Goal: Task Accomplishment & Management: Use online tool/utility

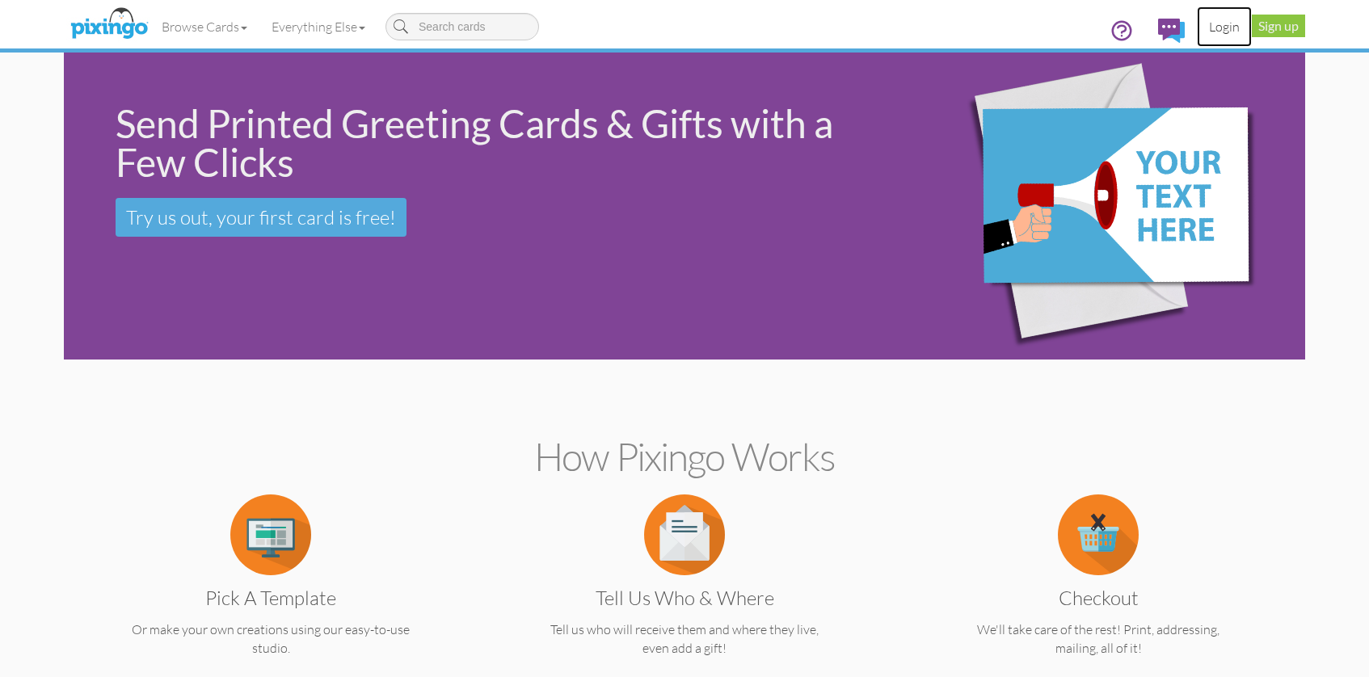
click at [1231, 23] on link "Login" at bounding box center [1224, 26] width 55 height 40
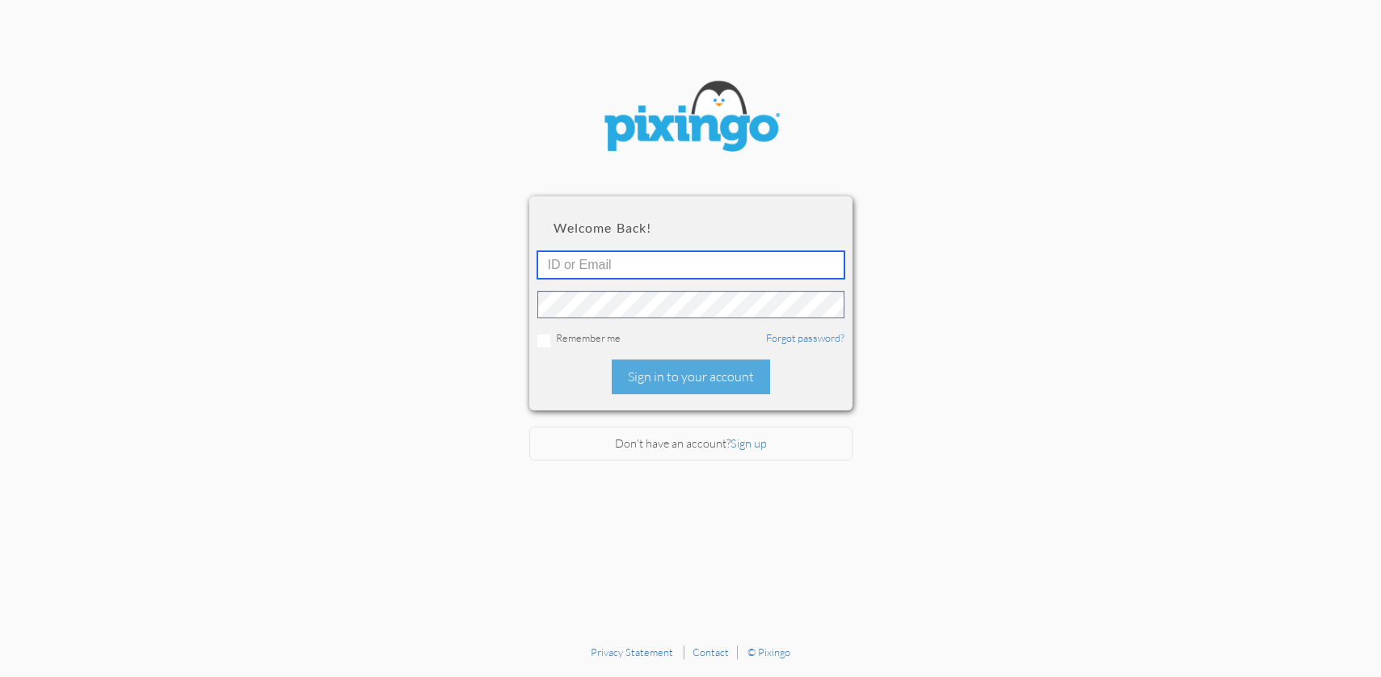
click at [575, 255] on input "text" at bounding box center [690, 264] width 307 height 27
type input "3077"
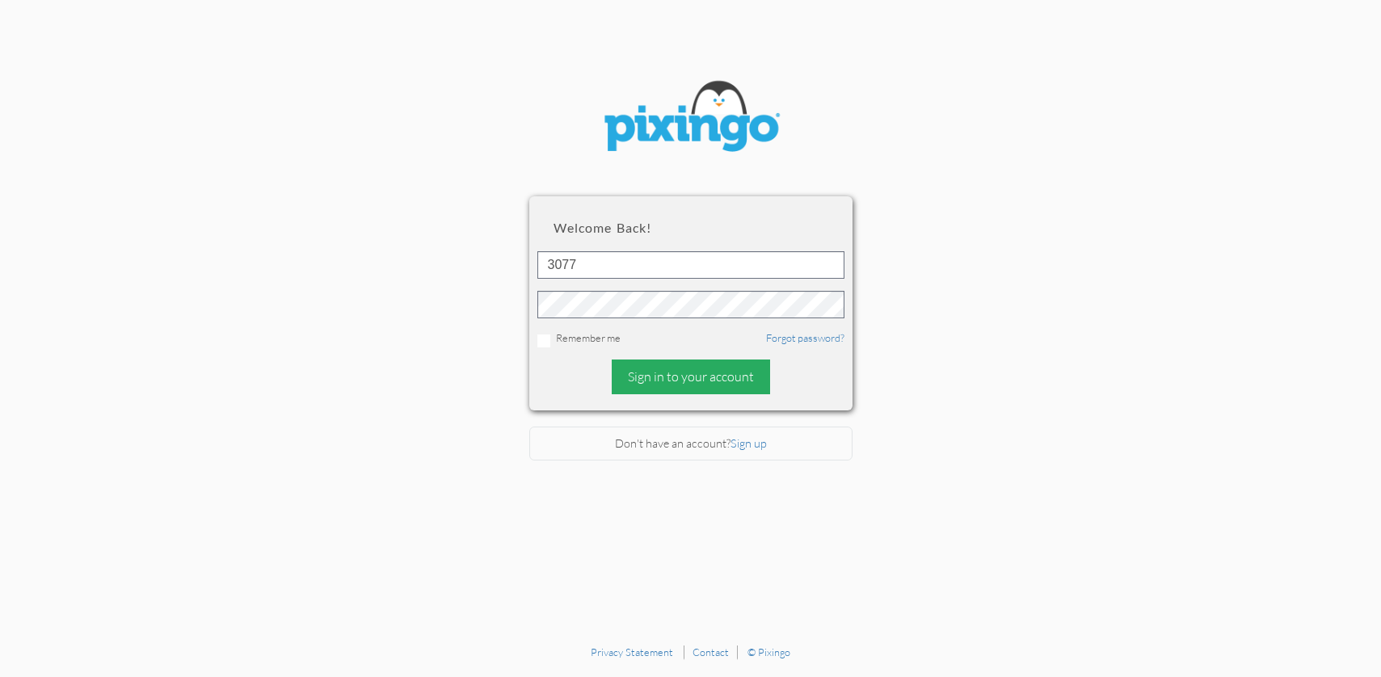
click at [707, 378] on div "Sign in to your account" at bounding box center [691, 377] width 158 height 35
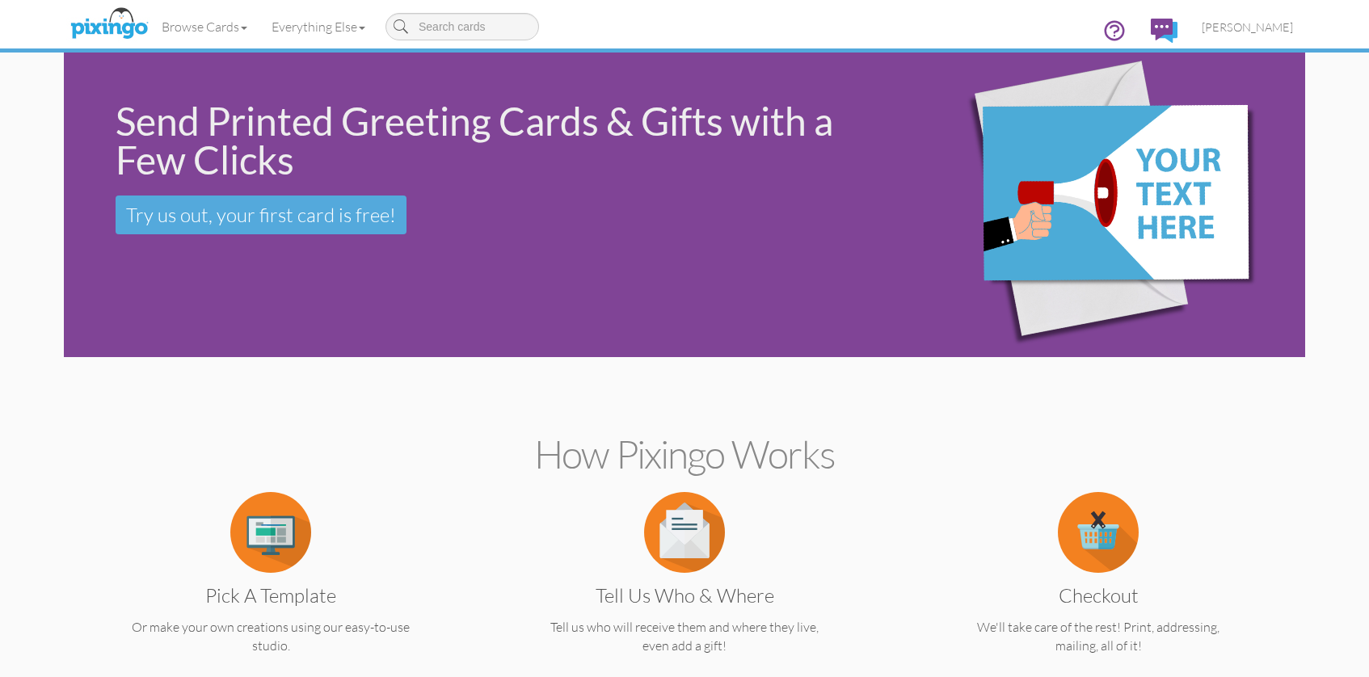
scroll to position [3, 0]
type input "my"
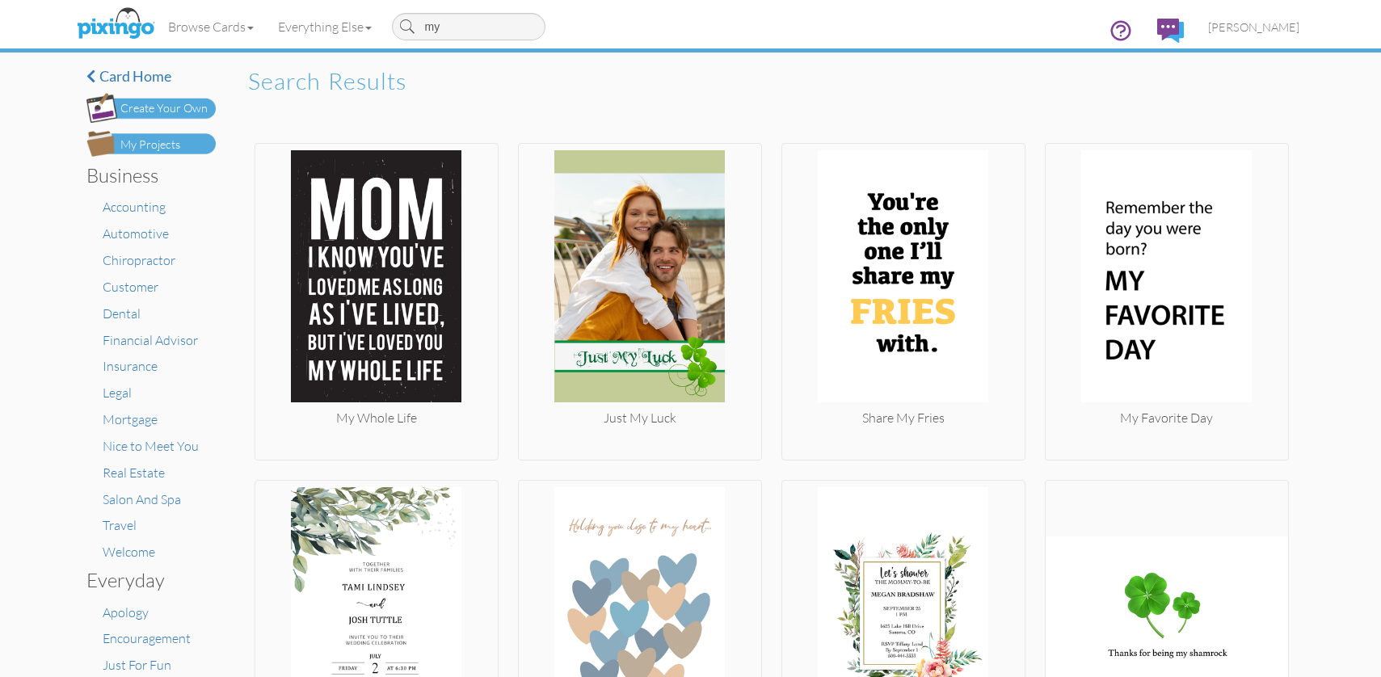
click at [171, 138] on div "My Projects" at bounding box center [150, 145] width 60 height 17
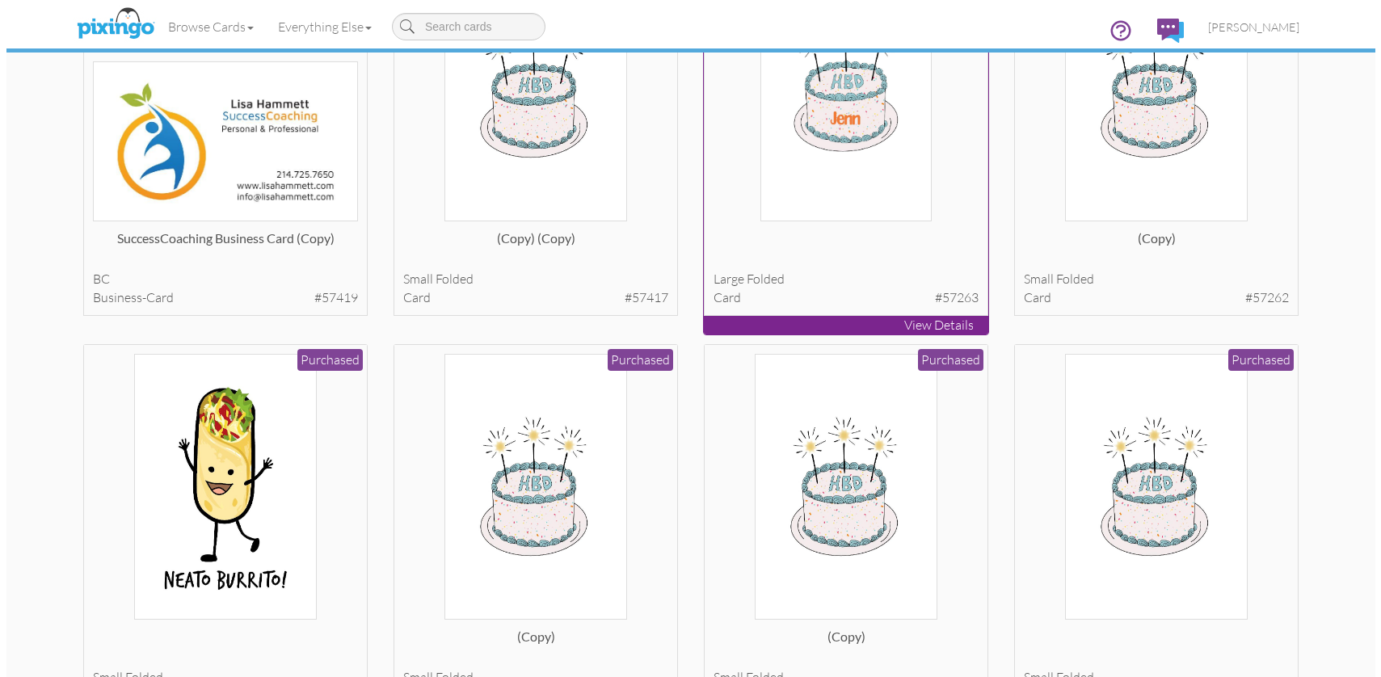
scroll to position [7222, 0]
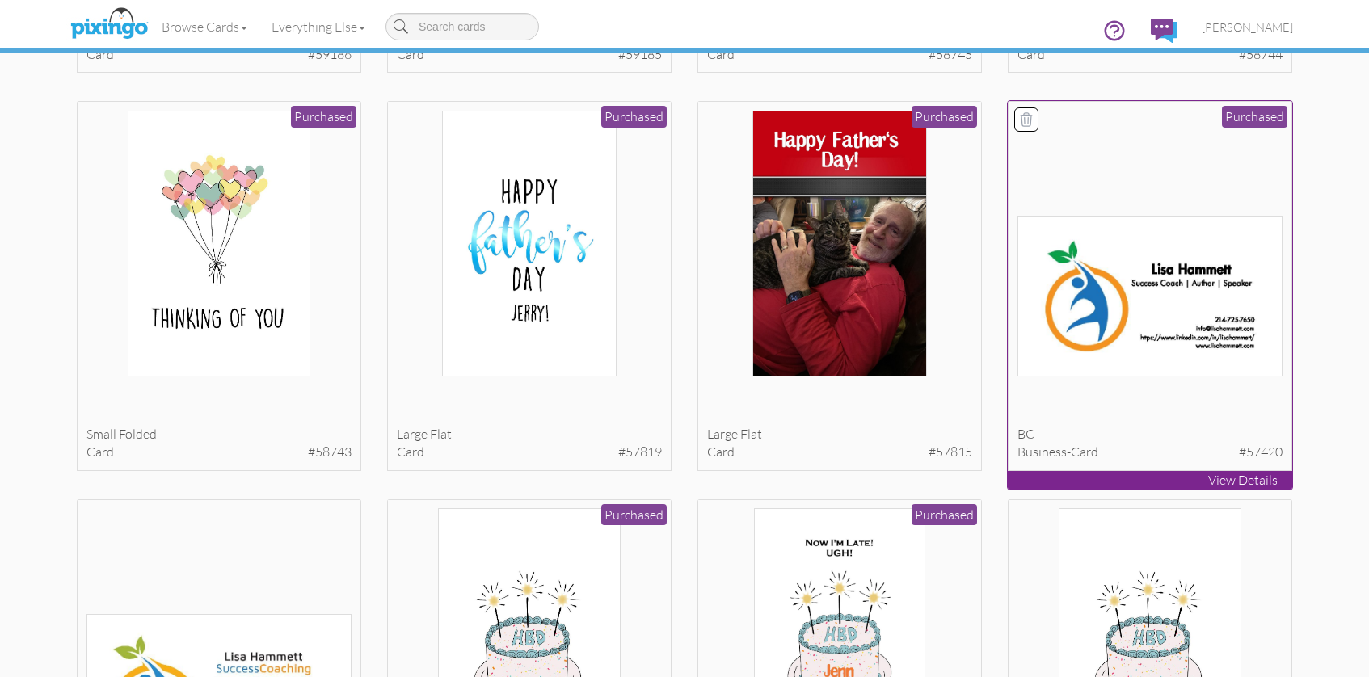
click at [1171, 245] on img at bounding box center [1150, 296] width 266 height 160
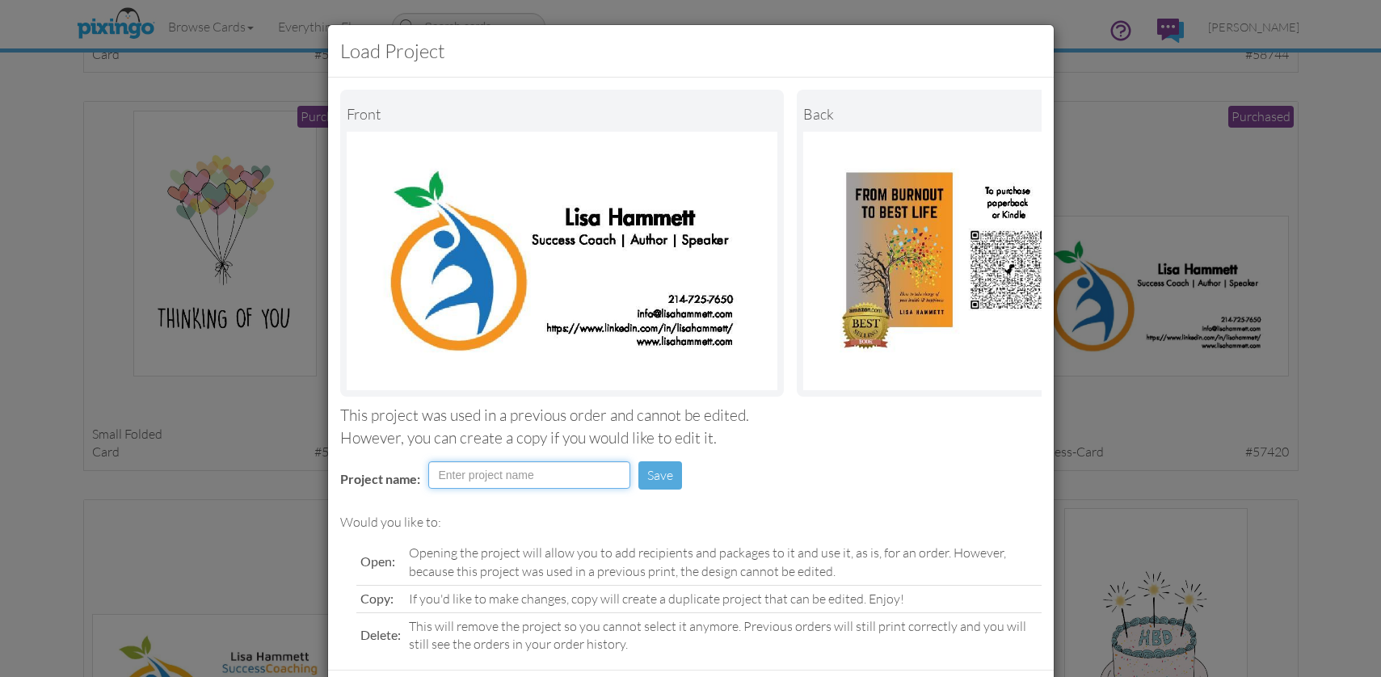
click at [453, 483] on input "Project name:" at bounding box center [529, 474] width 202 height 27
click at [432, 487] on input "Business Card" at bounding box center [529, 474] width 202 height 27
type input "Updated Business Card"
click at [661, 477] on button "Save" at bounding box center [660, 475] width 44 height 28
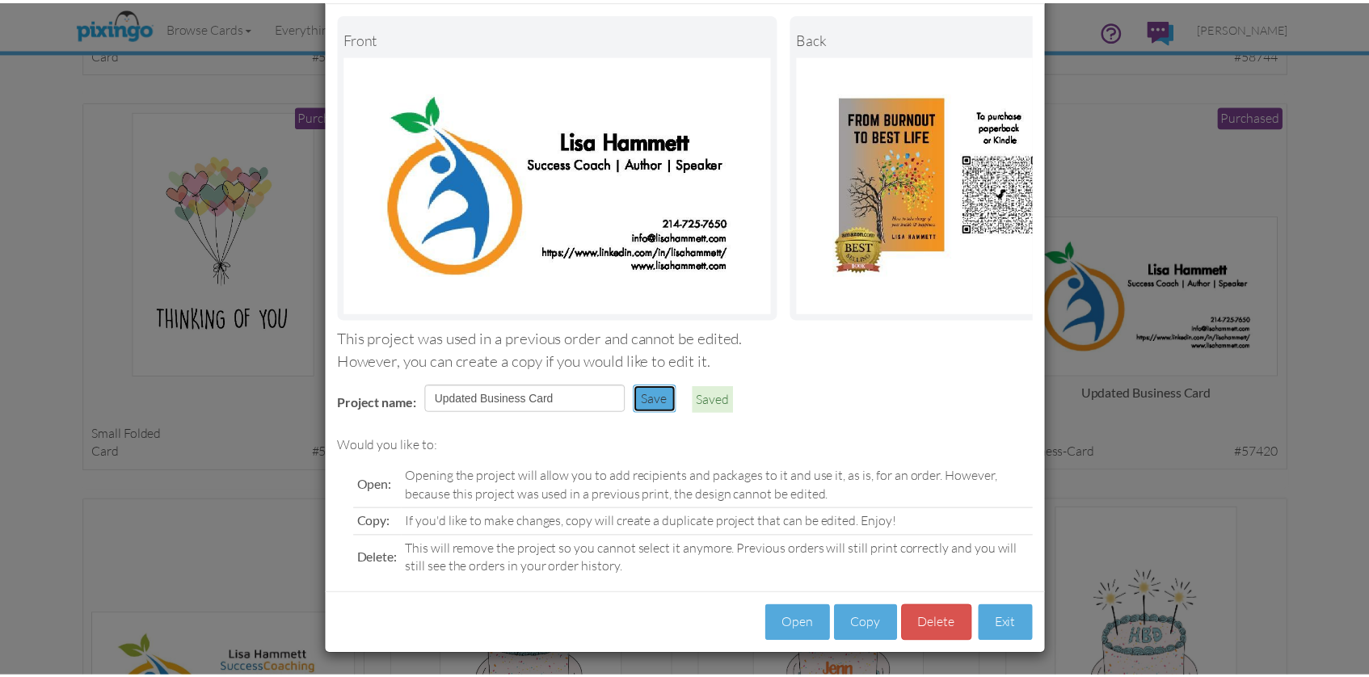
scroll to position [91, 0]
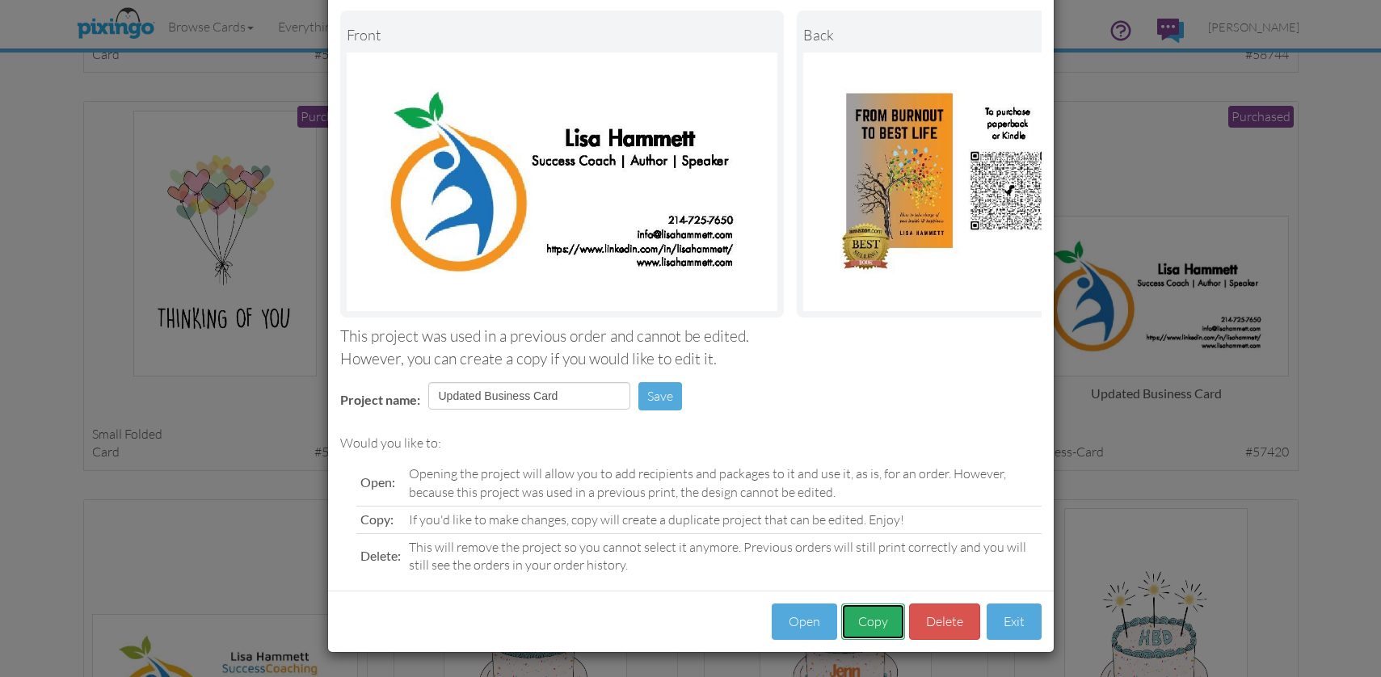
click at [871, 621] on button "Copy" at bounding box center [873, 622] width 64 height 36
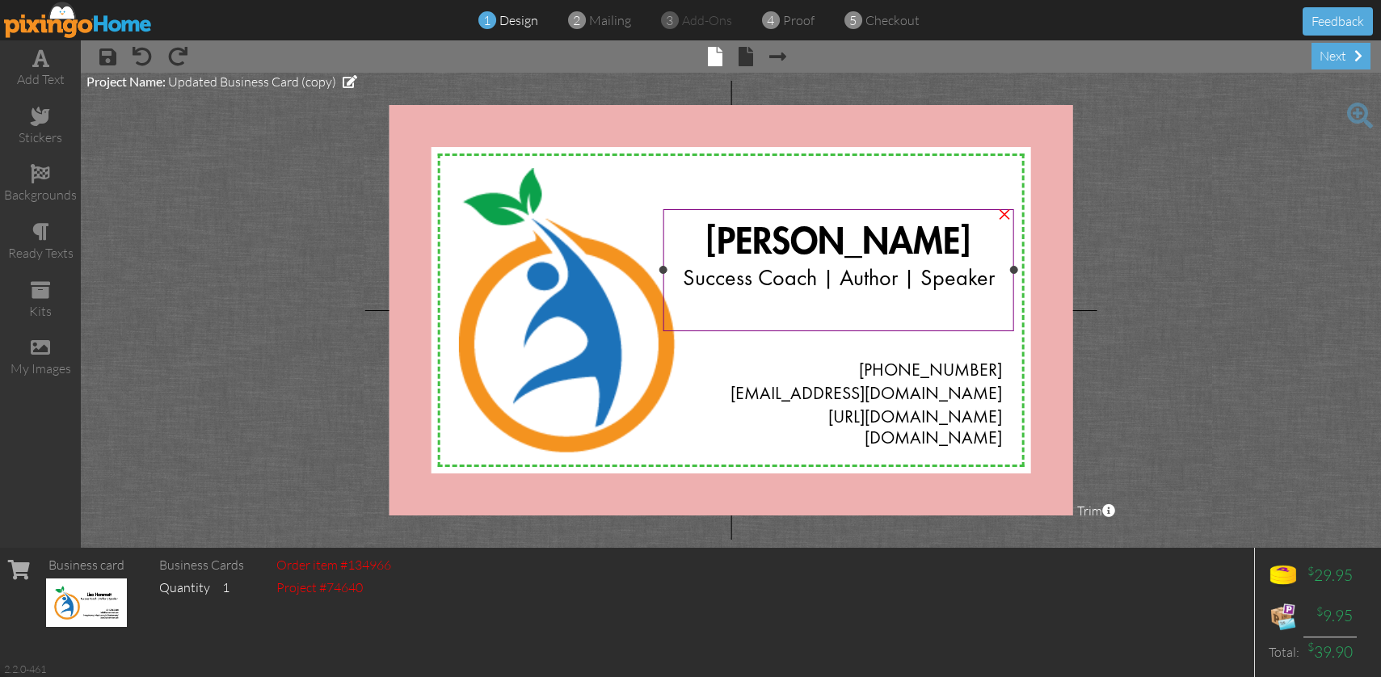
click at [845, 310] on div at bounding box center [839, 309] width 326 height 31
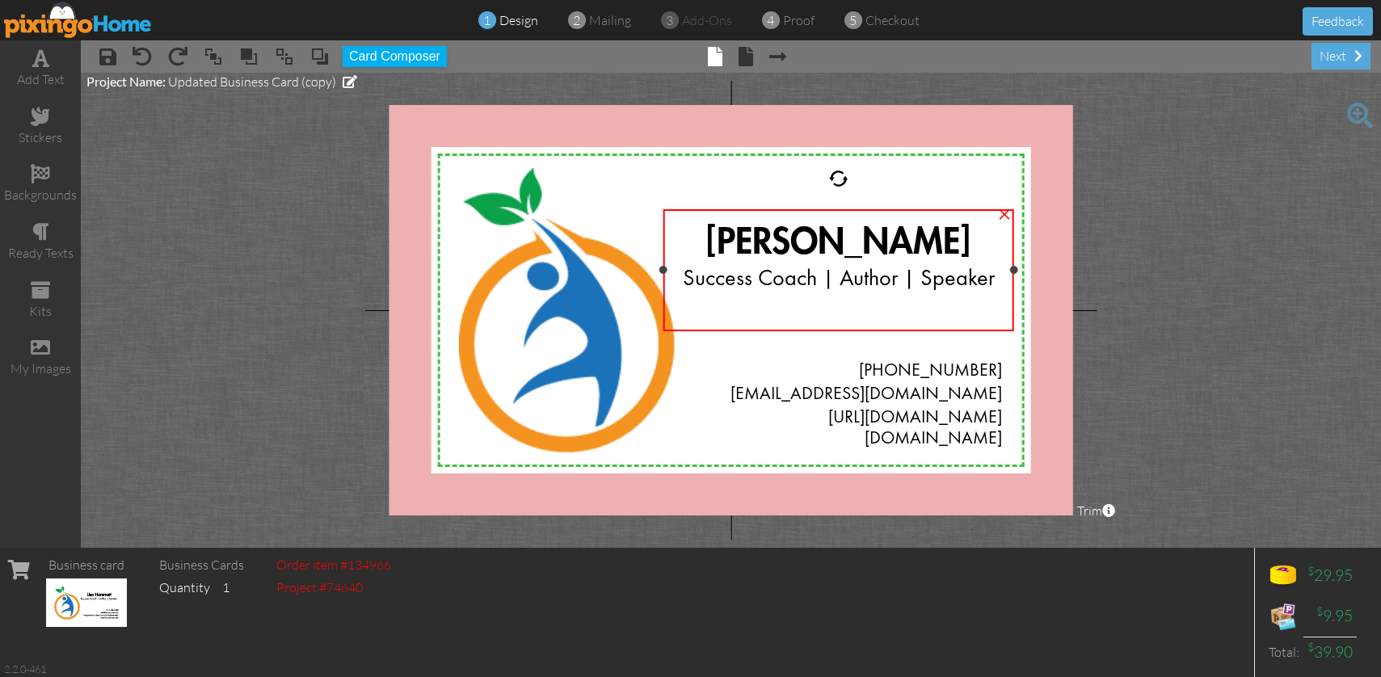
click at [689, 276] on span "Success Coach | Author | Speaker" at bounding box center [839, 279] width 312 height 23
click at [687, 276] on span "Success Coach | Author | Speaker" at bounding box center [839, 279] width 312 height 23
click at [686, 275] on span "Success Coach | Author | Speaker" at bounding box center [839, 279] width 312 height 23
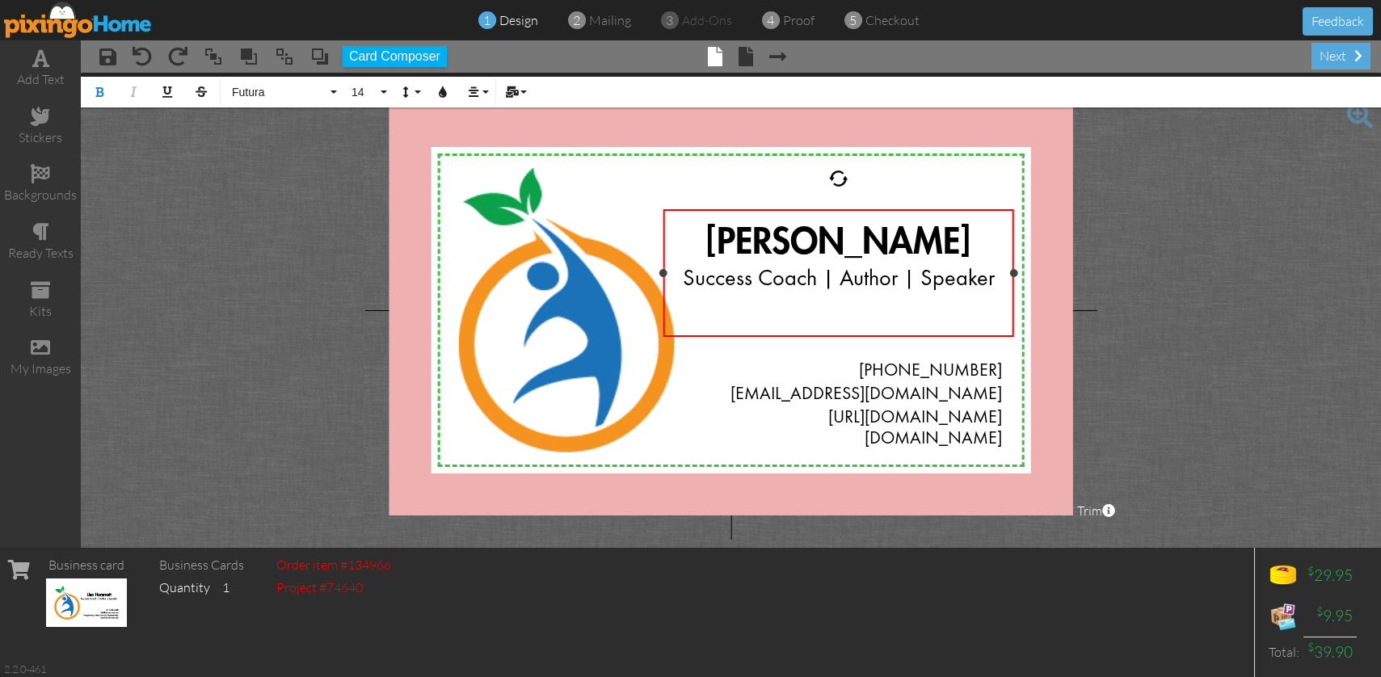
click at [685, 275] on span "Success Coach | Author | Speaker" at bounding box center [839, 279] width 312 height 23
drag, startPoint x: 749, startPoint y: 280, endPoint x: 678, endPoint y: 280, distance: 71.1
click at [678, 280] on div "Success Coach | Author | Speaker" at bounding box center [839, 280] width 326 height 28
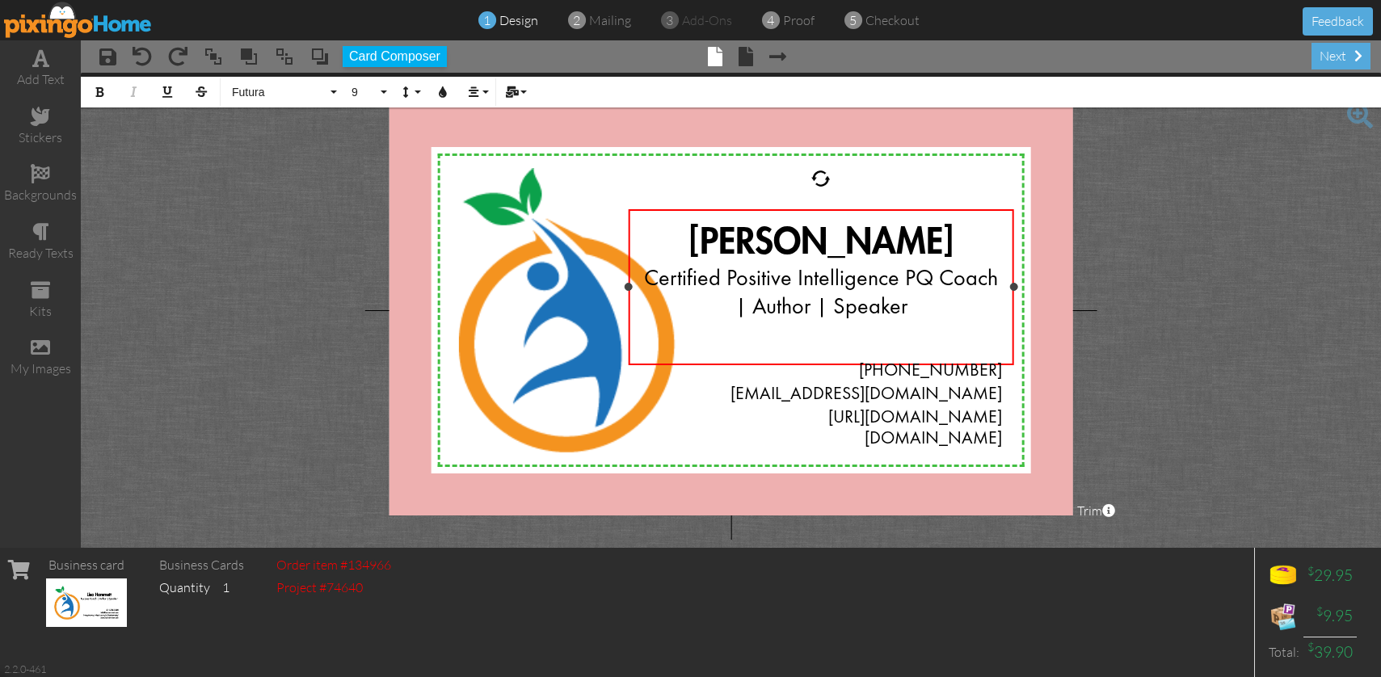
drag, startPoint x: 663, startPoint y: 287, endPoint x: 628, endPoint y: 285, distance: 34.8
click at [628, 285] on div at bounding box center [628, 287] width 8 height 8
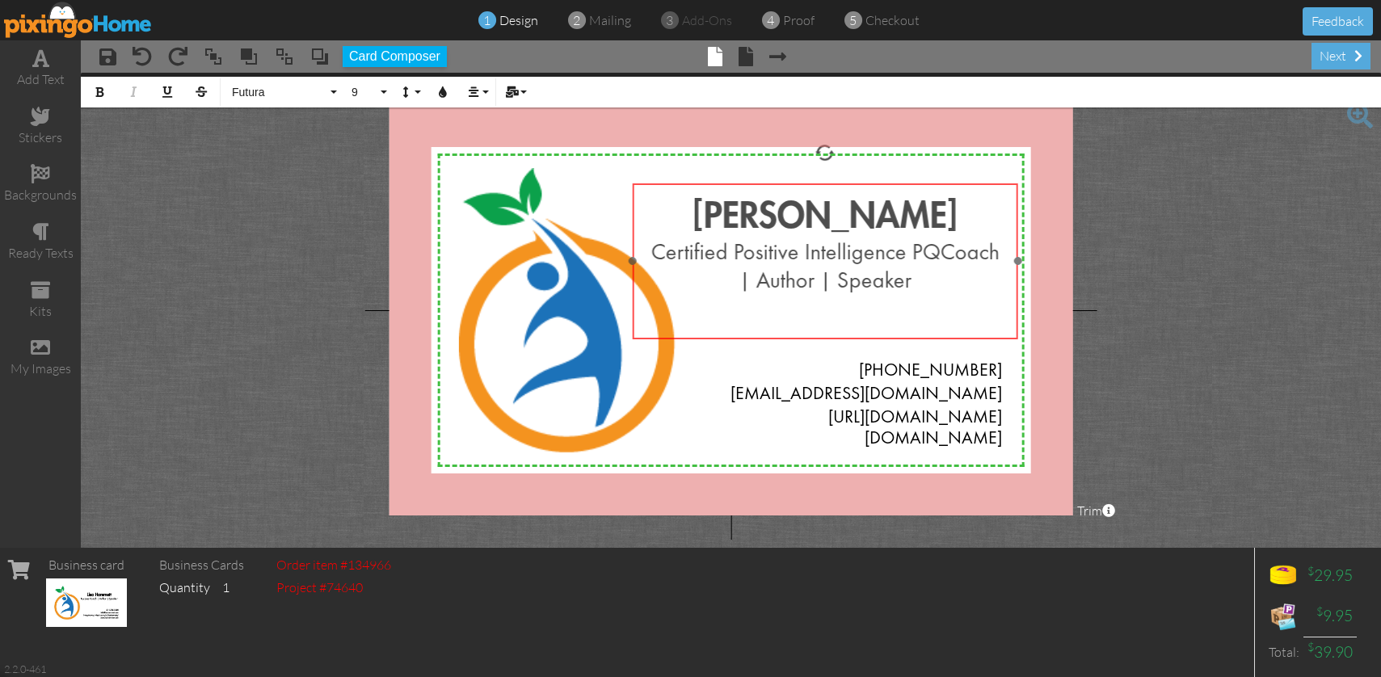
drag, startPoint x: 911, startPoint y: 209, endPoint x: 915, endPoint y: 183, distance: 26.2
click at [915, 183] on div "Lisa Hammett Certified Positive Intelligence PQ ​ ​ Coach | Author | Speaker" at bounding box center [825, 261] width 386 height 157
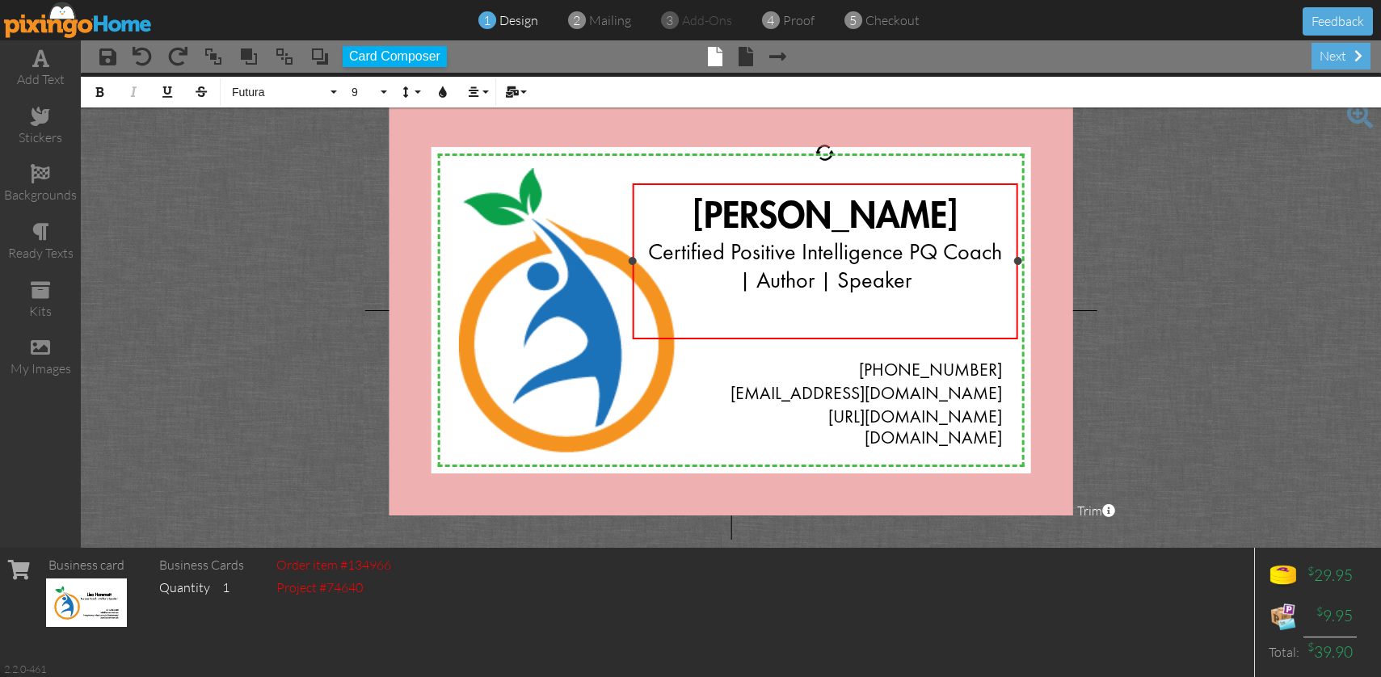
click at [743, 280] on span "Certified Positive Intelligence PQ Coach | Author | Speaker" at bounding box center [825, 267] width 354 height 51
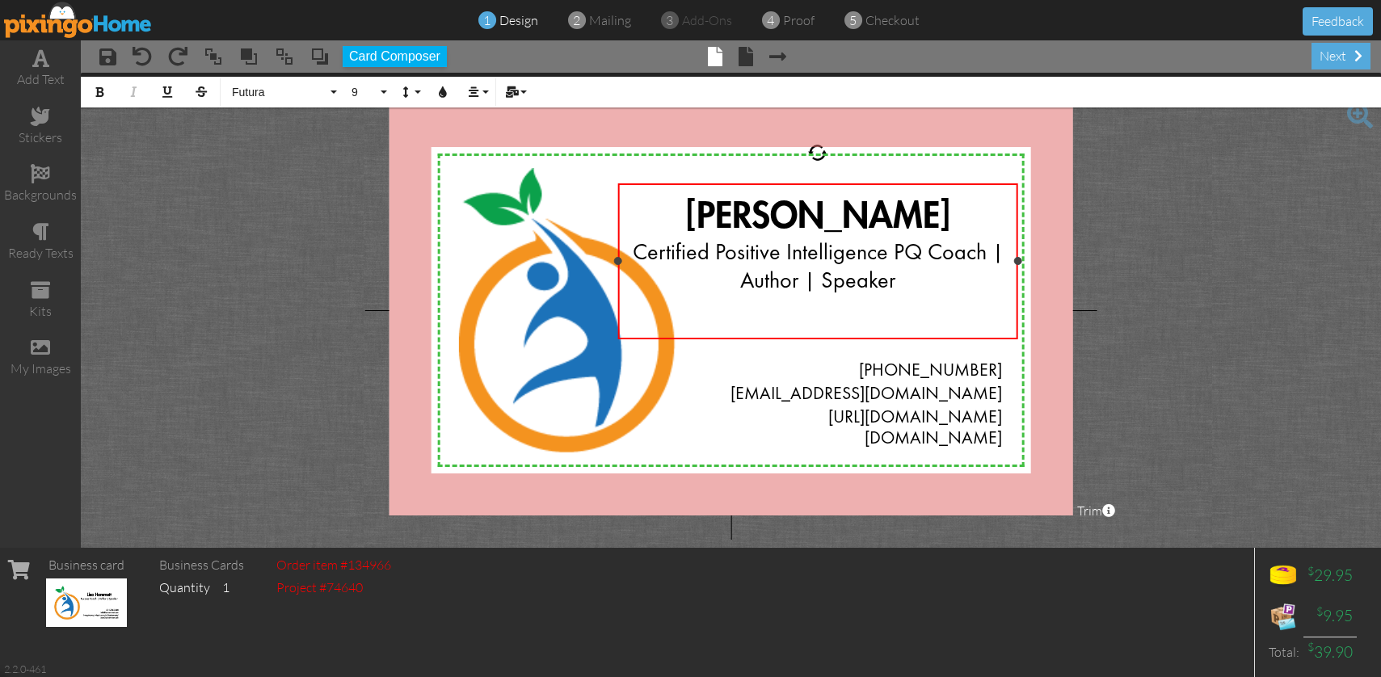
drag, startPoint x: 632, startPoint y: 259, endPoint x: 617, endPoint y: 256, distance: 14.7
click at [617, 256] on div "Lisa Hammett Certified Positive Intelligence PQ Coach | Author | Speaker ×" at bounding box center [817, 261] width 401 height 156
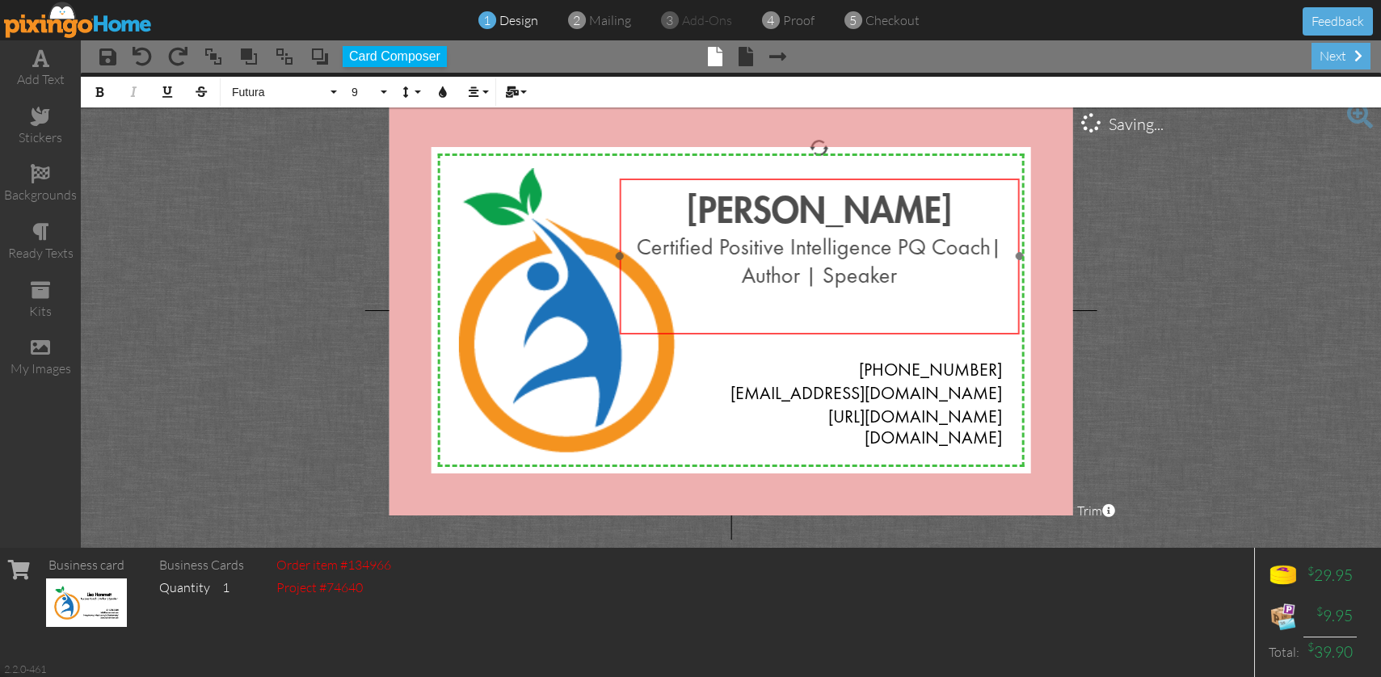
click at [897, 179] on div "Lisa Hammett Certified Positive Intelligence PQ Coach ​ ​ | Author | Speaker" at bounding box center [819, 257] width 401 height 157
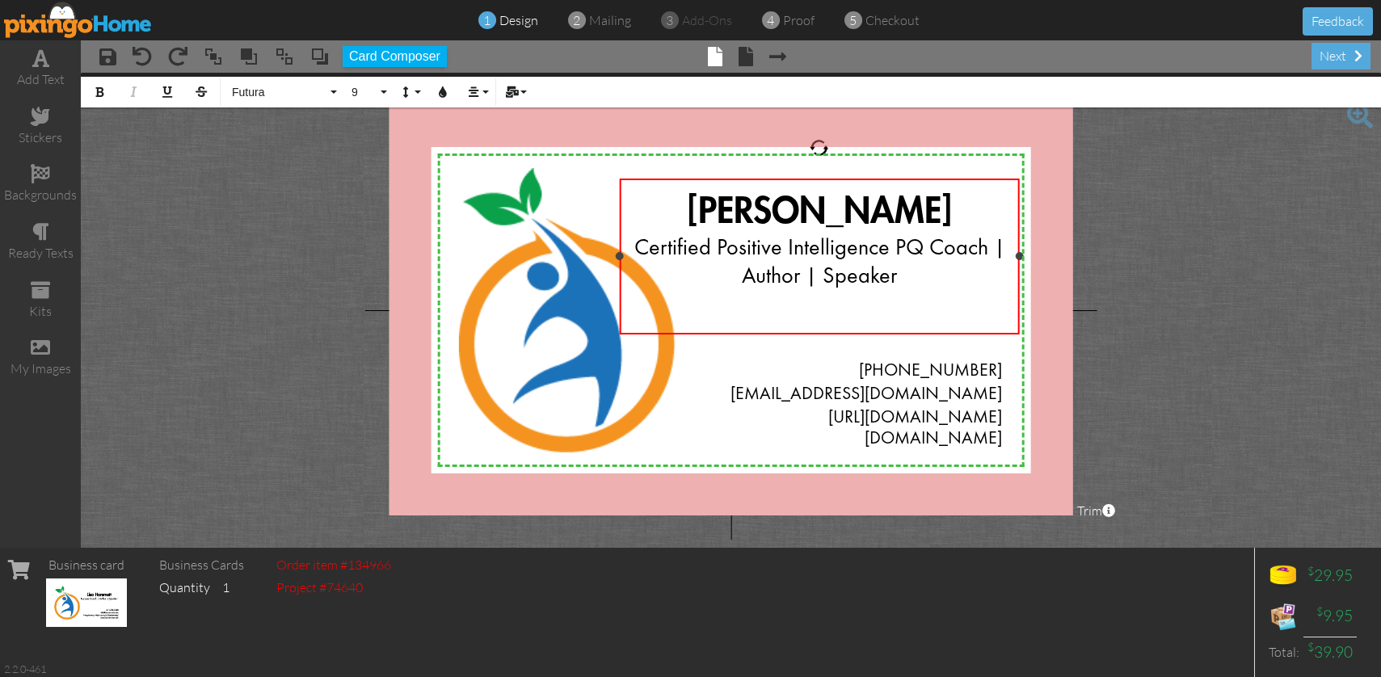
click at [910, 276] on div "Certified Positive Intelligence PQ Coach | Author | Speaker" at bounding box center [819, 263] width 375 height 57
click at [1000, 247] on span "Certified Positive Intelligence PQ Coach | Author | Speaker | Trainer" at bounding box center [819, 263] width 371 height 51
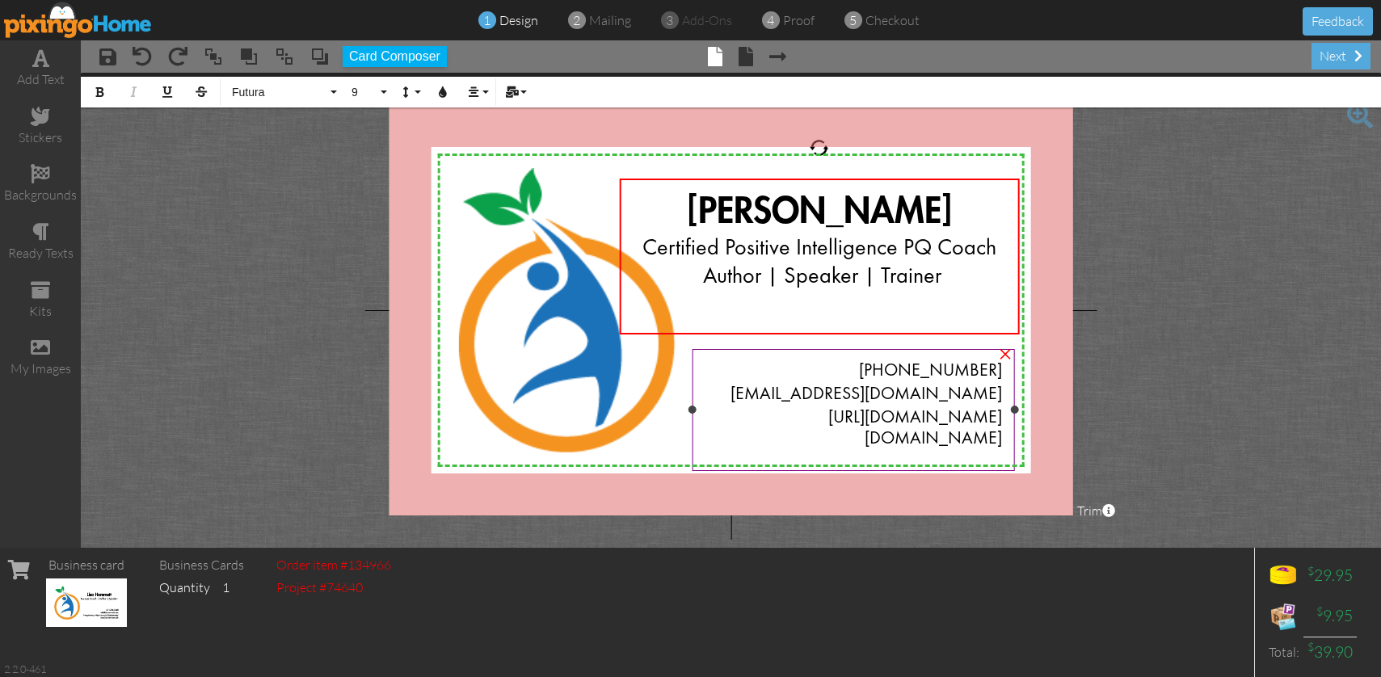
click at [1000, 419] on span "https://www.linkedin.com/in/lisahammett/" at bounding box center [915, 418] width 174 height 17
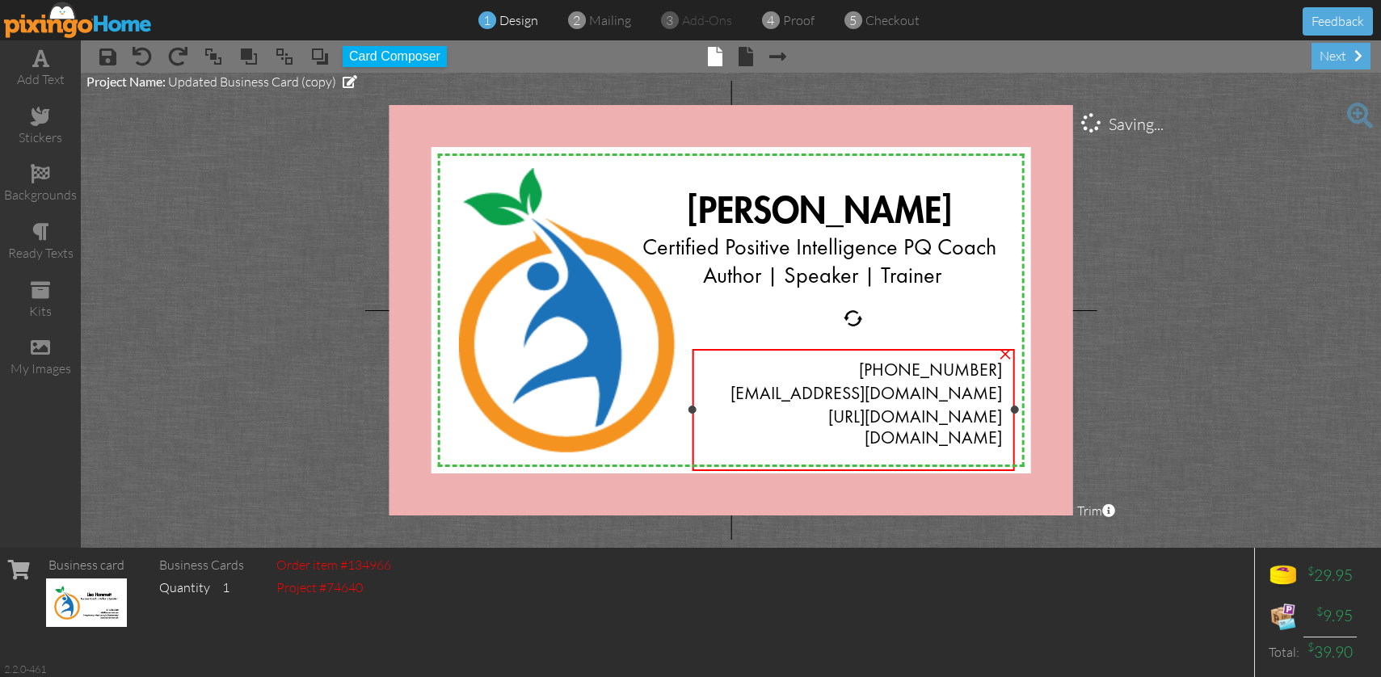
click at [1000, 415] on span "https://www.linkedin.com/in/lisahammett/" at bounding box center [915, 418] width 174 height 17
click at [1002, 417] on div "214-725-7650 info@lisahammett.com https://www.linkedin.com/in/lisahammett/ www.…" at bounding box center [853, 406] width 323 height 114
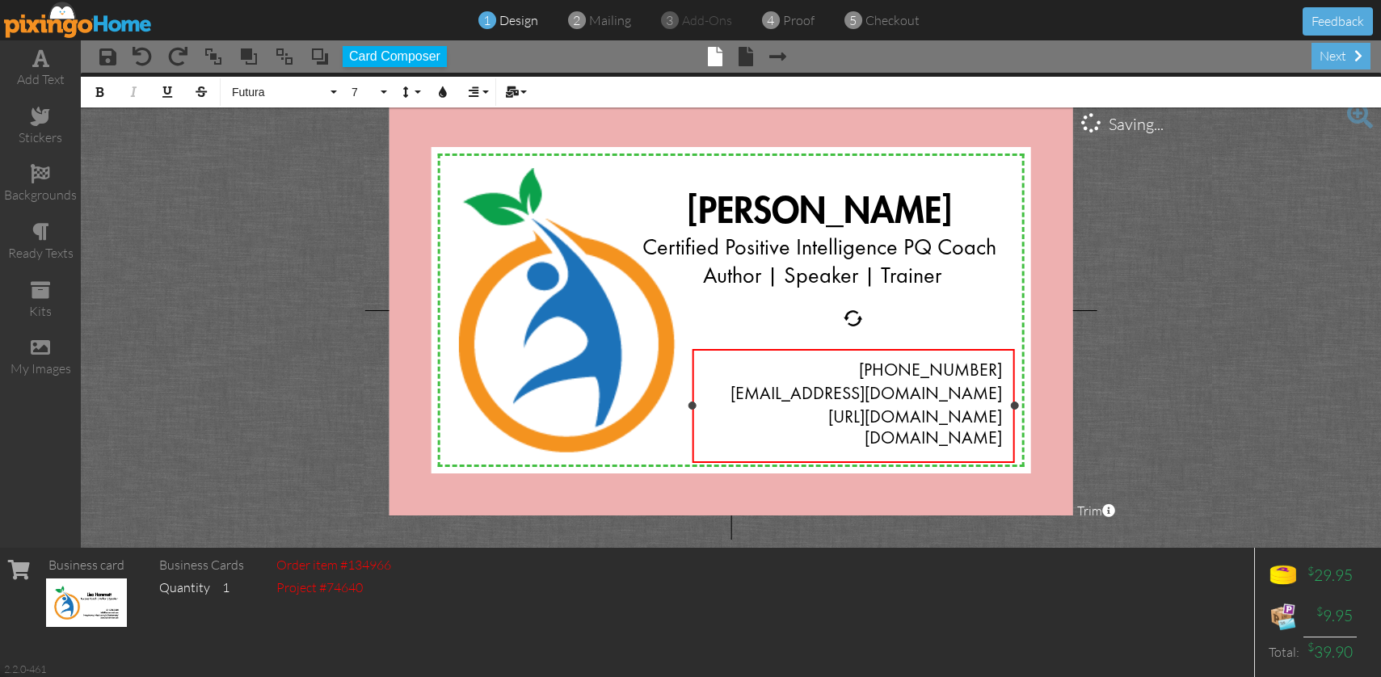
click at [1002, 417] on div "214-725-7650 info@lisahammett.com https://www.linkedin.com/in/lisahammett/ www.…" at bounding box center [853, 406] width 323 height 114
click at [1004, 417] on div "214-725-7650 info@lisahammett.com https://www.linkedin.com/in/lisahammett/ www.…" at bounding box center [853, 406] width 323 height 114
click at [998, 415] on span "https://www.linkedin.com/in/lisahammett/" at bounding box center [915, 418] width 174 height 17
drag, startPoint x: 1000, startPoint y: 418, endPoint x: 684, endPoint y: 411, distance: 315.2
click at [684, 411] on div "X X X X X X X X X X X X X X X X X X X X X X X X X X X X X X X X X X X X X X X X…" at bounding box center [731, 310] width 684 height 410
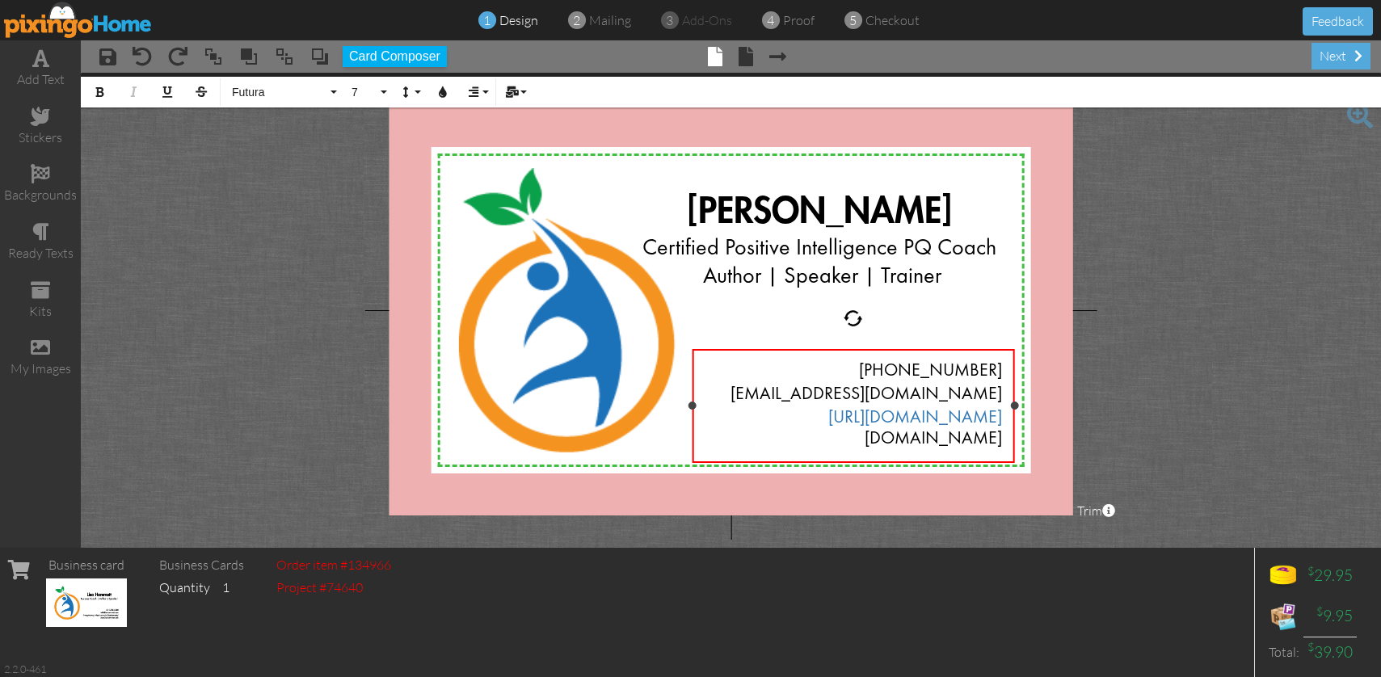
drag, startPoint x: 1002, startPoint y: 440, endPoint x: 827, endPoint y: 440, distance: 175.3
click at [827, 440] on div "www.lisahammett.com" at bounding box center [854, 439] width 298 height 21
drag, startPoint x: 1001, startPoint y: 417, endPoint x: 717, endPoint y: 420, distance: 284.5
click at [828, 420] on span "[URL][DOMAIN_NAME]" at bounding box center [915, 418] width 174 height 17
click at [447, 91] on icon "button" at bounding box center [442, 91] width 11 height 11
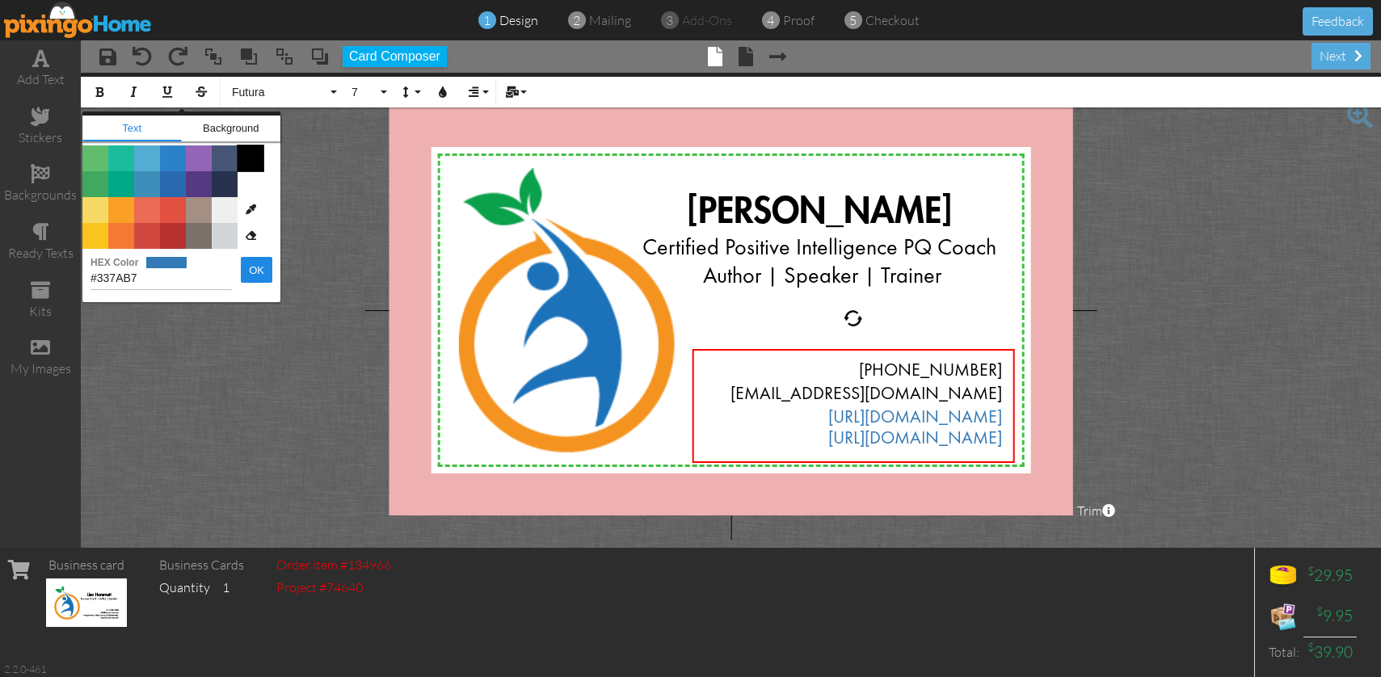
click at [248, 158] on span "Color #000000" at bounding box center [251, 158] width 26 height 26
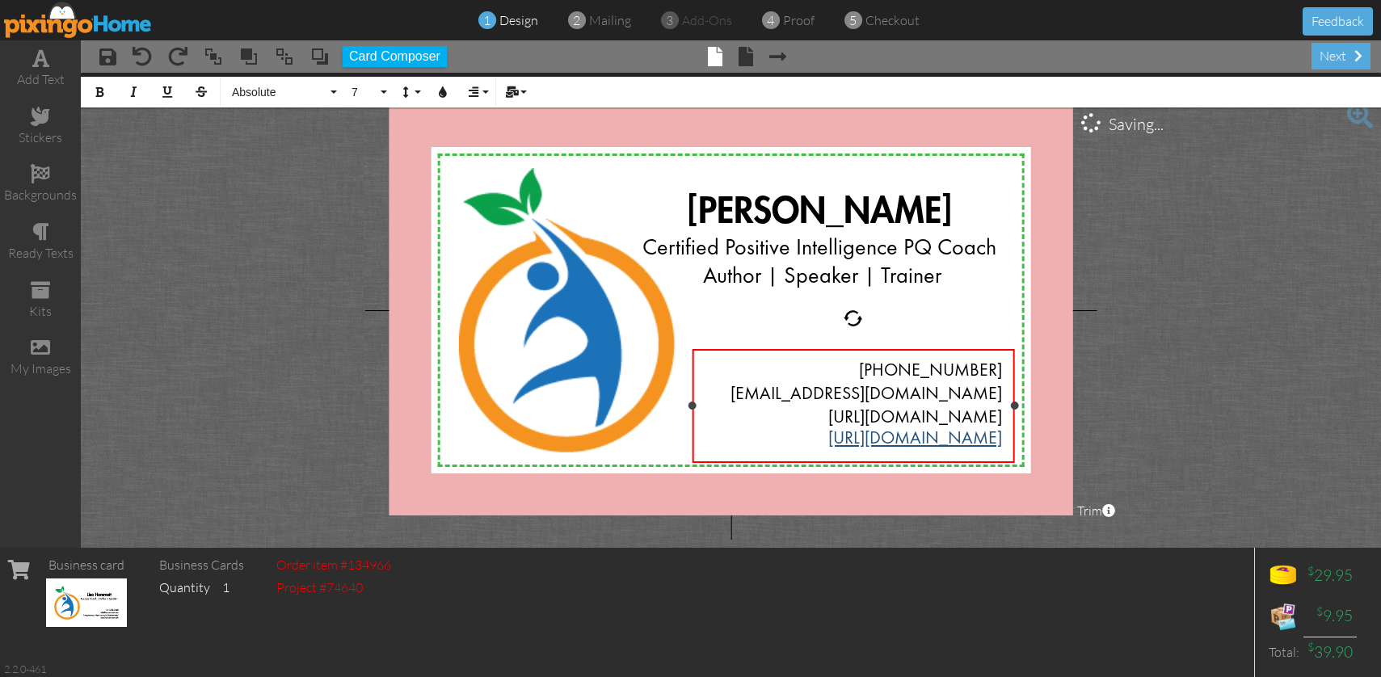
click at [1001, 448] on span "[URL][DOMAIN_NAME]" at bounding box center [915, 439] width 174 height 17
click at [1002, 439] on div "[PHONE_NUMBER] [EMAIL_ADDRESS][DOMAIN_NAME] [URL][DOMAIN_NAME] [URL][DOMAIN_NAM…" at bounding box center [853, 406] width 323 height 114
drag, startPoint x: 999, startPoint y: 439, endPoint x: 805, endPoint y: 434, distance: 194.0
click at [805, 434] on div "[URL][DOMAIN_NAME]" at bounding box center [854, 439] width 298 height 21
click at [438, 95] on icon "button" at bounding box center [442, 91] width 11 height 11
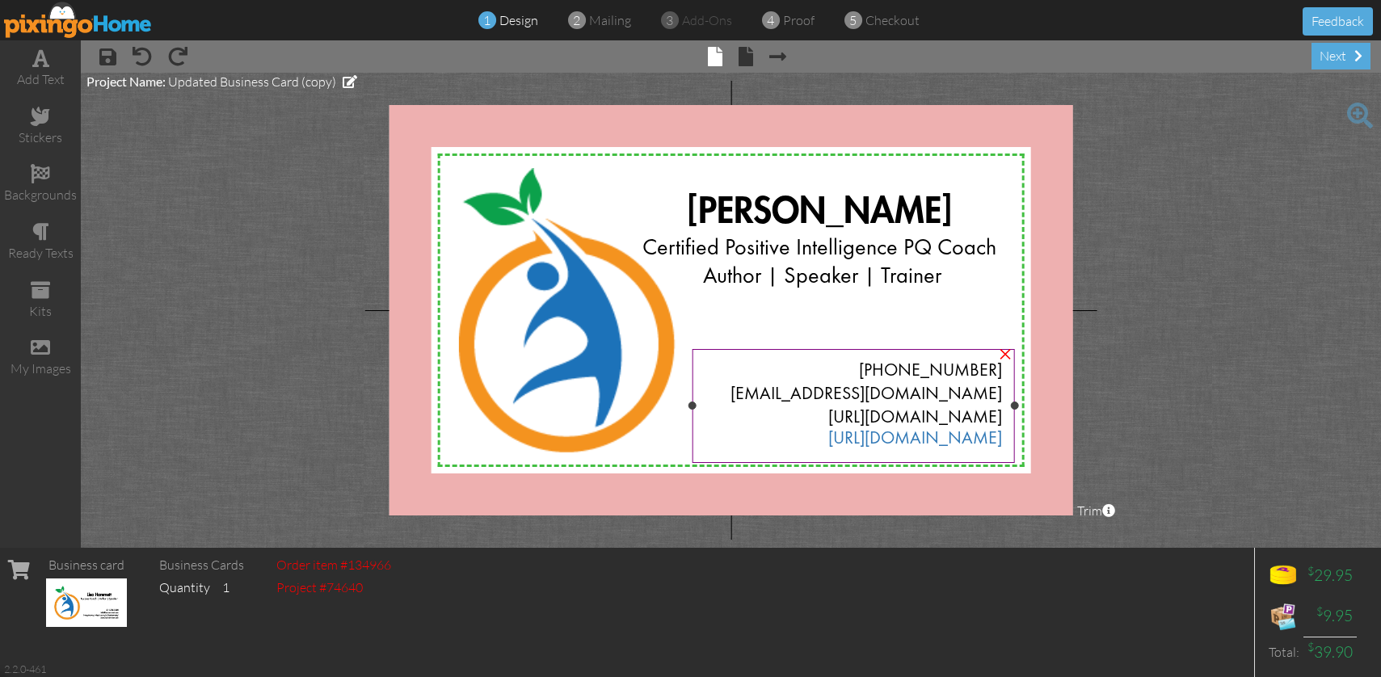
click at [1003, 438] on div "[PHONE_NUMBER] [EMAIL_ADDRESS][DOMAIN_NAME] [URL][DOMAIN_NAME] [URL][DOMAIN_NAM…" at bounding box center [853, 406] width 323 height 114
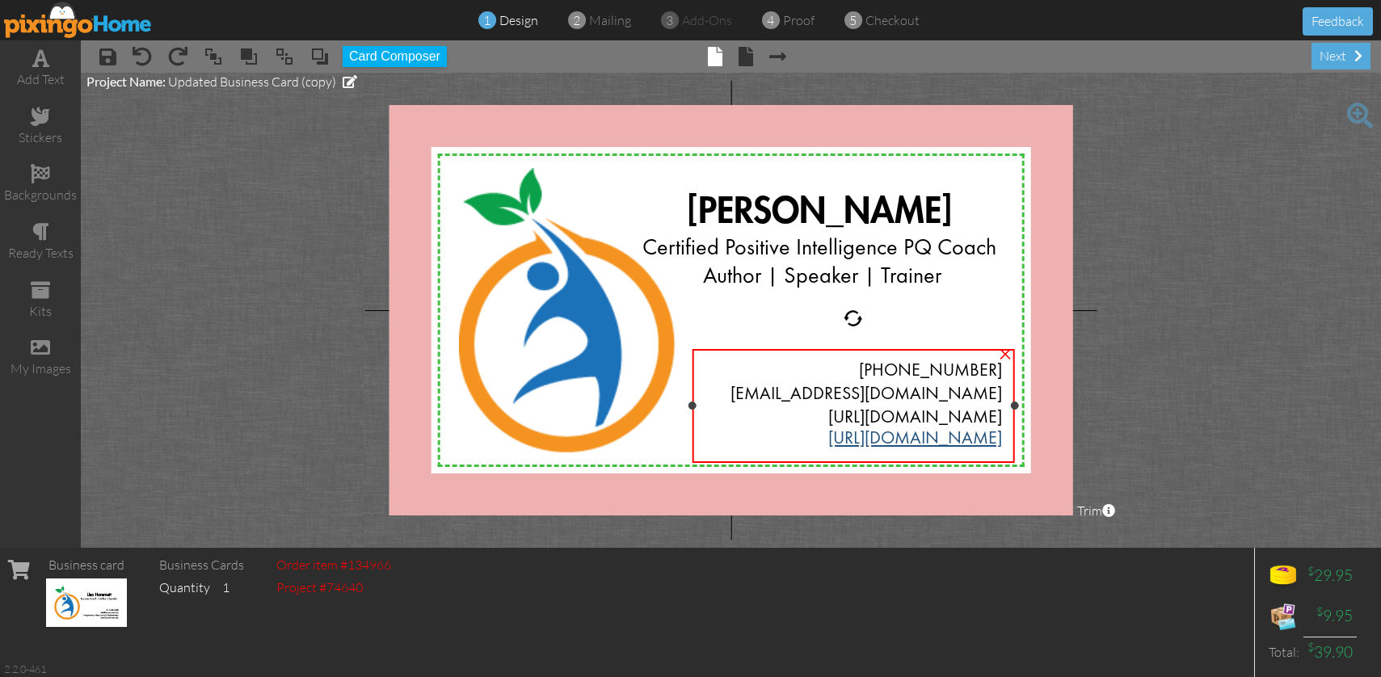
click at [1000, 436] on span "[URL][DOMAIN_NAME]" at bounding box center [915, 439] width 174 height 17
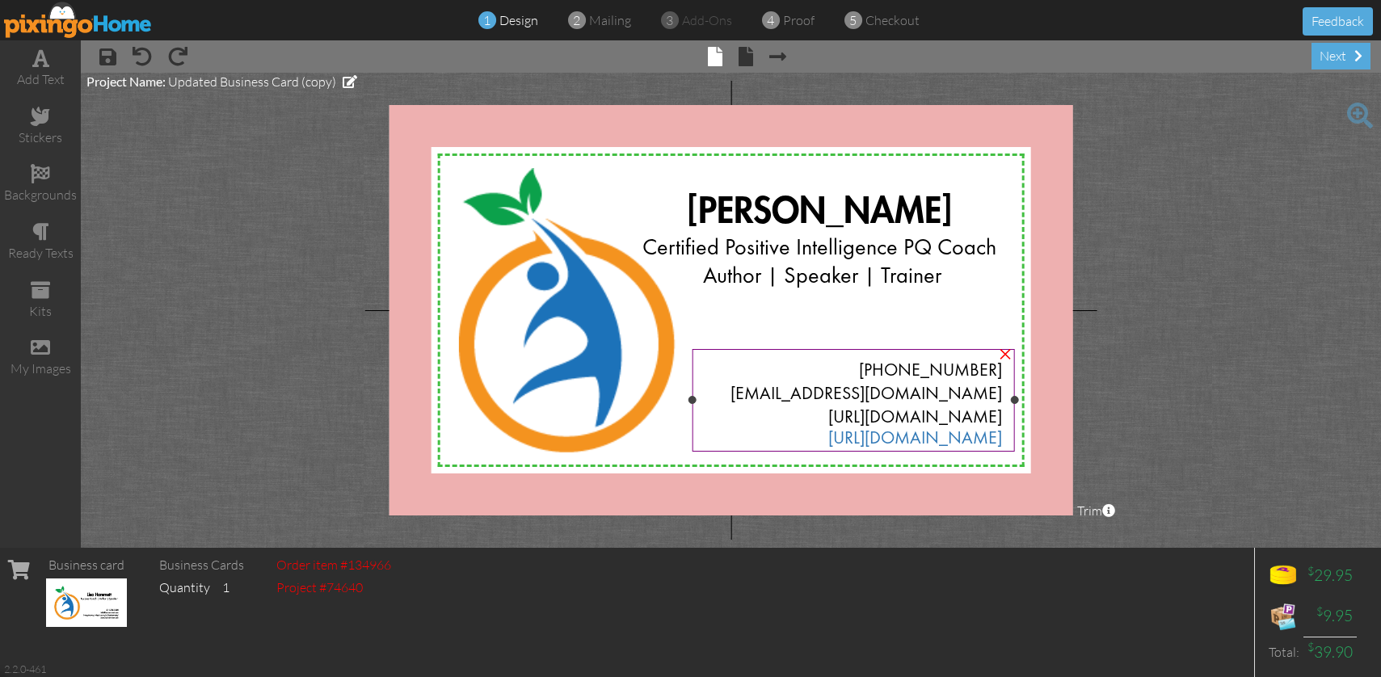
click at [1008, 439] on div "[PHONE_NUMBER] [EMAIL_ADDRESS][DOMAIN_NAME] [URL][DOMAIN_NAME] [URL][DOMAIN_NAM…" at bounding box center [853, 406] width 323 height 114
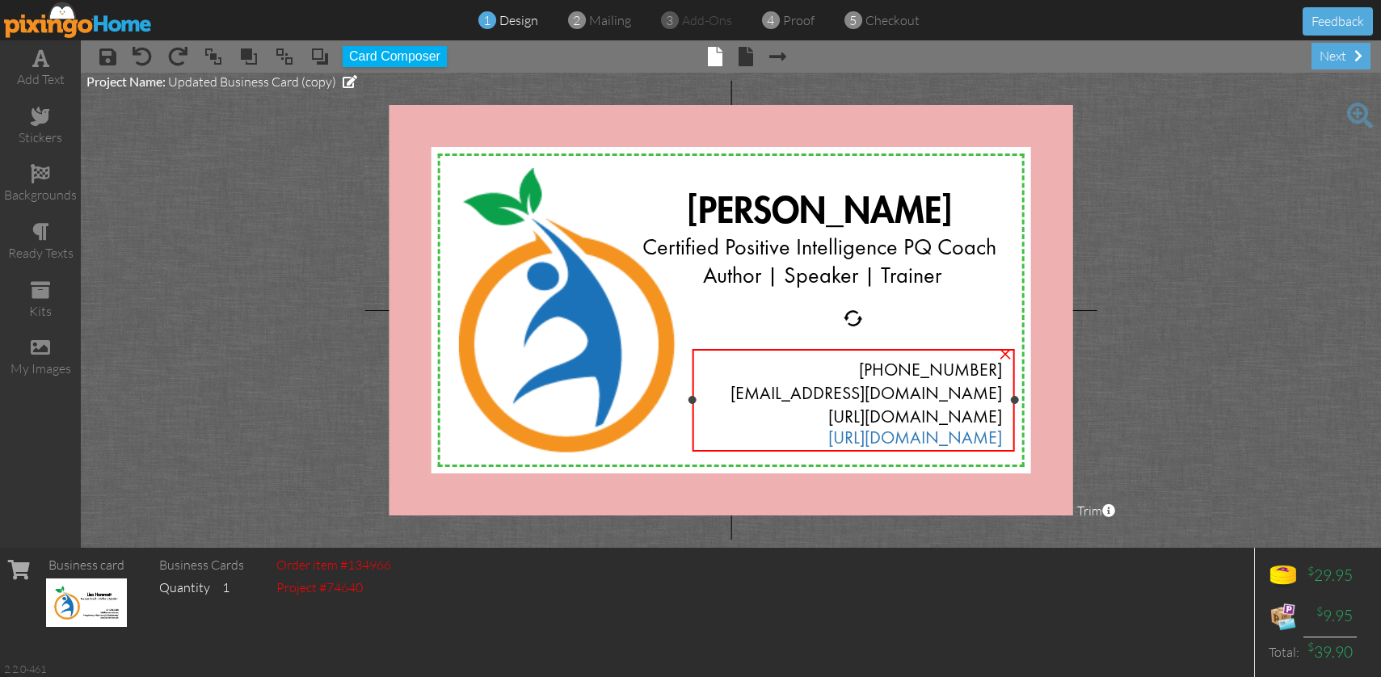
click at [1006, 437] on div "[PHONE_NUMBER] [EMAIL_ADDRESS][DOMAIN_NAME] [URL][DOMAIN_NAME] [URL][DOMAIN_NAM…" at bounding box center [853, 406] width 323 height 114
click at [1004, 436] on div "[PHONE_NUMBER] [EMAIL_ADDRESS][DOMAIN_NAME] [URL][DOMAIN_NAME] [URL][DOMAIN_NAM…" at bounding box center [853, 406] width 323 height 114
click at [1001, 435] on div "[PHONE_NUMBER] [EMAIL_ADDRESS][DOMAIN_NAME] [URL][DOMAIN_NAME] [URL][DOMAIN_NAM…" at bounding box center [852, 406] width 323 height 114
click at [1003, 436] on div "[PHONE_NUMBER] [EMAIL_ADDRESS][DOMAIN_NAME] [URL][DOMAIN_NAME] [URL][DOMAIN_NAM…" at bounding box center [852, 406] width 323 height 114
click at [1000, 437] on span "[URL][DOMAIN_NAME]" at bounding box center [914, 439] width 174 height 17
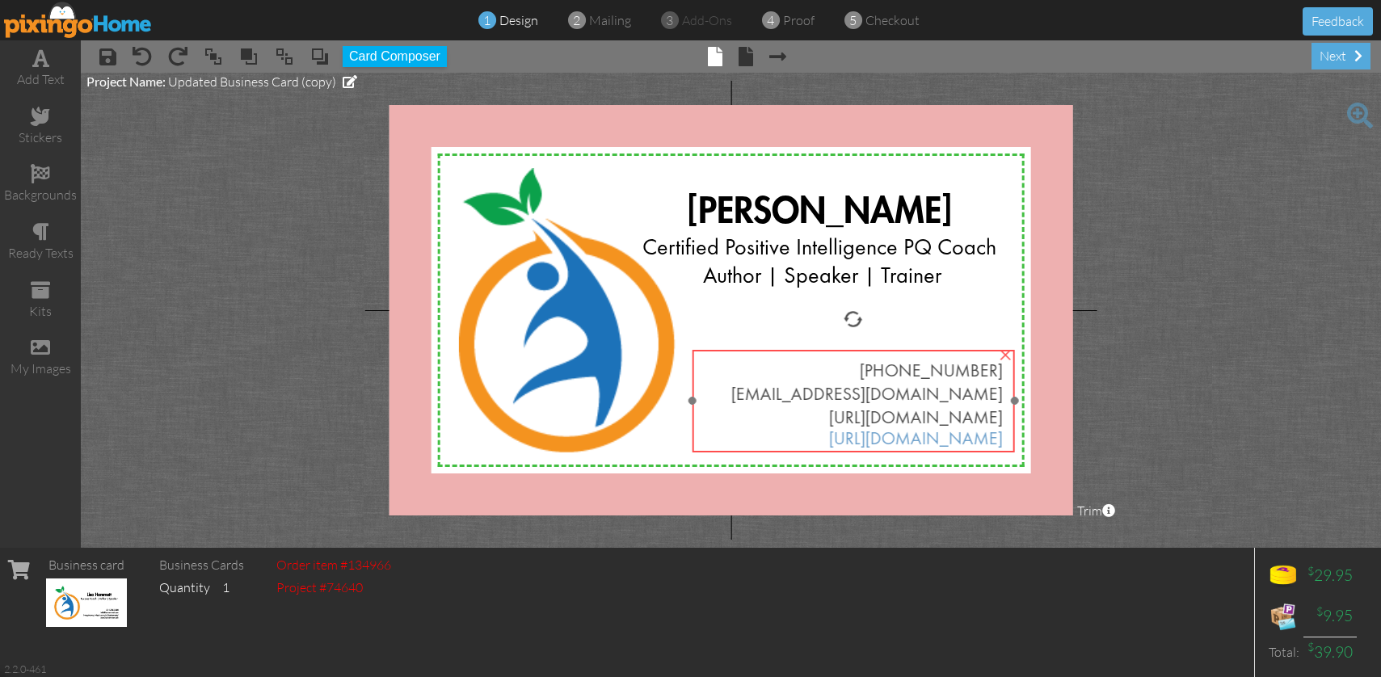
click at [819, 439] on div "[URL][DOMAIN_NAME]" at bounding box center [854, 440] width 298 height 21
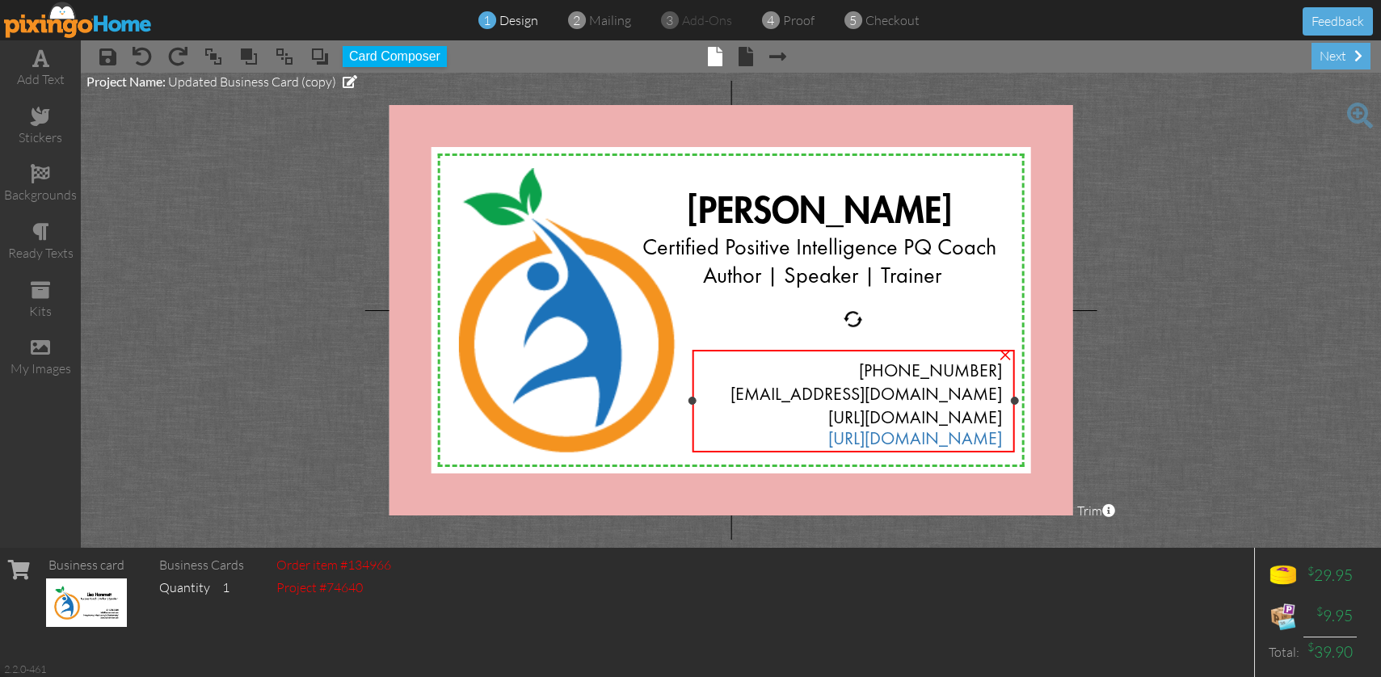
click at [822, 440] on div "[URL][DOMAIN_NAME]" at bounding box center [854, 440] width 298 height 21
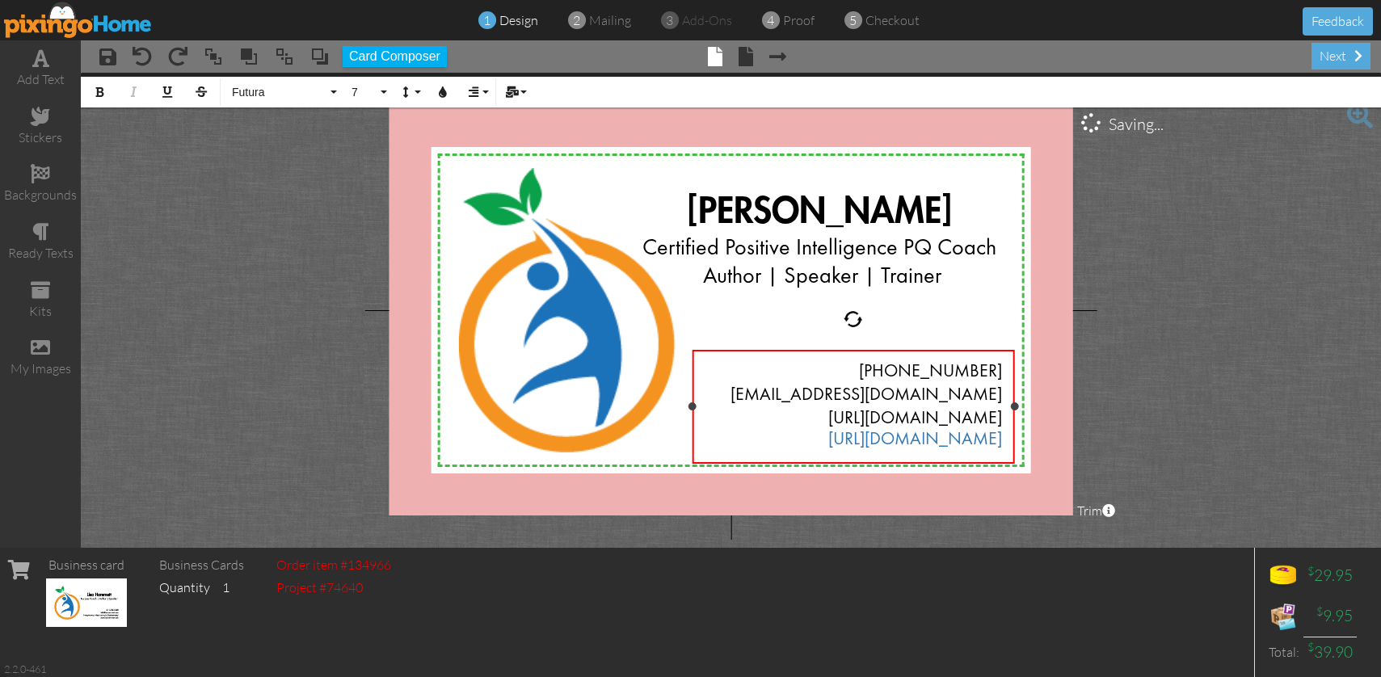
drag, startPoint x: 826, startPoint y: 438, endPoint x: 1003, endPoint y: 436, distance: 177.0
click at [1003, 436] on div "[PHONE_NUMBER] [EMAIL_ADDRESS][DOMAIN_NAME] [URL][DOMAIN_NAME] [URL][DOMAIN_NAM…" at bounding box center [853, 407] width 323 height 114
click at [449, 89] on button "Colors" at bounding box center [442, 92] width 31 height 31
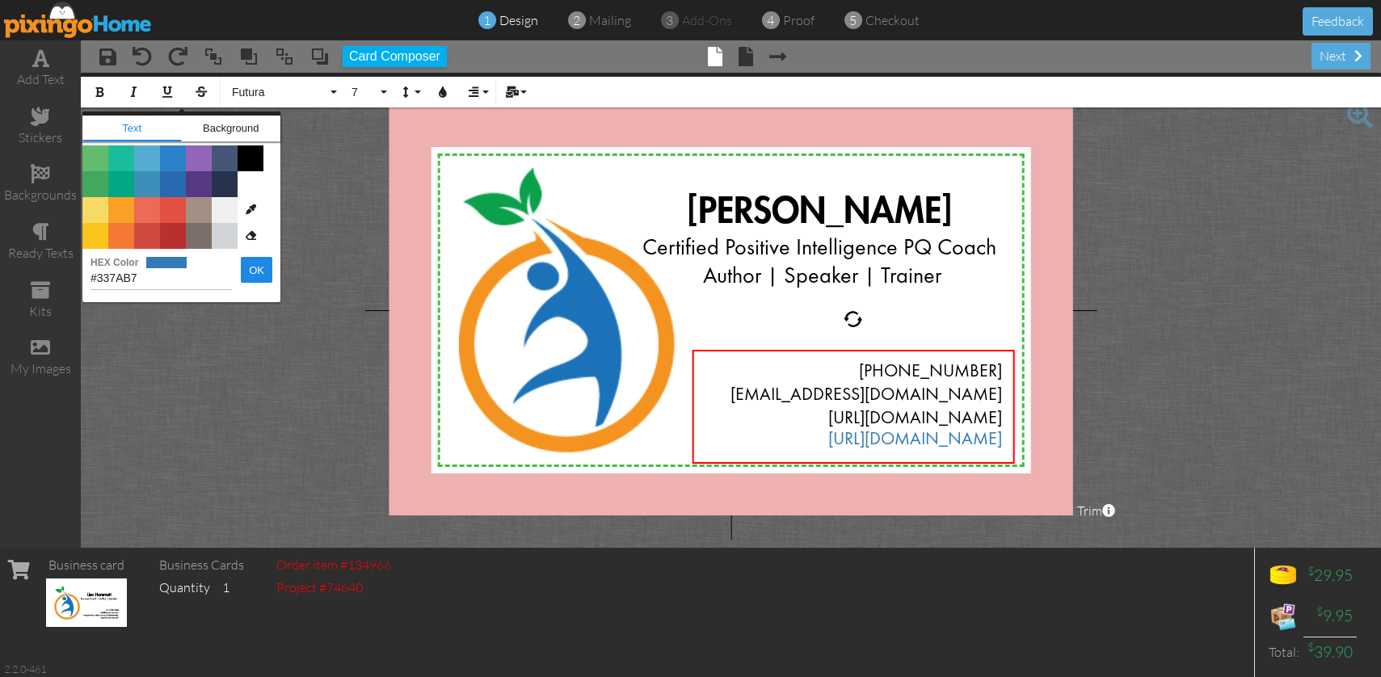
click at [253, 152] on span "Color #000000" at bounding box center [251, 158] width 26 height 26
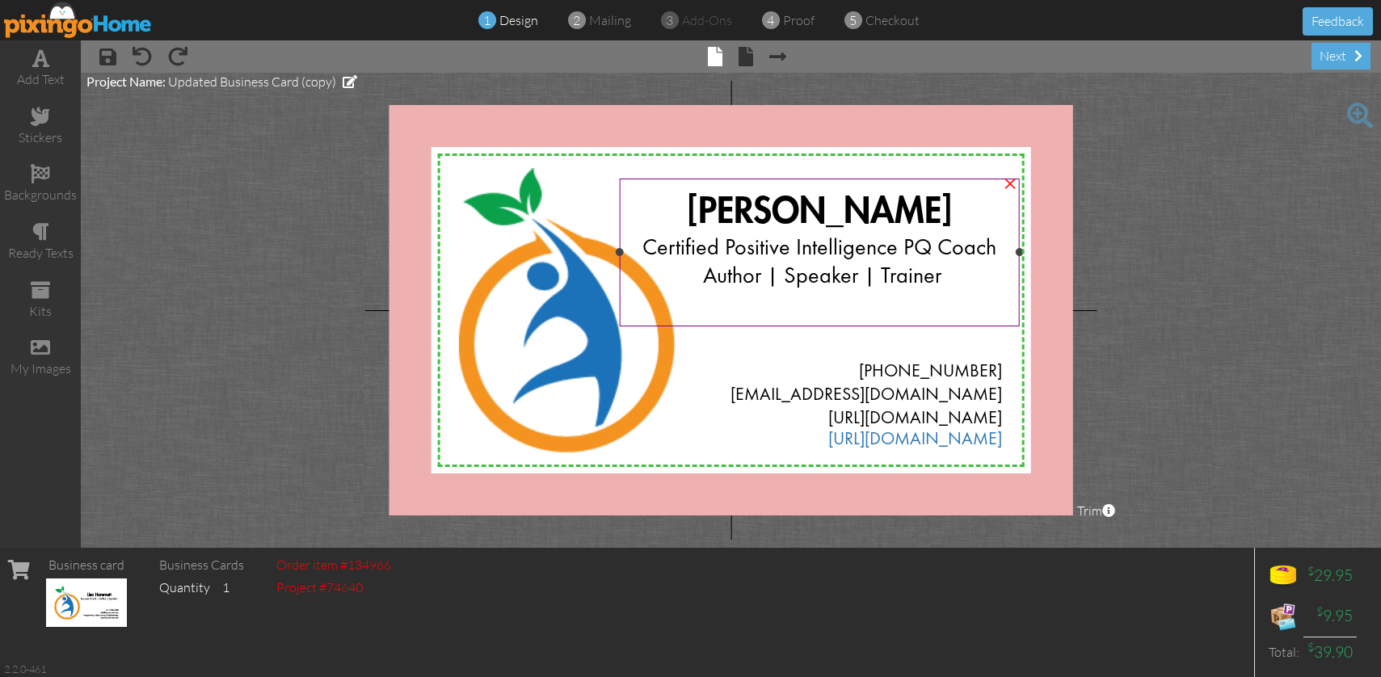
click at [714, 212] on div "[PERSON_NAME]" at bounding box center [819, 213] width 375 height 44
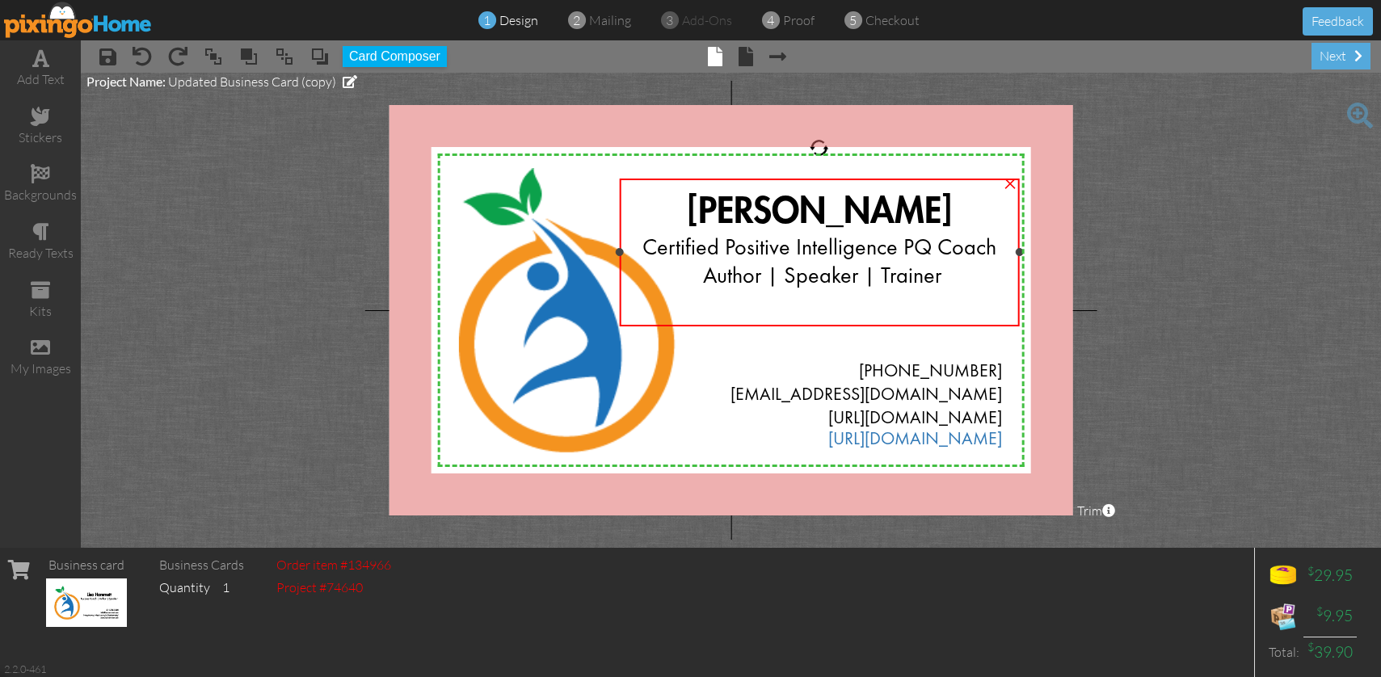
click at [714, 212] on div "[PERSON_NAME]" at bounding box center [819, 213] width 375 height 44
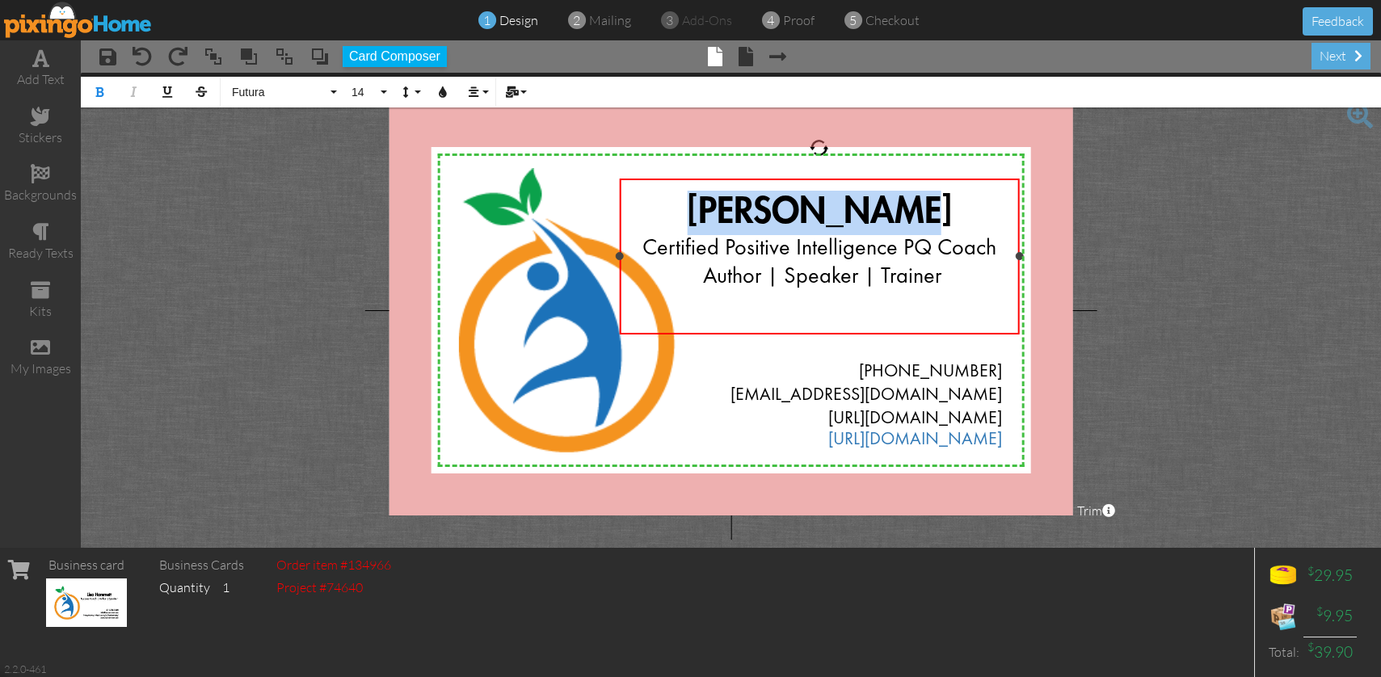
drag, startPoint x: 714, startPoint y: 208, endPoint x: 941, endPoint y: 208, distance: 227.1
click at [941, 208] on div "[PERSON_NAME]" at bounding box center [819, 213] width 375 height 44
click at [384, 87] on button "14" at bounding box center [366, 92] width 47 height 31
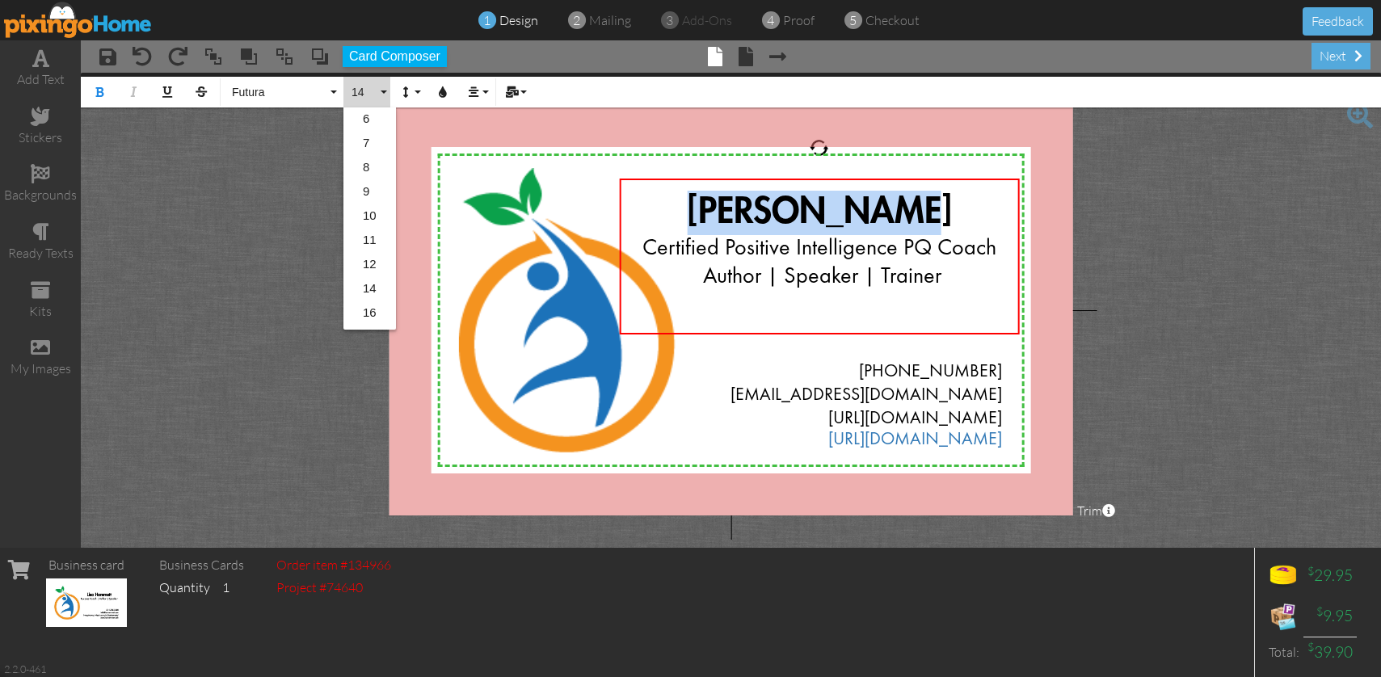
scroll to position [48, 0]
click at [365, 290] on link "16" at bounding box center [369, 289] width 53 height 24
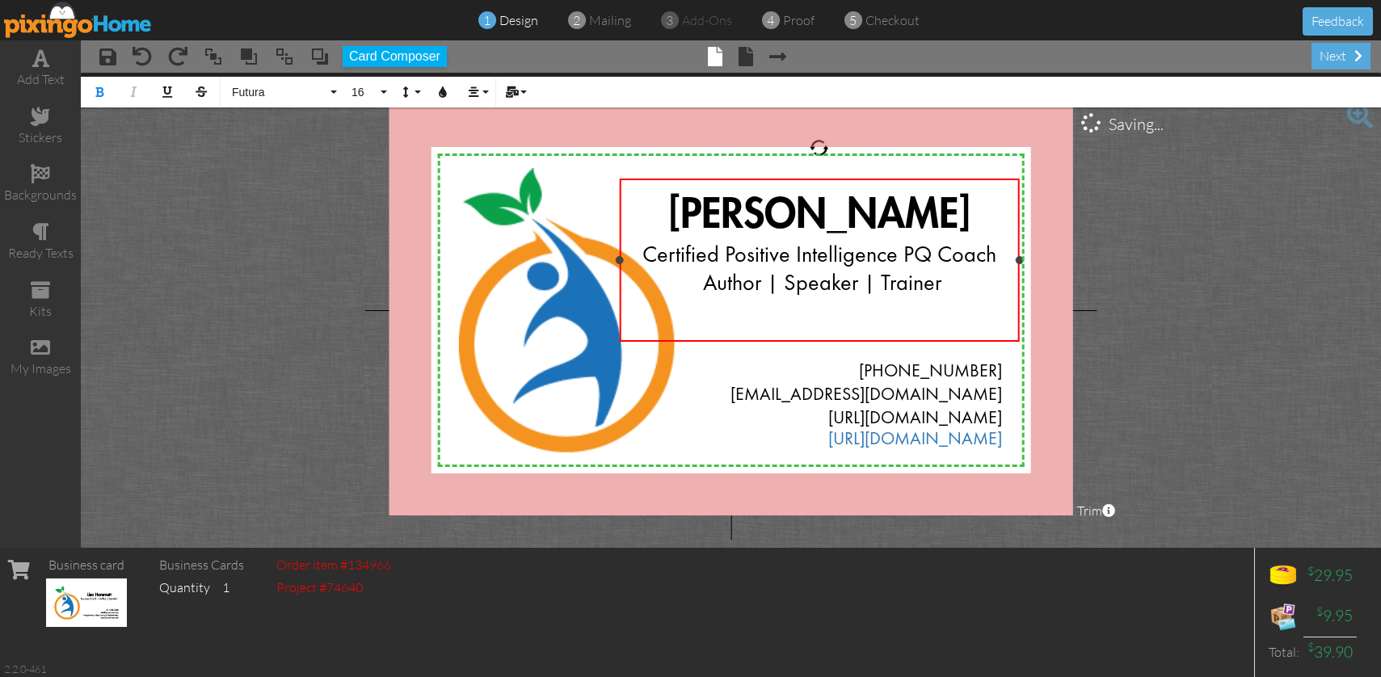
click at [987, 328] on div at bounding box center [819, 314] width 375 height 31
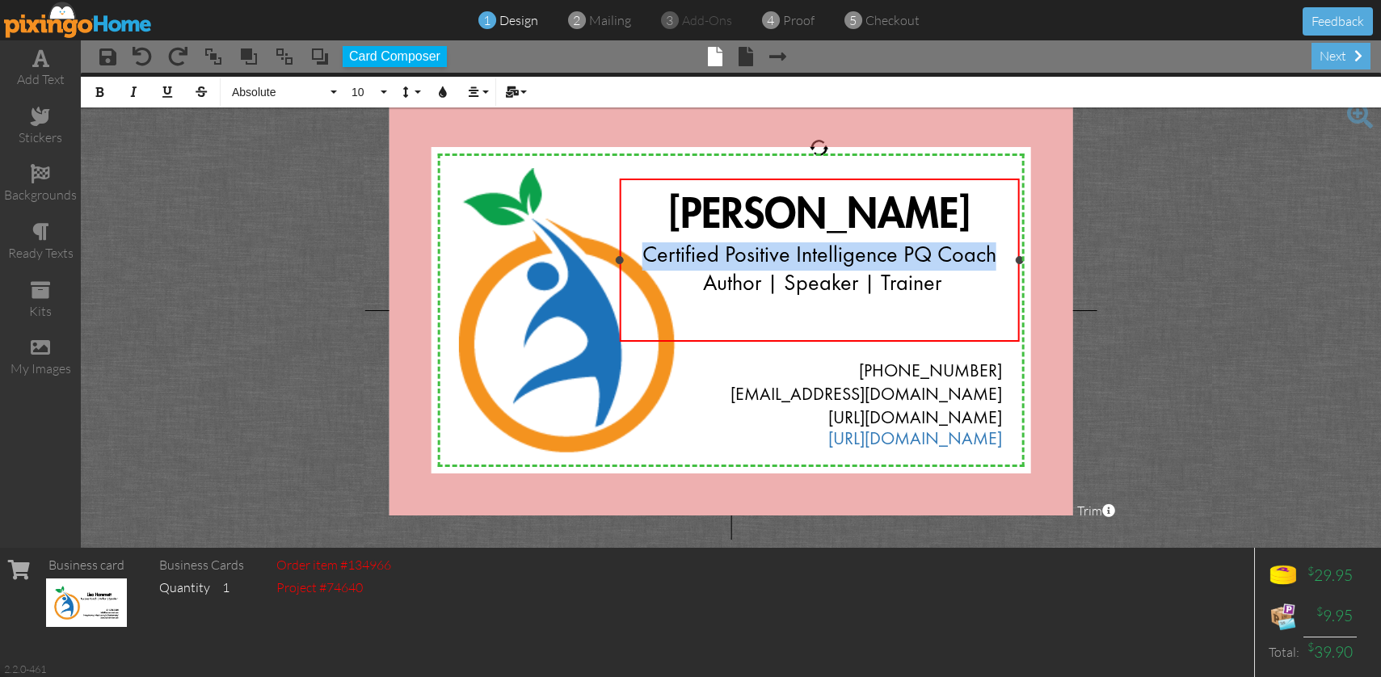
drag, startPoint x: 645, startPoint y: 252, endPoint x: 1011, endPoint y: 250, distance: 366.1
click at [1011, 250] on div "[PERSON_NAME] Certified Positive Intelligence PQ Coach Author | Speaker | Train…" at bounding box center [819, 261] width 401 height 164
click at [380, 90] on button "10" at bounding box center [366, 92] width 47 height 31
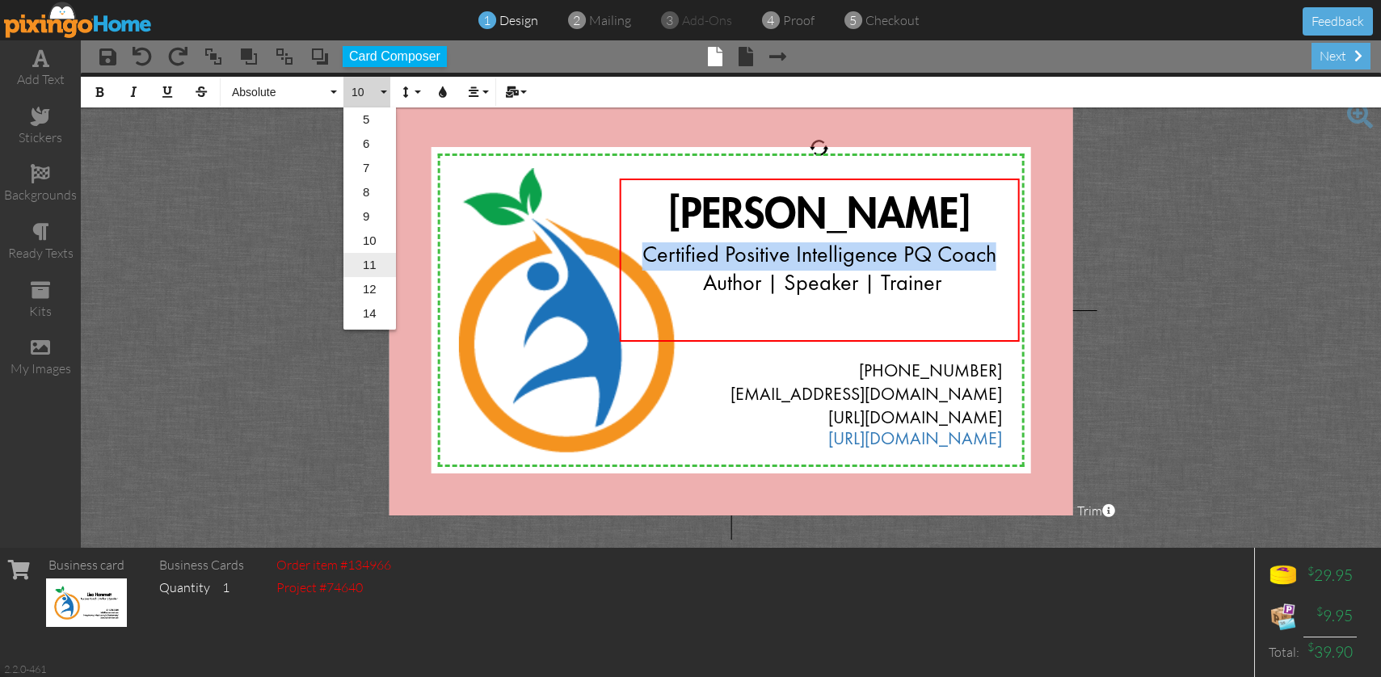
click at [377, 263] on link "11" at bounding box center [369, 265] width 53 height 24
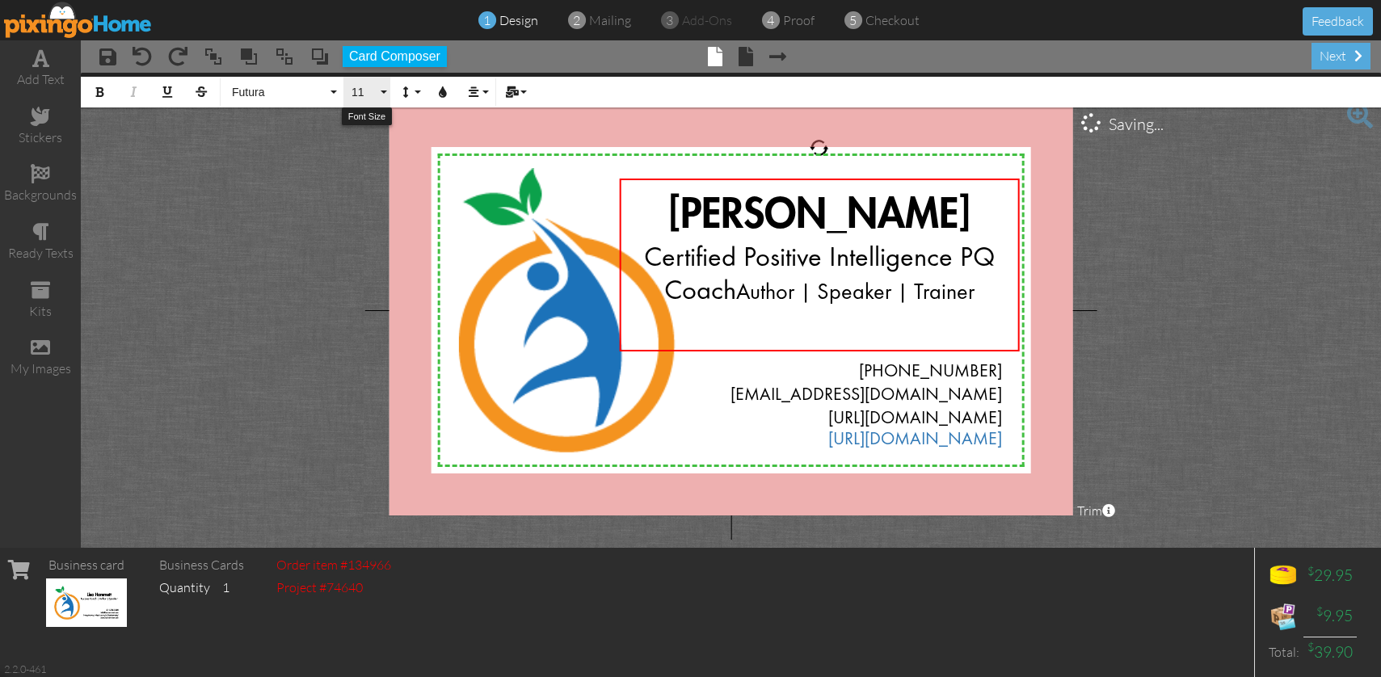
click at [381, 95] on button "11" at bounding box center [366, 92] width 47 height 31
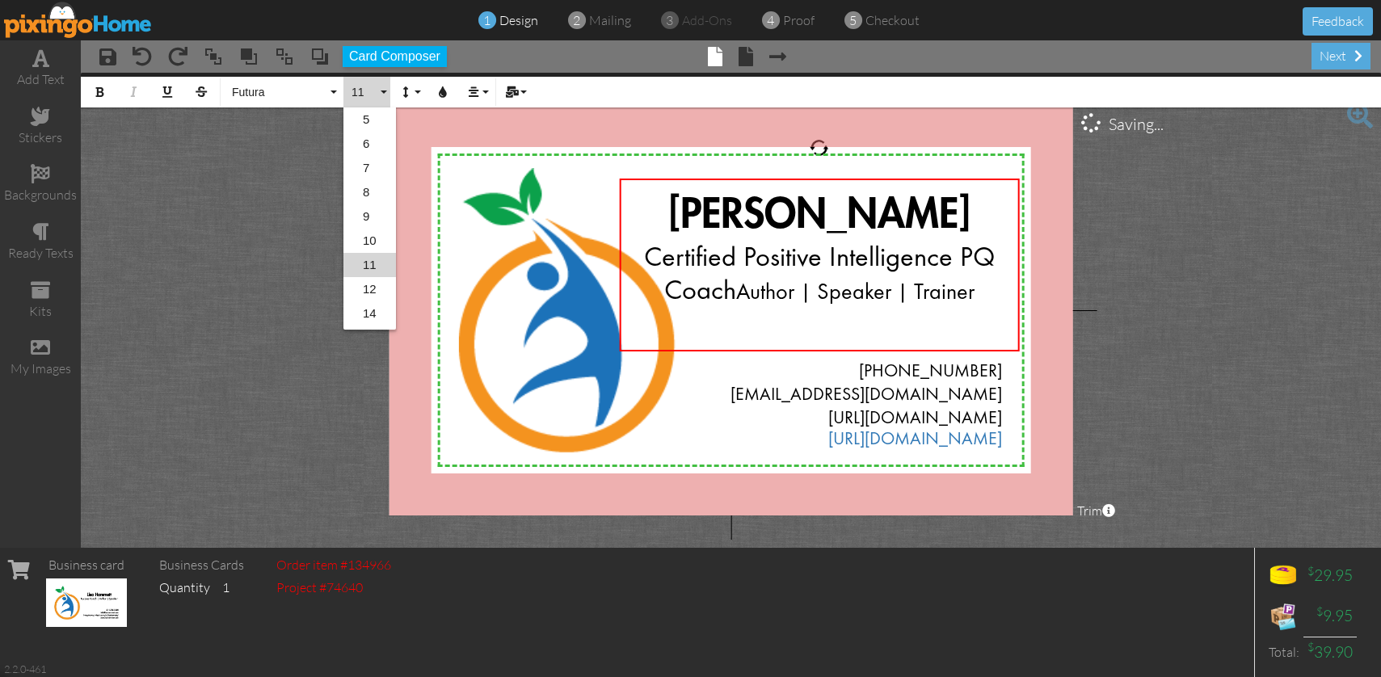
scroll to position [47, 0]
click at [370, 197] on link "10" at bounding box center [369, 194] width 53 height 24
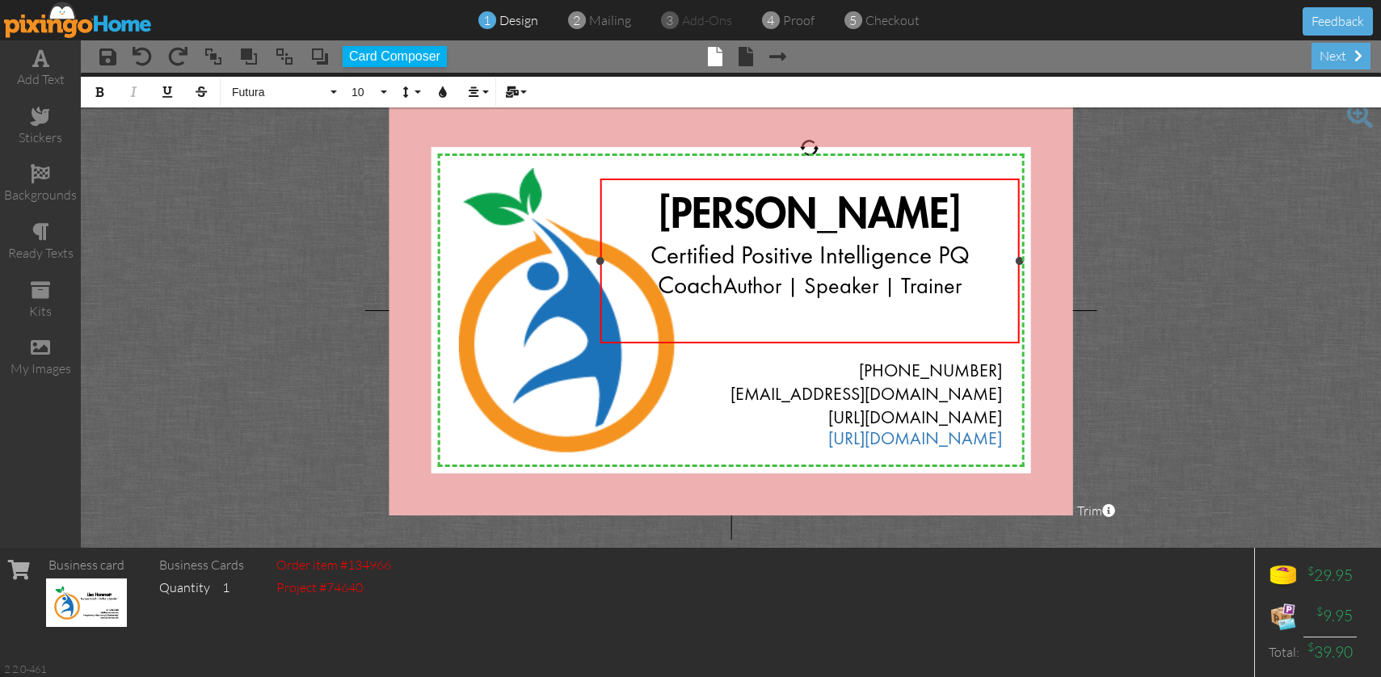
drag, startPoint x: 618, startPoint y: 260, endPoint x: 599, endPoint y: 258, distance: 19.5
click at [599, 258] on div at bounding box center [600, 261] width 8 height 8
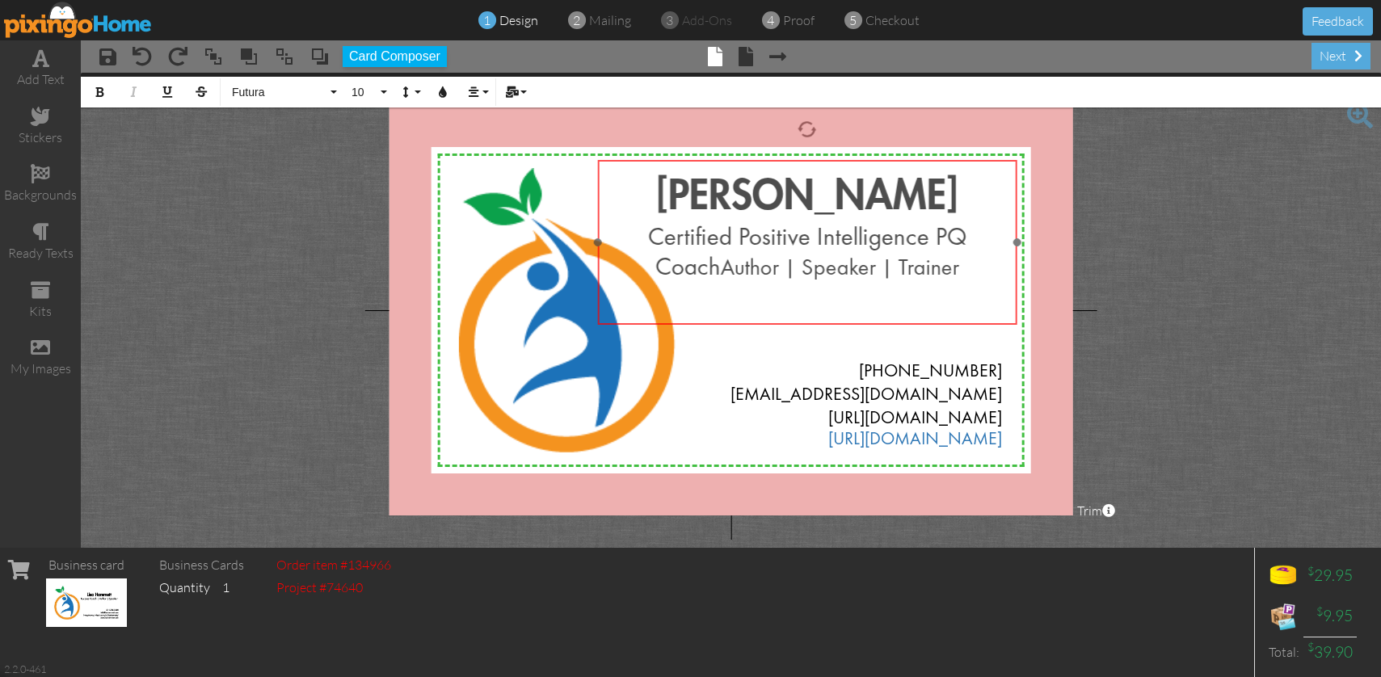
drag, startPoint x: 865, startPoint y: 179, endPoint x: 863, endPoint y: 160, distance: 18.7
click at [863, 160] on div "[PERSON_NAME] ​ Certified Positive Intelligence PQ Coach ​ Author | Speaker | T…" at bounding box center [807, 243] width 420 height 167
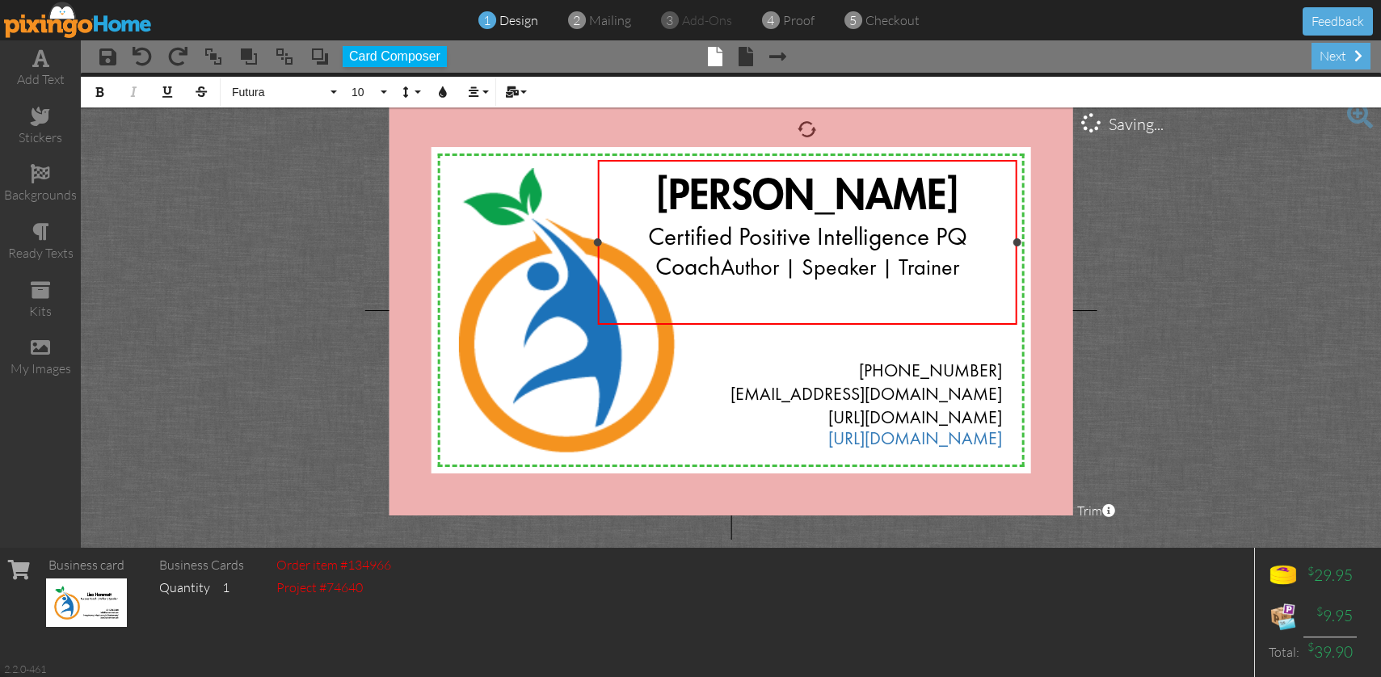
click at [935, 270] on div "Certified Positive Intelligence PQ Coach Author | Speaker | Trainer" at bounding box center [807, 254] width 394 height 60
drag, startPoint x: 930, startPoint y: 267, endPoint x: 691, endPoint y: 268, distance: 239.2
click at [691, 268] on div "Certified Positive Intelligence PQ Coach Author | Speaker | Trainer" at bounding box center [807, 254] width 394 height 60
click at [381, 87] on button "9" at bounding box center [366, 92] width 47 height 31
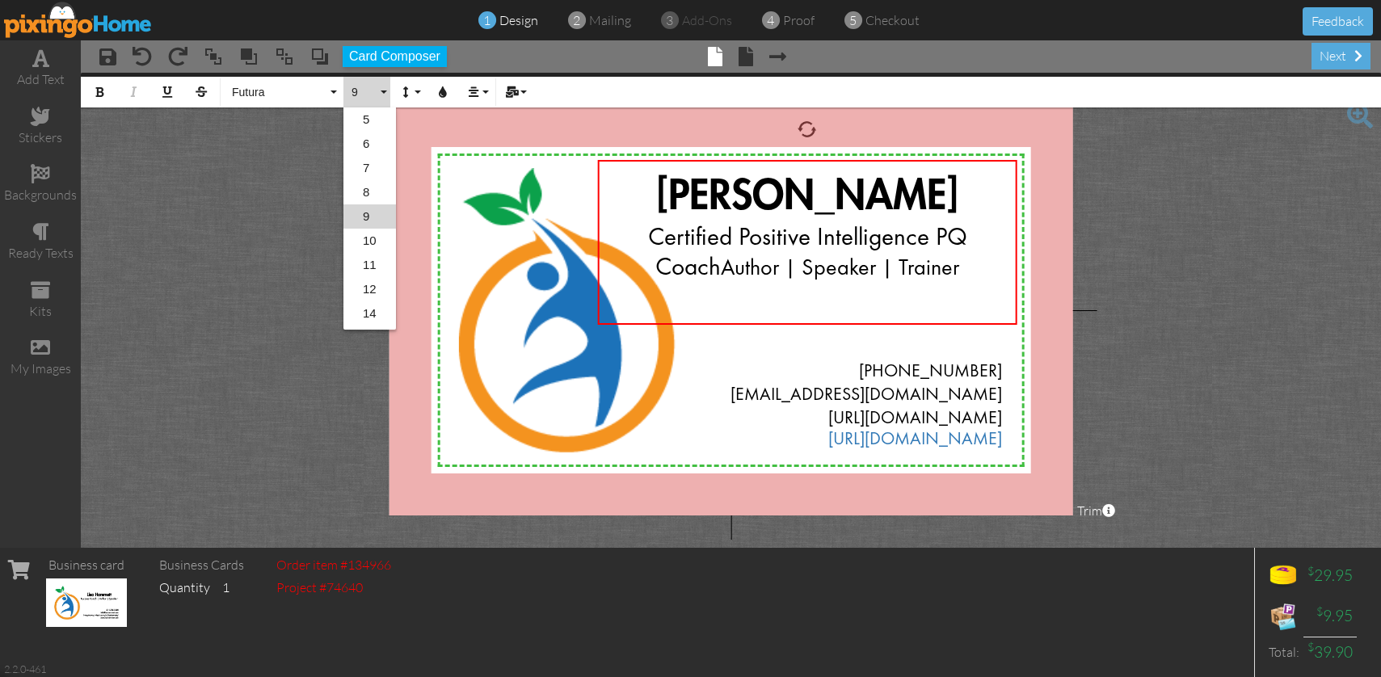
drag, startPoint x: 380, startPoint y: 227, endPoint x: 318, endPoint y: 234, distance: 61.8
click at [318, 234] on project-studio-wrapper "X X X X X X X X X X X X X X X X X X X X X X X X X X X X X X X X X X X X X X X X…" at bounding box center [731, 310] width 1300 height 475
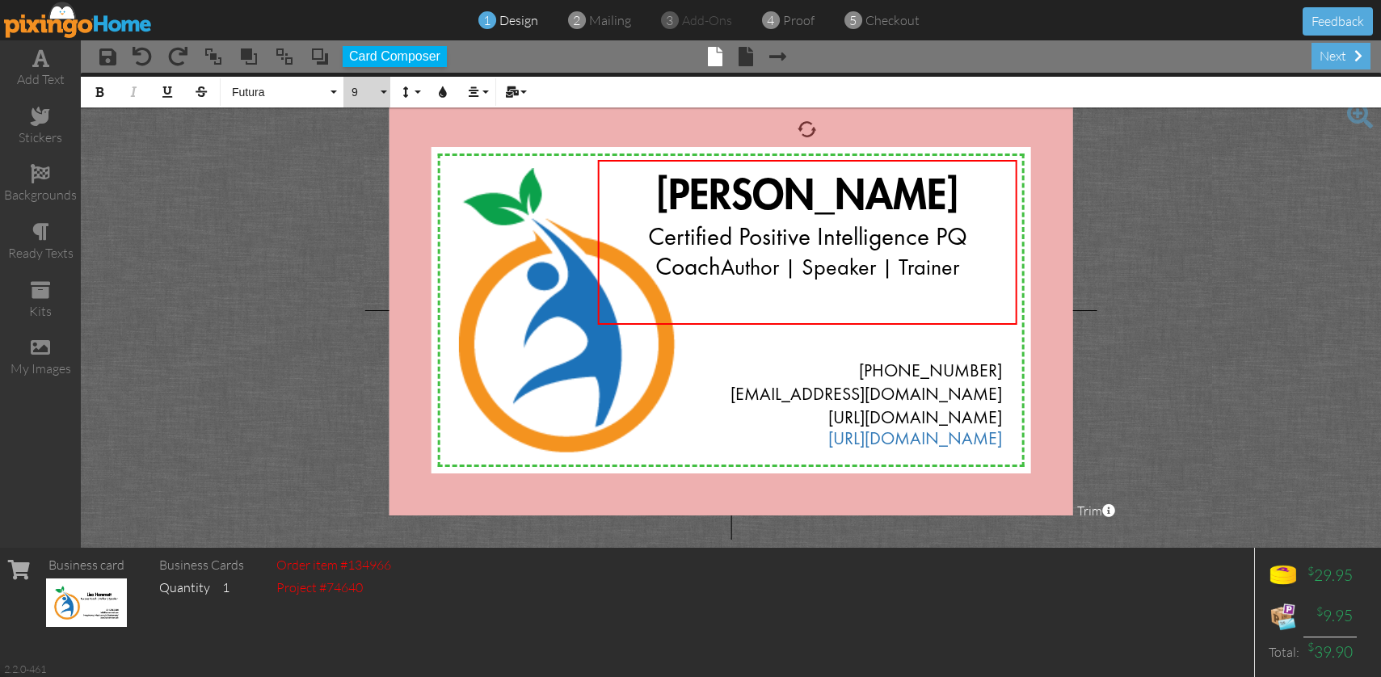
click at [385, 91] on button "9" at bounding box center [366, 92] width 47 height 31
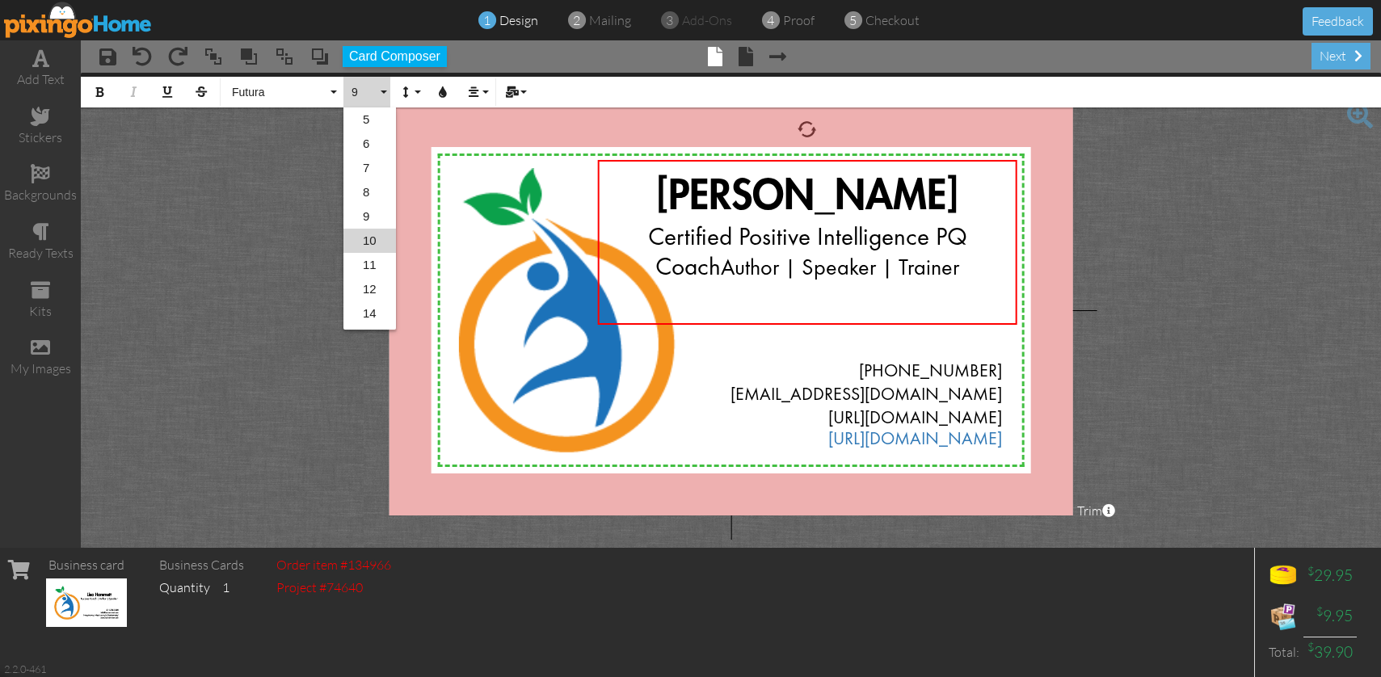
click at [371, 242] on link "10" at bounding box center [369, 241] width 53 height 24
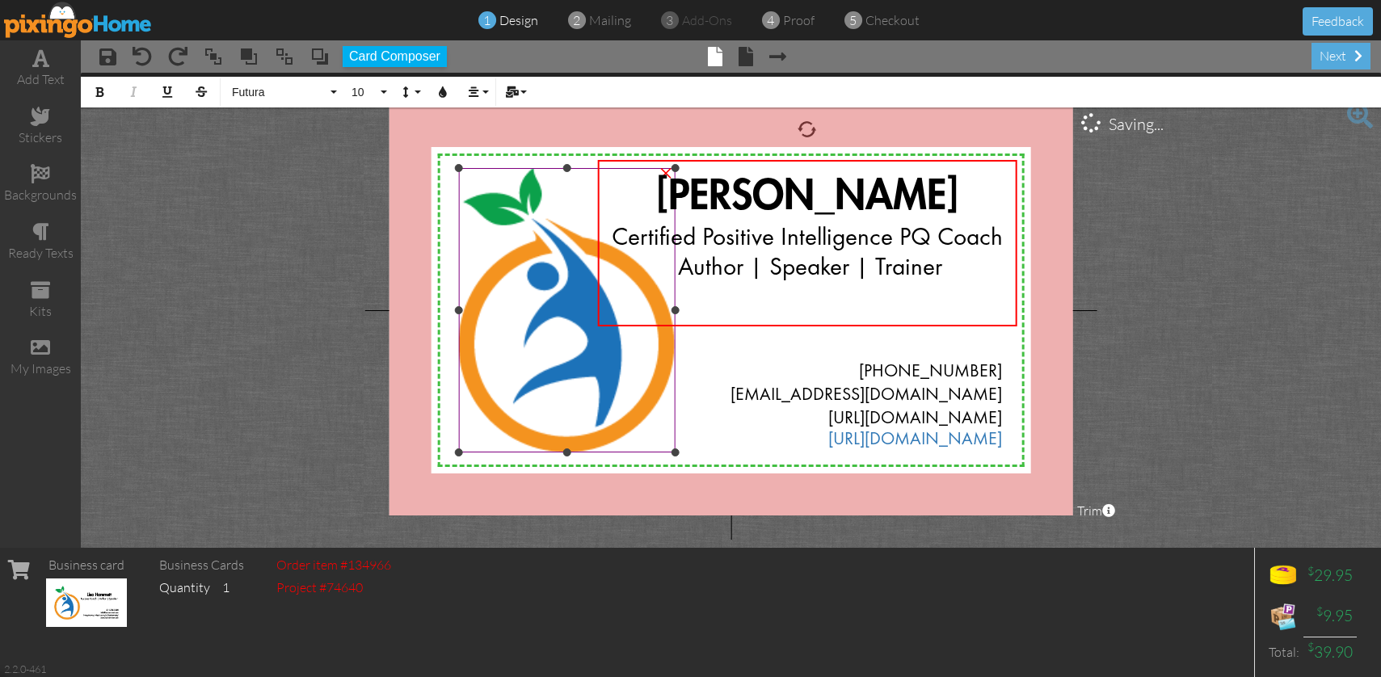
click at [671, 430] on img at bounding box center [566, 310] width 217 height 284
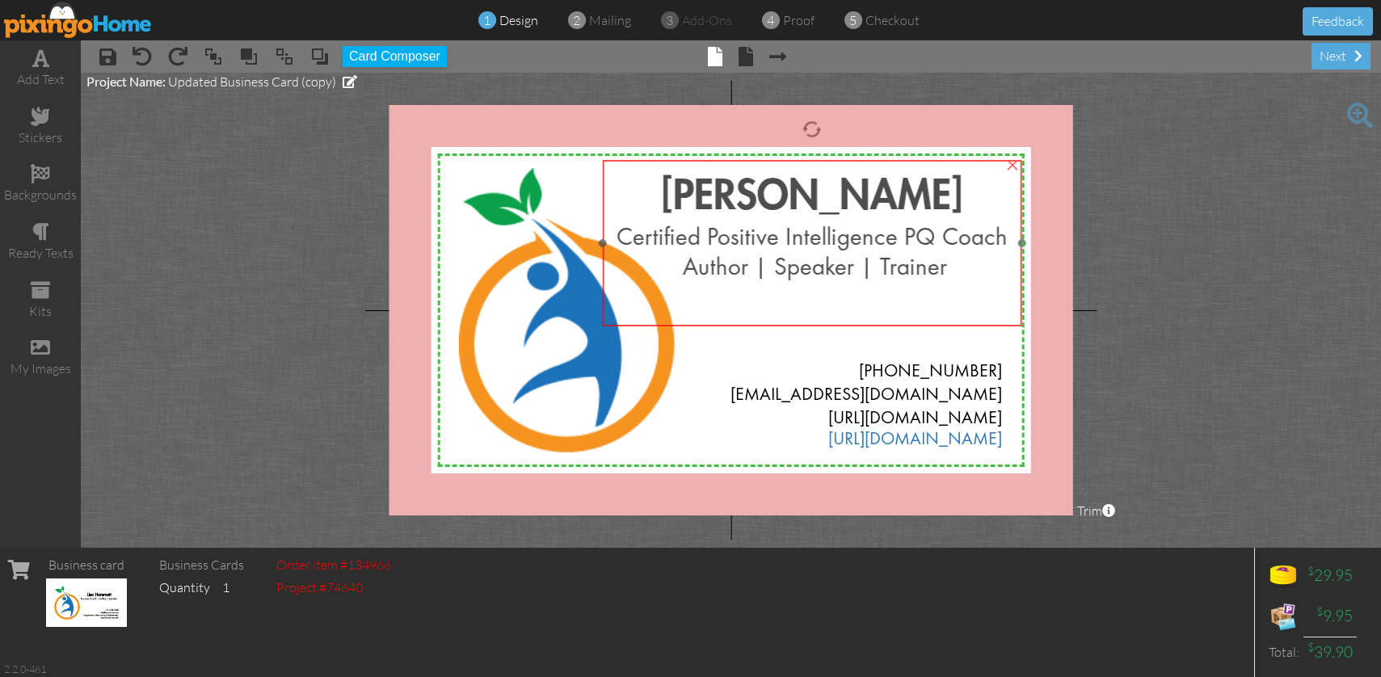
click at [825, 162] on div "[PERSON_NAME] Certified Positive Intelligence PQ Coach Author | Speaker | Train…" at bounding box center [812, 243] width 420 height 167
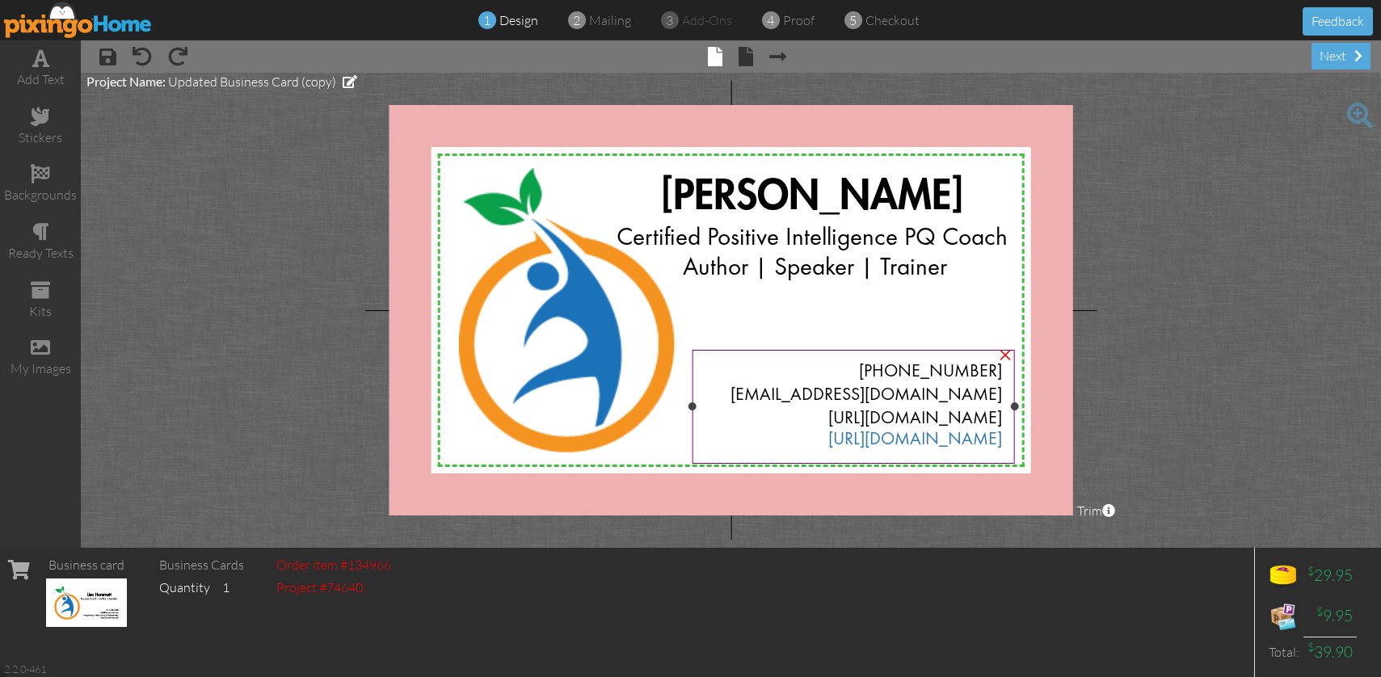
click at [899, 370] on span "[PHONE_NUMBER]" at bounding box center [930, 372] width 143 height 17
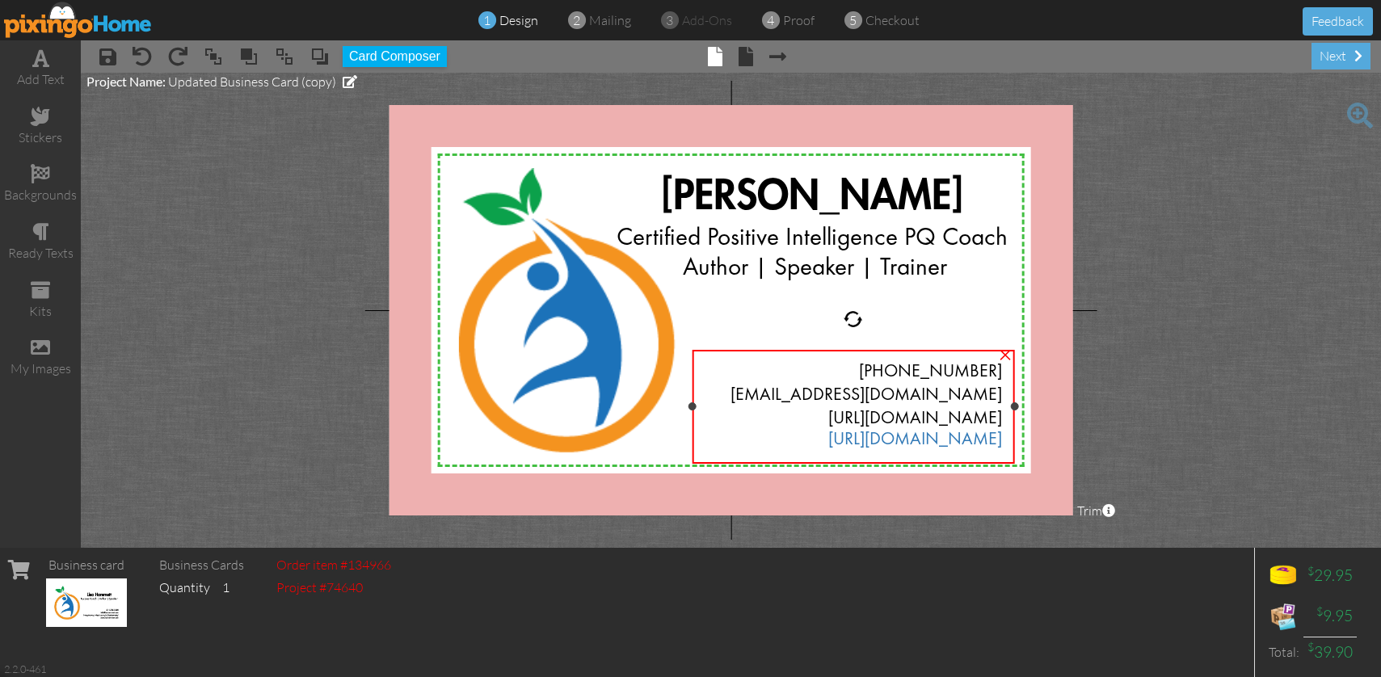
click at [899, 369] on span "[PHONE_NUMBER]" at bounding box center [930, 372] width 143 height 17
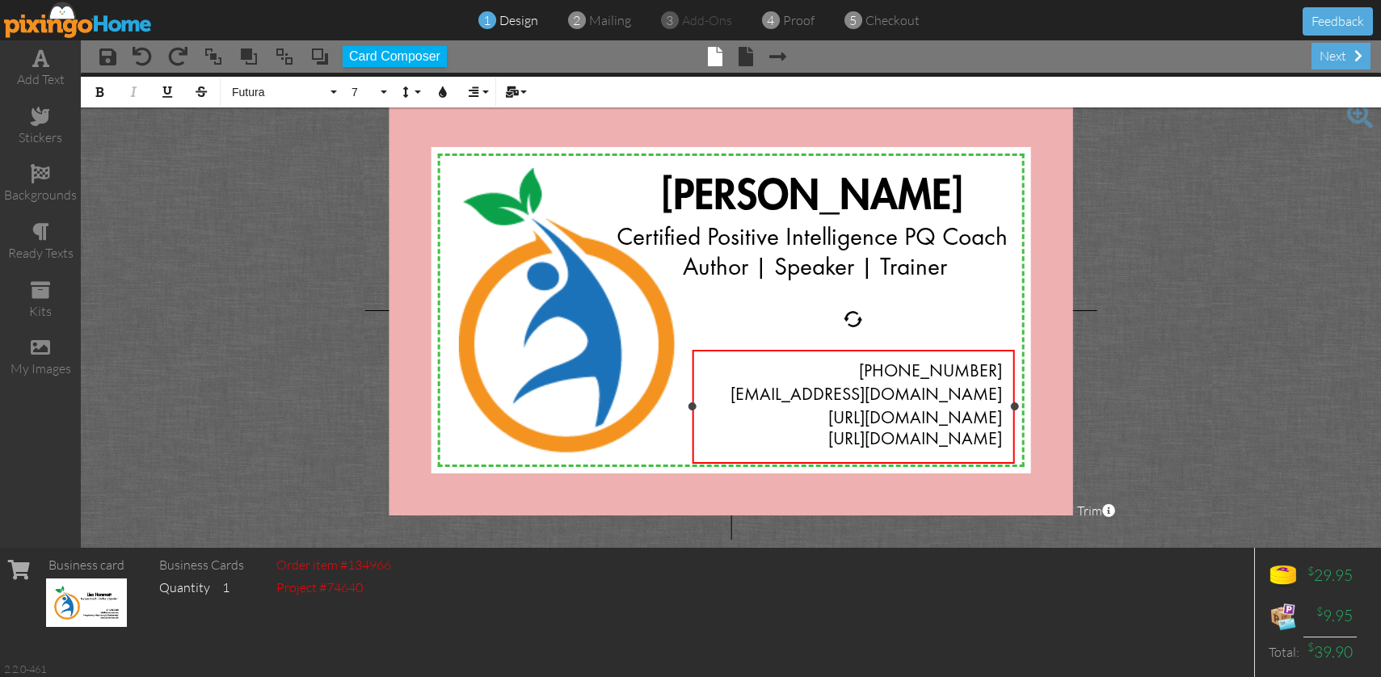
drag, startPoint x: 899, startPoint y: 369, endPoint x: 1015, endPoint y: 460, distance: 147.4
click at [1015, 460] on div "[PHONE_NUMBER] [EMAIL_ADDRESS][DOMAIN_NAME] [URL][DOMAIN_NAME] [URL][DOMAIN_NAM…" at bounding box center [853, 407] width 323 height 114
click at [384, 88] on button "7" at bounding box center [366, 92] width 47 height 31
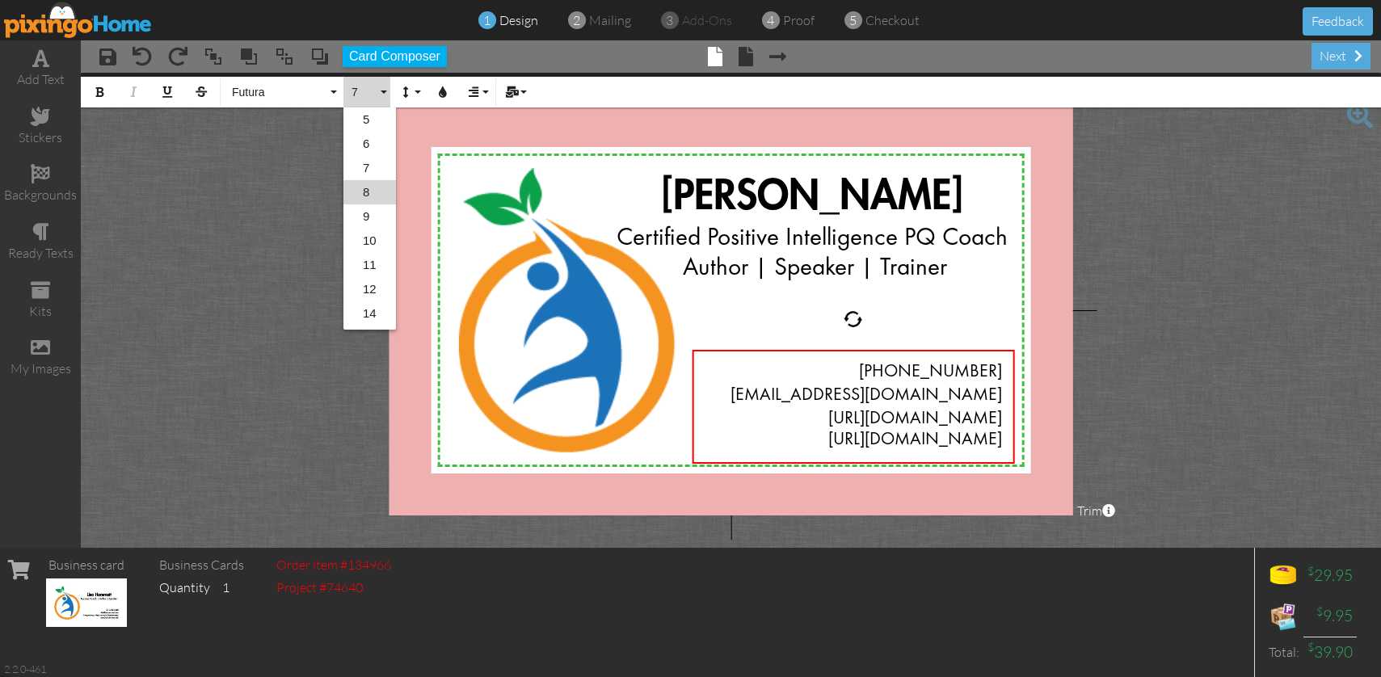
click at [372, 198] on link "8" at bounding box center [369, 192] width 53 height 24
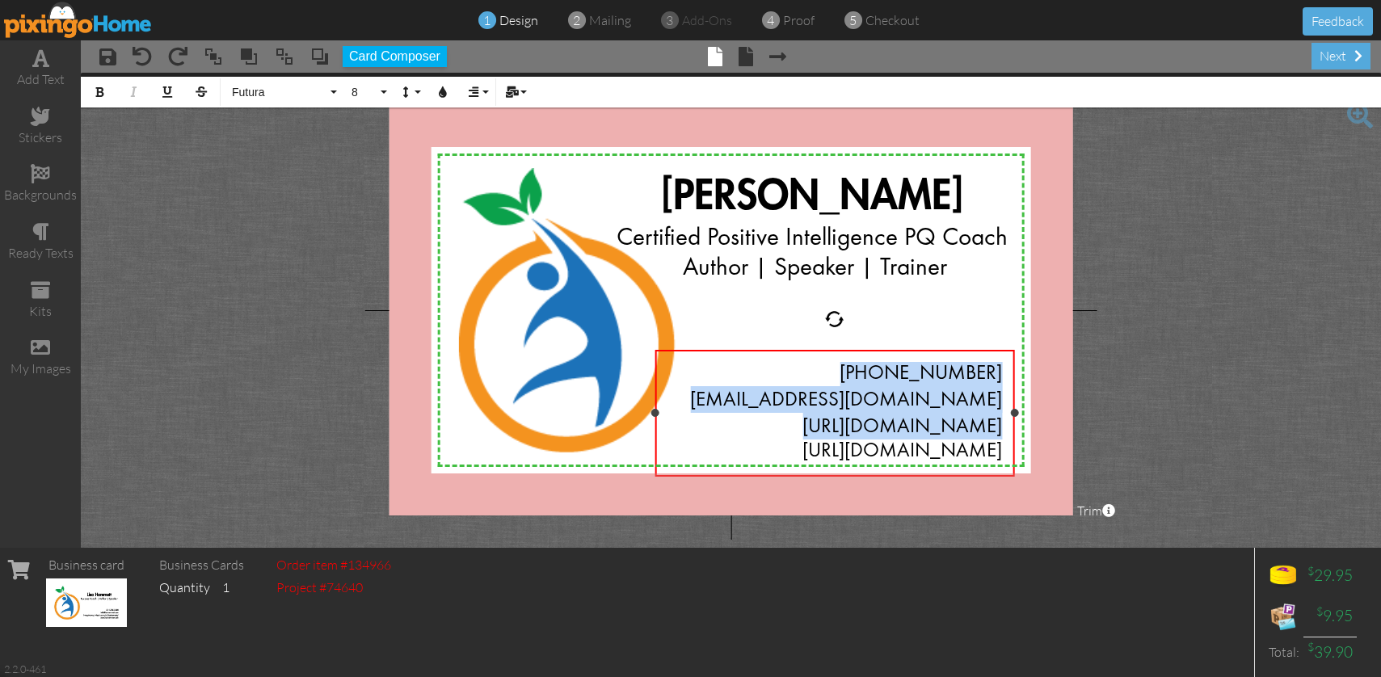
drag, startPoint x: 692, startPoint y: 425, endPoint x: 655, endPoint y: 424, distance: 37.2
click at [655, 424] on div "[PHONE_NUMBER] [EMAIL_ADDRESS][DOMAIN_NAME] [URL][DOMAIN_NAME] [URL][DOMAIN_NAM…" at bounding box center [835, 413] width 360 height 127
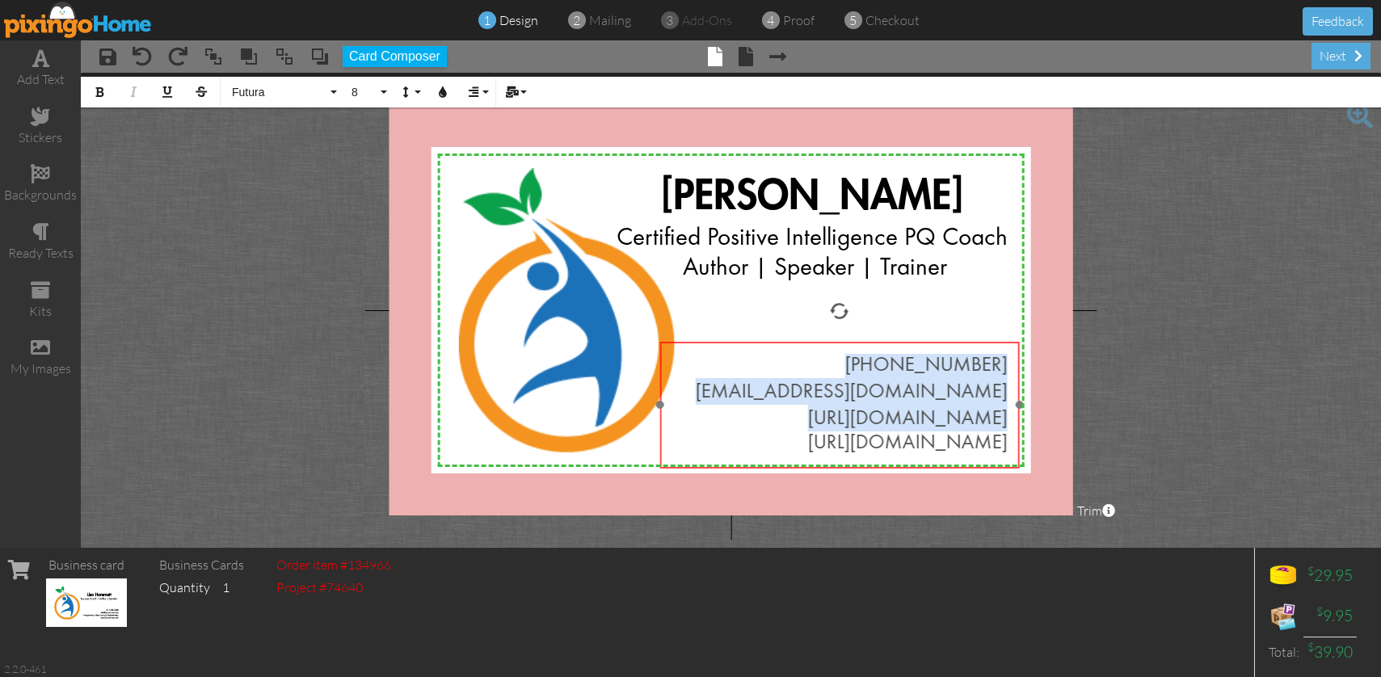
drag, startPoint x: 878, startPoint y: 349, endPoint x: 882, endPoint y: 341, distance: 9.4
click at [882, 342] on div "​ [PHONE_NUMBER] [EMAIL_ADDRESS][DOMAIN_NAME] [URL][DOMAIN_NAME] [URL][DOMAIN_N…" at bounding box center [839, 405] width 360 height 127
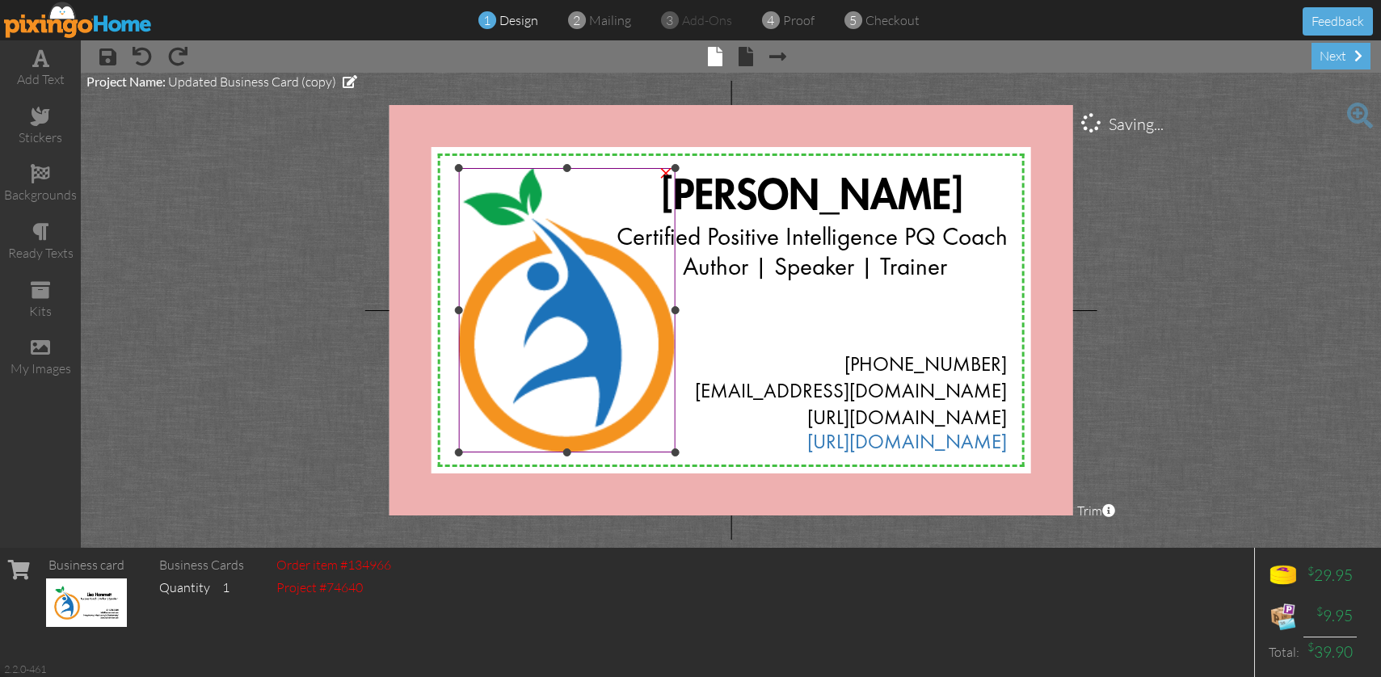
click at [558, 350] on img at bounding box center [566, 310] width 217 height 284
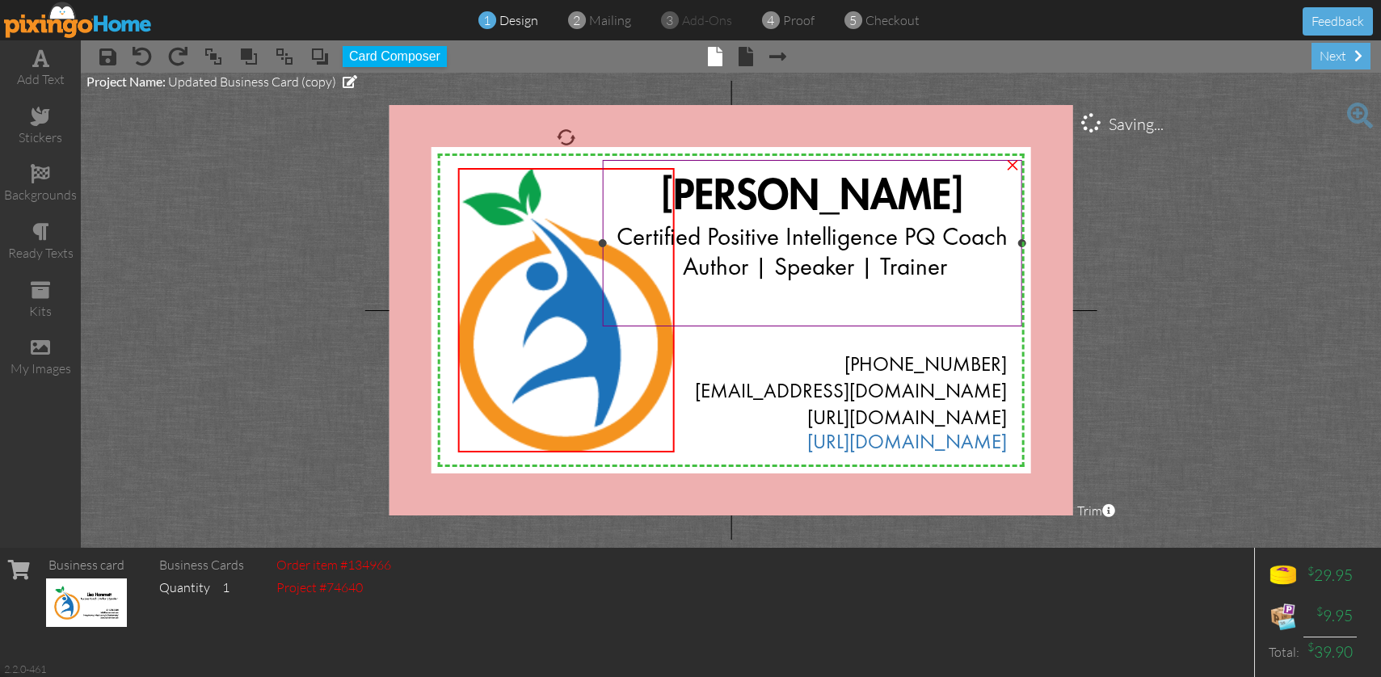
click at [649, 194] on div "[PERSON_NAME]" at bounding box center [812, 198] width 394 height 52
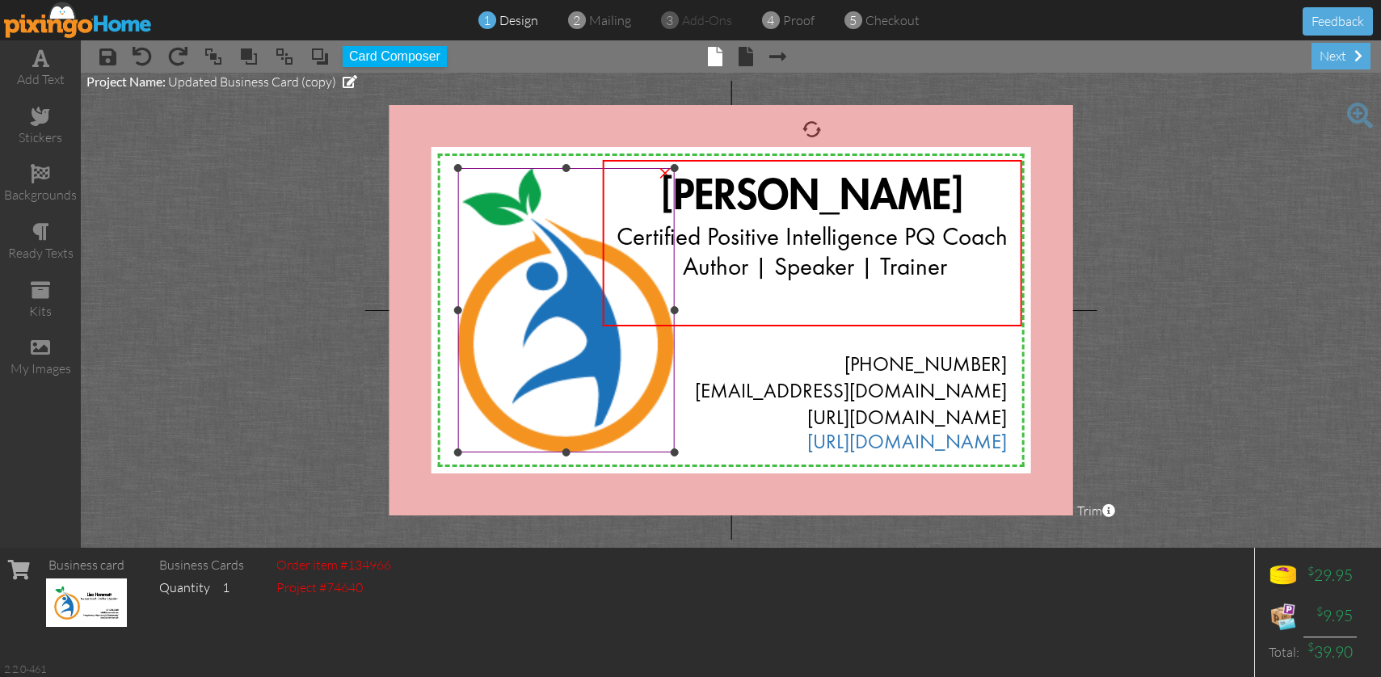
click at [537, 207] on img at bounding box center [565, 310] width 217 height 284
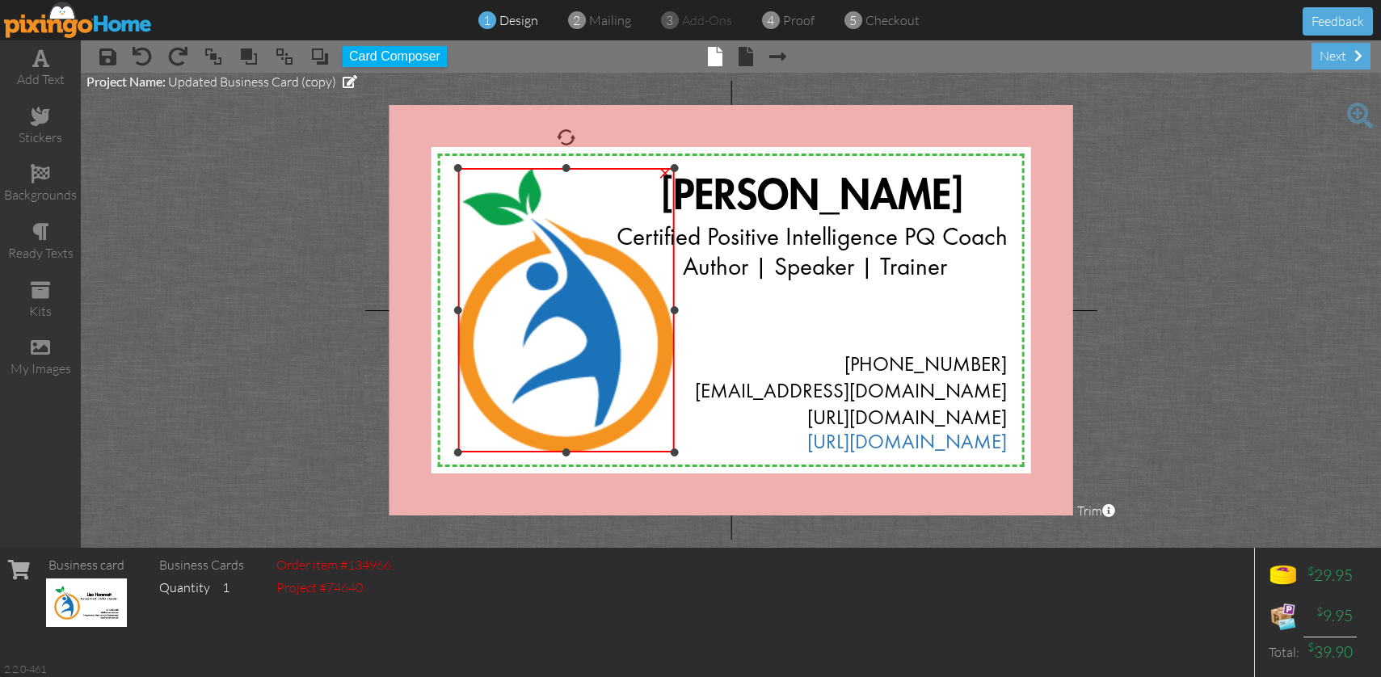
click at [550, 187] on img at bounding box center [565, 310] width 217 height 284
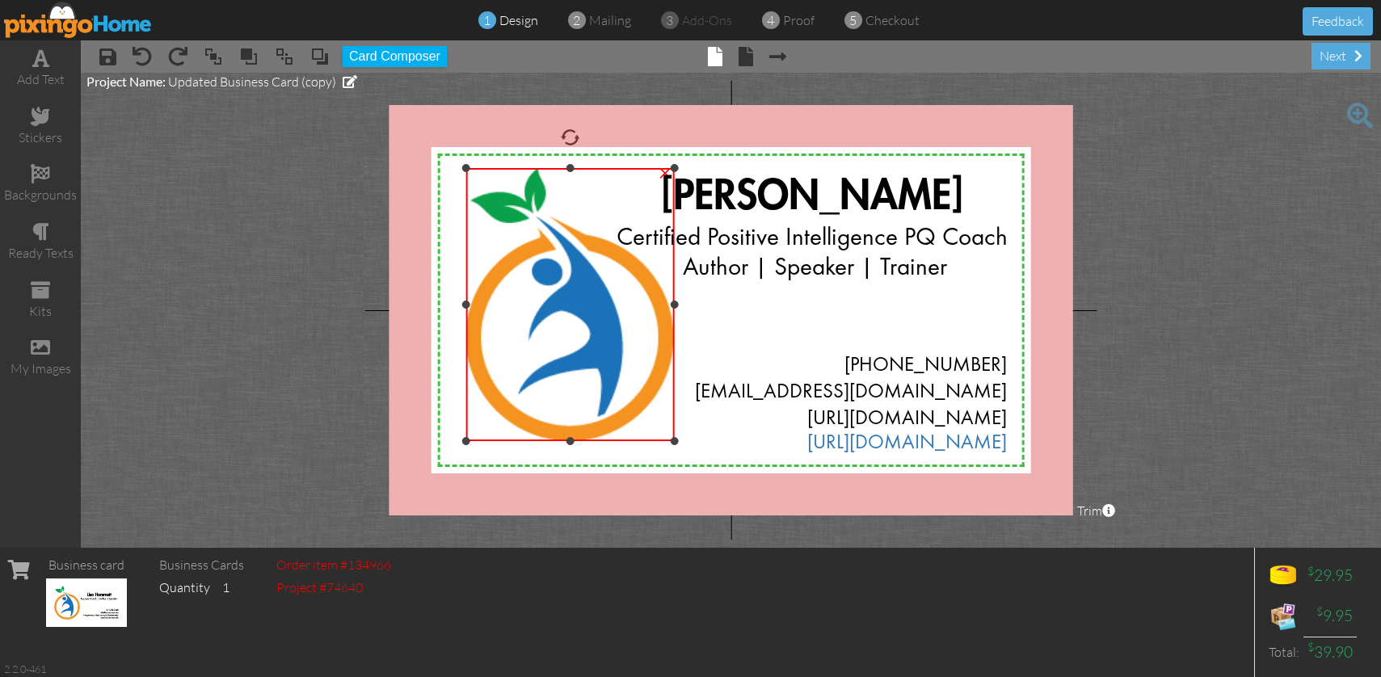
drag, startPoint x: 457, startPoint y: 449, endPoint x: 467, endPoint y: 438, distance: 14.9
click at [467, 438] on div at bounding box center [466, 441] width 8 height 8
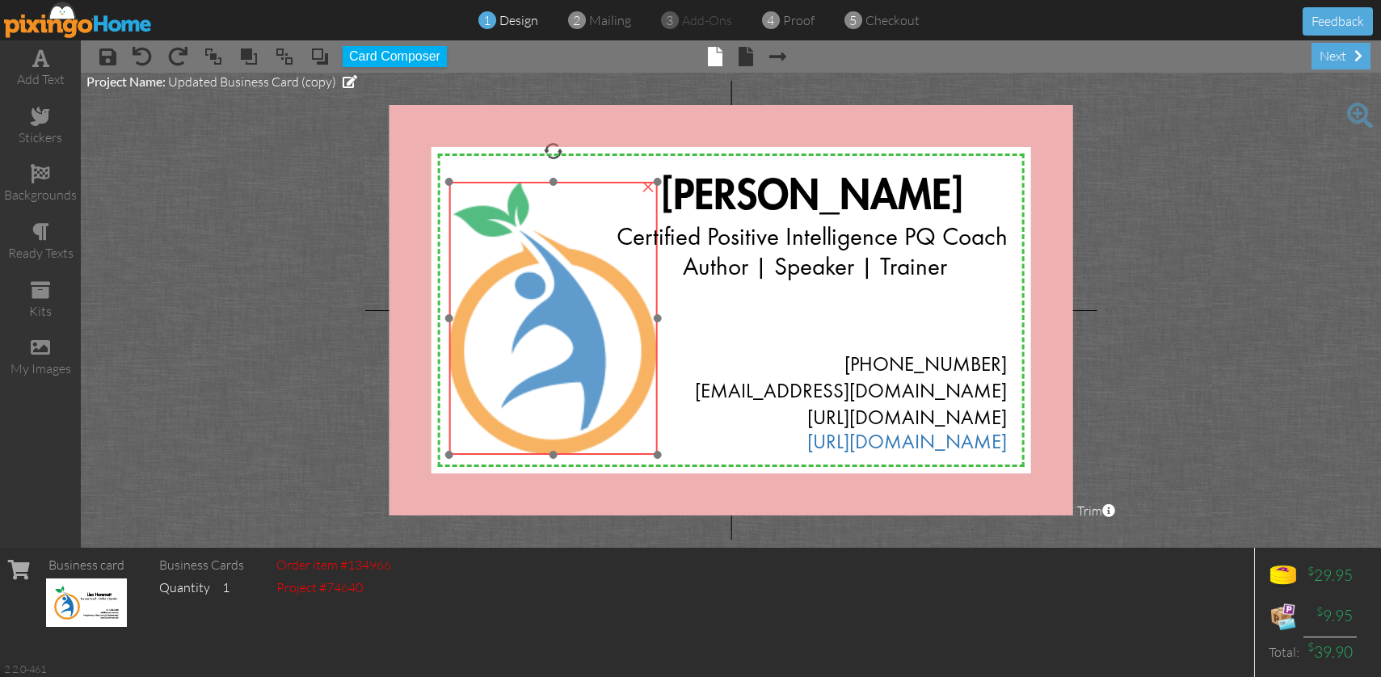
drag, startPoint x: 591, startPoint y: 166, endPoint x: 575, endPoint y: 179, distance: 21.8
click at [575, 179] on div at bounding box center [553, 318] width 217 height 281
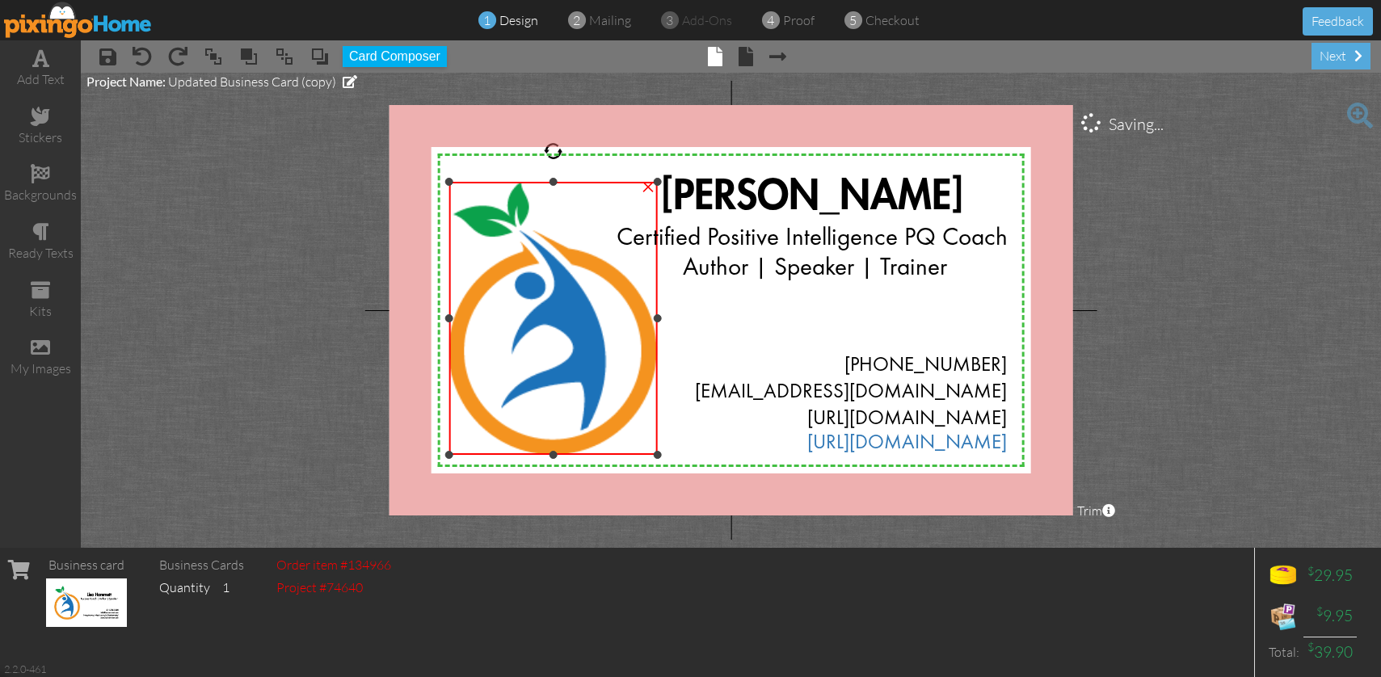
click at [561, 209] on img at bounding box center [553, 318] width 208 height 273
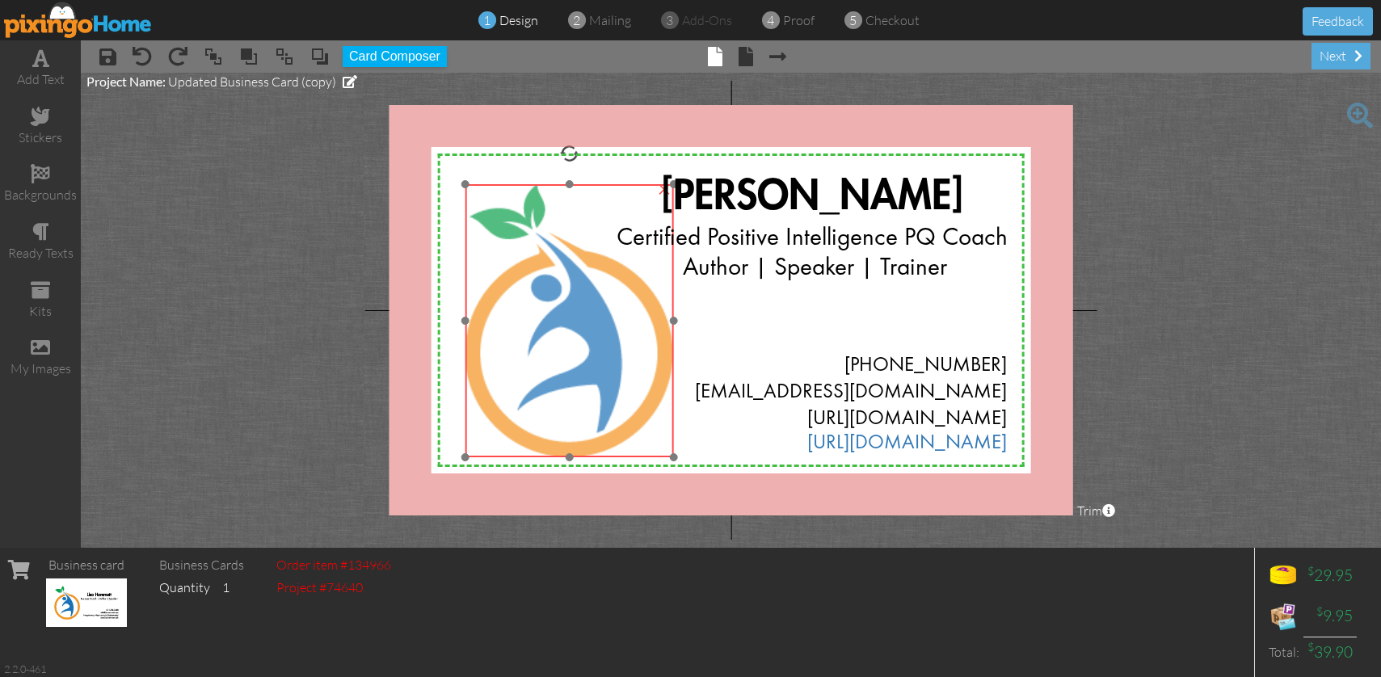
drag, startPoint x: 566, startPoint y: 204, endPoint x: 582, endPoint y: 207, distance: 16.3
click at [582, 207] on img at bounding box center [569, 320] width 208 height 273
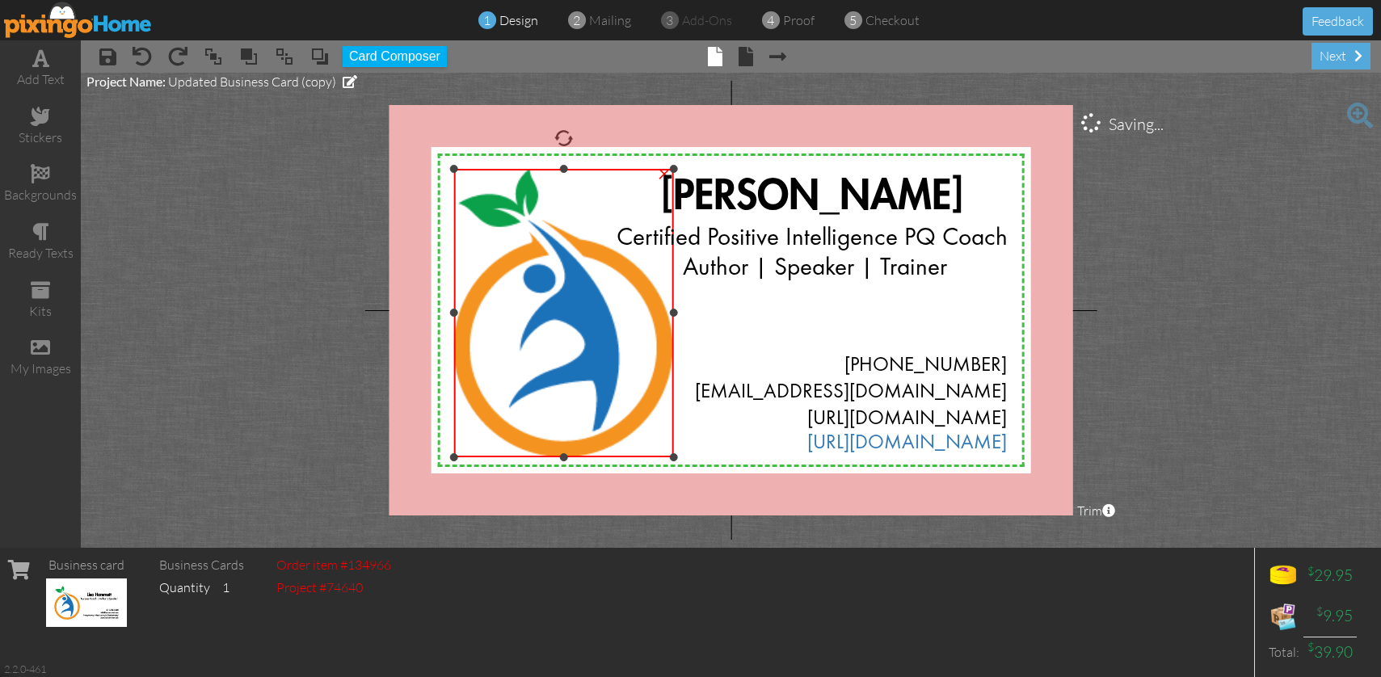
drag, startPoint x: 466, startPoint y: 185, endPoint x: 457, endPoint y: 170, distance: 17.7
click at [457, 170] on div at bounding box center [454, 169] width 8 height 8
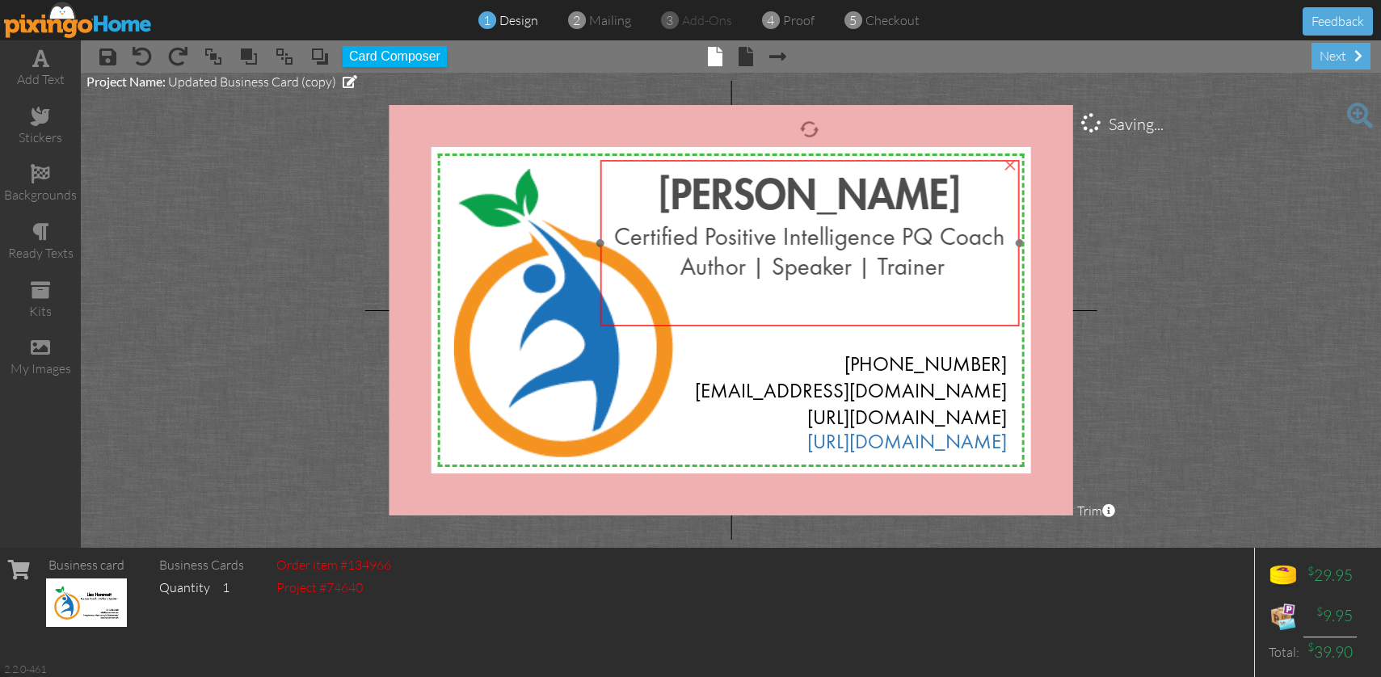
click at [600, 320] on div "[PERSON_NAME] Certified Positive Intelligence PQ Coach Author | Speaker | Train…" at bounding box center [810, 243] width 420 height 167
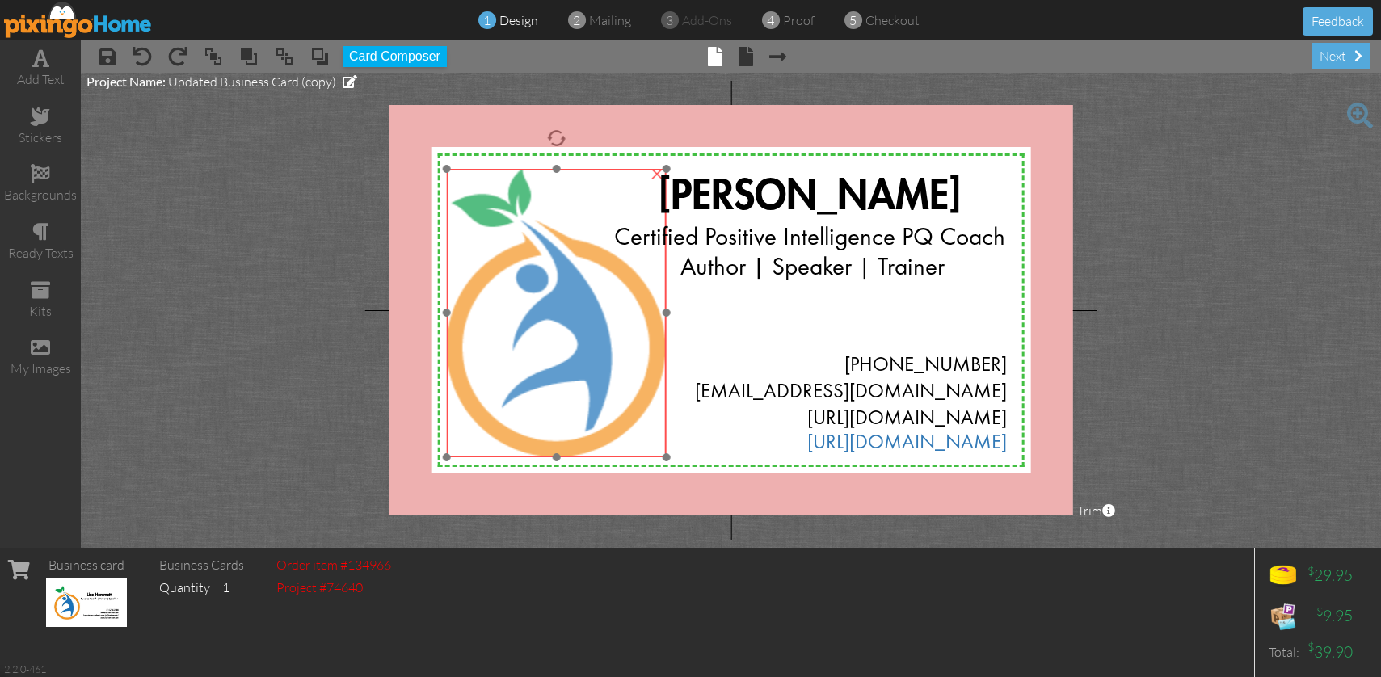
click at [512, 409] on img at bounding box center [557, 313] width 221 height 288
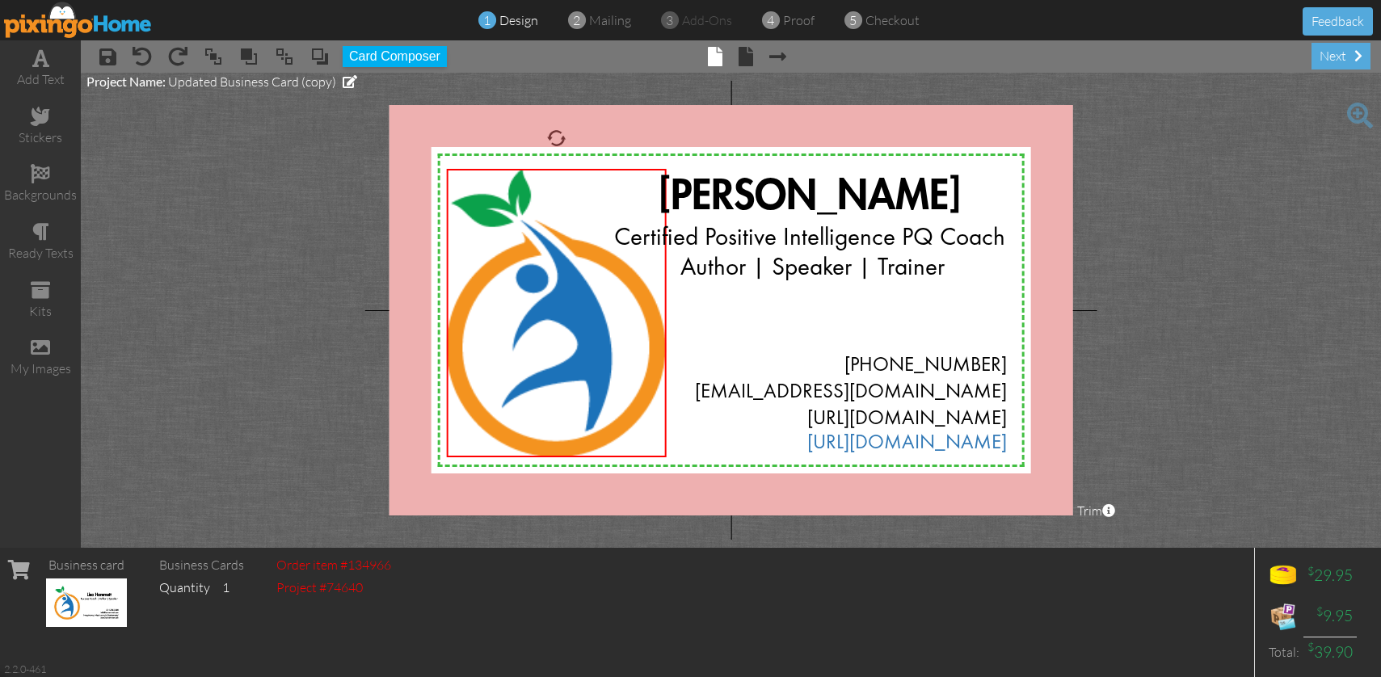
drag, startPoint x: 1203, startPoint y: 358, endPoint x: 1187, endPoint y: 368, distance: 18.8
click at [1203, 358] on project-studio-wrapper "X X X X X X X X X X X X X X X X X X X X X X X X X X X X X X X X X X X X X X X X…" at bounding box center [731, 310] width 1300 height 475
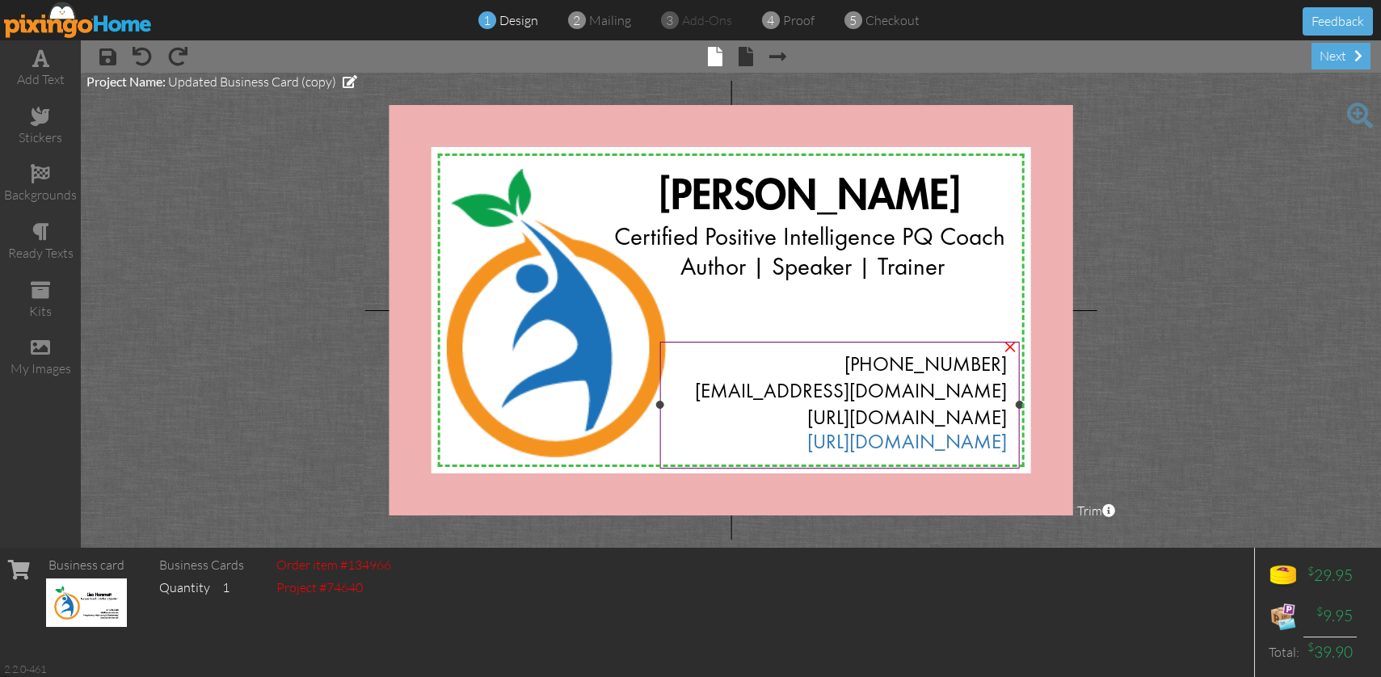
click at [800, 445] on div "[URL][DOMAIN_NAME]" at bounding box center [839, 444] width 335 height 24
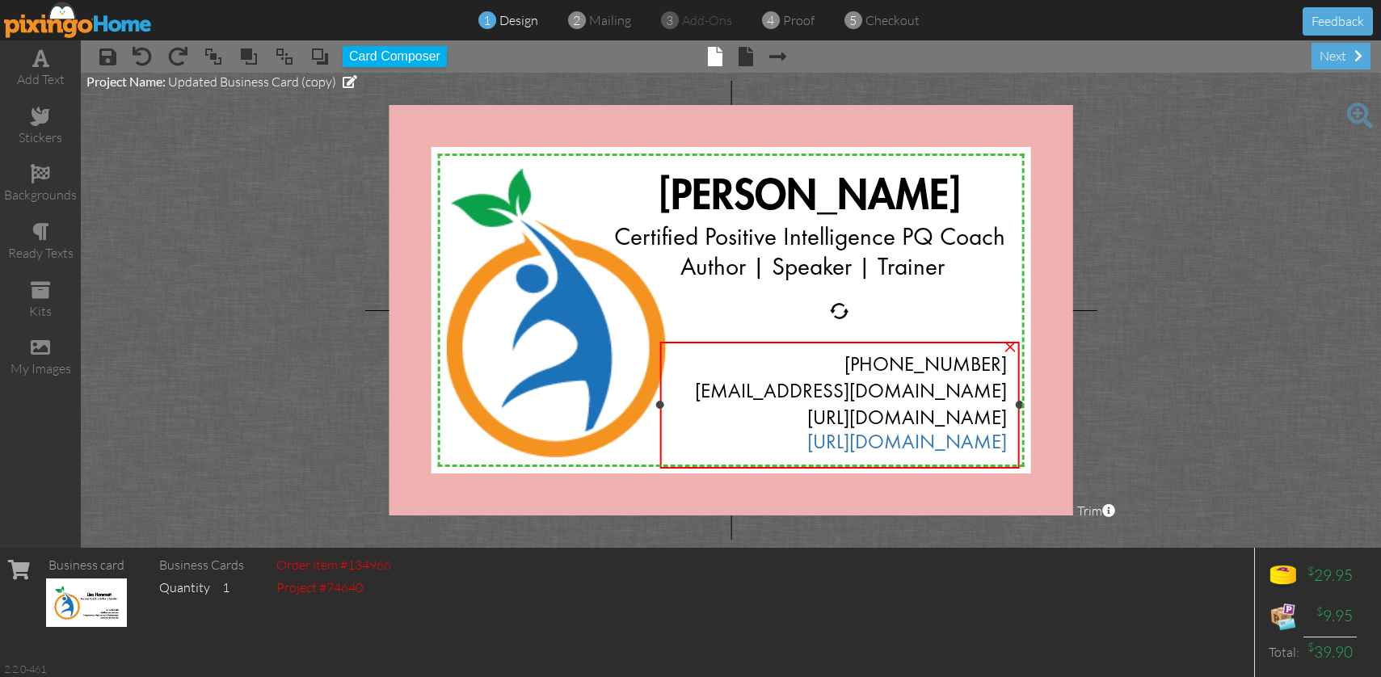
click at [800, 445] on div "[URL][DOMAIN_NAME]" at bounding box center [839, 444] width 335 height 24
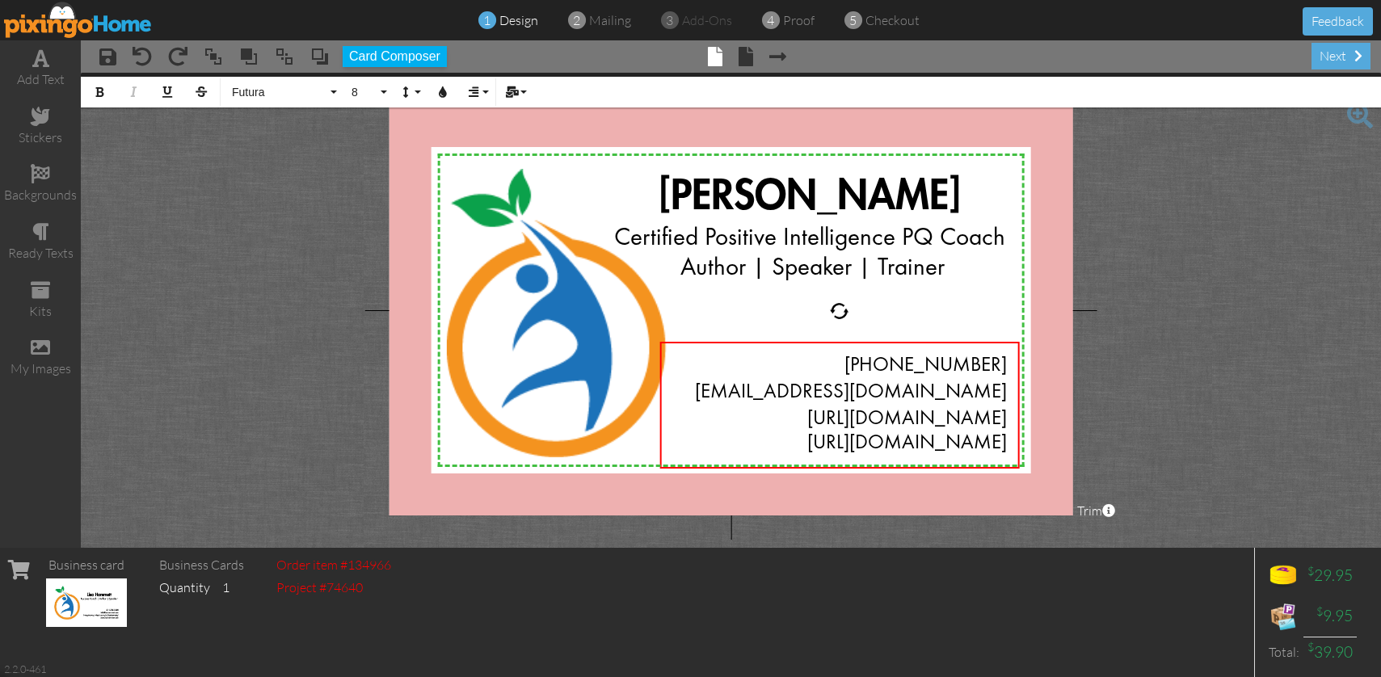
click at [1130, 431] on project-studio-wrapper "X X X X X X X X X X X X X X X X X X X X X X X X X X X X X X X X X X X X X X X X…" at bounding box center [731, 310] width 1300 height 475
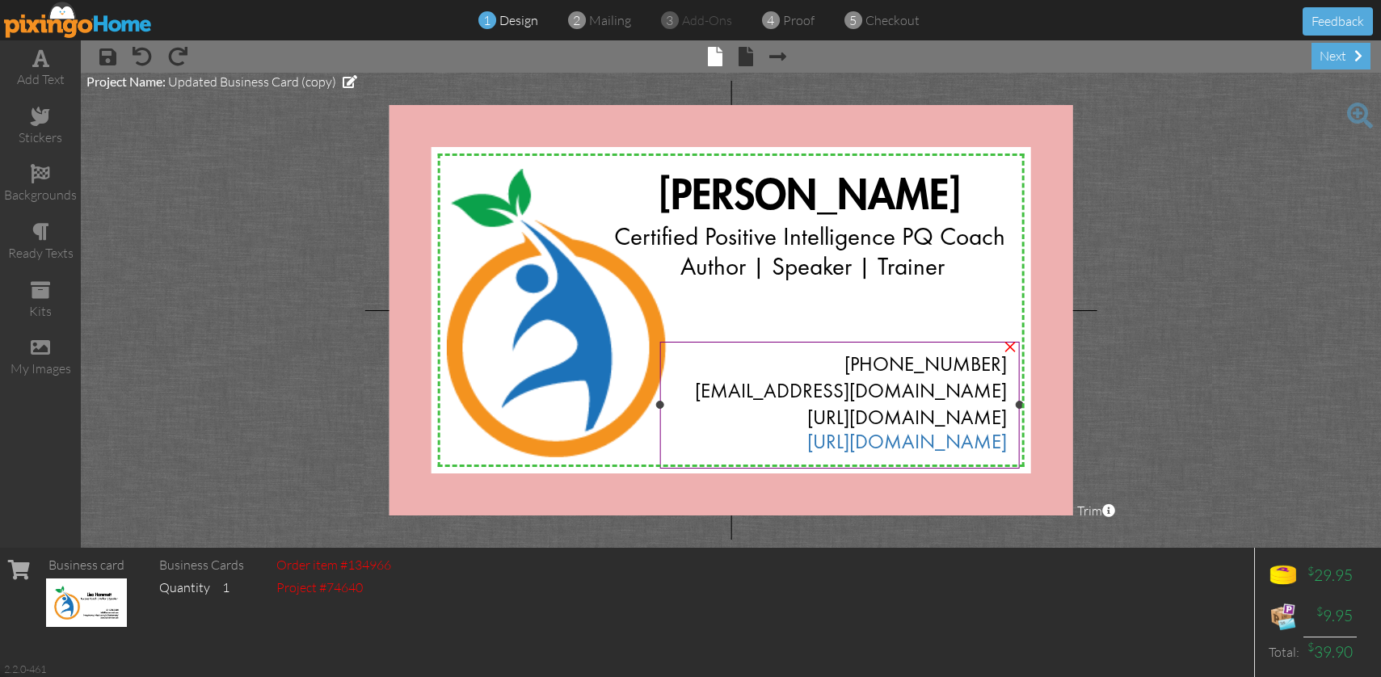
click at [797, 441] on div "[URL][DOMAIN_NAME]" at bounding box center [839, 444] width 335 height 24
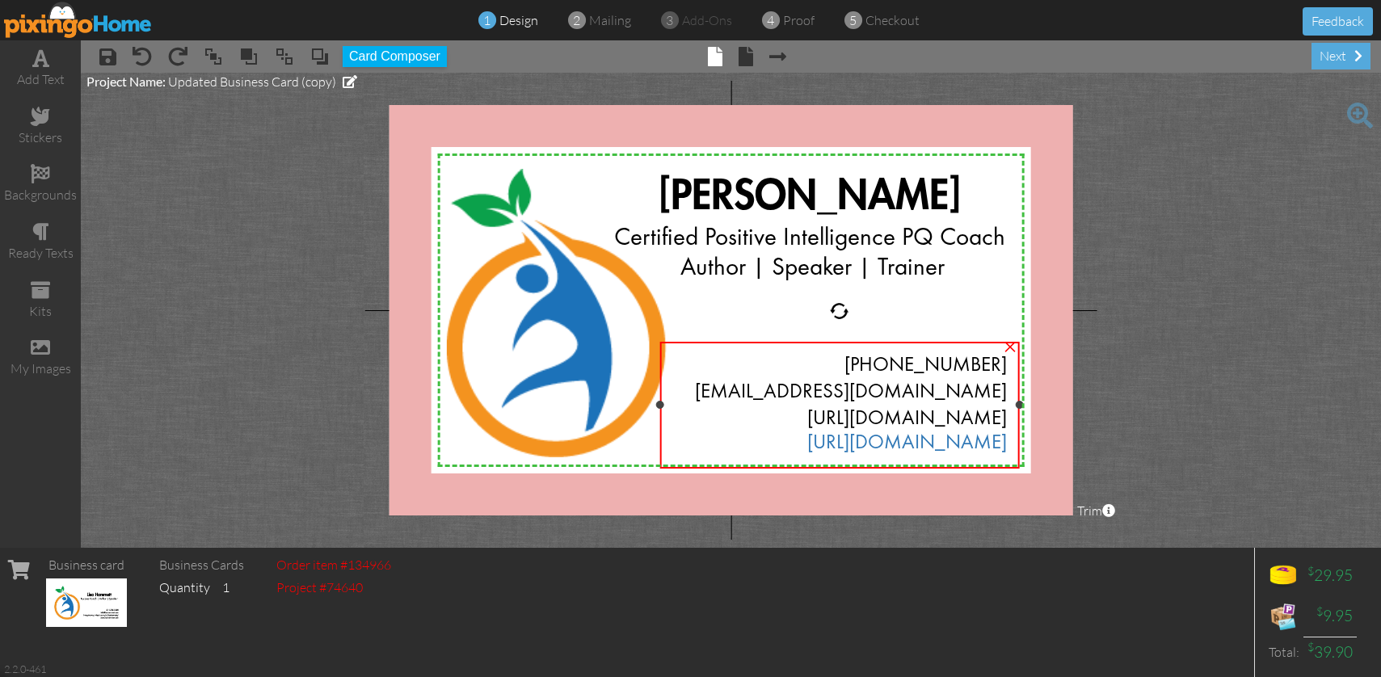
click at [798, 441] on div "[URL][DOMAIN_NAME]" at bounding box center [839, 444] width 335 height 24
click at [801, 441] on div "[URL][DOMAIN_NAME]" at bounding box center [839, 444] width 335 height 24
click at [802, 440] on div "[URL][DOMAIN_NAME]" at bounding box center [839, 444] width 335 height 24
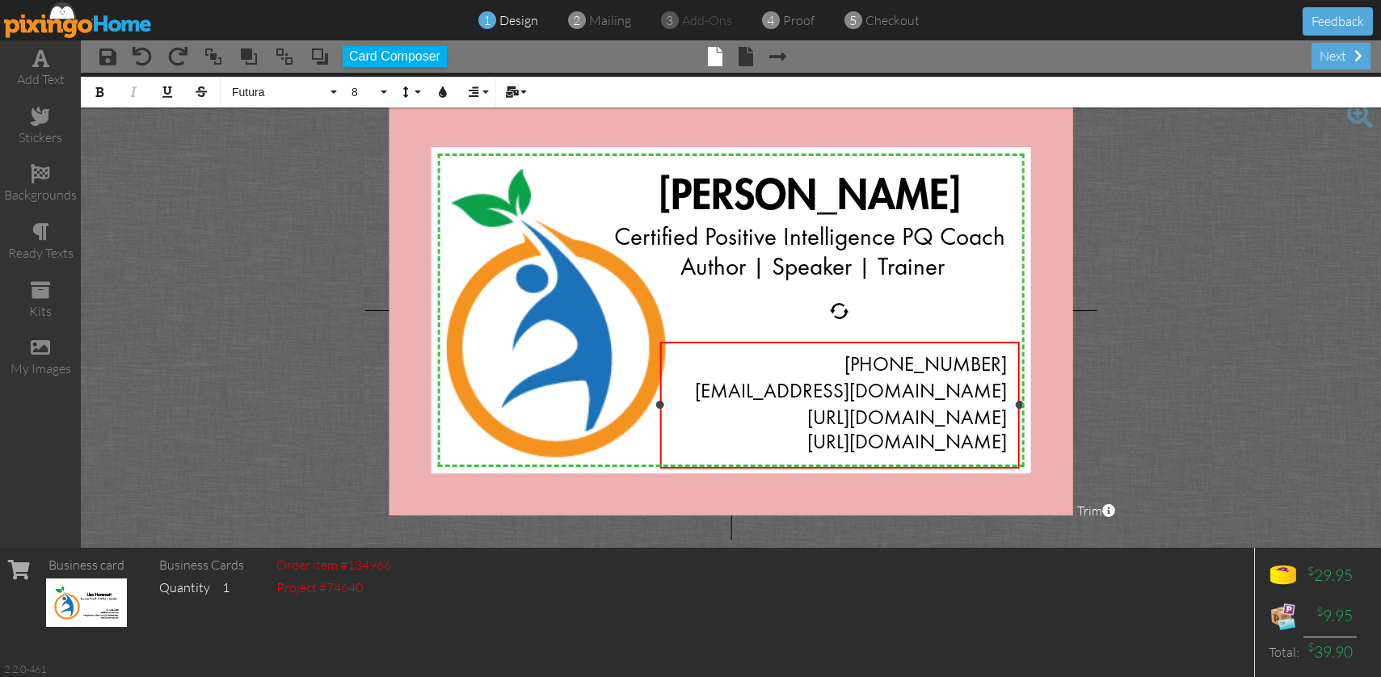
drag, startPoint x: 802, startPoint y: 441, endPoint x: 1010, endPoint y: 443, distance: 208.5
click at [1010, 443] on div "[PHONE_NUMBER] [EMAIL_ADDRESS][DOMAIN_NAME] [URL][DOMAIN_NAME] [URL][DOMAIN_NAM…" at bounding box center [839, 405] width 360 height 127
click at [448, 89] on icon "button" at bounding box center [442, 91] width 11 height 11
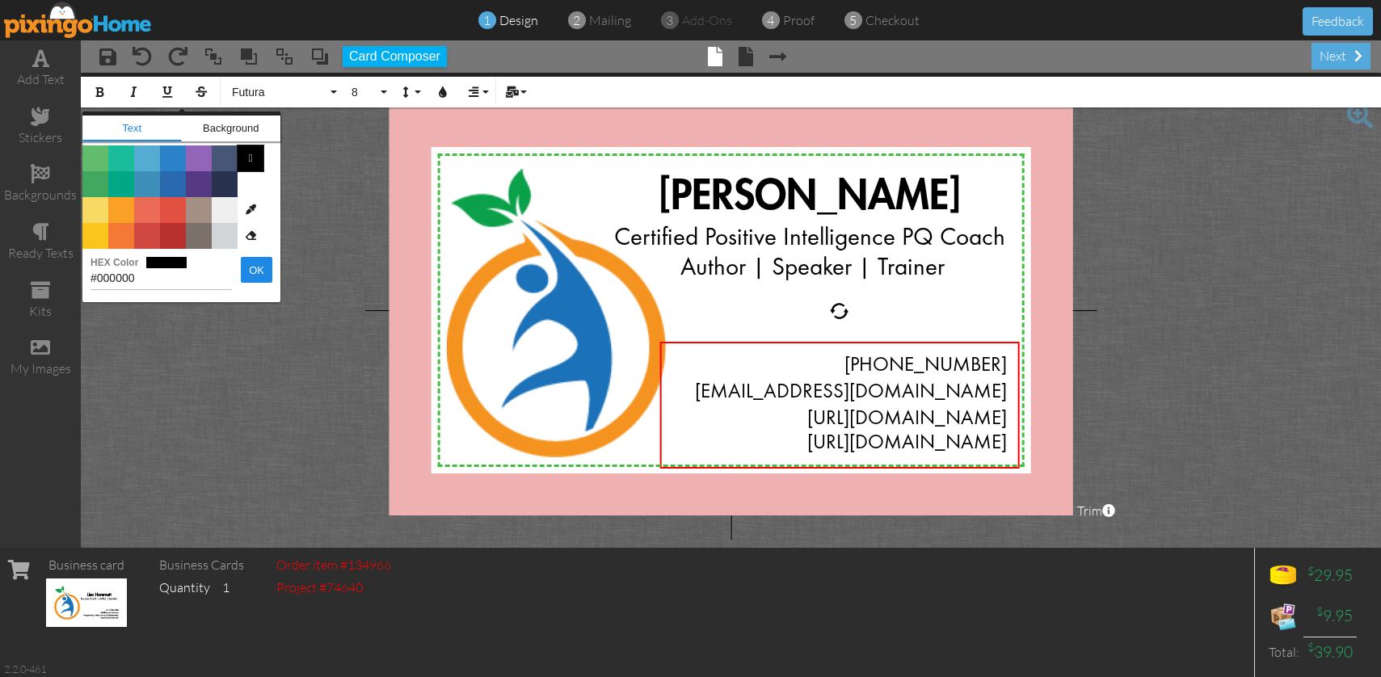
click at [250, 157] on span "" at bounding box center [251, 158] width 26 height 26
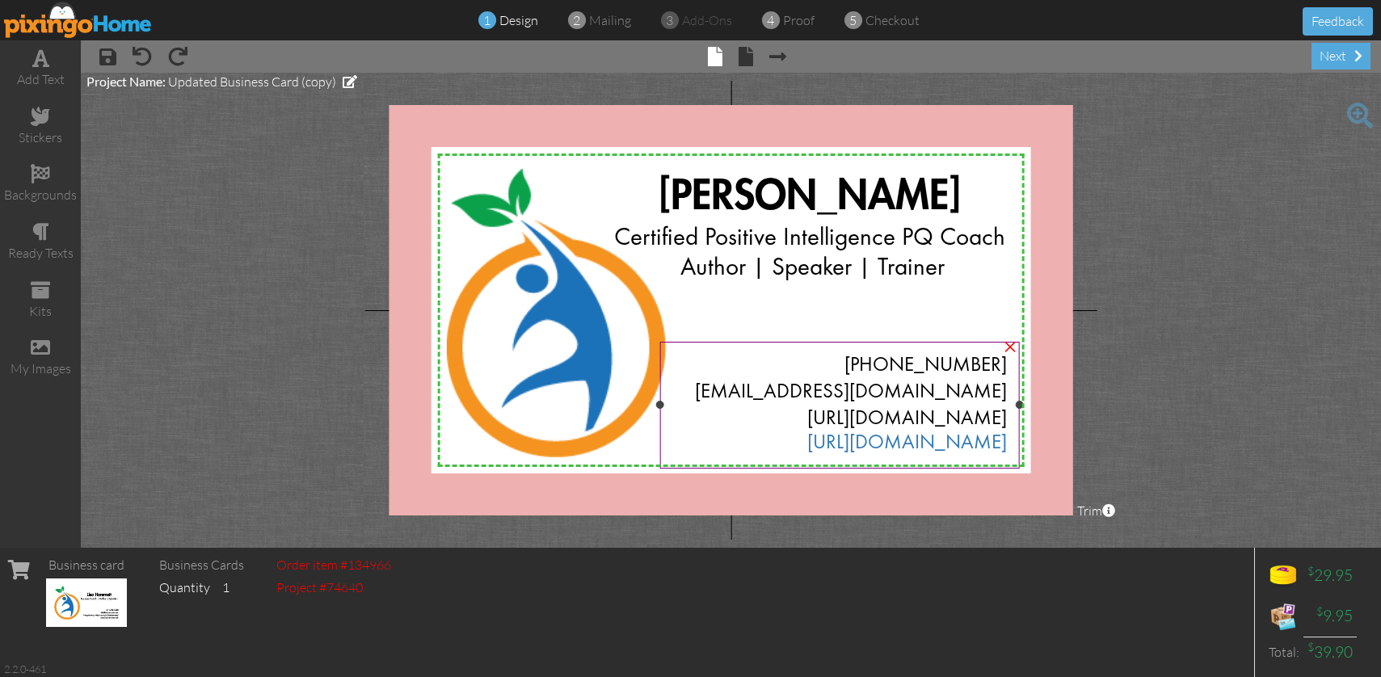
click at [774, 446] on div "[URL][DOMAIN_NAME]" at bounding box center [839, 444] width 335 height 24
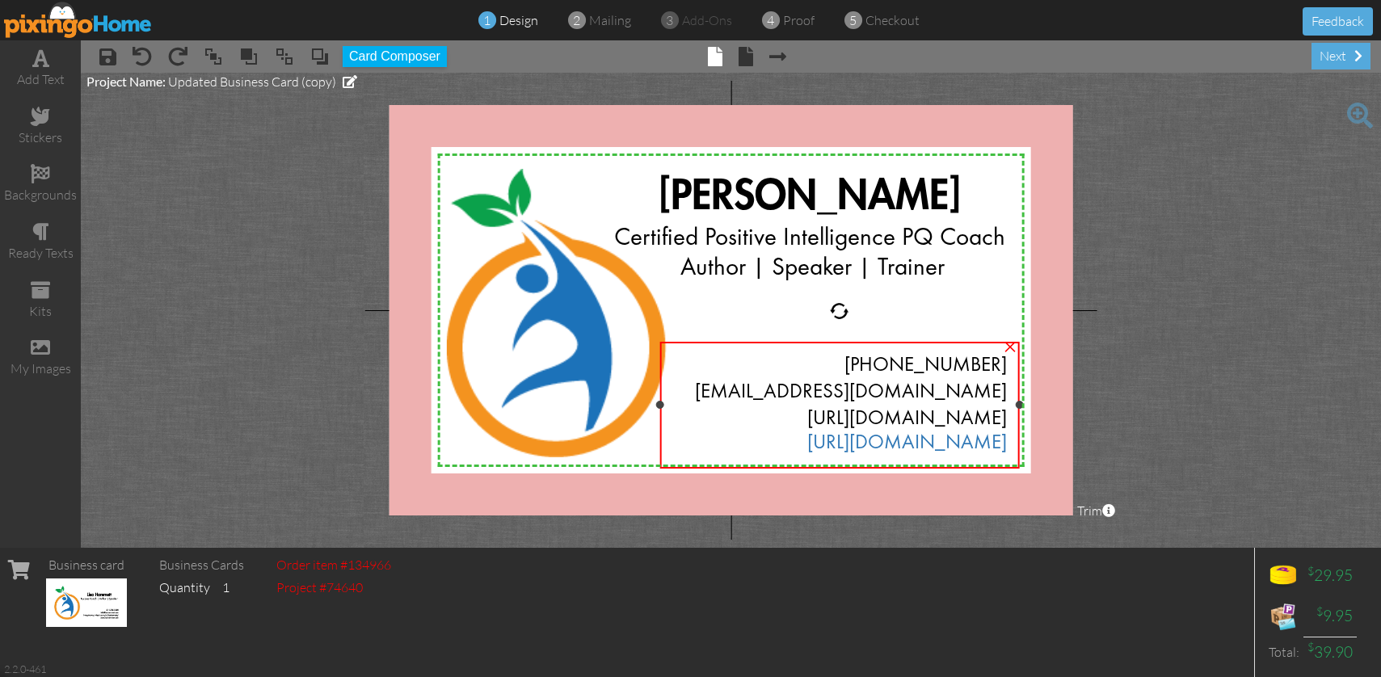
click at [796, 444] on div "[URL][DOMAIN_NAME]" at bounding box center [839, 444] width 335 height 24
click at [797, 444] on div "[URL][DOMAIN_NAME]" at bounding box center [839, 444] width 335 height 24
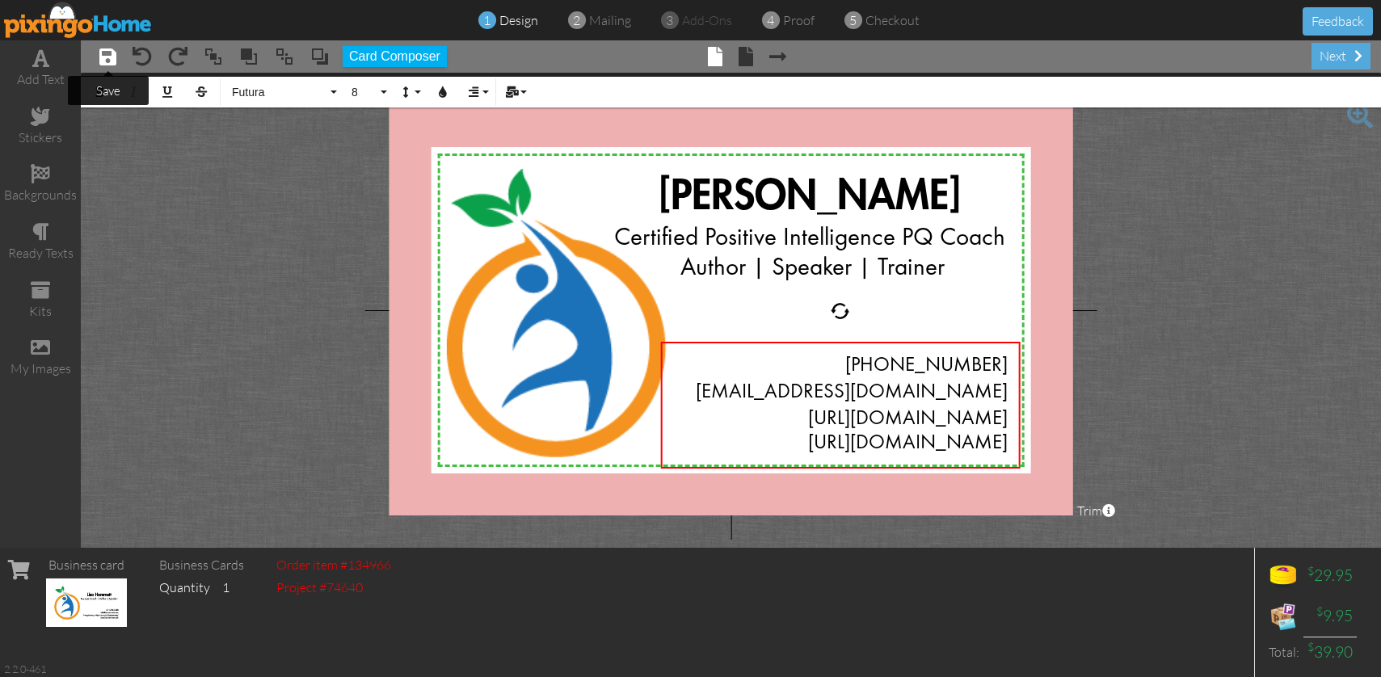
click at [103, 54] on span at bounding box center [107, 56] width 17 height 19
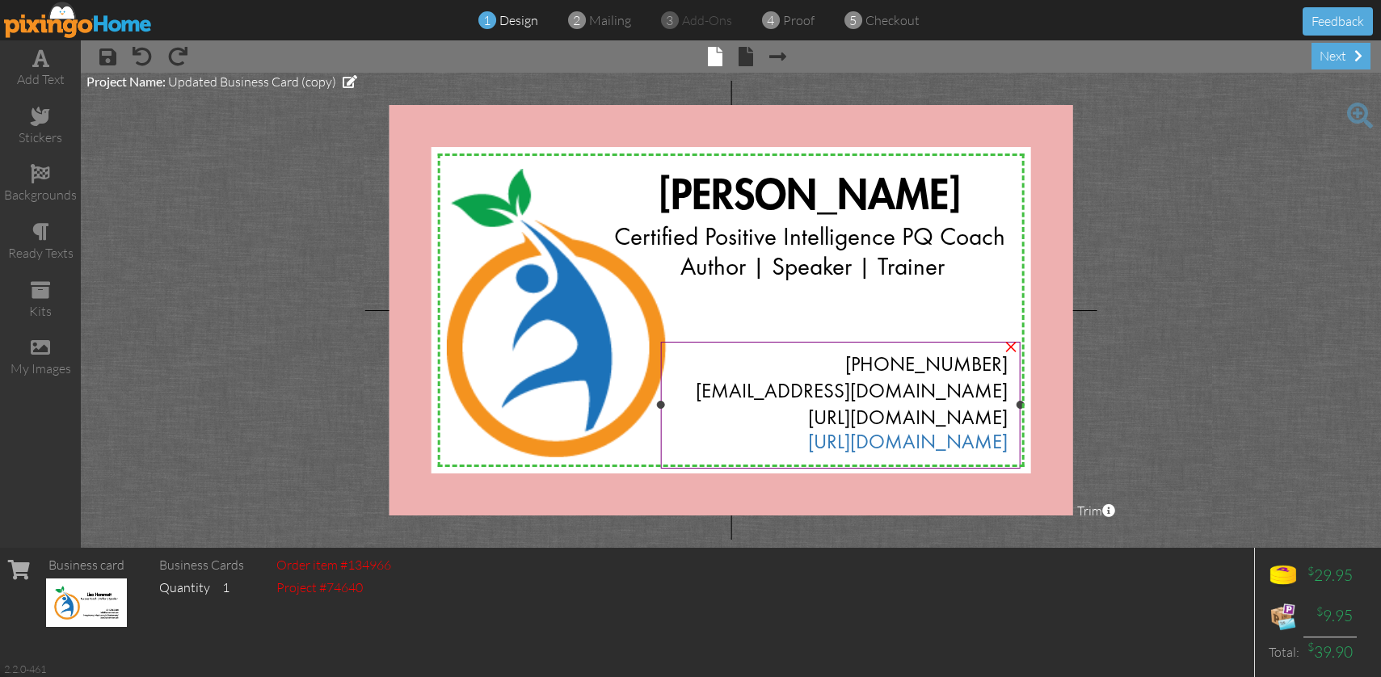
click at [1012, 443] on div "[PHONE_NUMBER] [EMAIL_ADDRESS][DOMAIN_NAME] [URL][DOMAIN_NAME] [URL][DOMAIN_NAM…" at bounding box center [840, 405] width 360 height 127
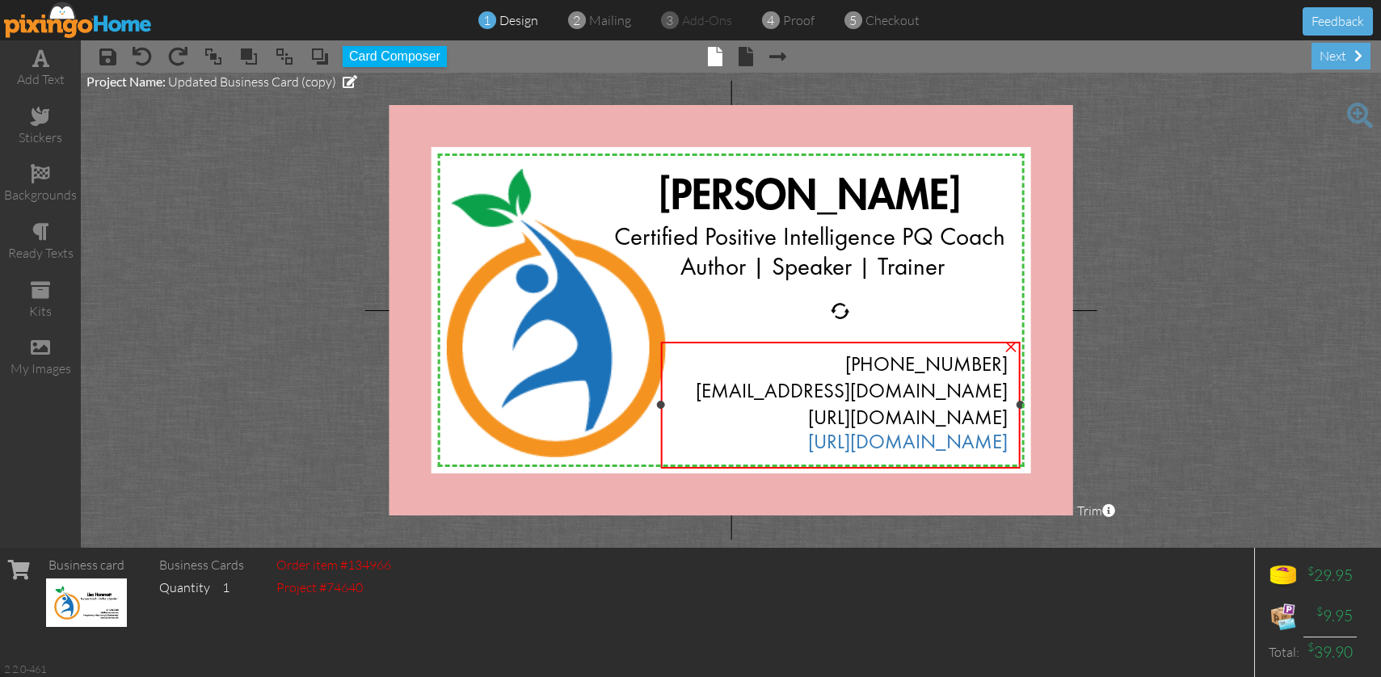
click at [1012, 443] on div "[PHONE_NUMBER] [EMAIL_ADDRESS][DOMAIN_NAME] [URL][DOMAIN_NAME] [URL][DOMAIN_NAM…" at bounding box center [840, 405] width 360 height 127
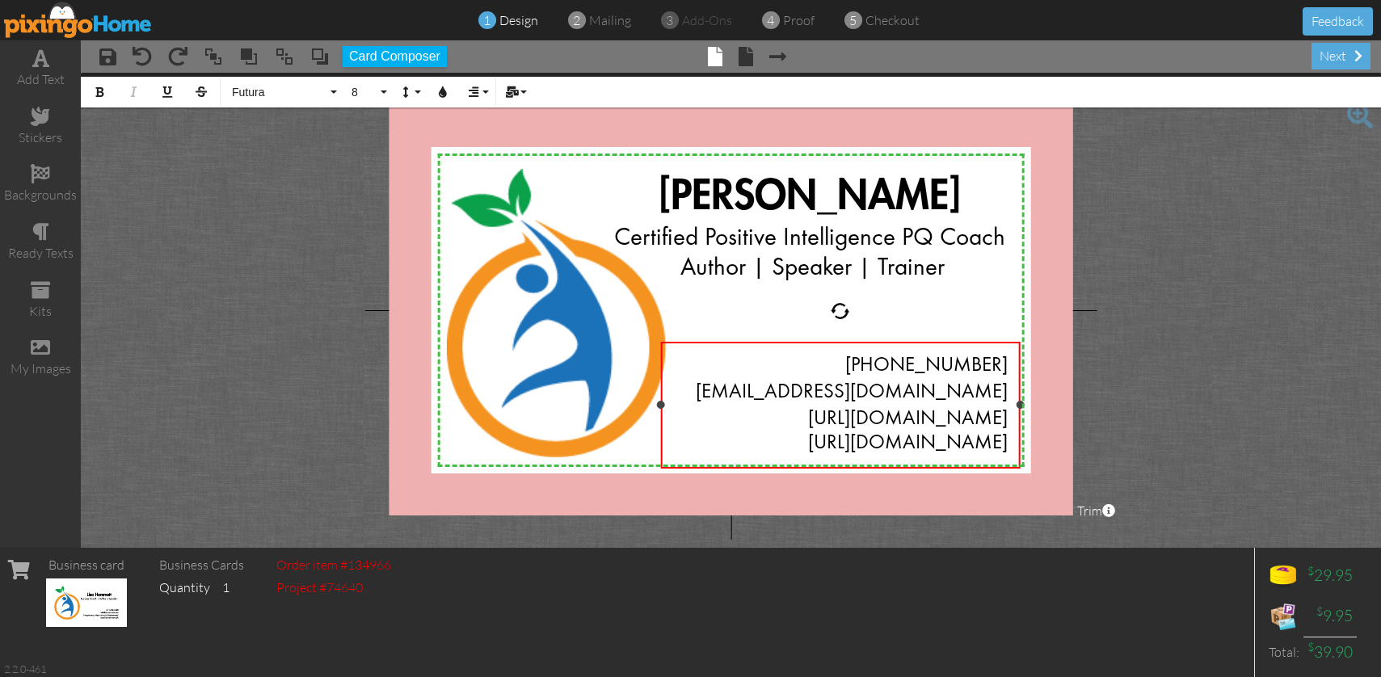
click at [1012, 443] on div "[PHONE_NUMBER] [EMAIL_ADDRESS][DOMAIN_NAME] [URL][DOMAIN_NAME] [URL][DOMAIN_NAM…" at bounding box center [840, 405] width 360 height 127
drag, startPoint x: 1007, startPoint y: 444, endPoint x: 786, endPoint y: 440, distance: 220.6
click at [786, 440] on div "[URL][DOMAIN_NAME]" at bounding box center [840, 444] width 335 height 24
click at [441, 91] on icon "button" at bounding box center [442, 91] width 11 height 11
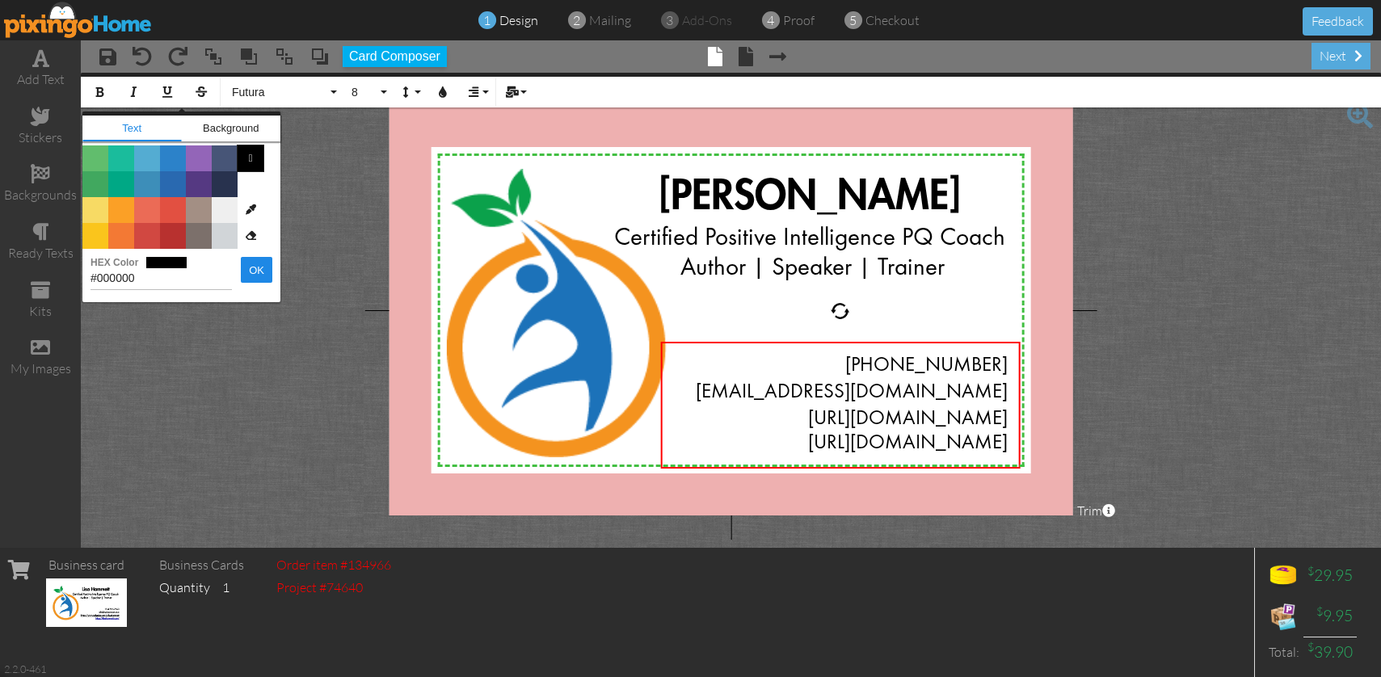
click at [254, 161] on span "" at bounding box center [251, 158] width 26 height 26
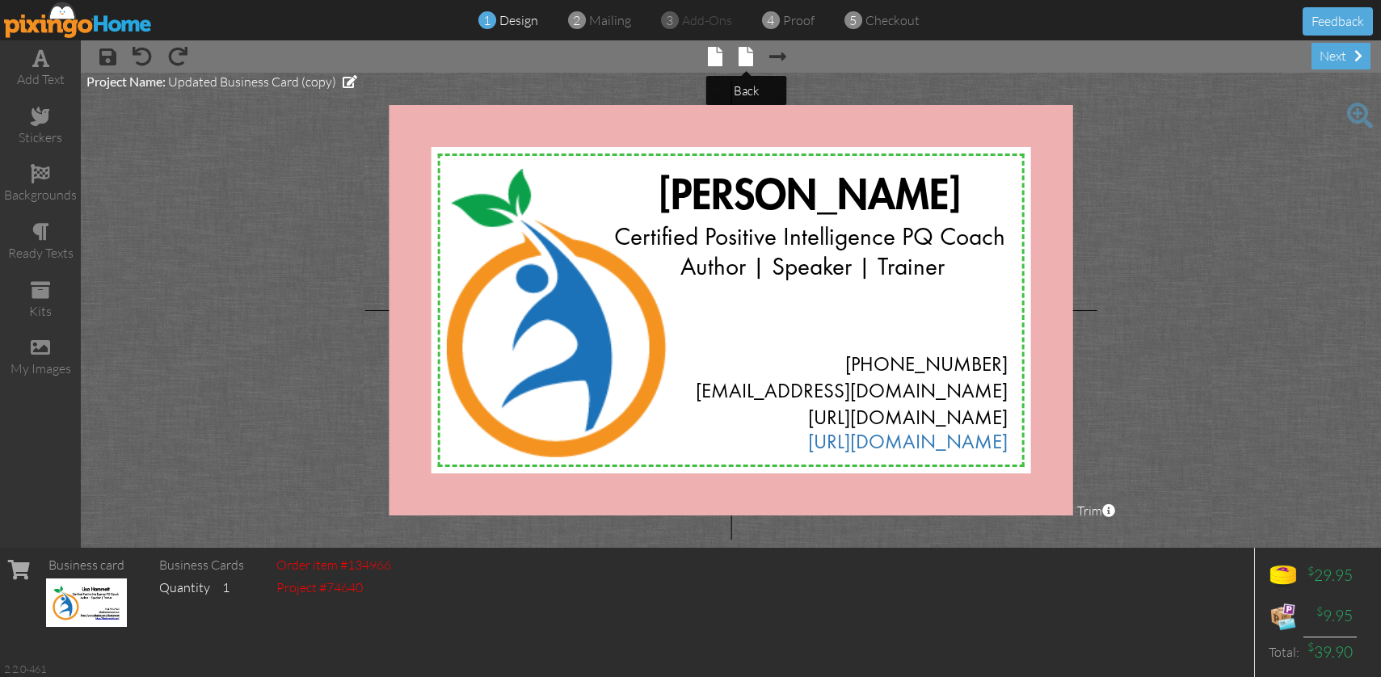
click at [744, 53] on span at bounding box center [746, 56] width 15 height 19
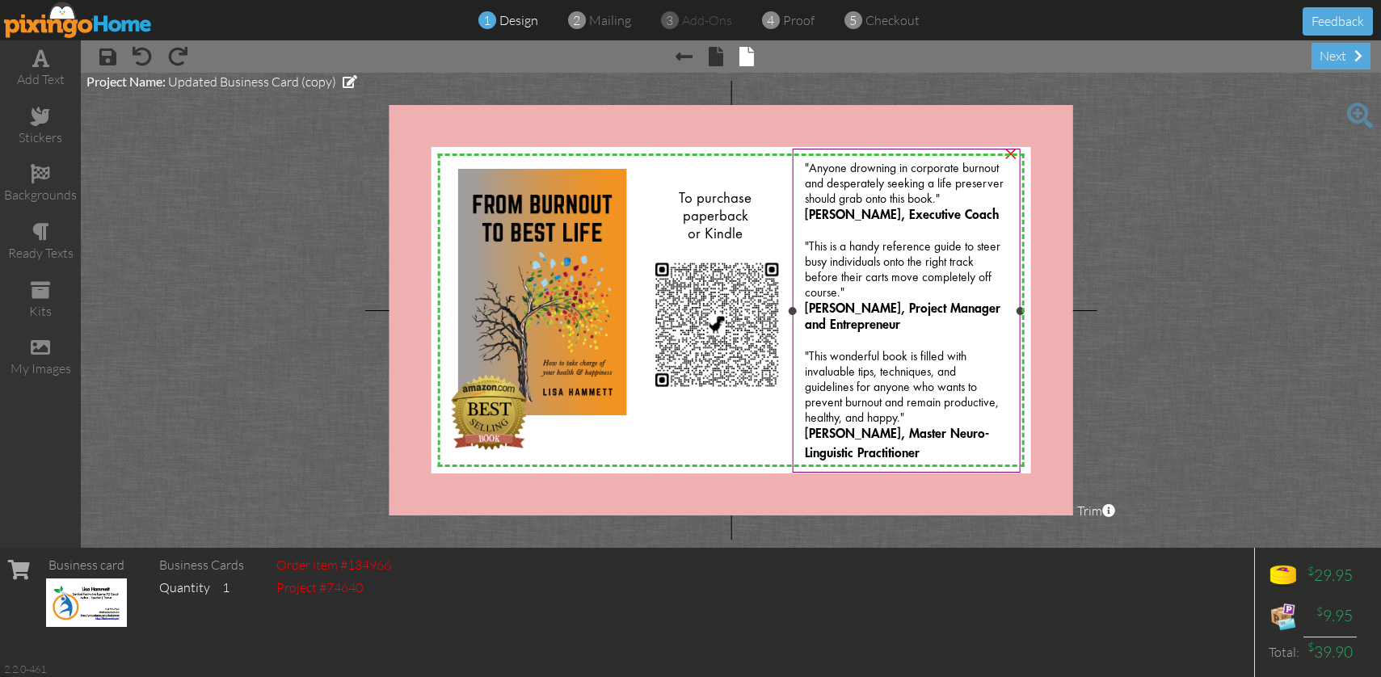
click at [806, 173] on span ""Anyone drowning in corporate burnout and desperately seeking a life preserver …" at bounding box center [904, 184] width 199 height 43
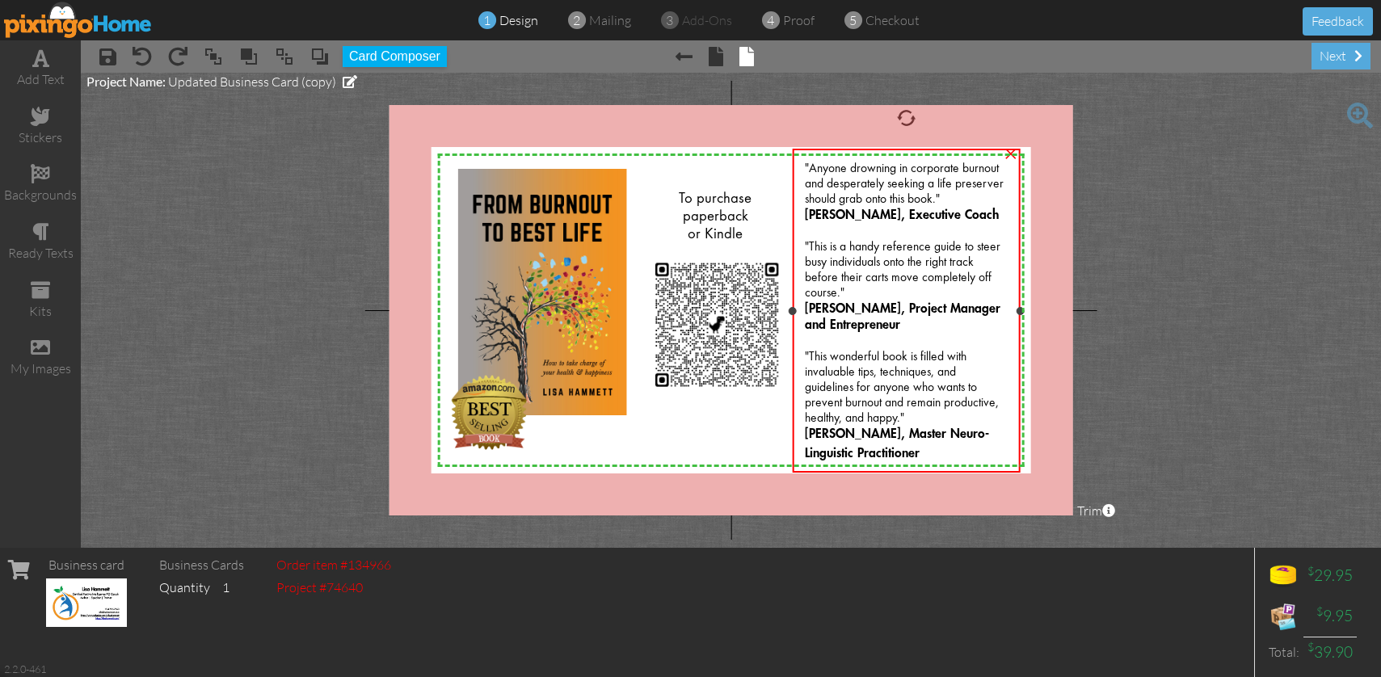
click at [806, 166] on span ""Anyone drowning in corporate burnout and desperately seeking a life preserver …" at bounding box center [904, 184] width 199 height 43
click at [805, 165] on span ""Anyone drowning in corporate burnout and desperately seeking a life preserver …" at bounding box center [904, 184] width 199 height 43
click at [807, 165] on span ""Anyone drowning in corporate burnout and desperately seeking a life preserver …" at bounding box center [904, 184] width 199 height 43
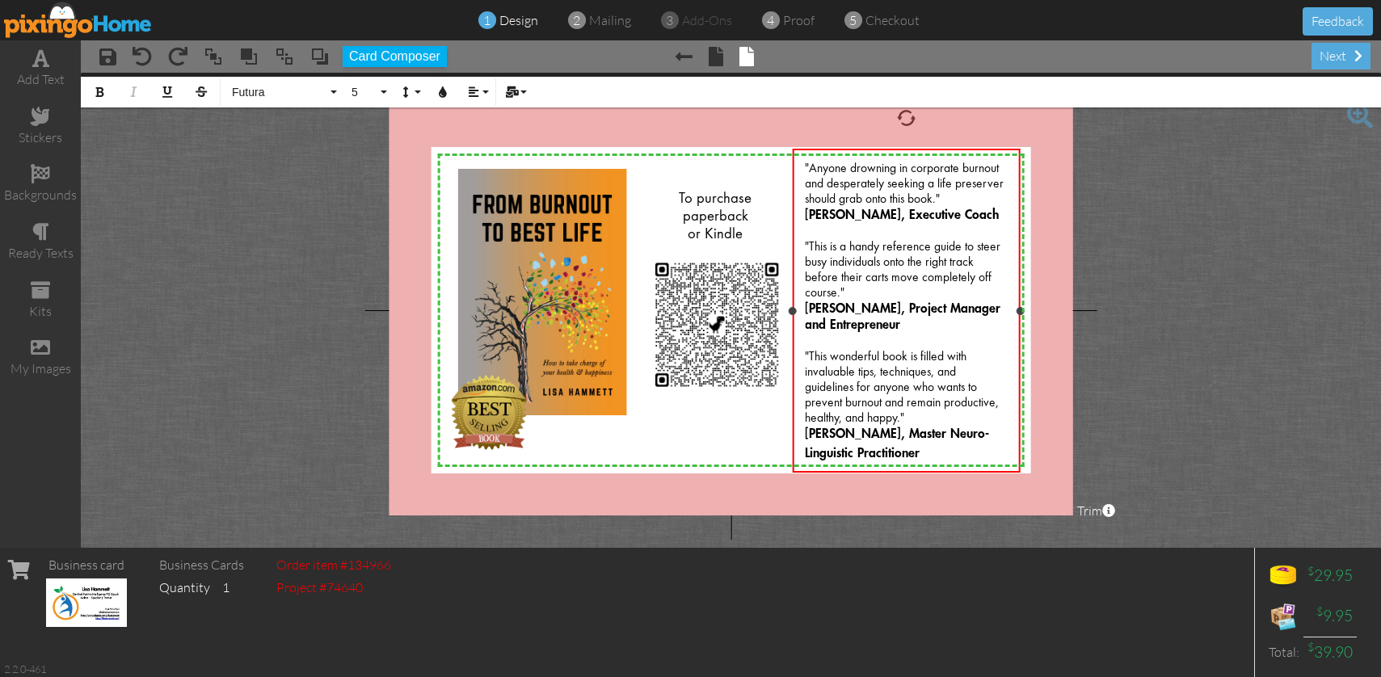
drag, startPoint x: 806, startPoint y: 166, endPoint x: 1009, endPoint y: 461, distance: 357.7
click at [1009, 461] on div ""Anyone drowning in corporate burnout and desperately seeking a life preserver …" at bounding box center [907, 312] width 228 height 326
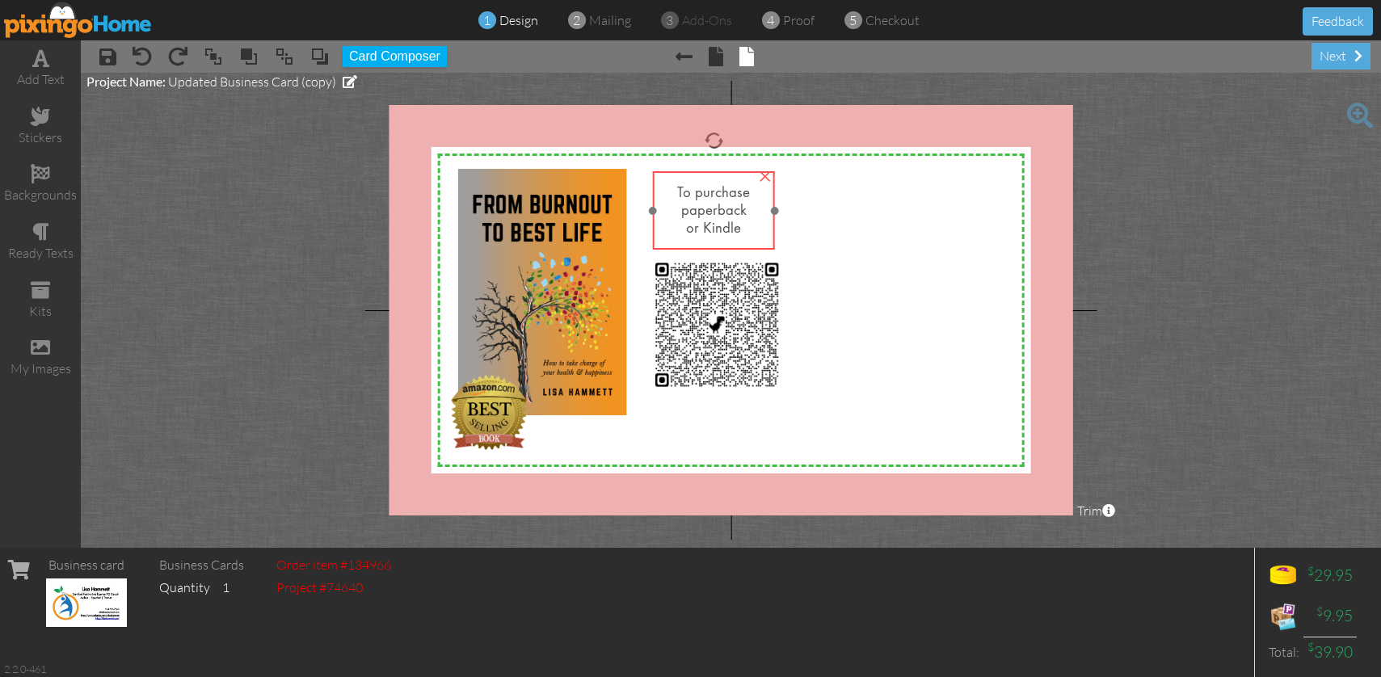
click at [719, 180] on div "To purchase paperback or Kindle" at bounding box center [714, 210] width 122 height 78
click at [760, 178] on div "×" at bounding box center [765, 175] width 26 height 26
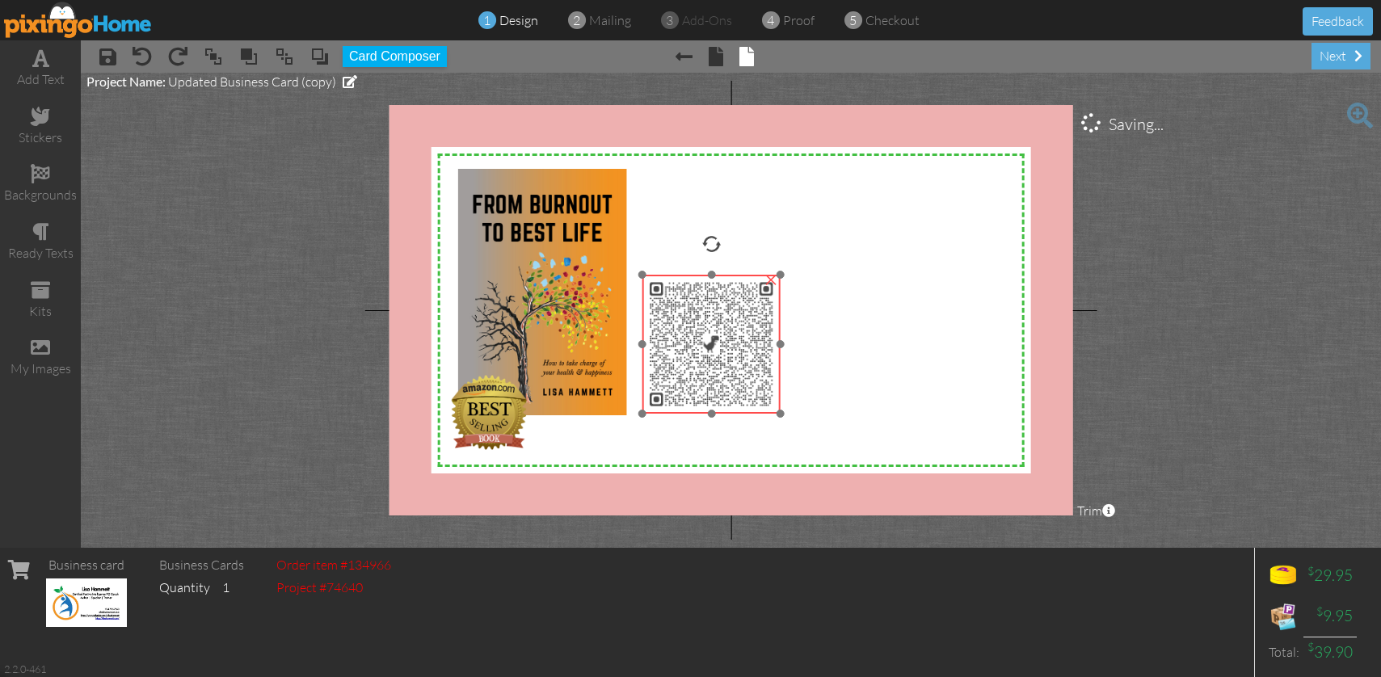
drag, startPoint x: 740, startPoint y: 258, endPoint x: 735, endPoint y: 277, distance: 20.2
click at [735, 277] on img at bounding box center [711, 344] width 139 height 139
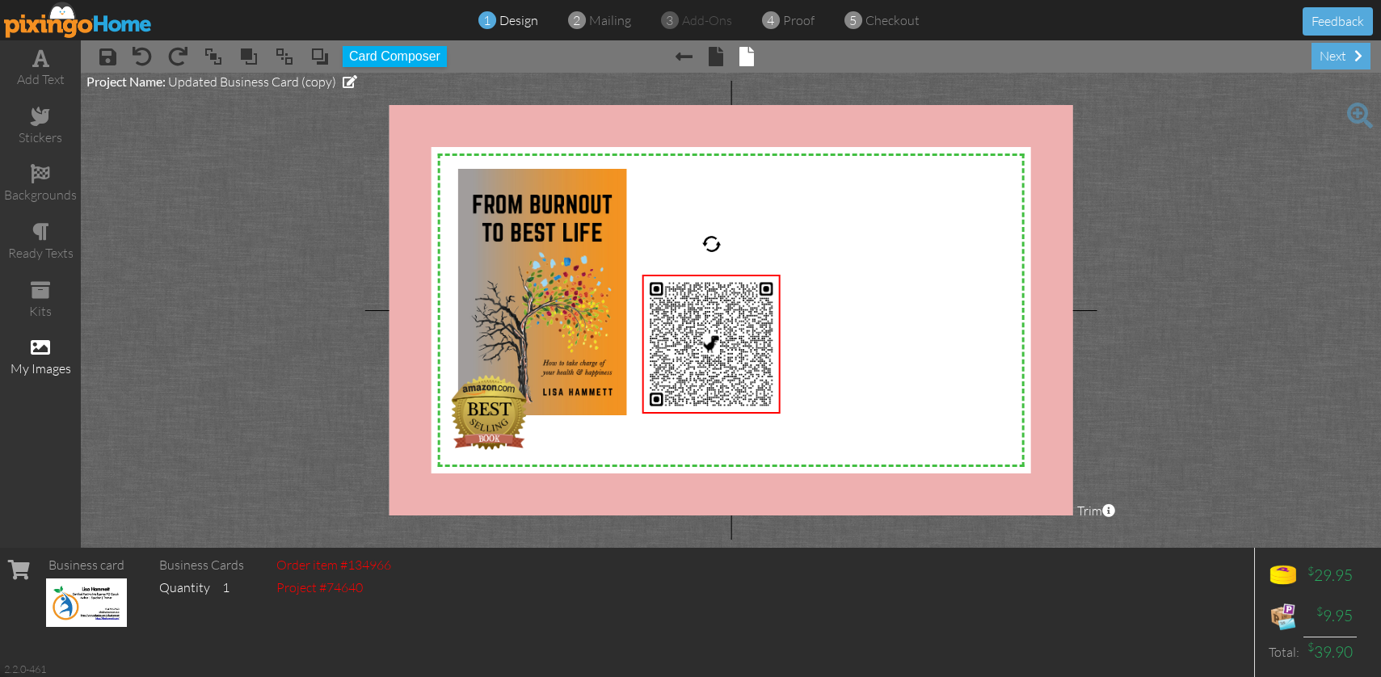
click at [40, 347] on span at bounding box center [40, 347] width 19 height 19
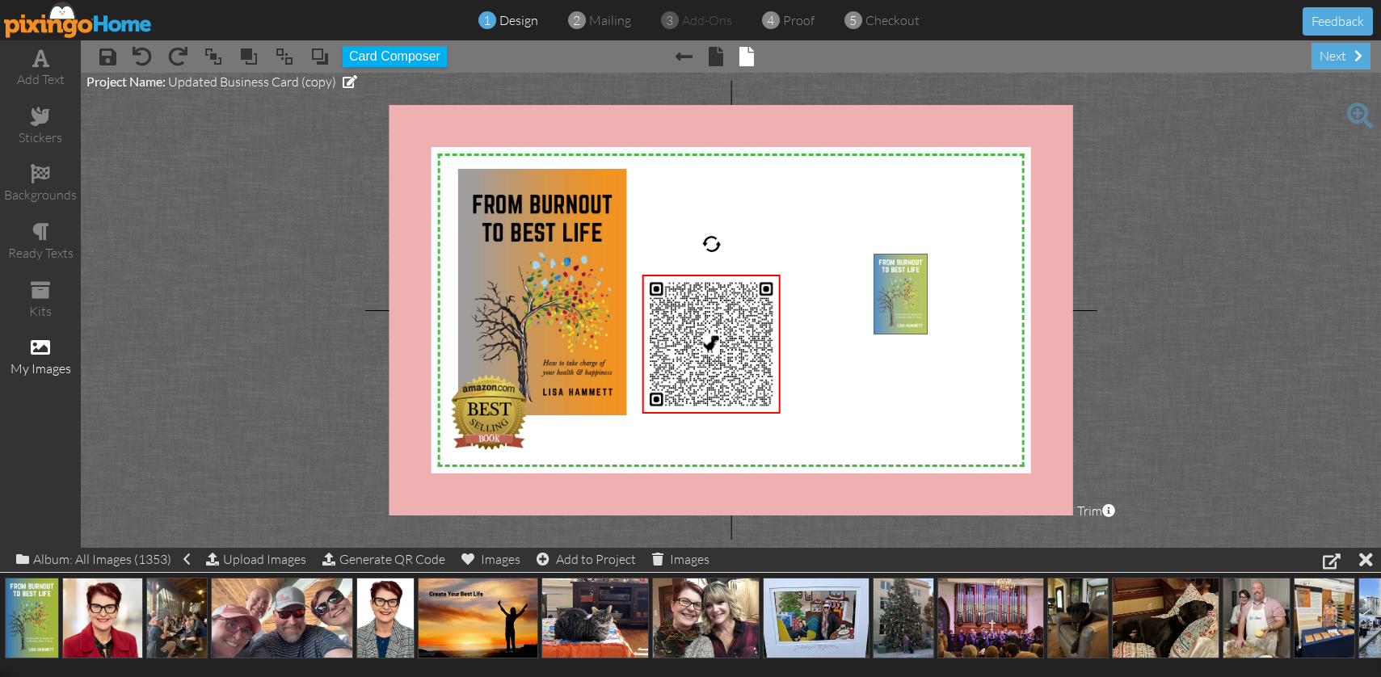
drag, startPoint x: 29, startPoint y: 609, endPoint x: 898, endPoint y: 285, distance: 927.1
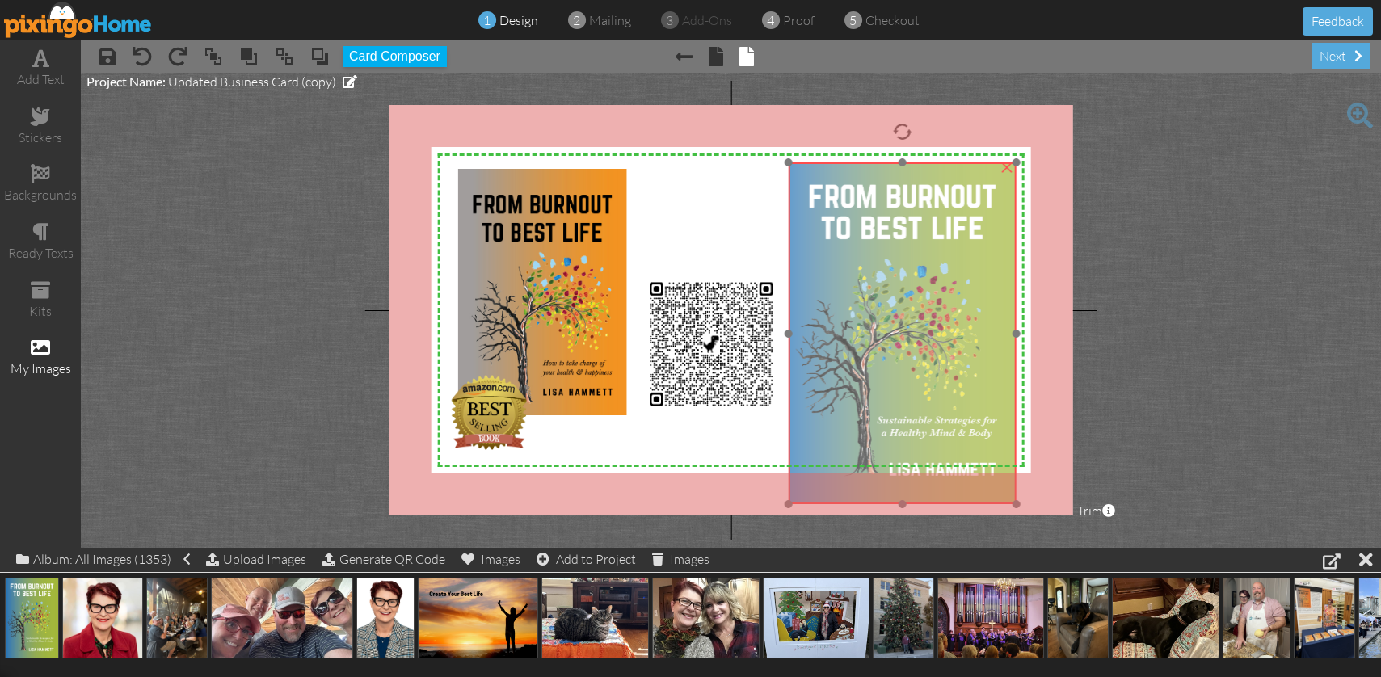
drag, startPoint x: 1022, startPoint y: 380, endPoint x: 937, endPoint y: 288, distance: 124.6
click at [937, 288] on img at bounding box center [903, 333] width 228 height 342
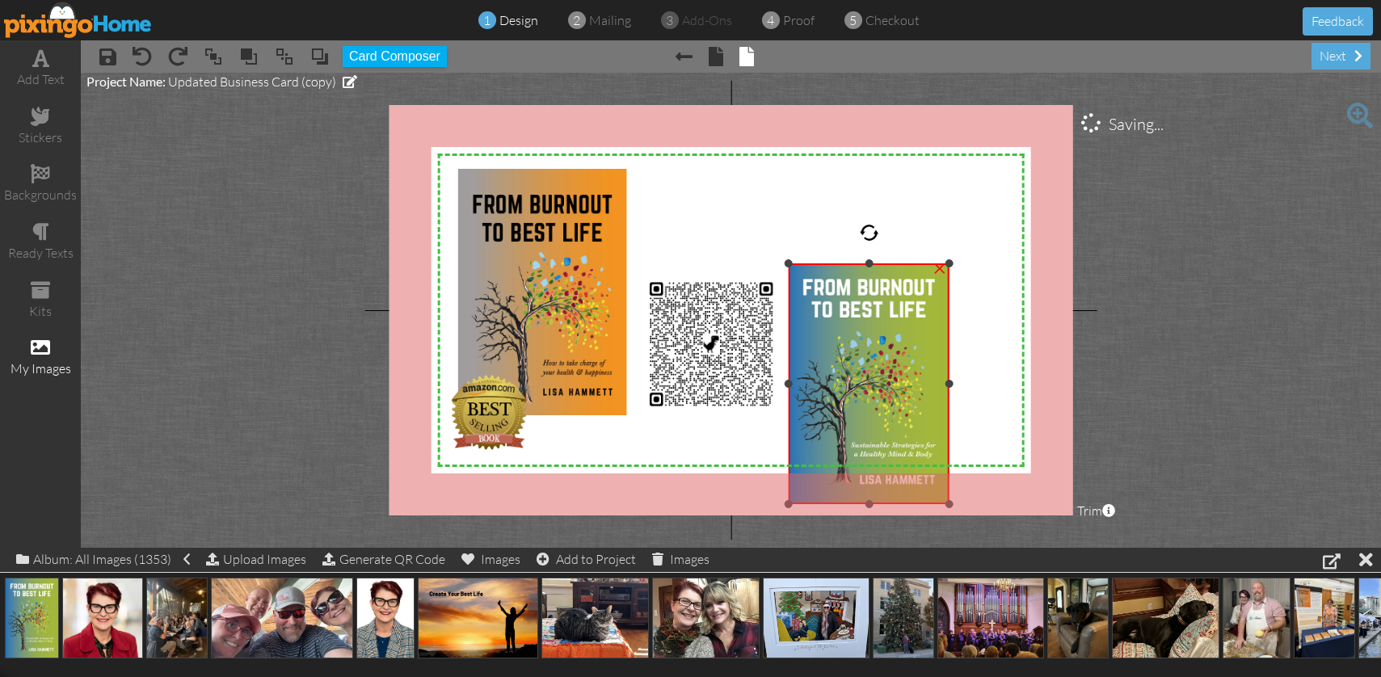
drag, startPoint x: 1013, startPoint y: 163, endPoint x: 951, endPoint y: 264, distance: 118.6
click at [951, 264] on div at bounding box center [949, 263] width 8 height 8
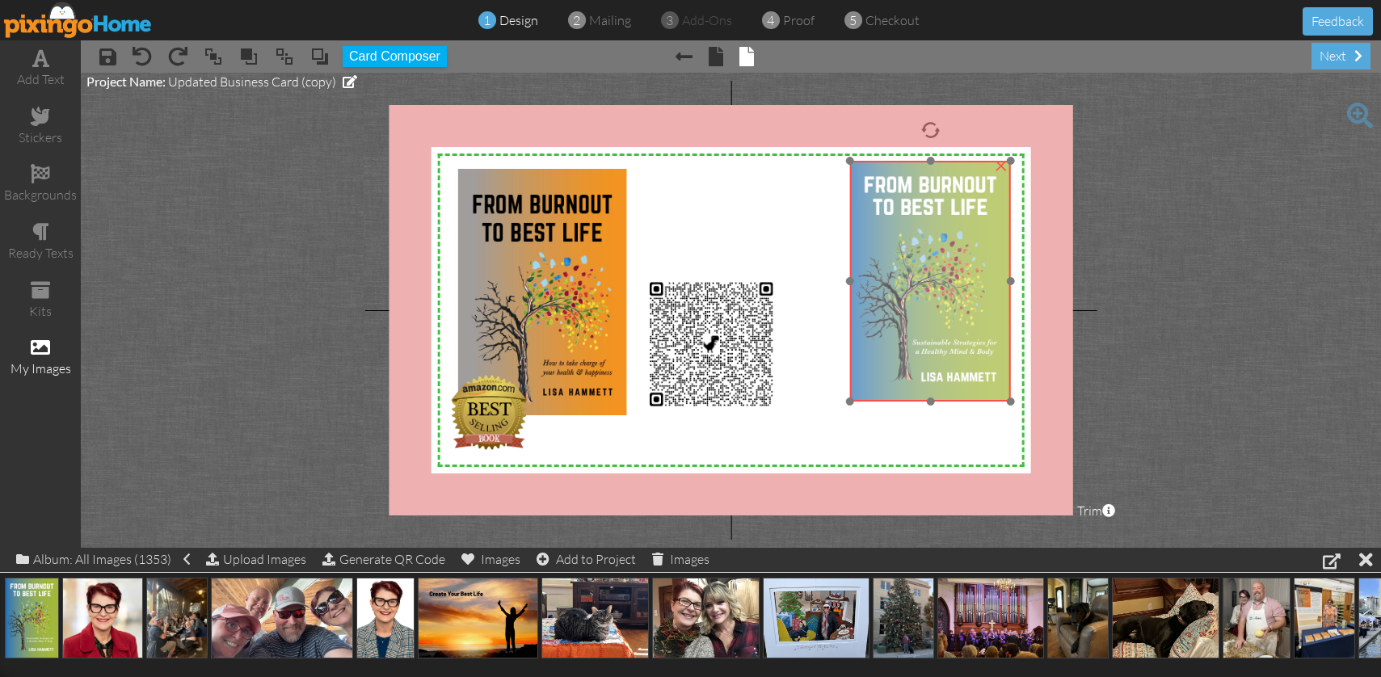
drag, startPoint x: 844, startPoint y: 379, endPoint x: 906, endPoint y: 276, distance: 119.6
click at [906, 276] on img at bounding box center [930, 281] width 161 height 241
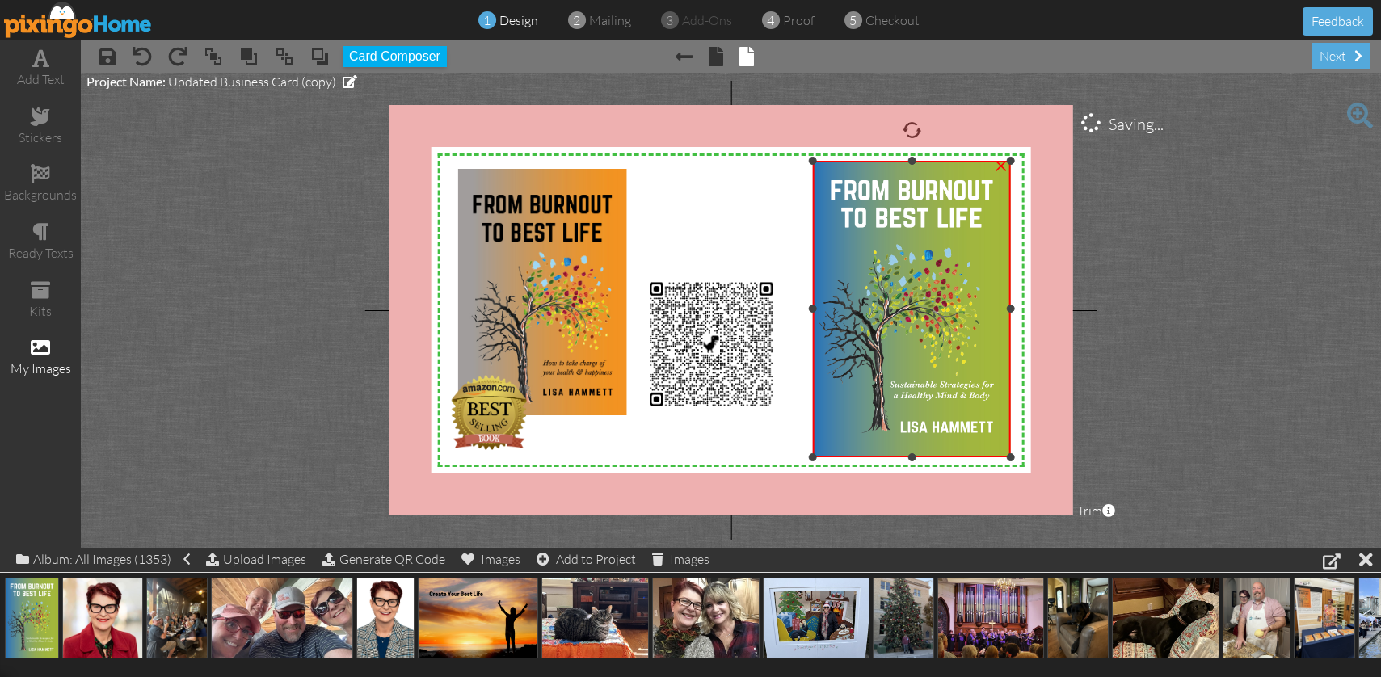
drag, startPoint x: 851, startPoint y: 400, endPoint x: 800, endPoint y: 456, distance: 75.5
click at [800, 456] on div "X X X X X X X X X X X X X X X X X X X X X X X X X X X X X X X X X X X X X X X X…" at bounding box center [731, 310] width 684 height 410
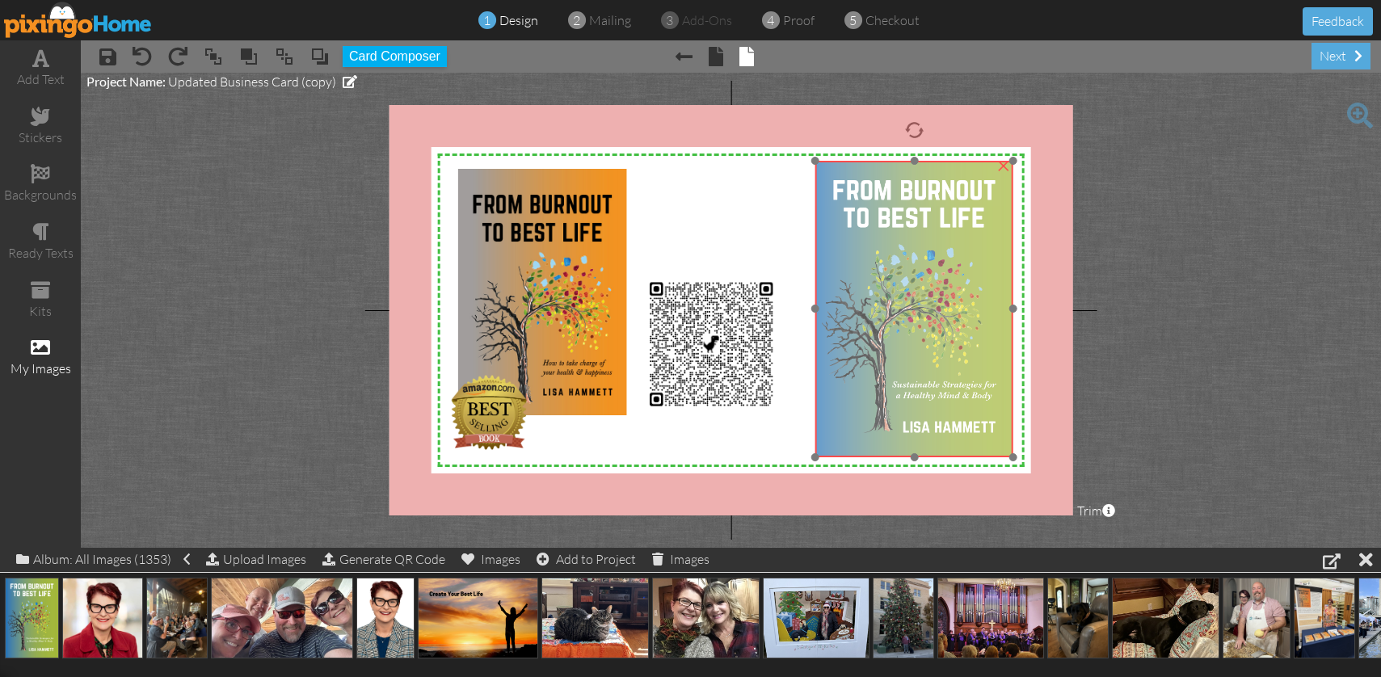
click at [976, 249] on img at bounding box center [914, 309] width 198 height 297
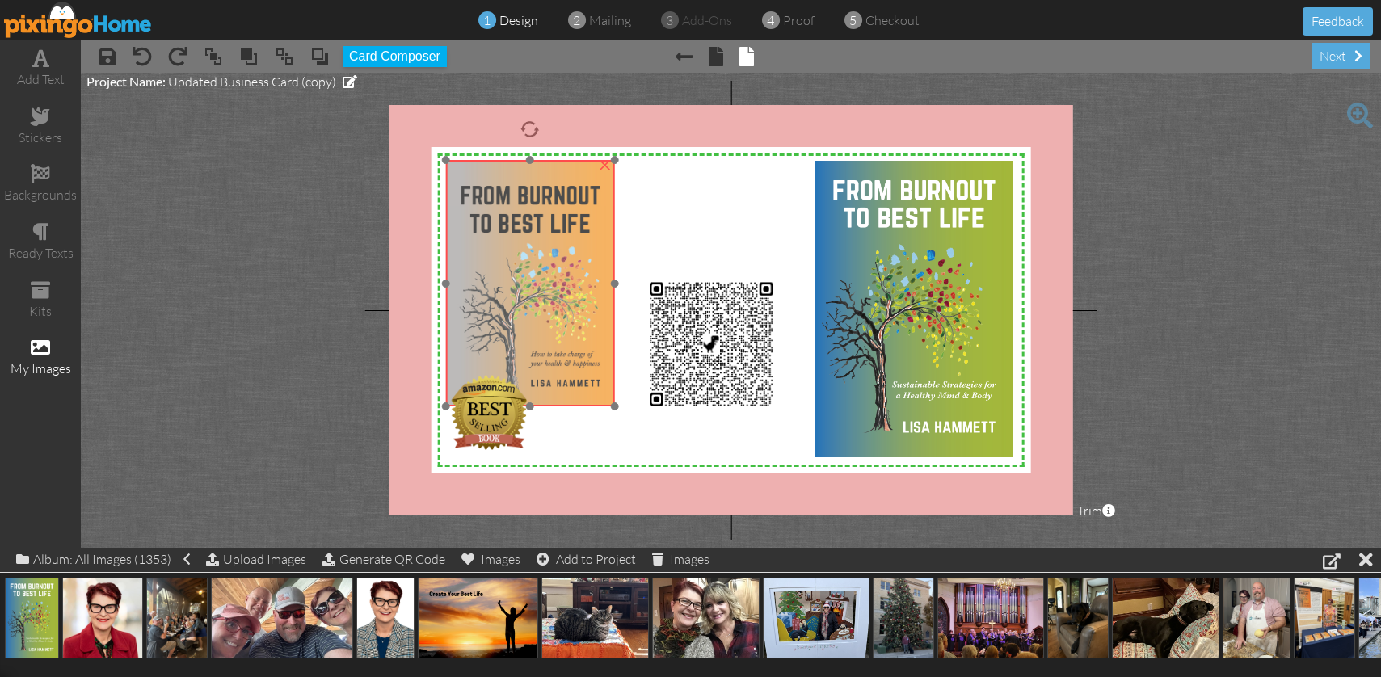
drag, startPoint x: 516, startPoint y: 250, endPoint x: 504, endPoint y: 242, distance: 15.0
click at [504, 242] on img at bounding box center [529, 283] width 169 height 246
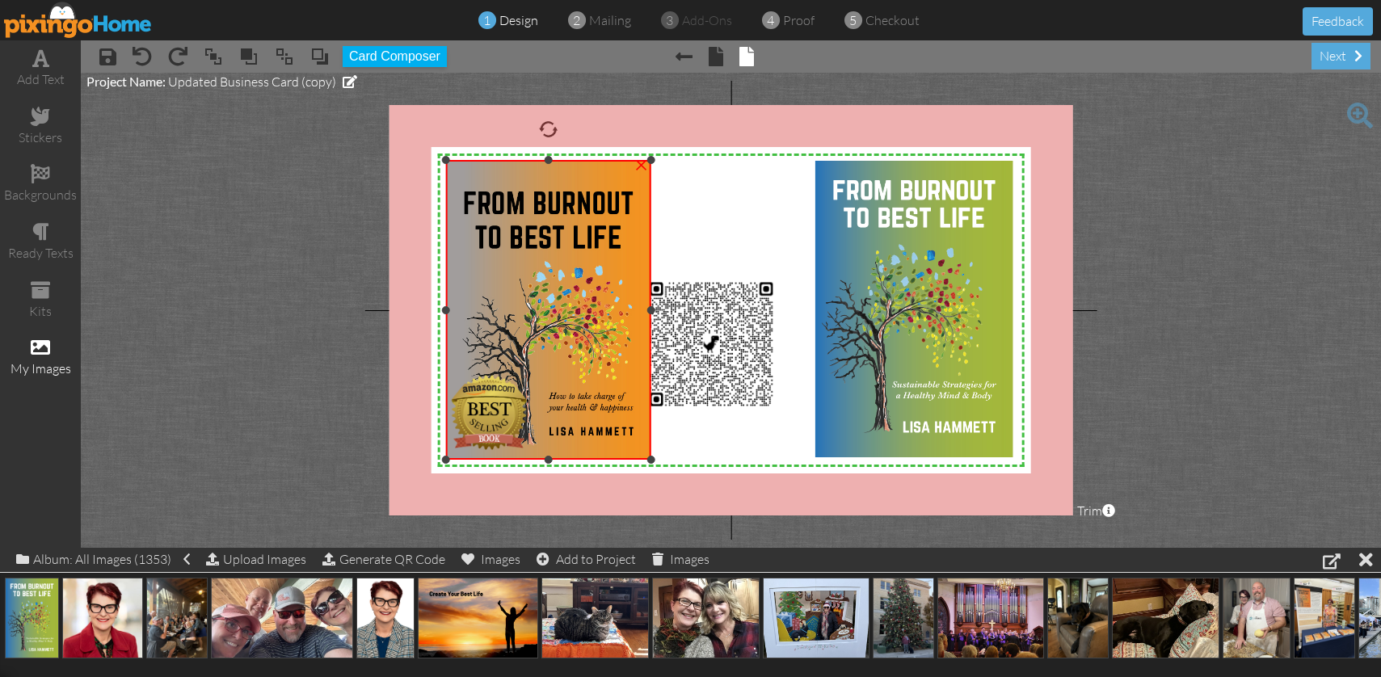
drag, startPoint x: 613, startPoint y: 405, endPoint x: 617, endPoint y: 460, distance: 55.2
click at [625, 458] on div "×" at bounding box center [547, 310] width 205 height 300
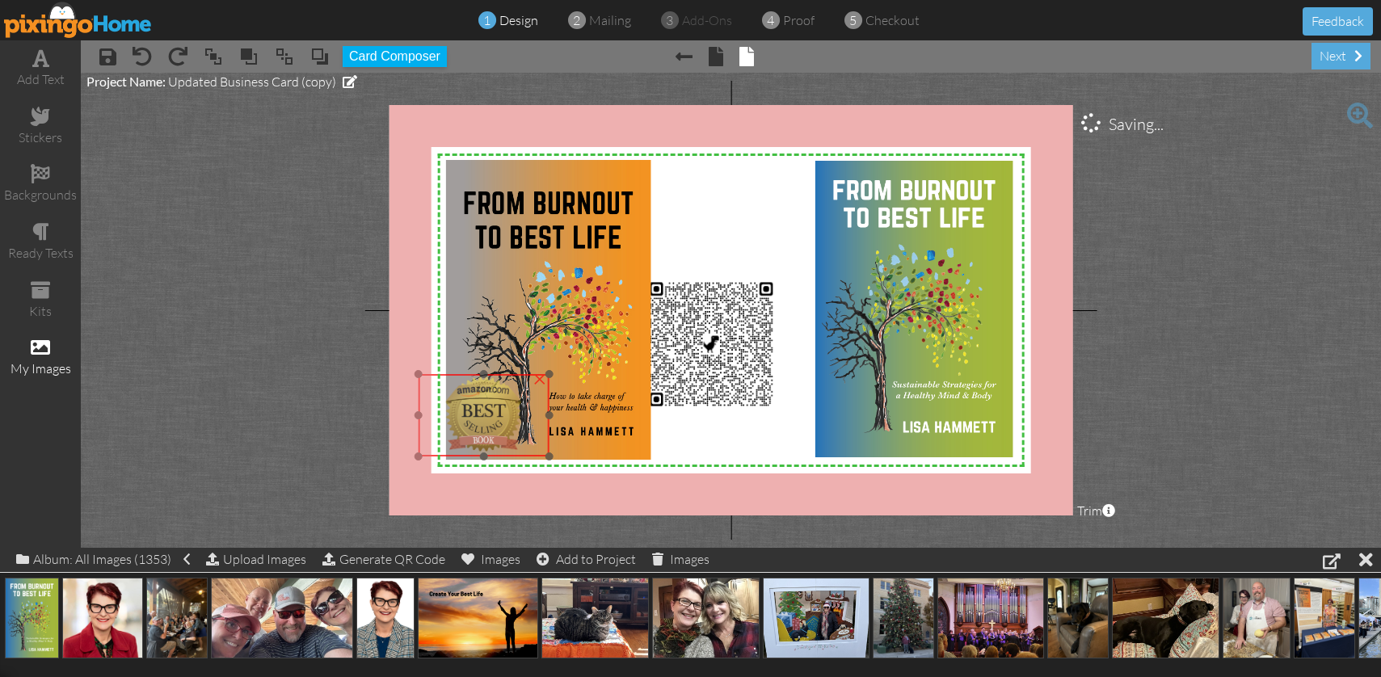
click at [500, 414] on img at bounding box center [484, 415] width 131 height 82
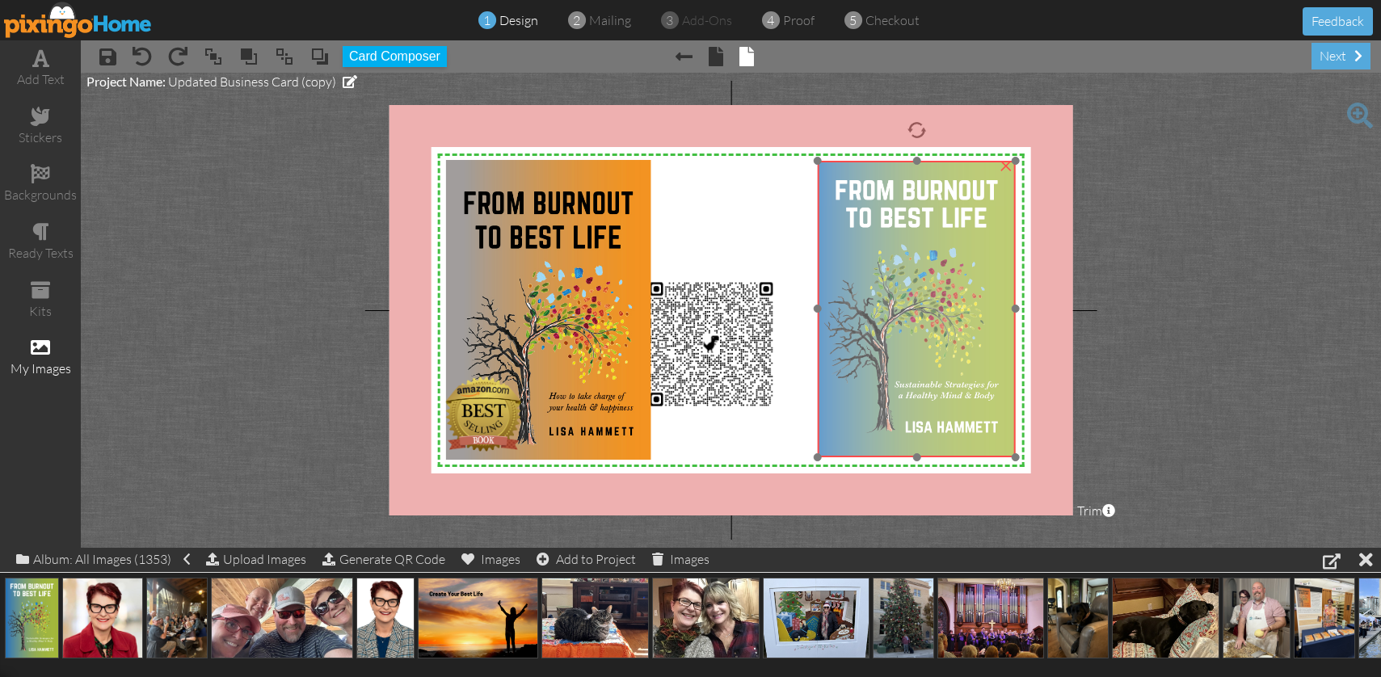
click at [960, 276] on img at bounding box center [917, 309] width 198 height 297
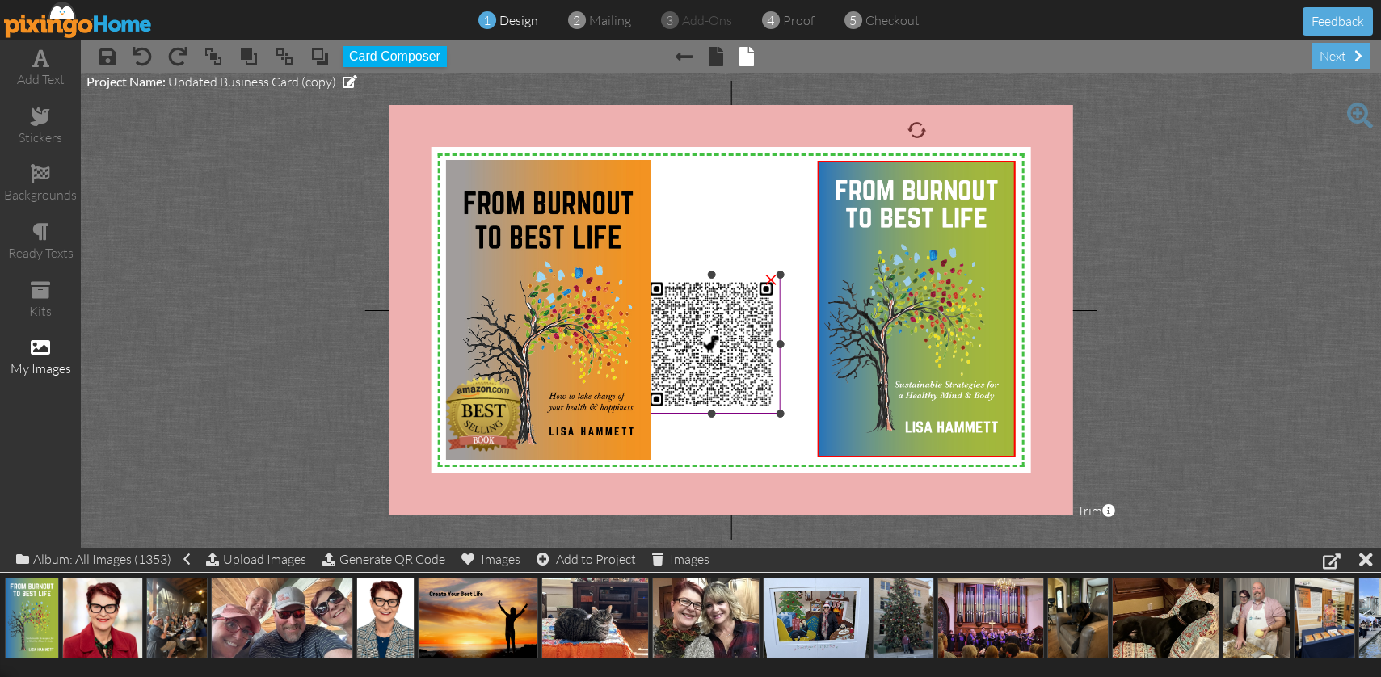
click at [774, 279] on div "×" at bounding box center [771, 278] width 26 height 26
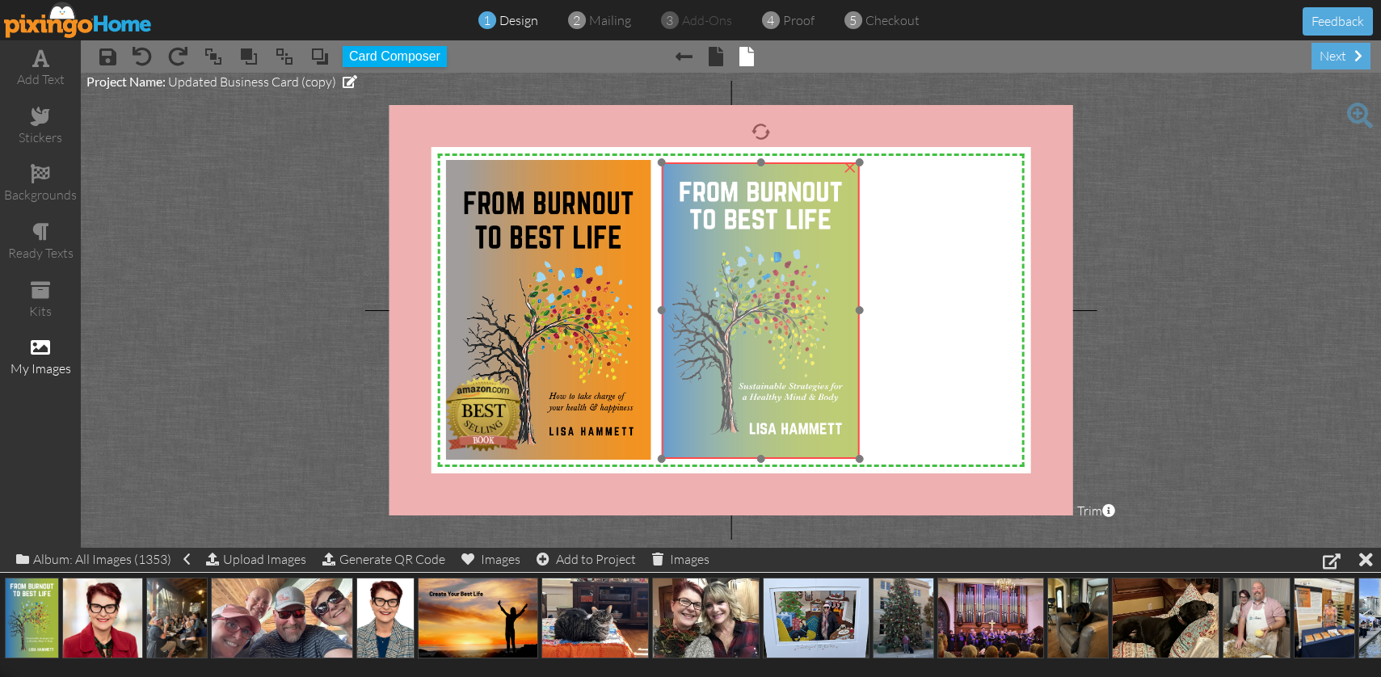
drag, startPoint x: 991, startPoint y: 265, endPoint x: 836, endPoint y: 267, distance: 156.0
click at [836, 267] on img at bounding box center [761, 310] width 198 height 297
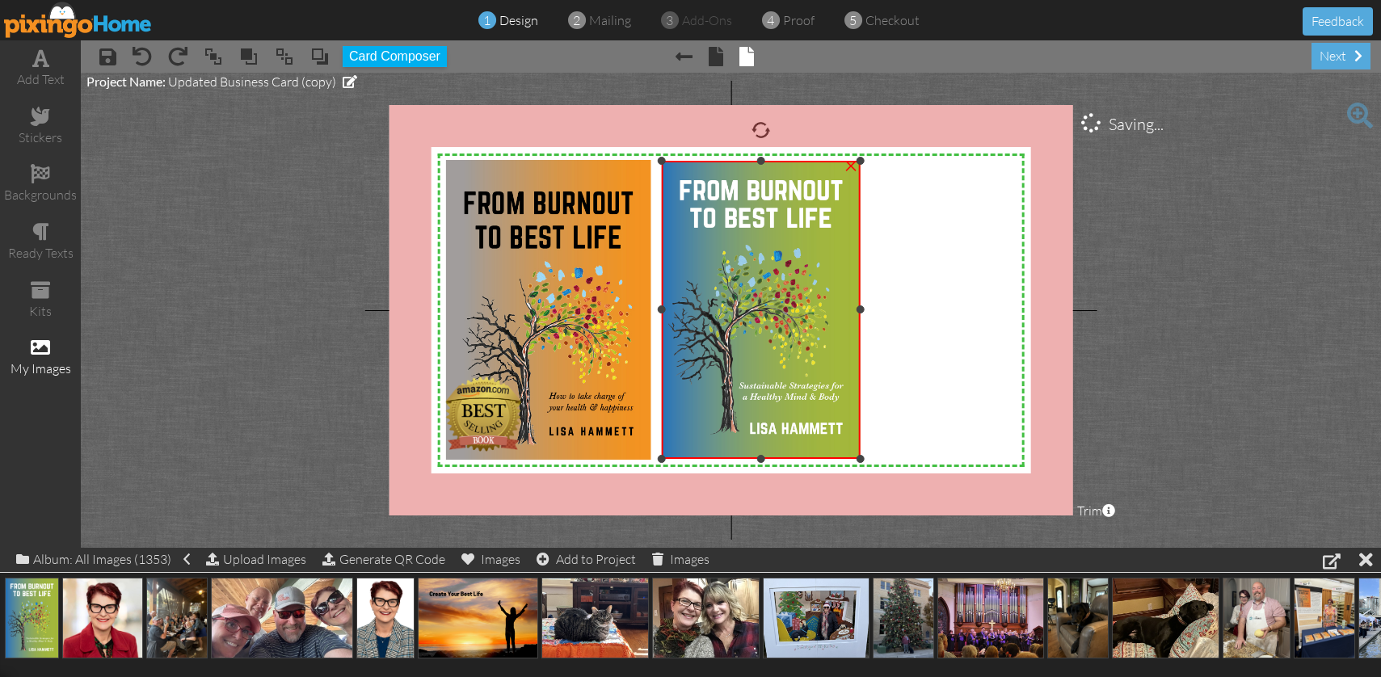
click at [861, 161] on div at bounding box center [861, 161] width 8 height 8
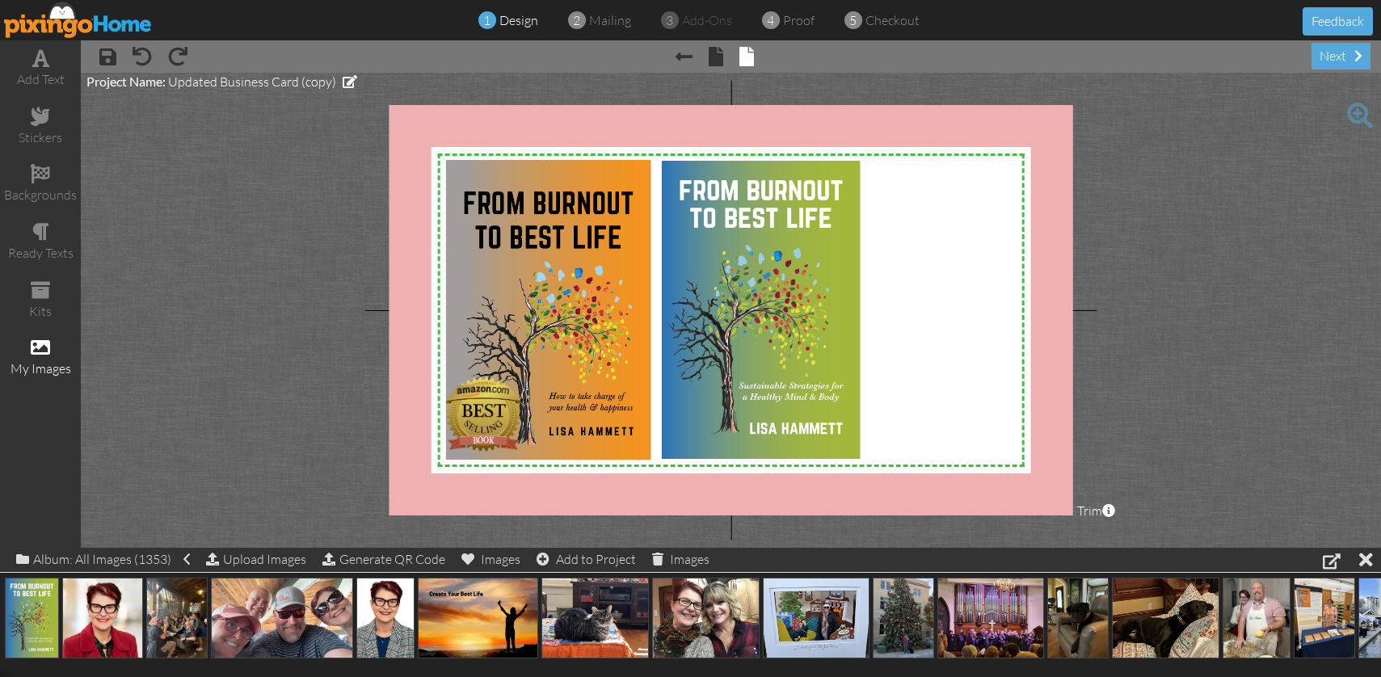
click at [706, 61] on span "× front" at bounding box center [708, 56] width 31 height 26
click at [714, 61] on span at bounding box center [716, 56] width 15 height 19
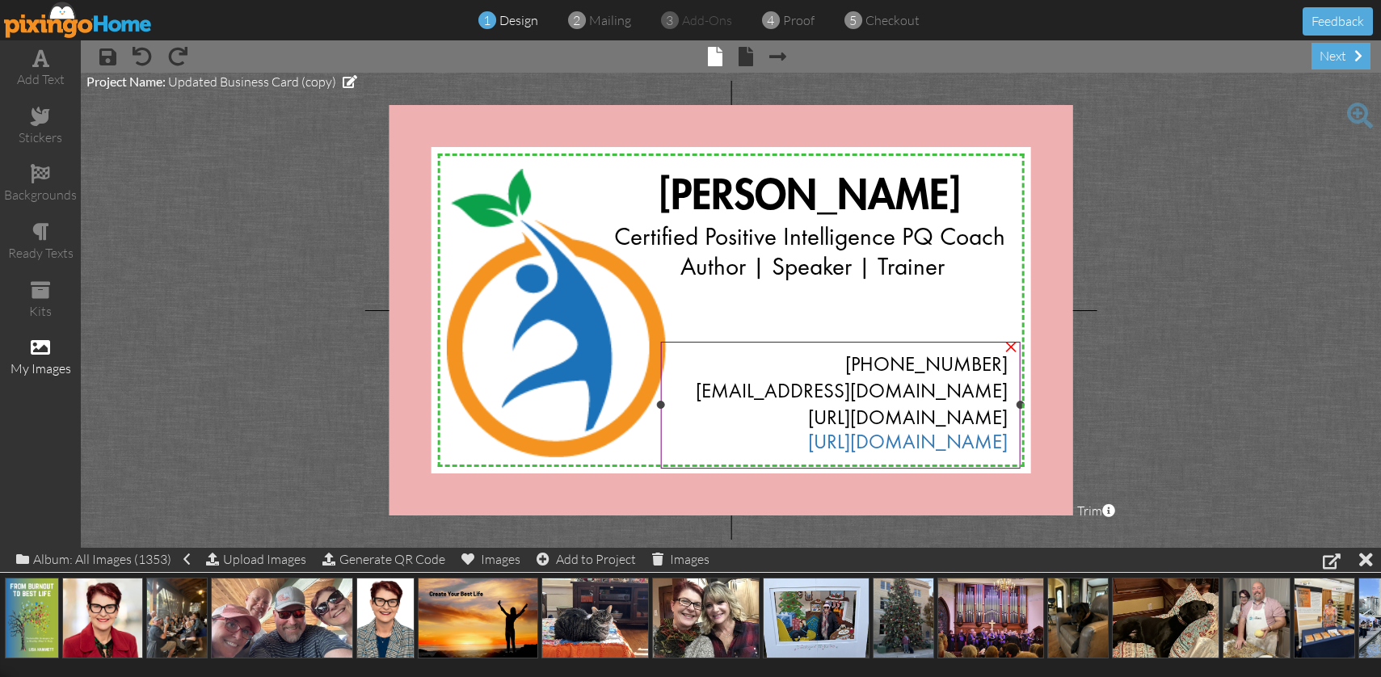
click at [803, 440] on div "[URL][DOMAIN_NAME]" at bounding box center [840, 444] width 335 height 24
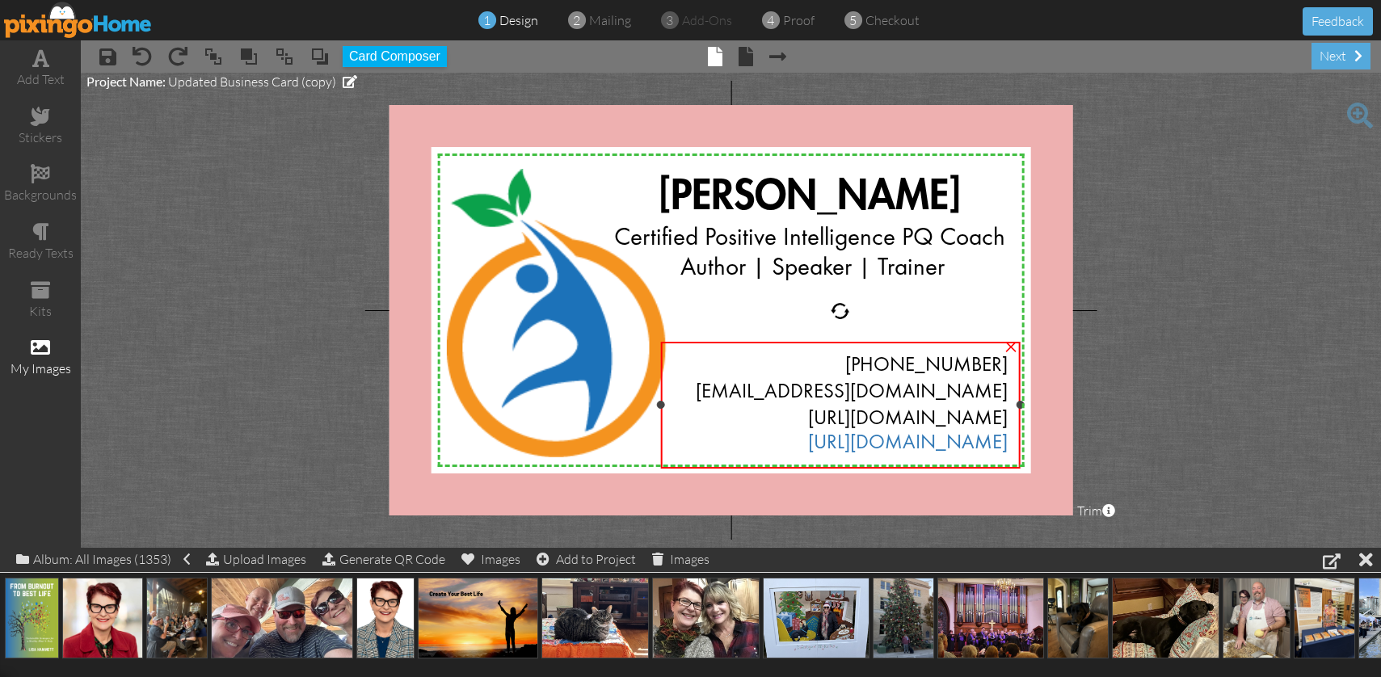
click at [803, 440] on div "[URL][DOMAIN_NAME]" at bounding box center [840, 444] width 335 height 24
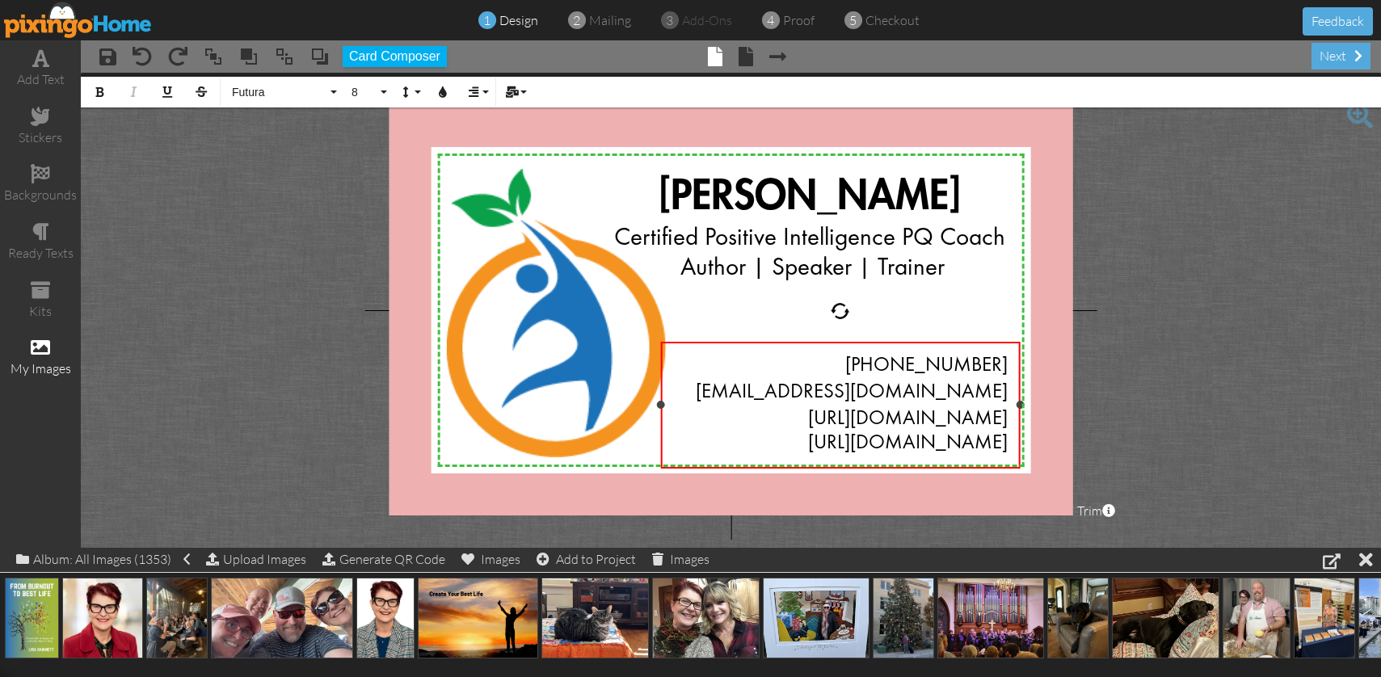
drag, startPoint x: 806, startPoint y: 440, endPoint x: 1018, endPoint y: 441, distance: 211.7
click at [1018, 441] on div "[PHONE_NUMBER] [EMAIL_ADDRESS][DOMAIN_NAME] [URL][DOMAIN_NAME] [URL][DOMAIN_NAM…" at bounding box center [840, 405] width 360 height 127
click at [442, 91] on icon "button" at bounding box center [442, 91] width 11 height 11
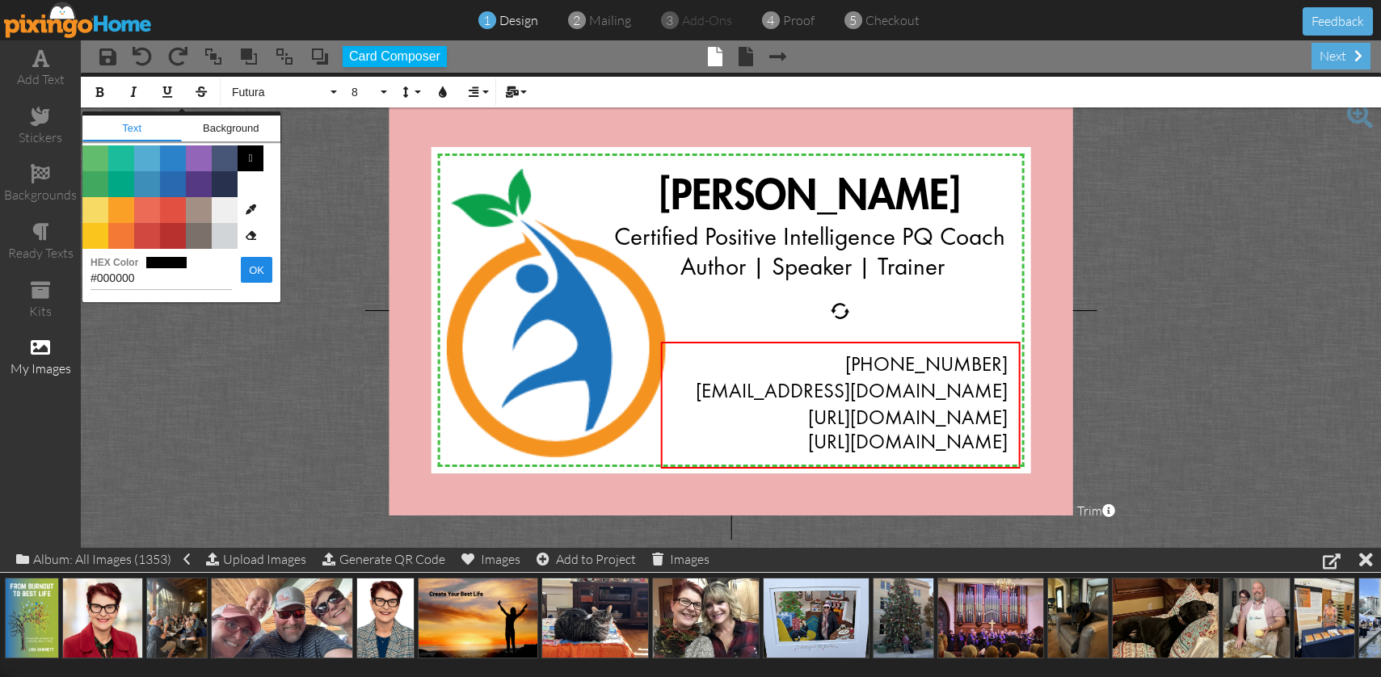
click at [250, 164] on span "" at bounding box center [251, 158] width 26 height 26
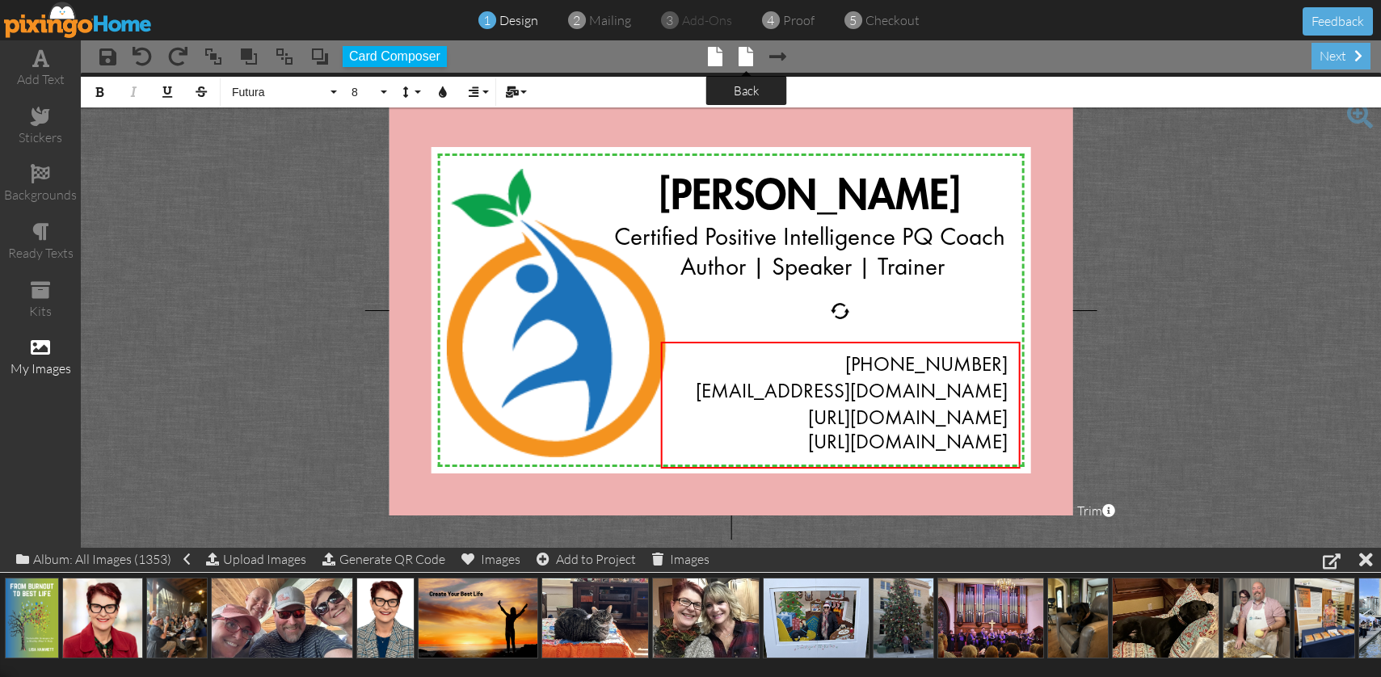
click at [742, 58] on span at bounding box center [746, 56] width 15 height 19
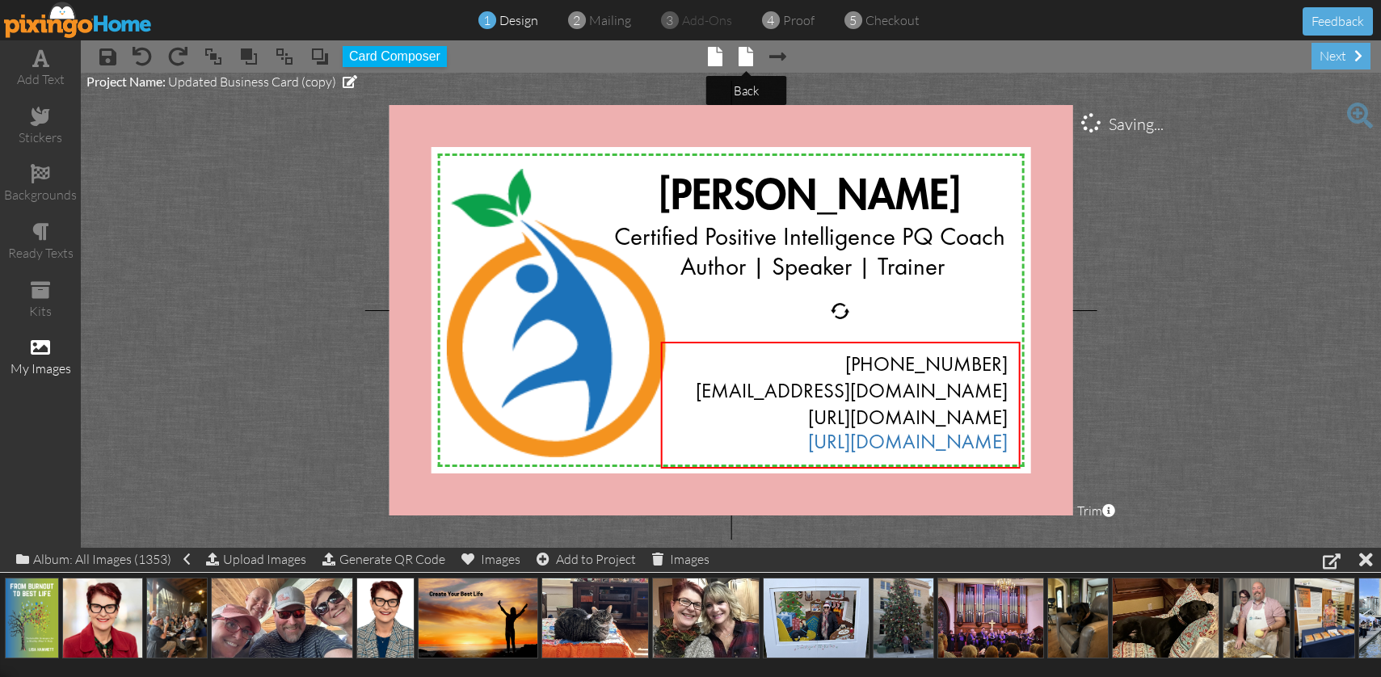
click at [743, 58] on span at bounding box center [746, 56] width 15 height 19
click at [743, 56] on span at bounding box center [746, 56] width 15 height 19
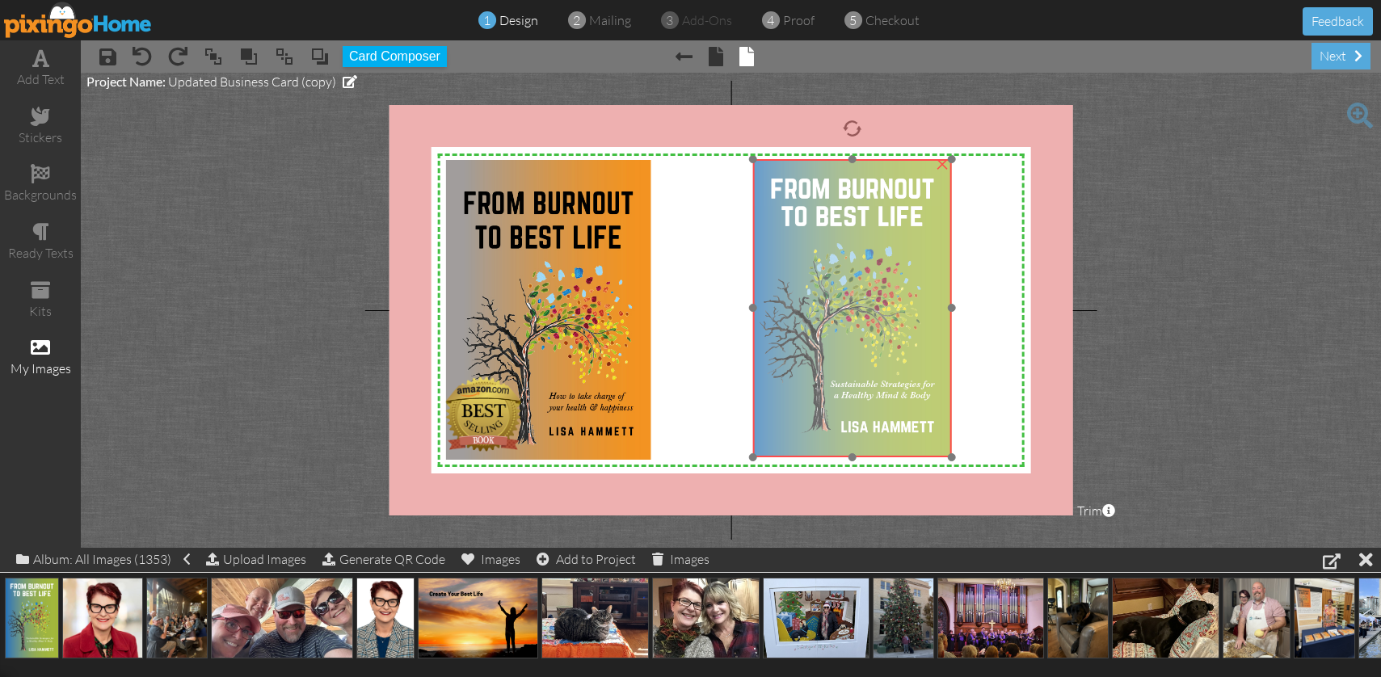
drag, startPoint x: 785, startPoint y: 258, endPoint x: 876, endPoint y: 256, distance: 91.3
click at [876, 256] on img at bounding box center [852, 308] width 199 height 298
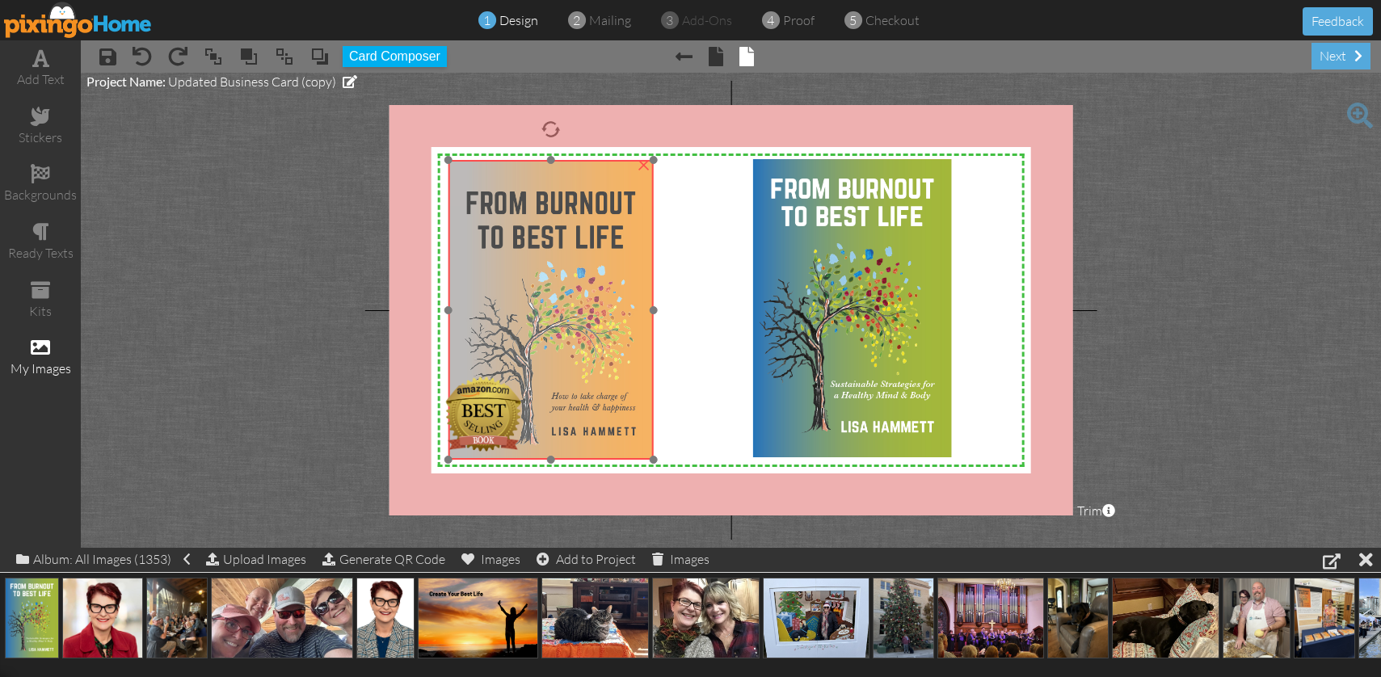
click at [555, 181] on img at bounding box center [550, 310] width 205 height 300
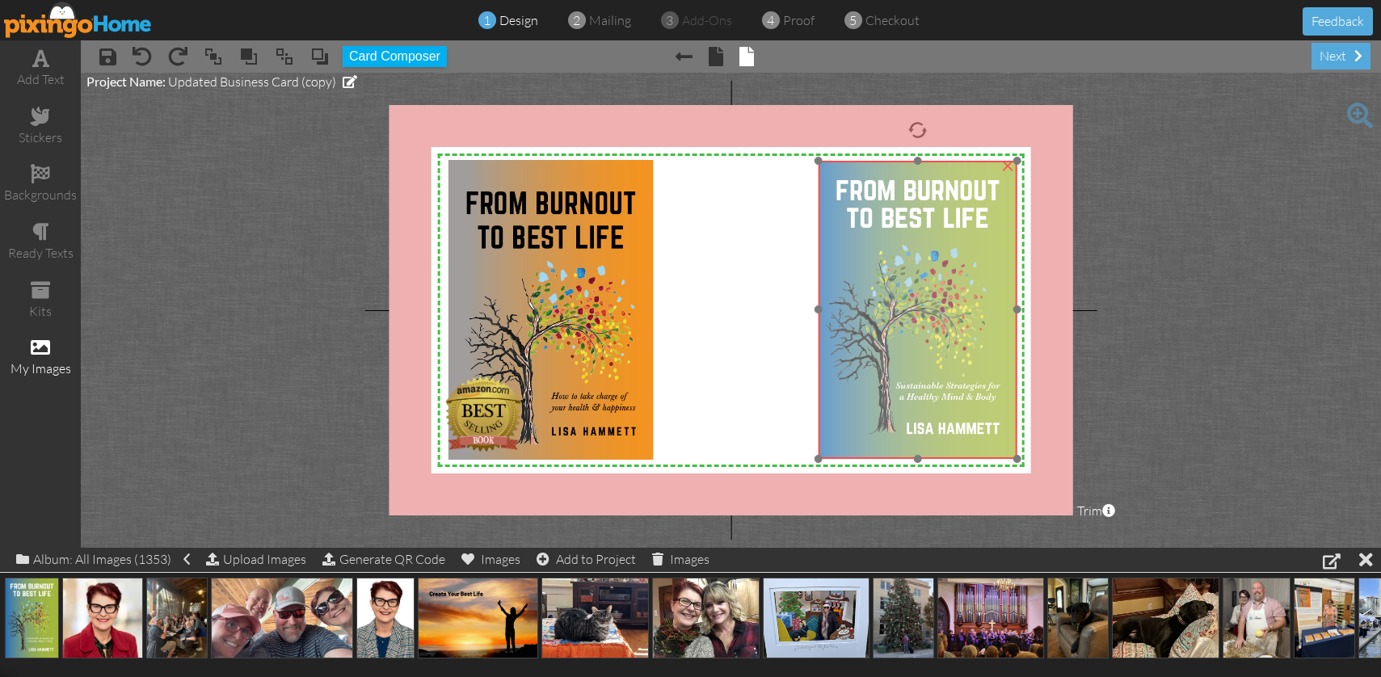
drag, startPoint x: 886, startPoint y: 263, endPoint x: 952, endPoint y: 264, distance: 65.5
click at [952, 264] on img at bounding box center [918, 310] width 199 height 298
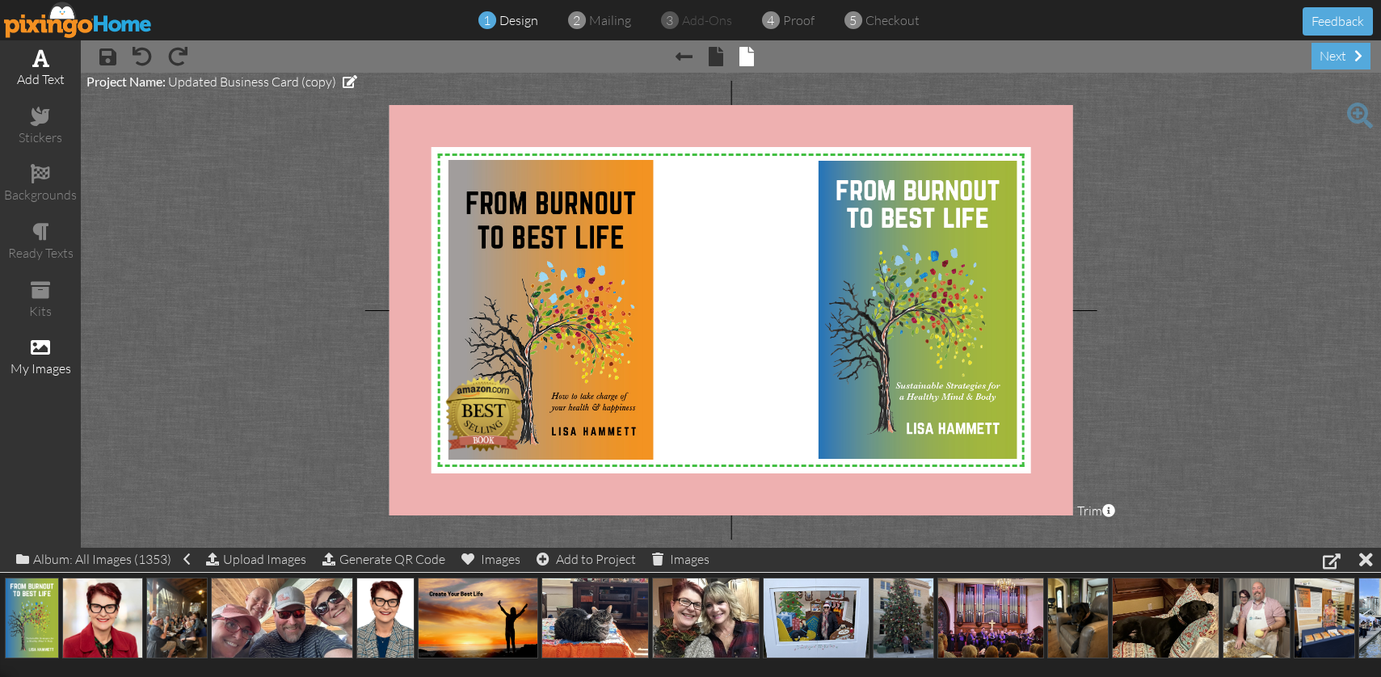
click at [46, 70] on div "add text" at bounding box center [40, 79] width 81 height 19
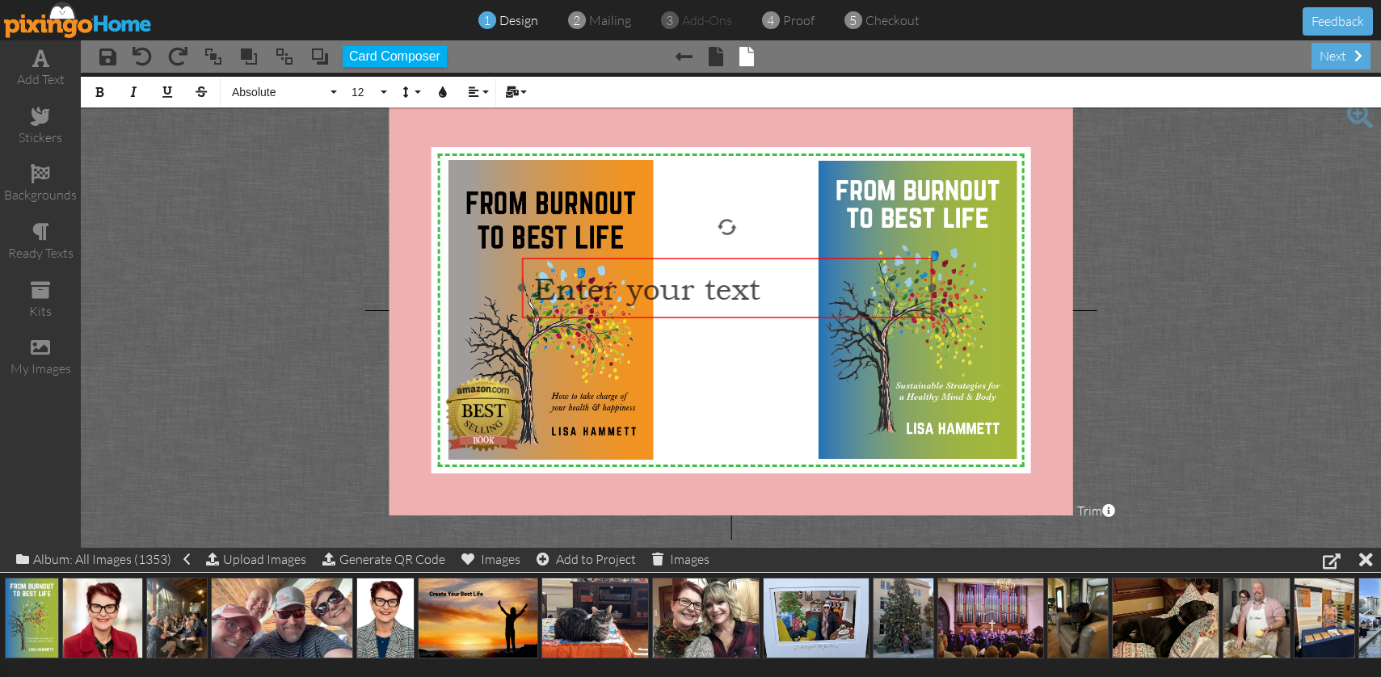
drag, startPoint x: 789, startPoint y: 198, endPoint x: 785, endPoint y: 309, distance: 111.6
click at [785, 309] on div "​ Enter your text ​" at bounding box center [726, 289] width 410 height 62
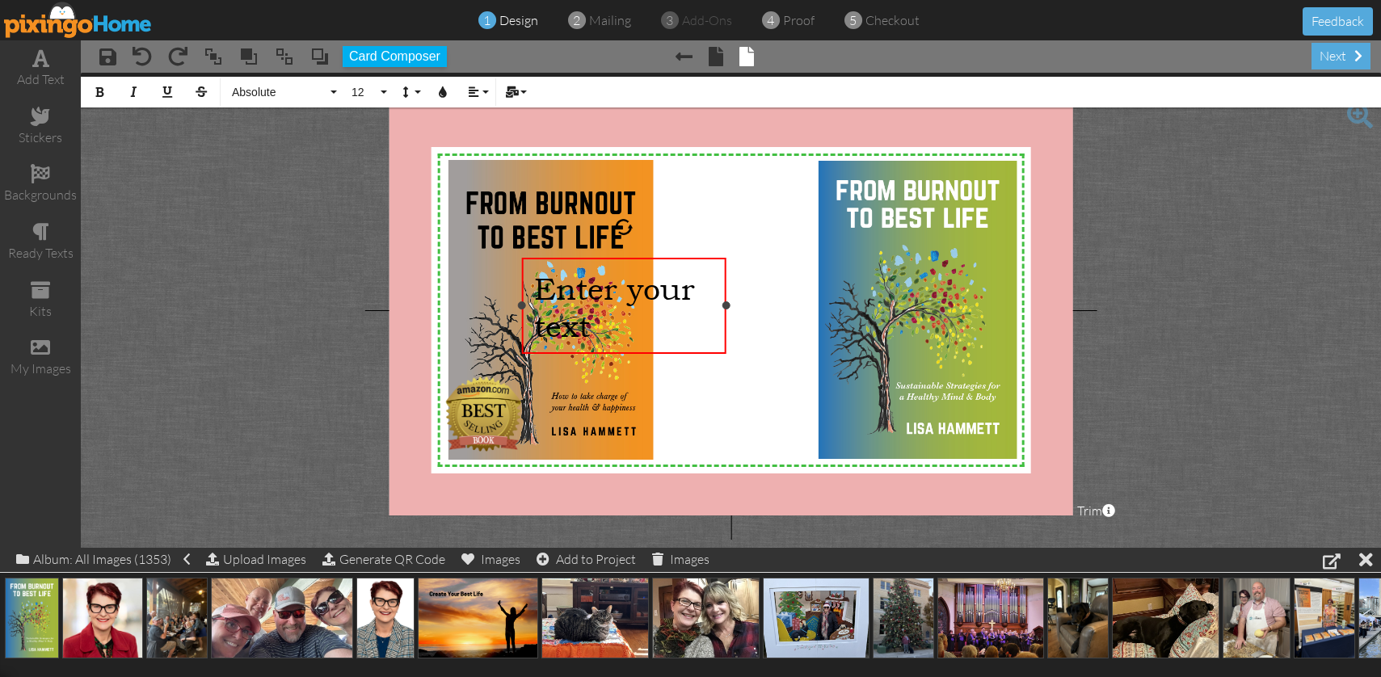
drag, startPoint x: 920, startPoint y: 286, endPoint x: 726, endPoint y: 303, distance: 193.9
click at [726, 303] on div at bounding box center [726, 305] width 8 height 8
click at [387, 91] on button "12" at bounding box center [366, 92] width 47 height 31
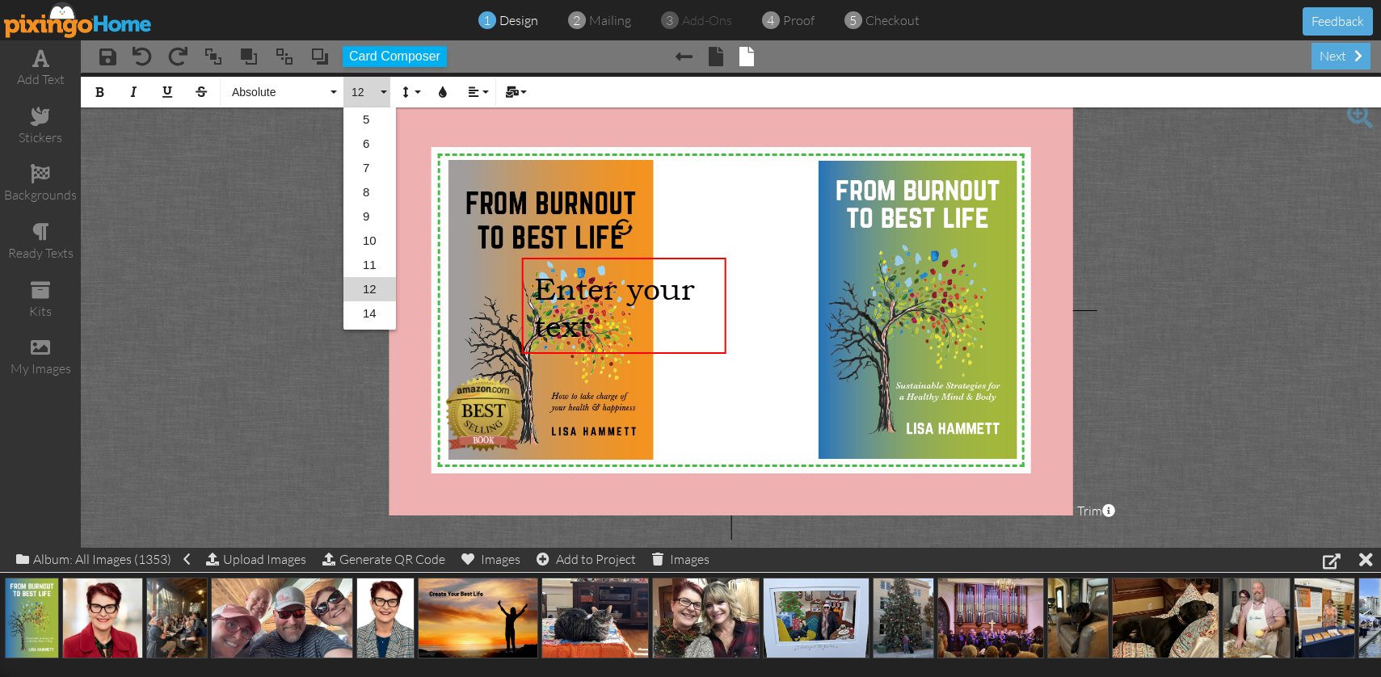
scroll to position [71, 0]
click at [381, 172] on link "10" at bounding box center [369, 170] width 53 height 24
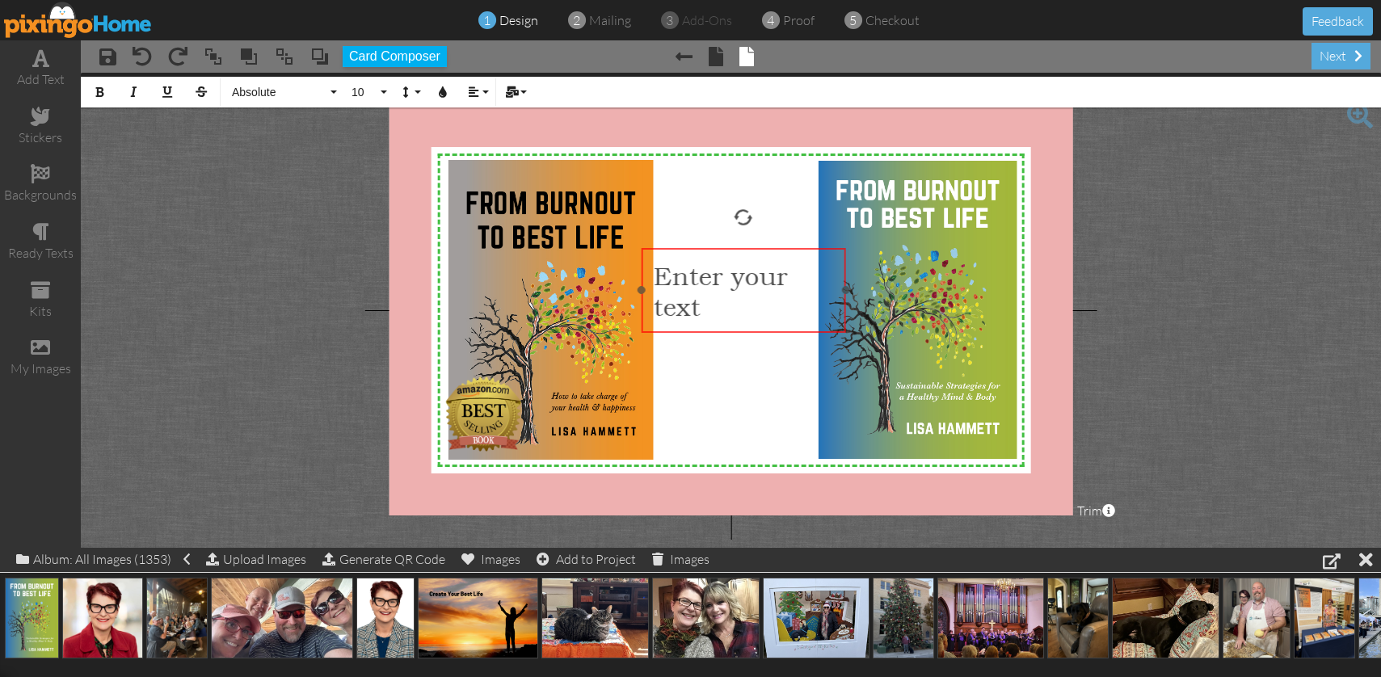
drag, startPoint x: 668, startPoint y: 259, endPoint x: 788, endPoint y: 250, distance: 120.0
click at [788, 250] on div "​ Enter your text ​" at bounding box center [743, 291] width 204 height 86
click at [486, 93] on button "Align" at bounding box center [476, 92] width 31 height 31
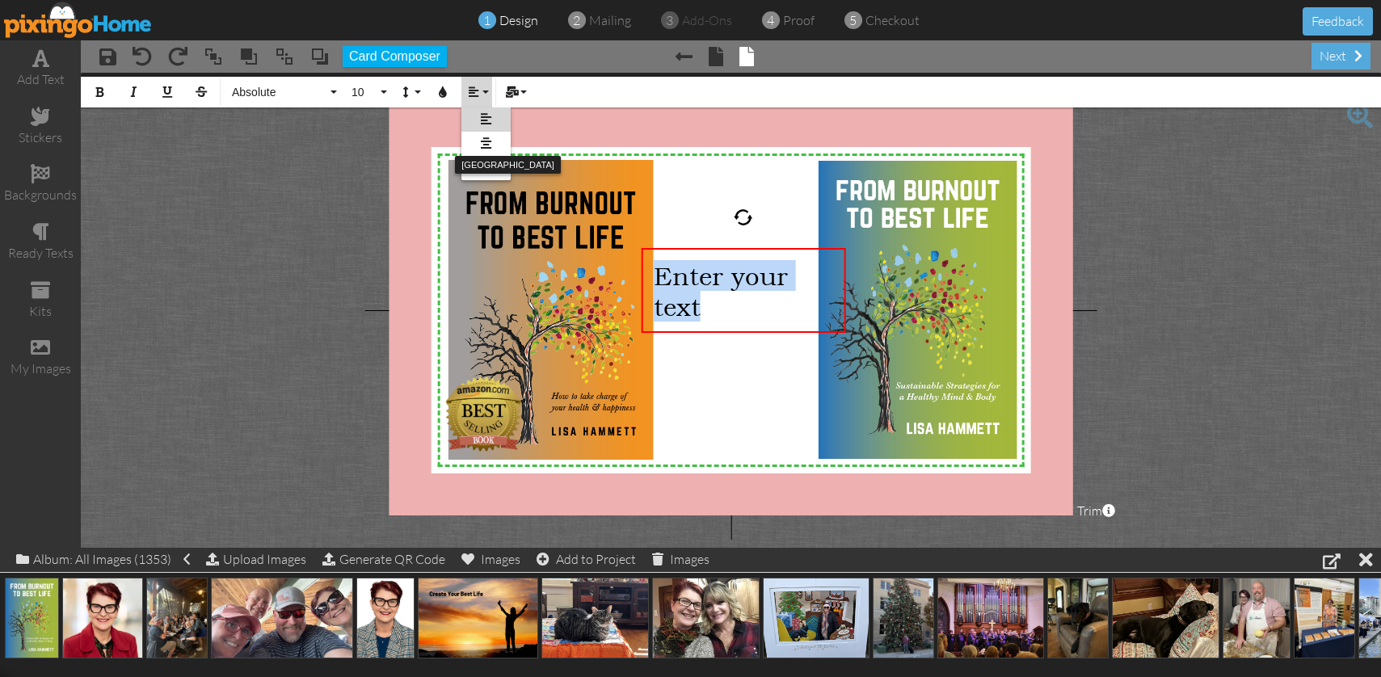
click at [490, 141] on icon at bounding box center [486, 143] width 11 height 12
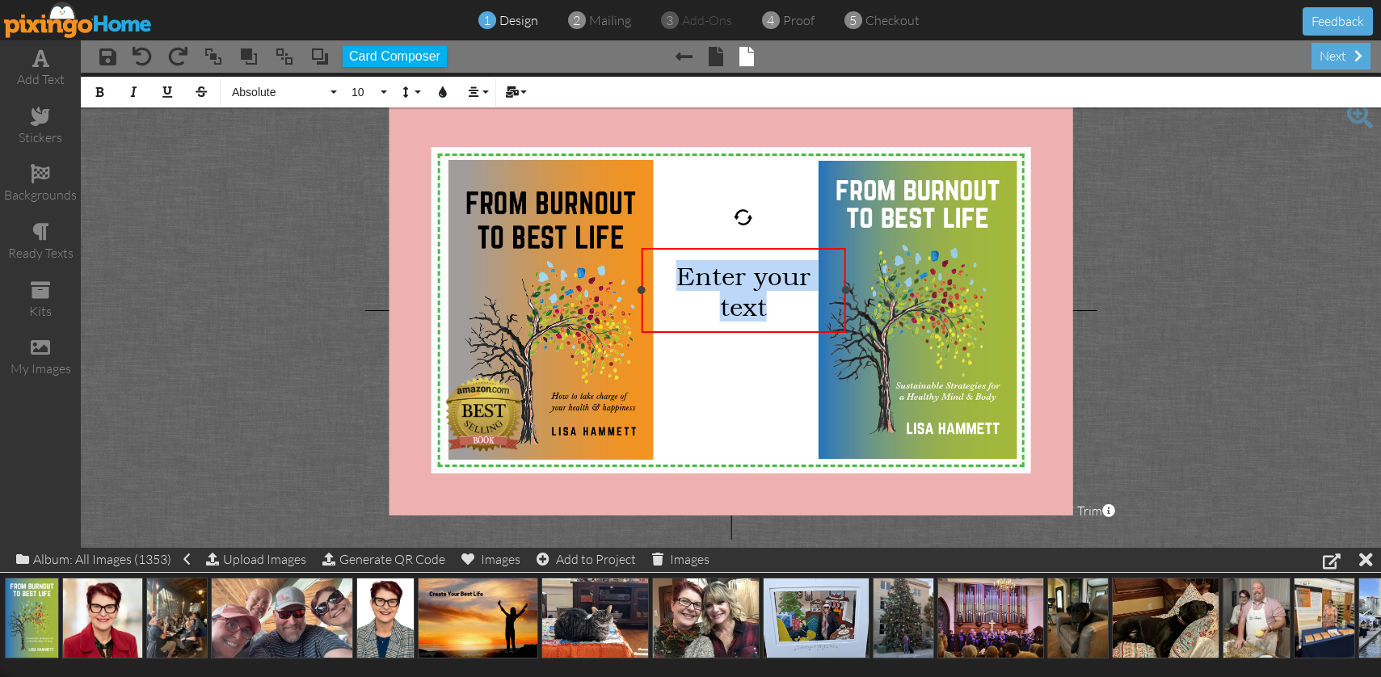
click at [765, 253] on div "Enter your text" at bounding box center [743, 291] width 204 height 86
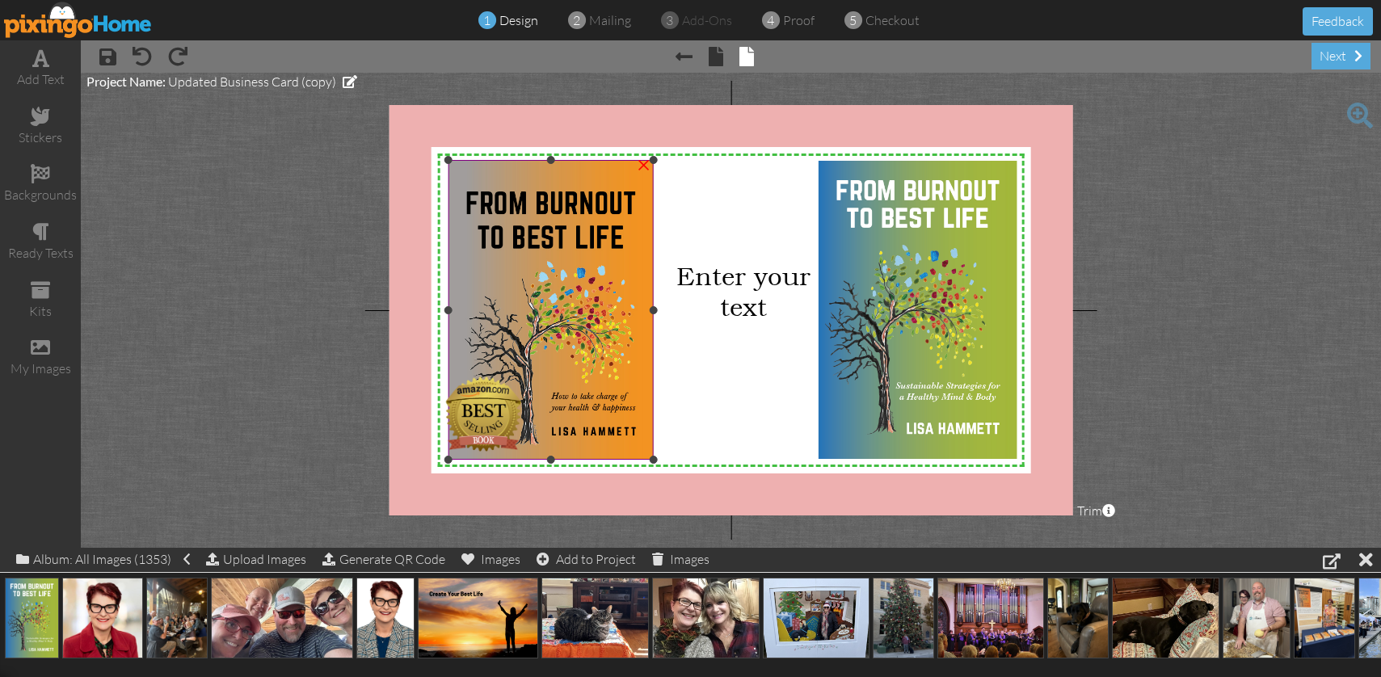
click at [638, 224] on img at bounding box center [550, 310] width 205 height 300
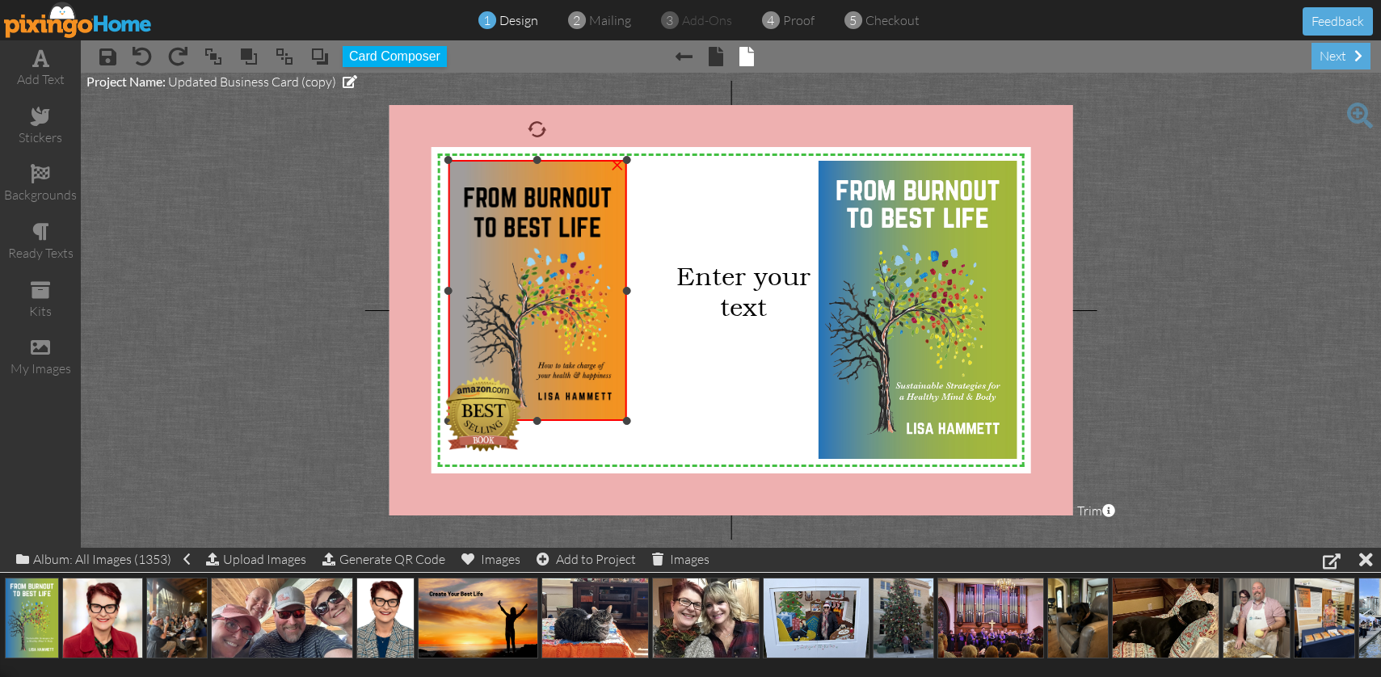
drag, startPoint x: 651, startPoint y: 456, endPoint x: 642, endPoint y: 417, distance: 40.0
click at [642, 417] on div "X X X X X X X X X X X X X X X X X X X X X X X X X X X X X X X X X X X X X X X X…" at bounding box center [731, 310] width 684 height 410
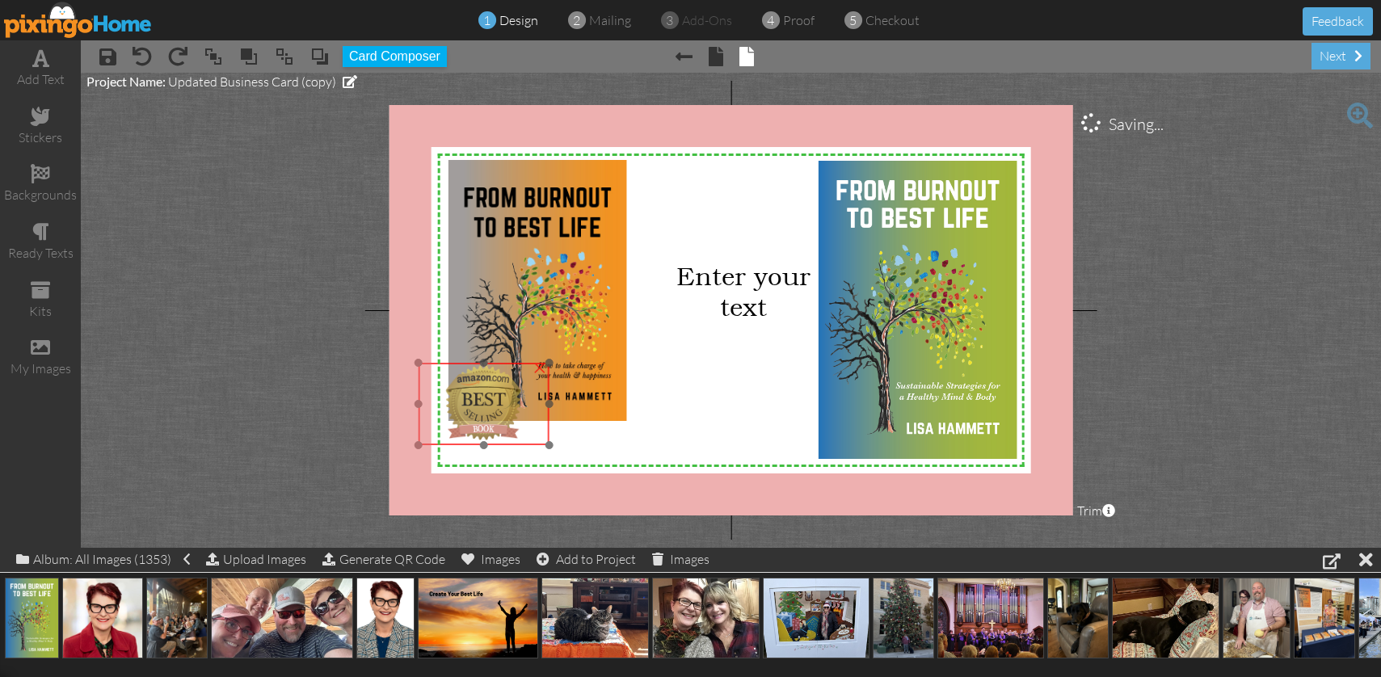
drag, startPoint x: 473, startPoint y: 400, endPoint x: 473, endPoint y: 389, distance: 11.3
click at [473, 389] on img at bounding box center [484, 404] width 131 height 82
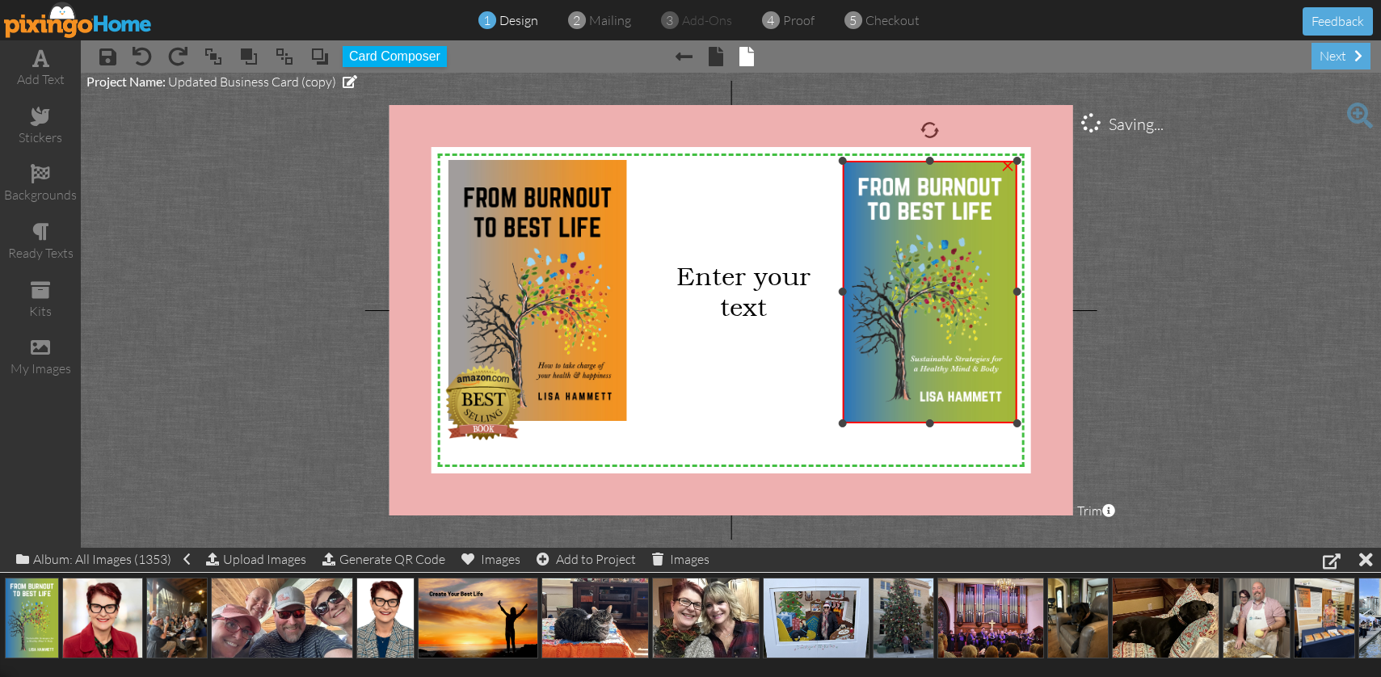
drag, startPoint x: 819, startPoint y: 455, endPoint x: 845, endPoint y: 419, distance: 44.4
click at [845, 419] on div "×" at bounding box center [929, 292] width 175 height 263
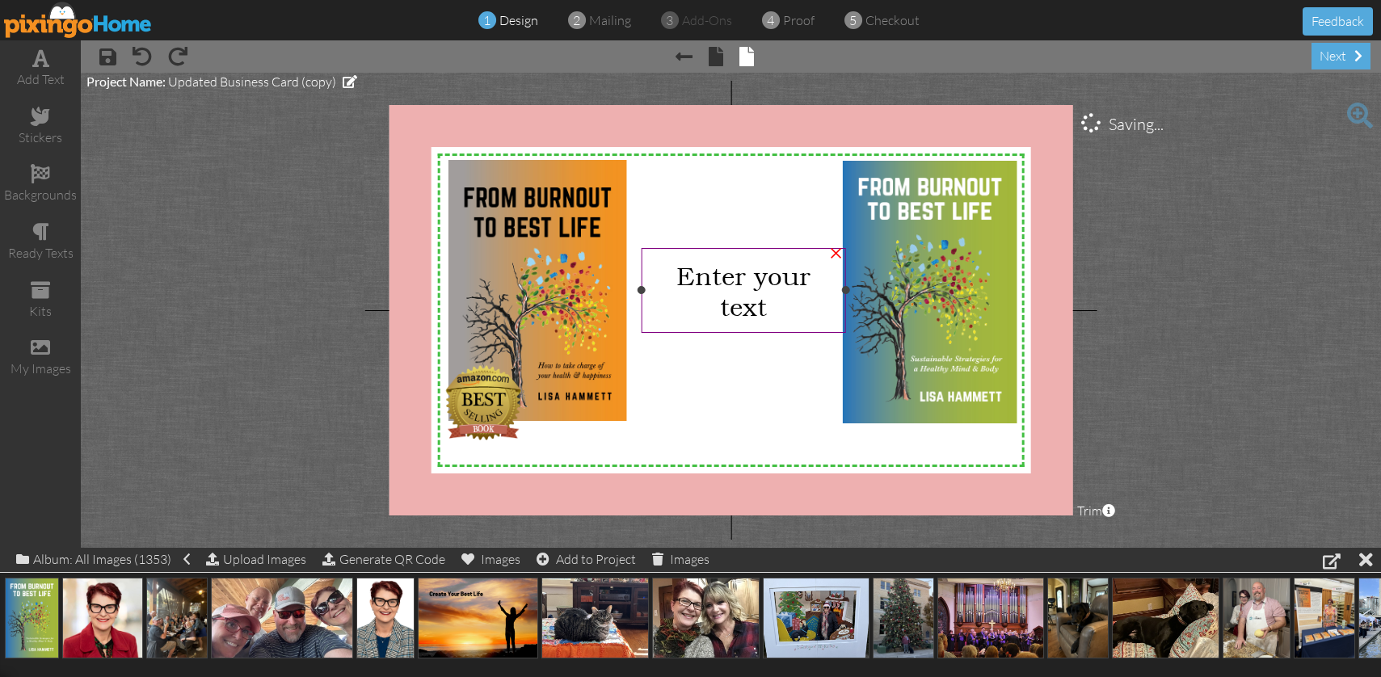
click at [773, 290] on span "Enter your text" at bounding box center [743, 290] width 134 height 61
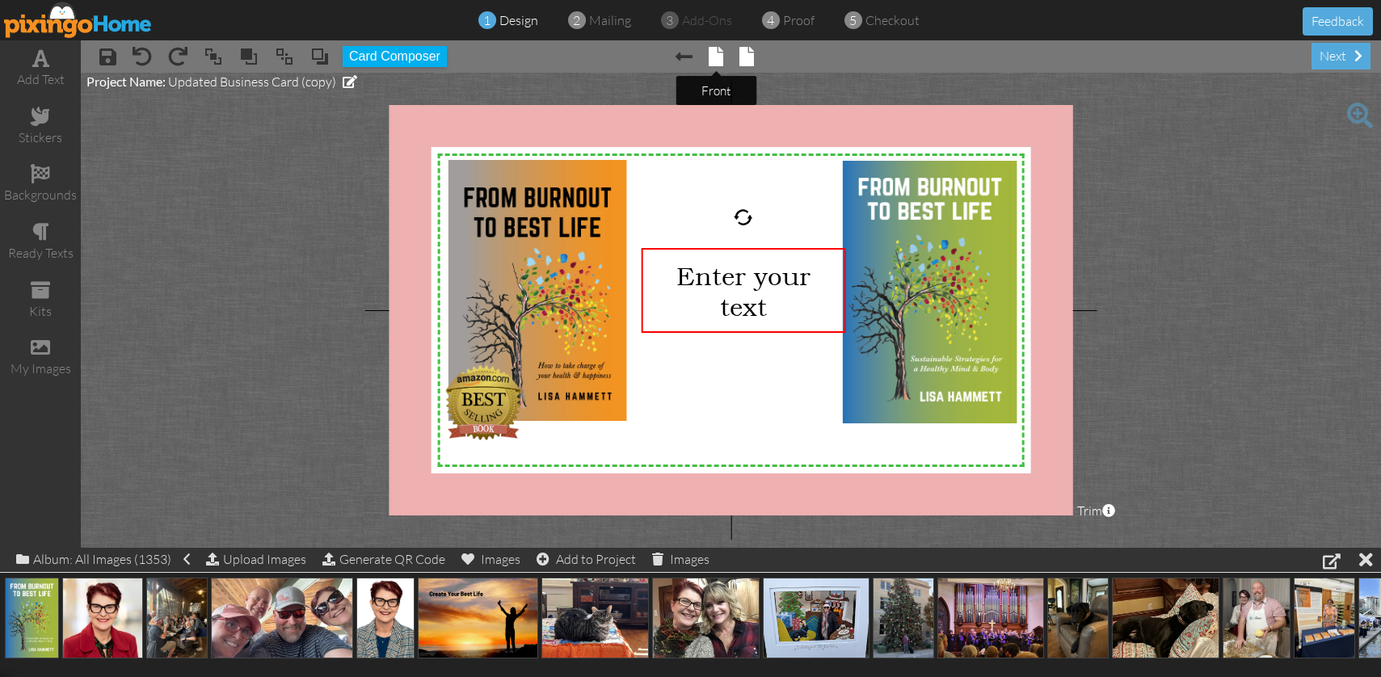
click at [717, 59] on span at bounding box center [716, 56] width 15 height 19
click at [718, 56] on span at bounding box center [715, 56] width 15 height 19
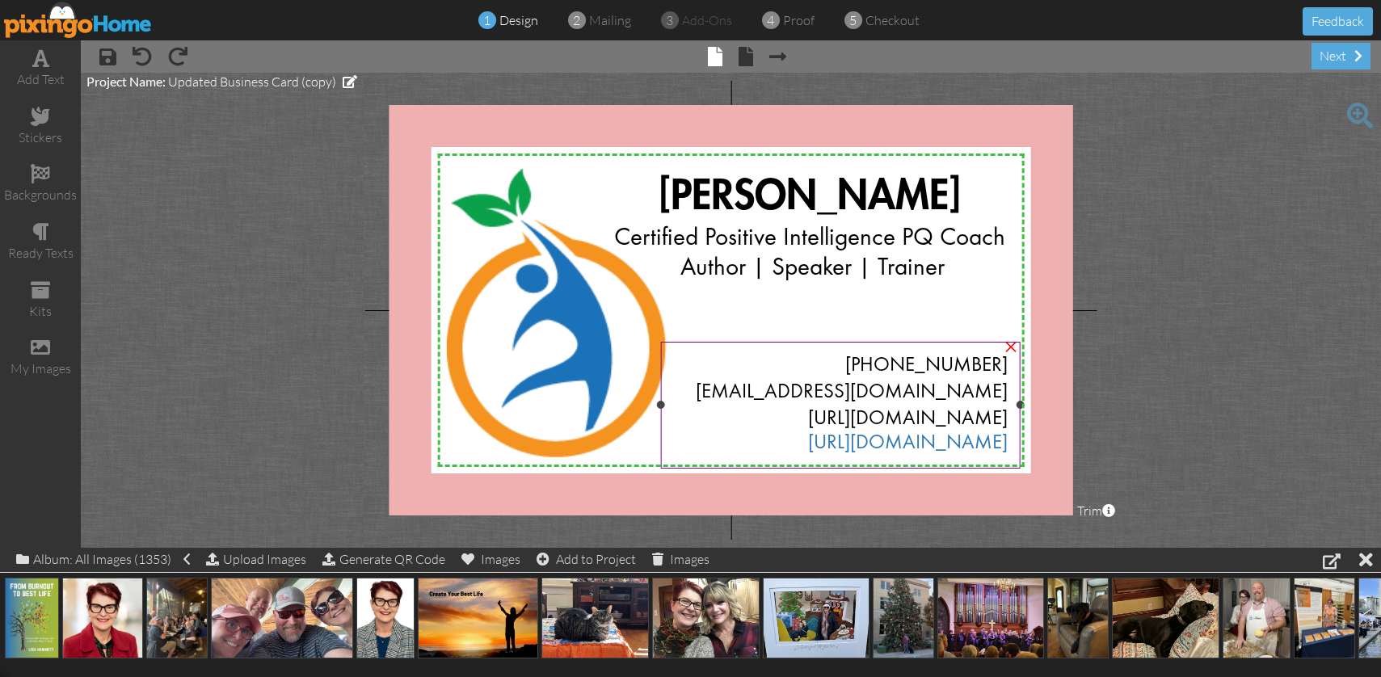
click at [903, 393] on span "[EMAIL_ADDRESS][DOMAIN_NAME]" at bounding box center [852, 392] width 312 height 19
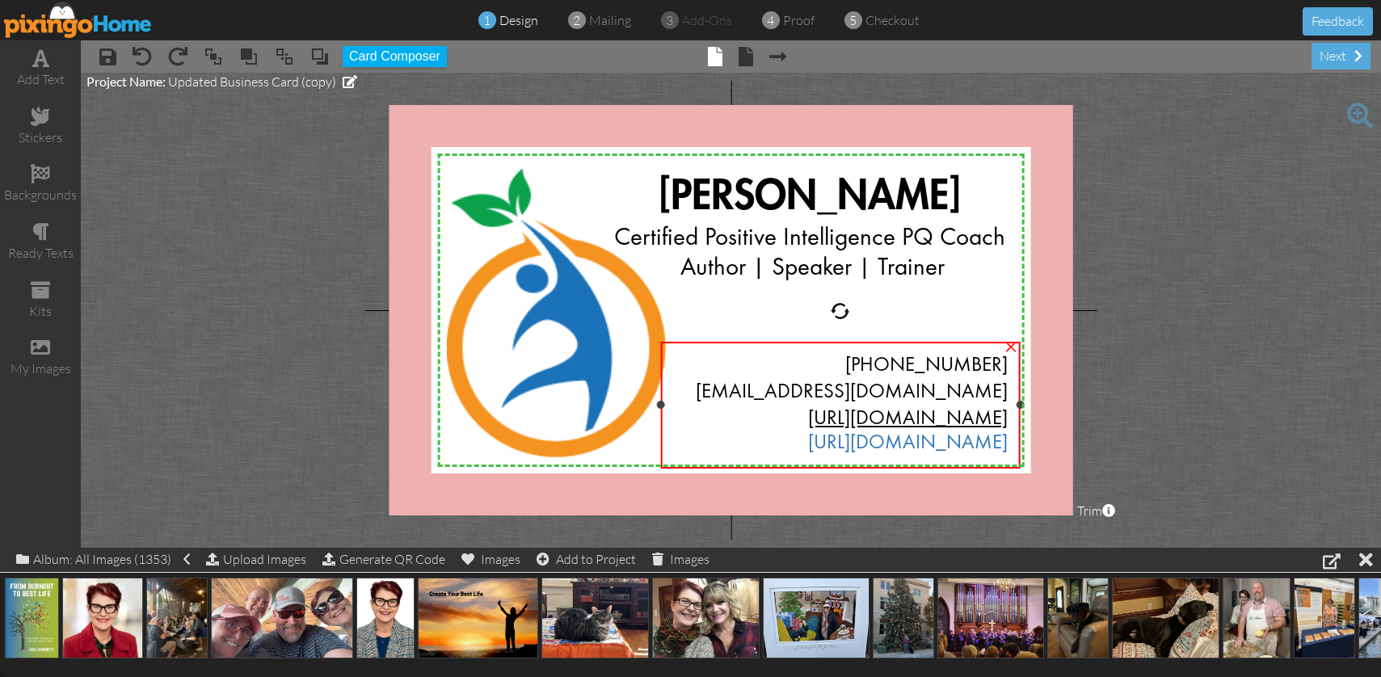
click at [808, 415] on span "[URL][DOMAIN_NAME]" at bounding box center [908, 419] width 200 height 19
click at [819, 440] on span "[URL][DOMAIN_NAME]" at bounding box center [908, 443] width 200 height 19
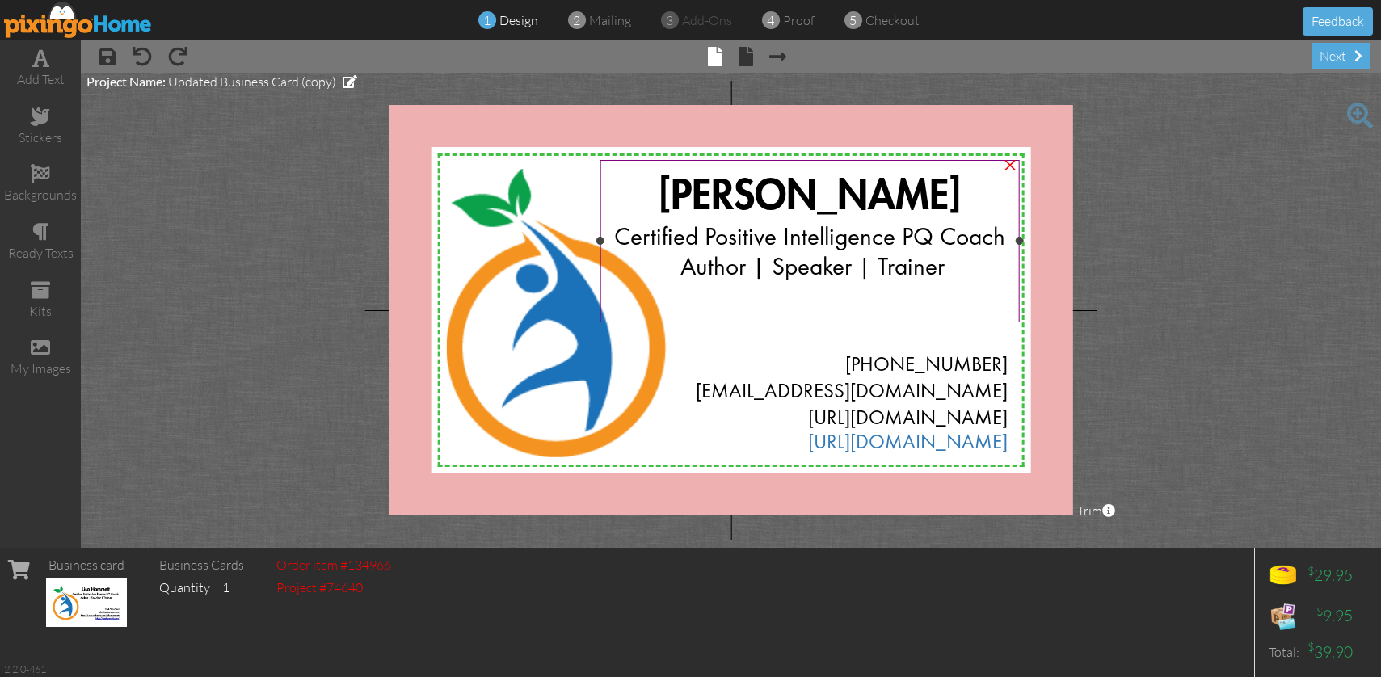
click at [953, 275] on div "Certified Positive Intelligence PQ Coach Author | Speaker | Trainer" at bounding box center [810, 254] width 394 height 60
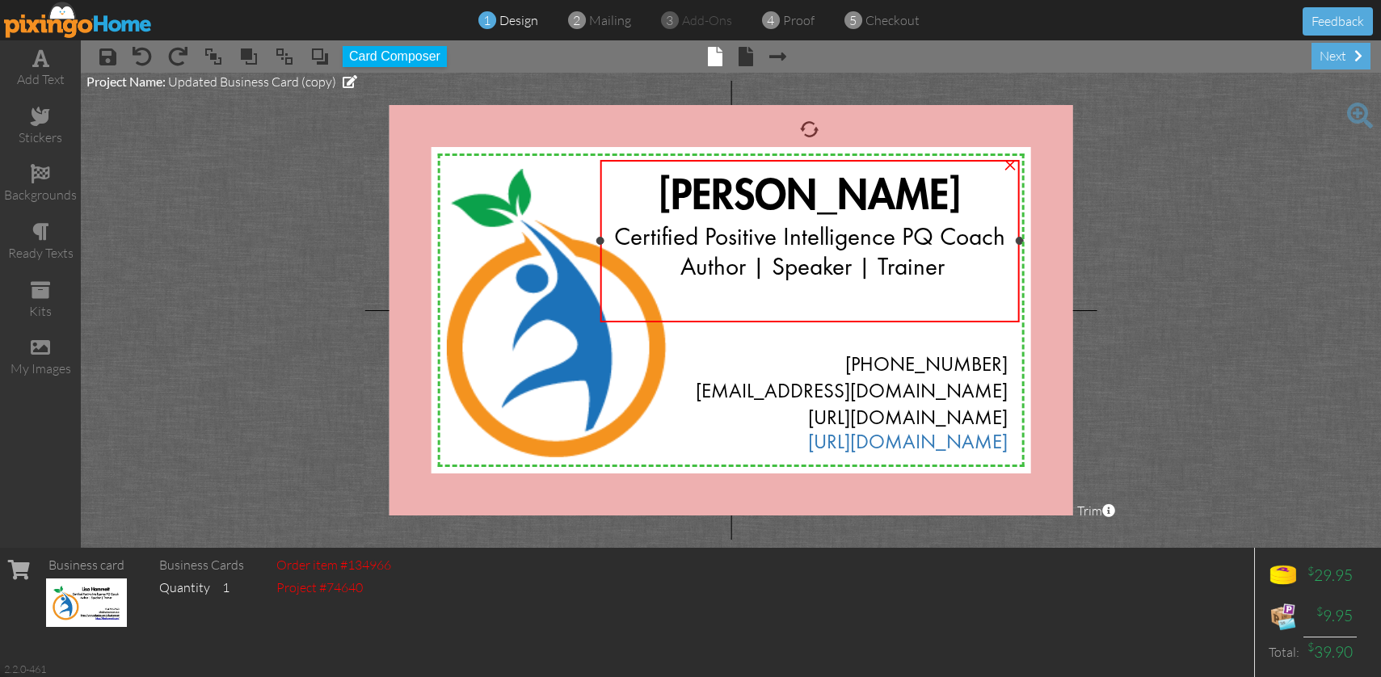
click at [949, 271] on div "Certified Positive Intelligence PQ Coach Author | Speaker | Trainer" at bounding box center [810, 254] width 394 height 60
click at [948, 268] on div "Certified Positive Intelligence PQ Coach Author | Speaker | Trainer" at bounding box center [810, 254] width 394 height 60
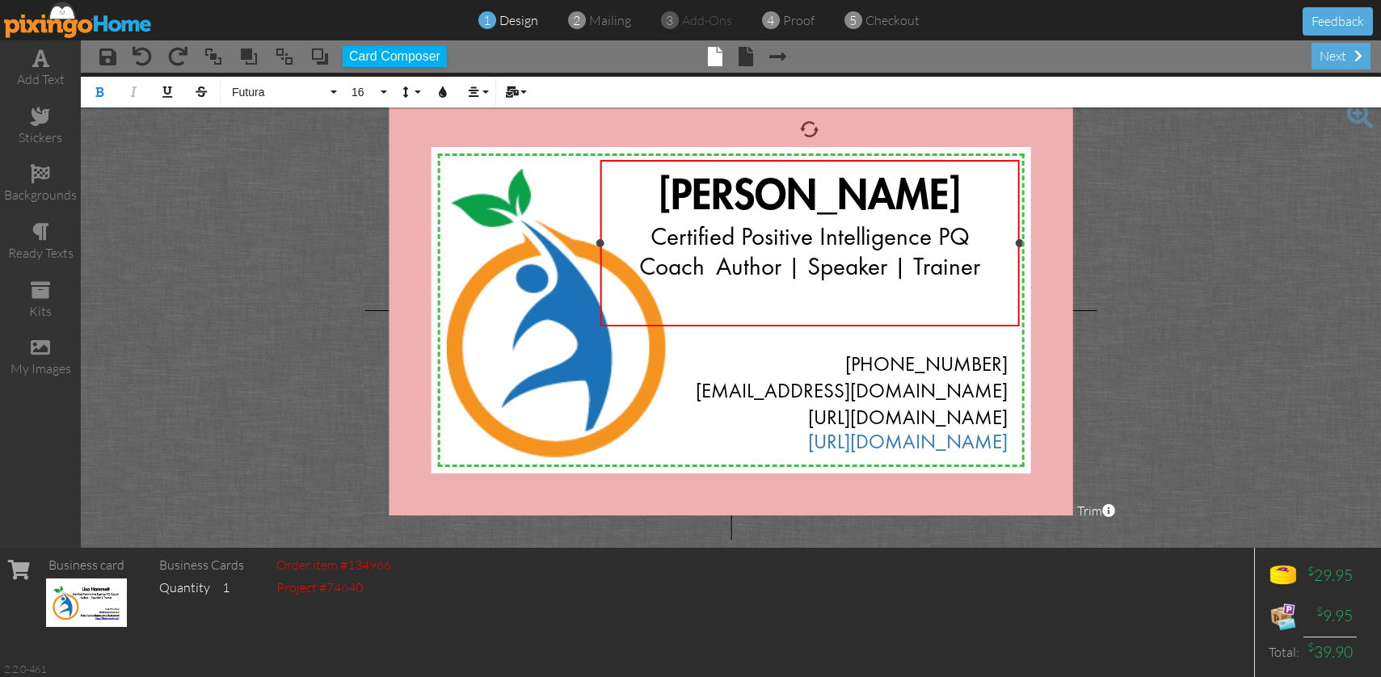
click at [641, 265] on span "Certified Positive Intelligence PQ Coach" at bounding box center [804, 253] width 330 height 54
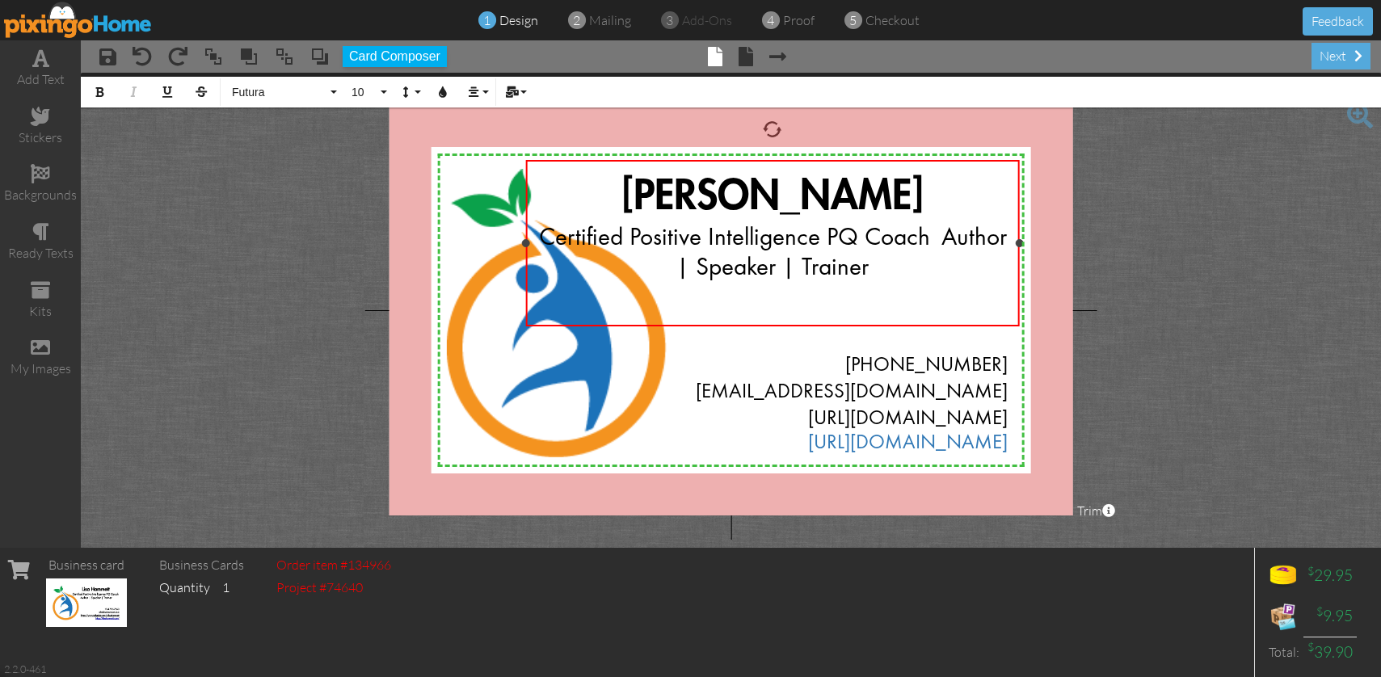
drag, startPoint x: 598, startPoint y: 242, endPoint x: 524, endPoint y: 242, distance: 74.3
click at [524, 242] on div at bounding box center [525, 243] width 8 height 8
click at [928, 239] on span "Certified Positive Intelligence PQ Coach" at bounding box center [734, 238] width 391 height 24
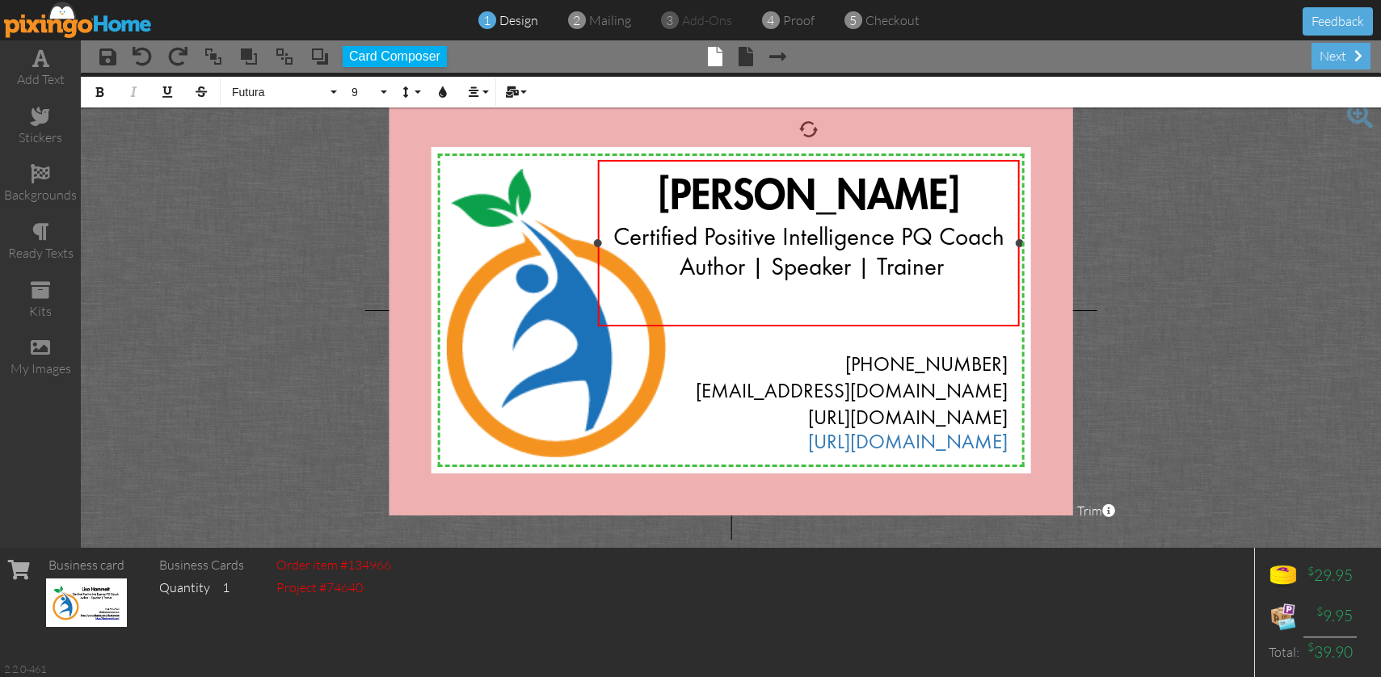
drag, startPoint x: 525, startPoint y: 243, endPoint x: 597, endPoint y: 241, distance: 72.0
click at [597, 241] on div at bounding box center [597, 243] width 8 height 8
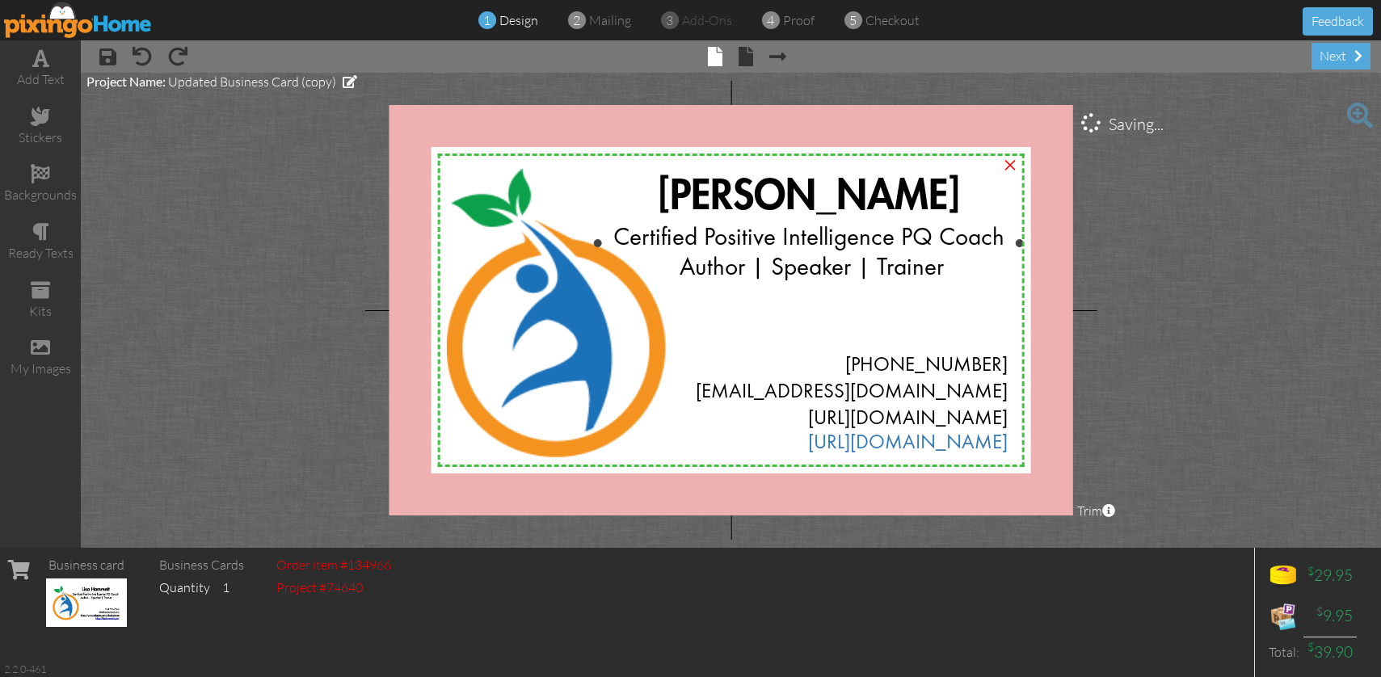
click at [729, 271] on span "Author | Speaker | Trainer" at bounding box center [812, 268] width 264 height 24
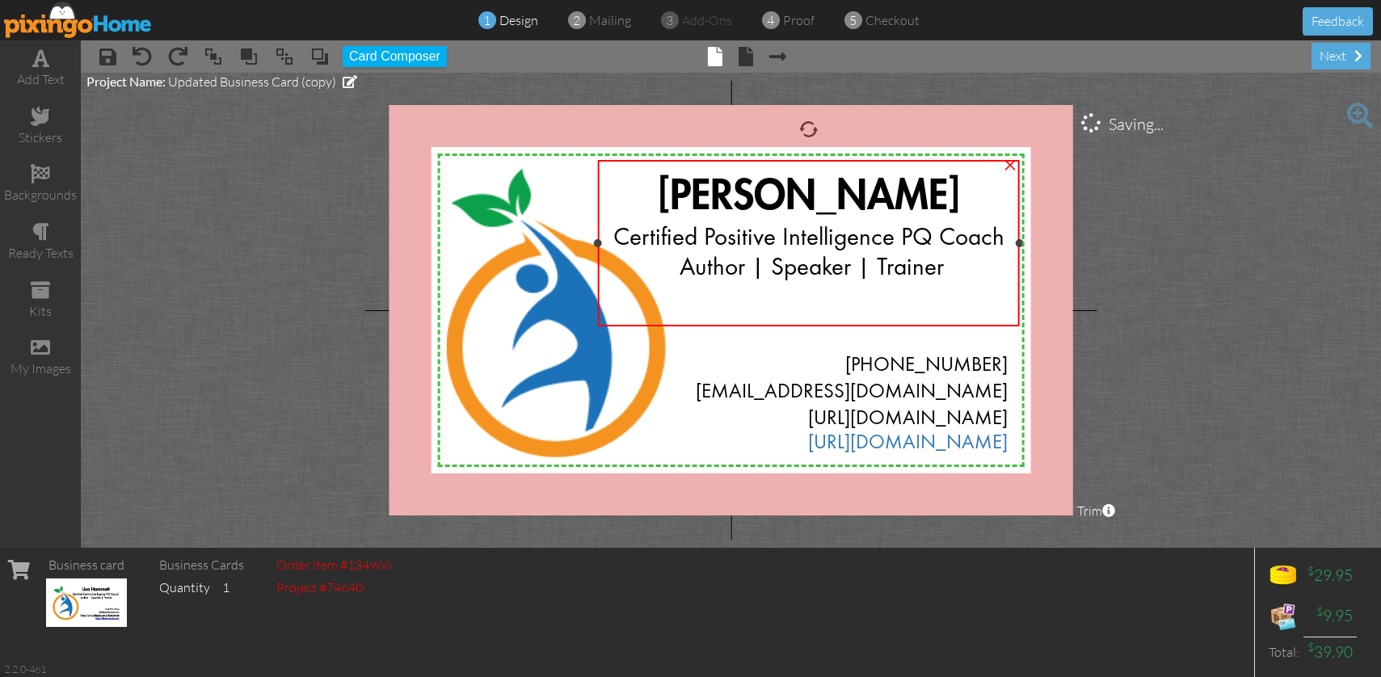
click at [729, 271] on span "Author | Speaker | Trainer" at bounding box center [812, 268] width 264 height 24
click at [736, 267] on span "Author | Speaker | Trainer" at bounding box center [812, 268] width 264 height 24
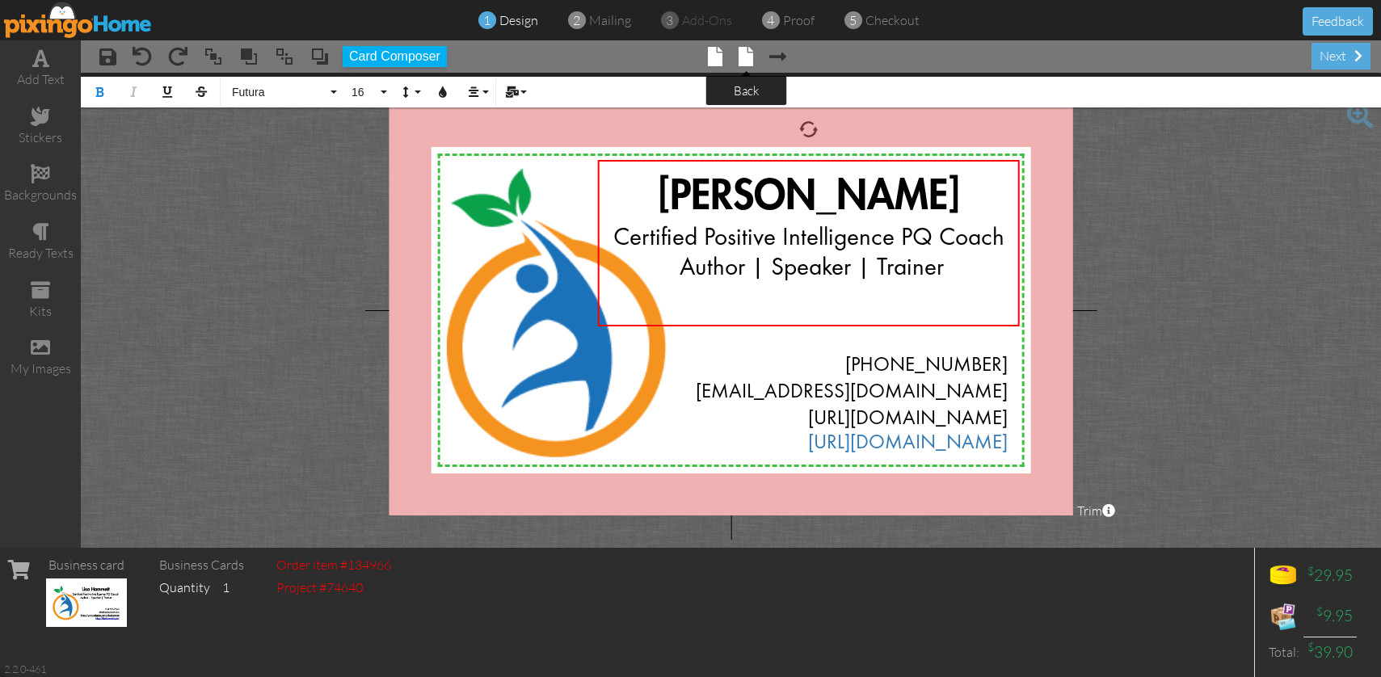
click at [745, 56] on span at bounding box center [746, 56] width 15 height 19
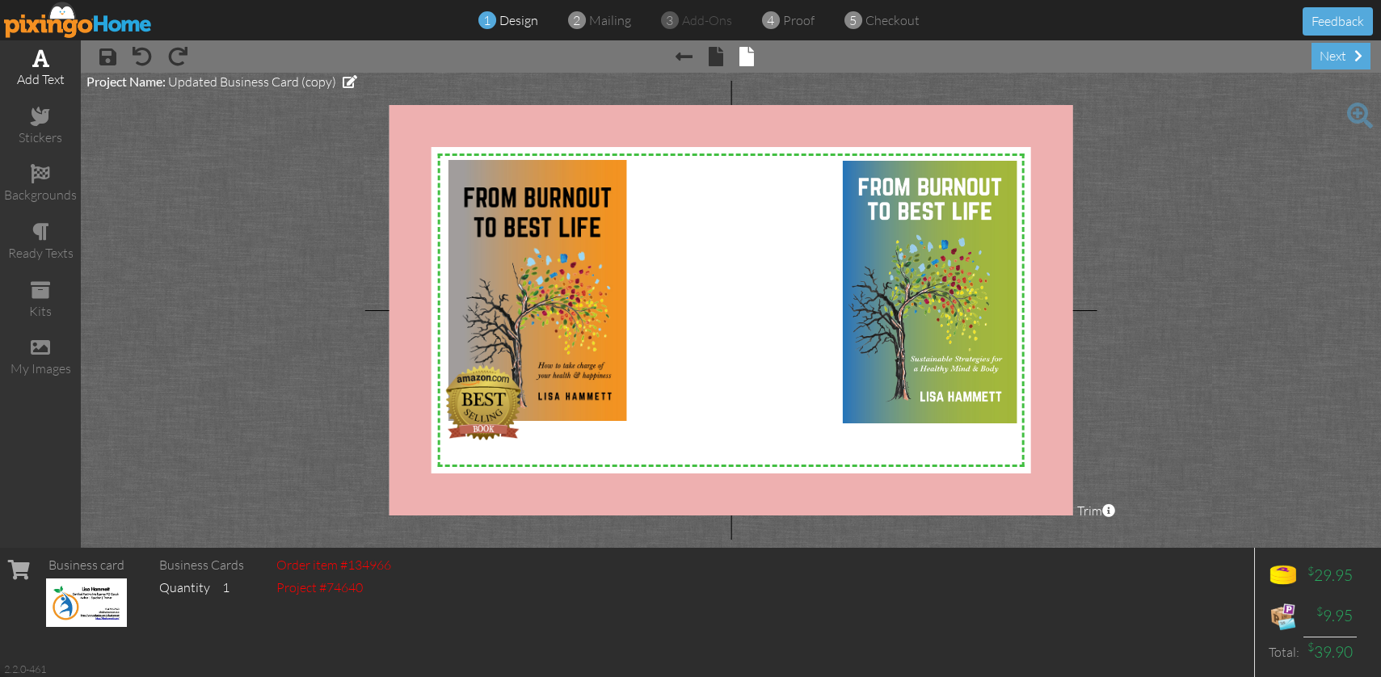
click at [40, 60] on span at bounding box center [40, 57] width 17 height 19
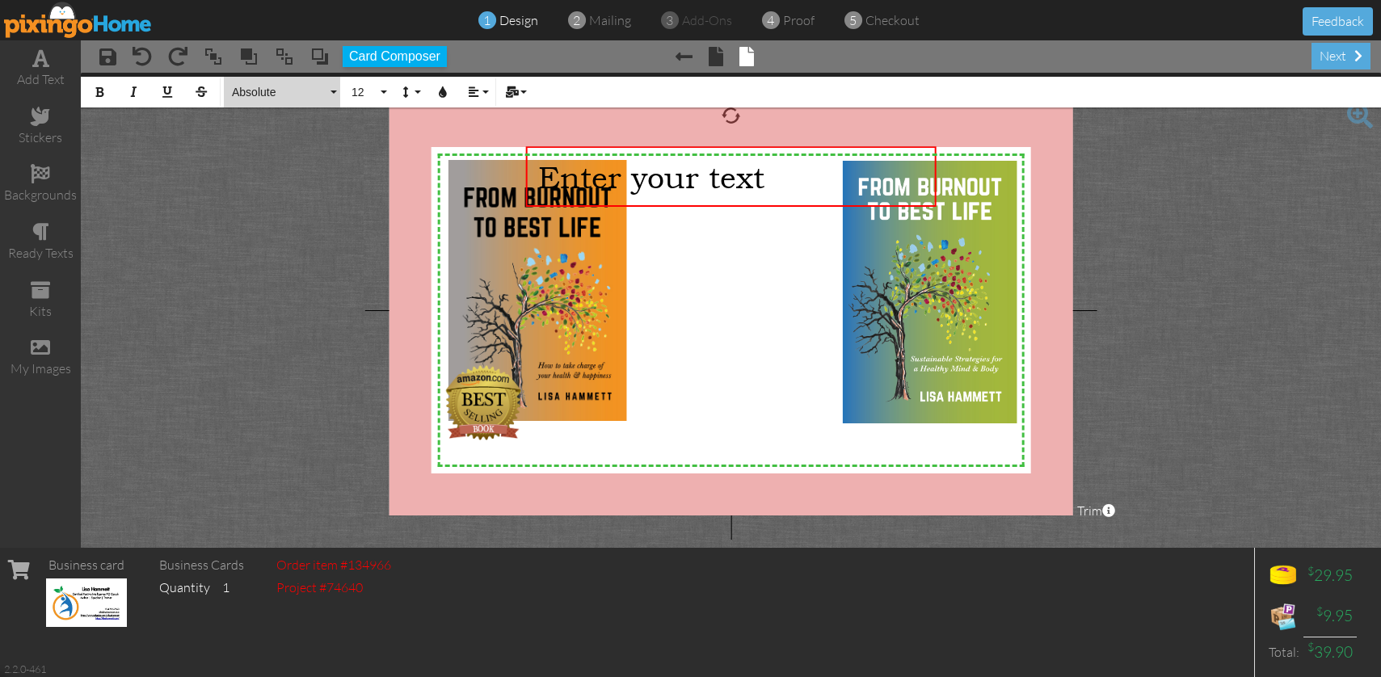
click at [334, 91] on button "Absolute" at bounding box center [282, 92] width 116 height 31
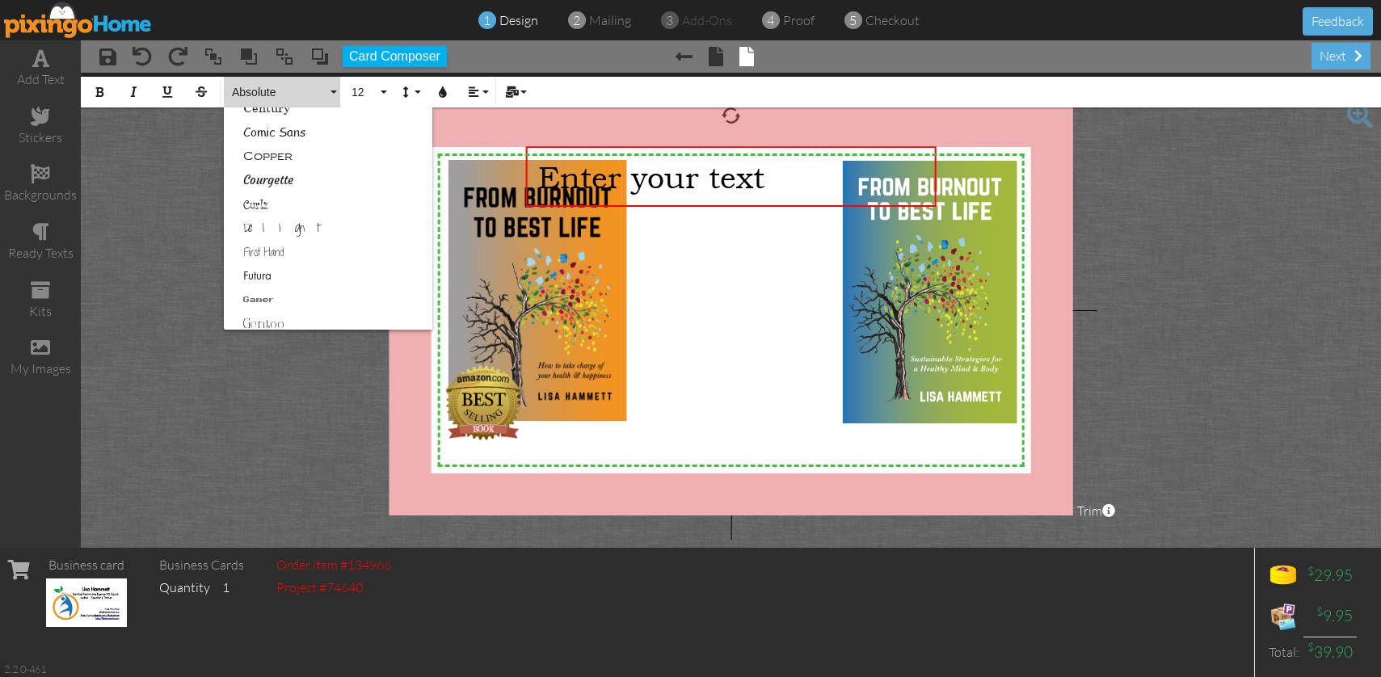
scroll to position [231, 0]
click at [267, 272] on link "Futura" at bounding box center [328, 276] width 208 height 24
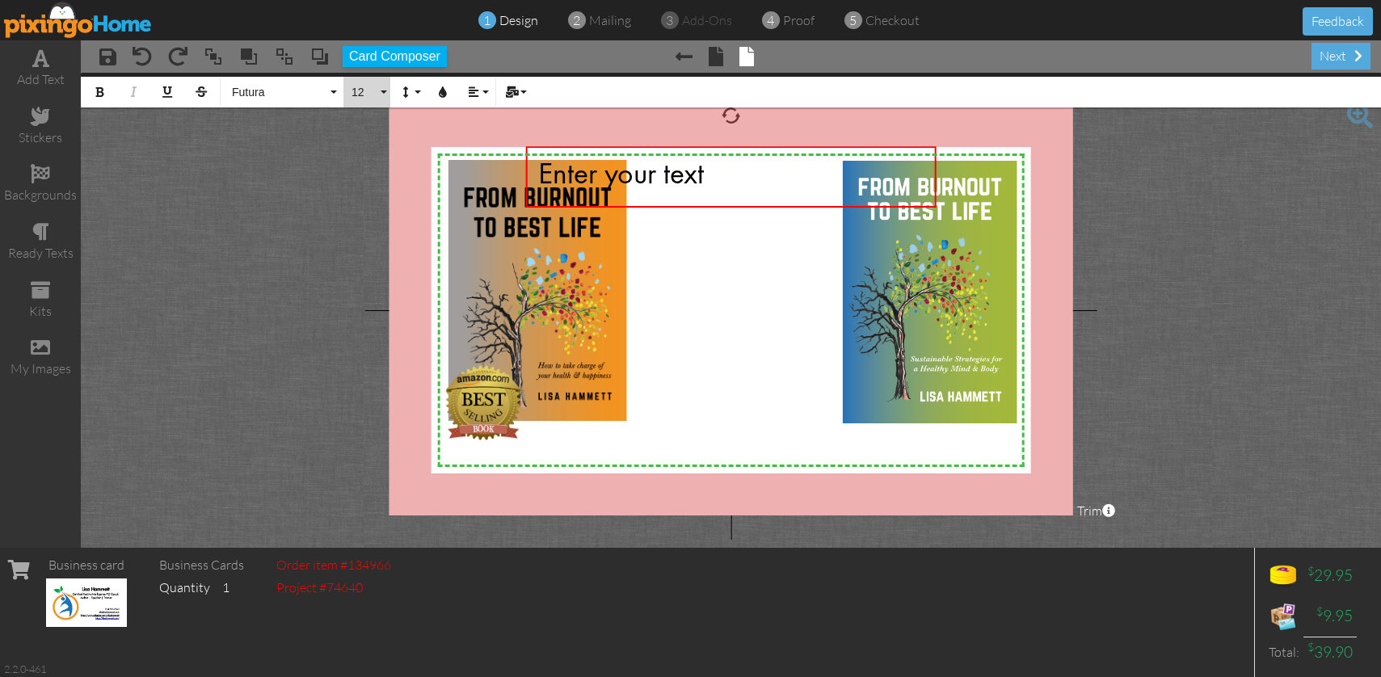
click at [385, 91] on button "12" at bounding box center [366, 92] width 47 height 31
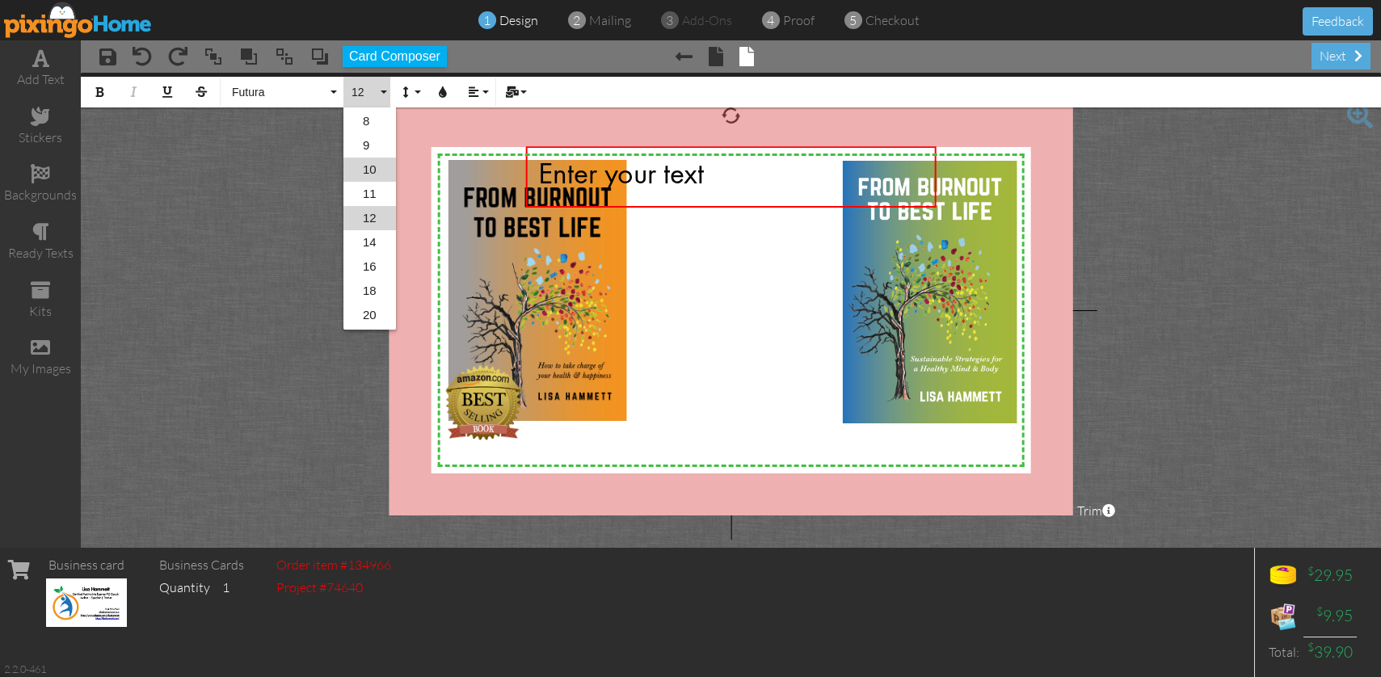
click at [376, 171] on link "10" at bounding box center [369, 170] width 53 height 24
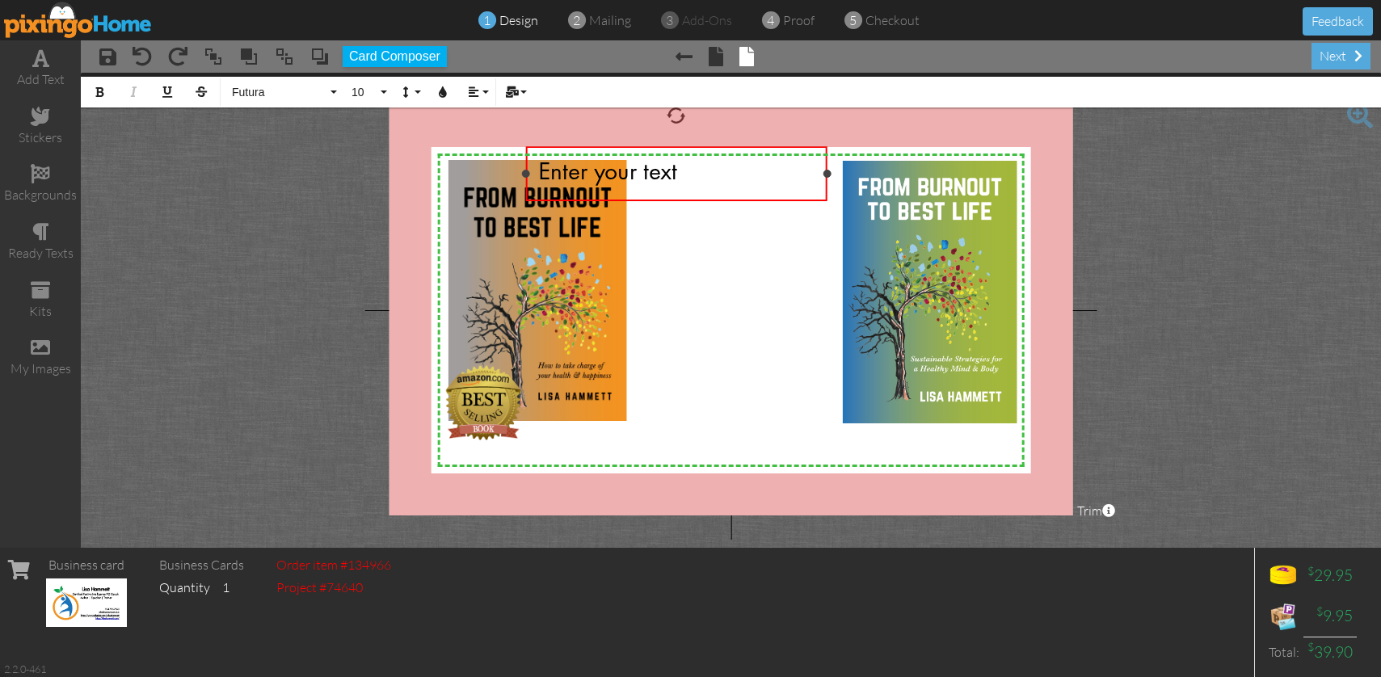
drag, startPoint x: 936, startPoint y: 174, endPoint x: 815, endPoint y: 180, distance: 120.6
click at [823, 180] on div "Enter your text ×" at bounding box center [676, 173] width 301 height 55
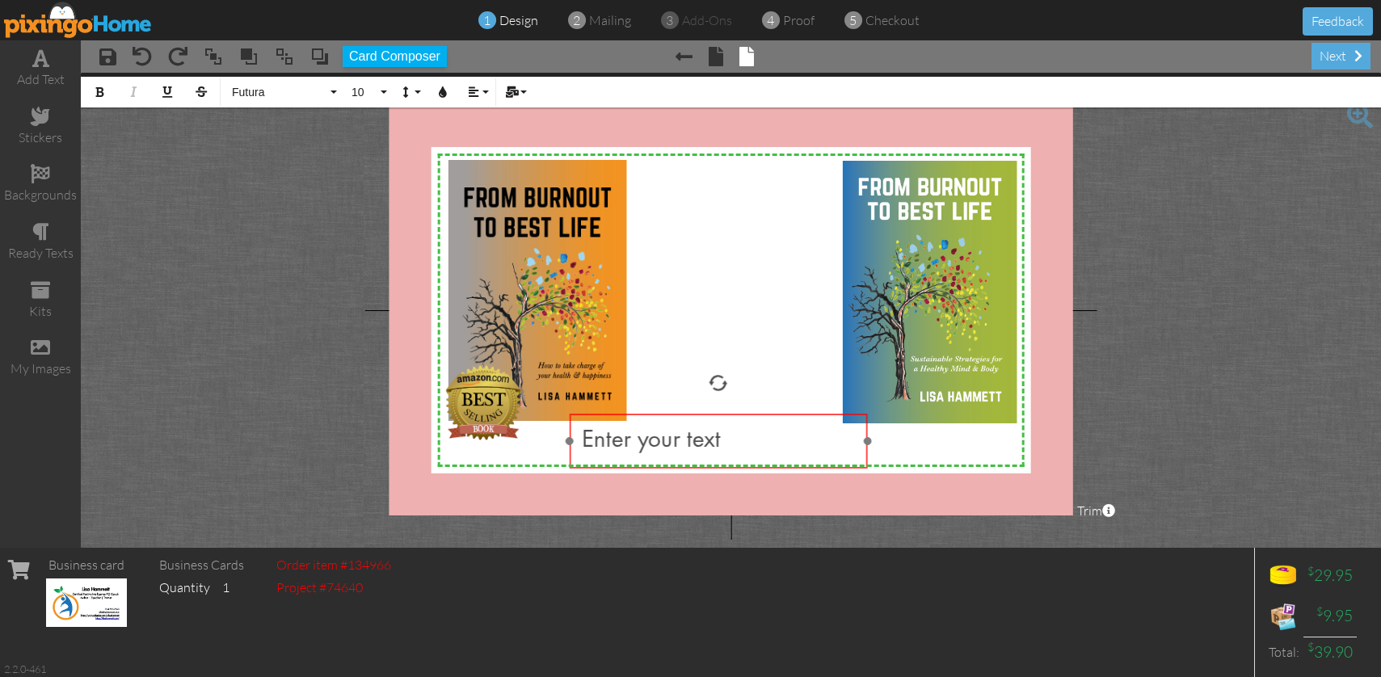
drag, startPoint x: 706, startPoint y: 147, endPoint x: 750, endPoint y: 415, distance: 271.0
click at [750, 415] on div "​ Enter your text ​" at bounding box center [718, 441] width 298 height 55
drag, startPoint x: 586, startPoint y: 437, endPoint x: 776, endPoint y: 437, distance: 189.9
click at [776, 437] on div "Enter your text" at bounding box center [718, 441] width 273 height 30
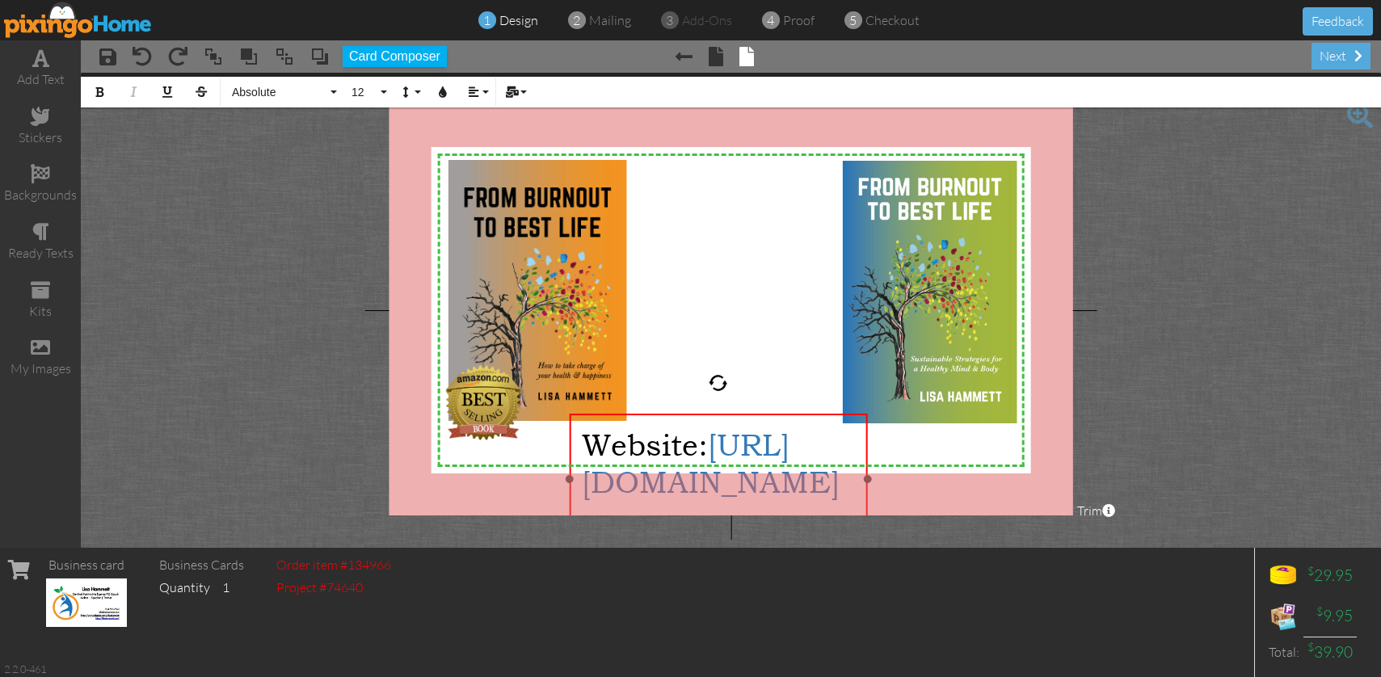
drag, startPoint x: 583, startPoint y: 440, endPoint x: 828, endPoint y: 512, distance: 256.0
click at [828, 500] on div "Website: https://lisahammett.com/" at bounding box center [718, 463] width 273 height 74
click at [386, 92] on button "12" at bounding box center [366, 92] width 47 height 31
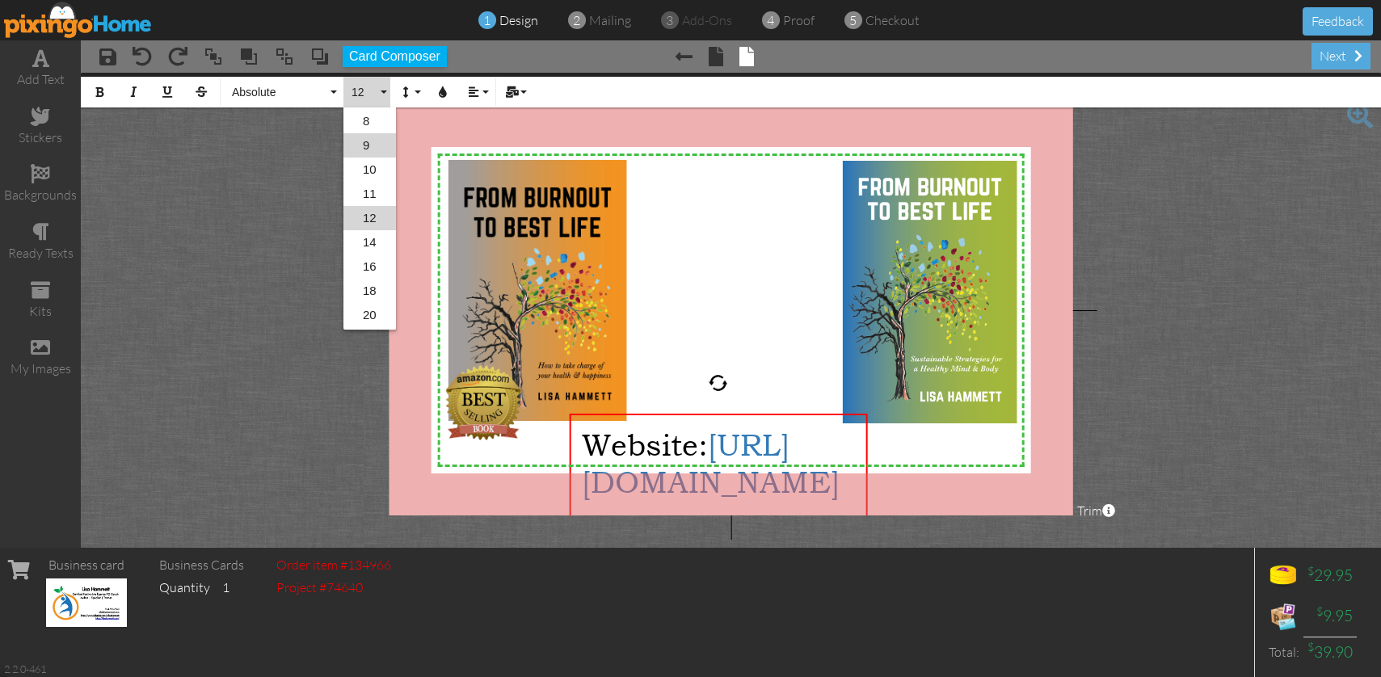
click at [371, 144] on link "9" at bounding box center [369, 145] width 53 height 24
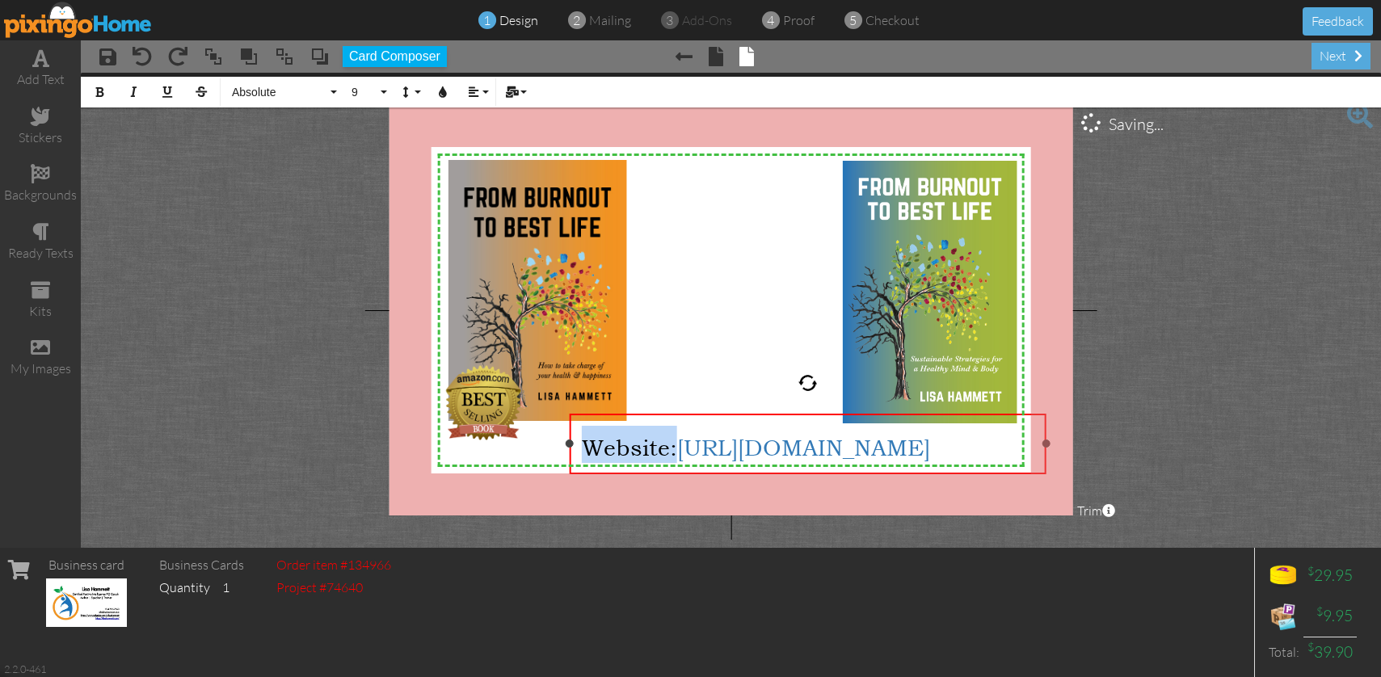
drag, startPoint x: 866, startPoint y: 460, endPoint x: 1045, endPoint y: 438, distance: 179.9
click at [1045, 438] on div "Website: https://lisahammett.com/ ×" at bounding box center [807, 444] width 477 height 61
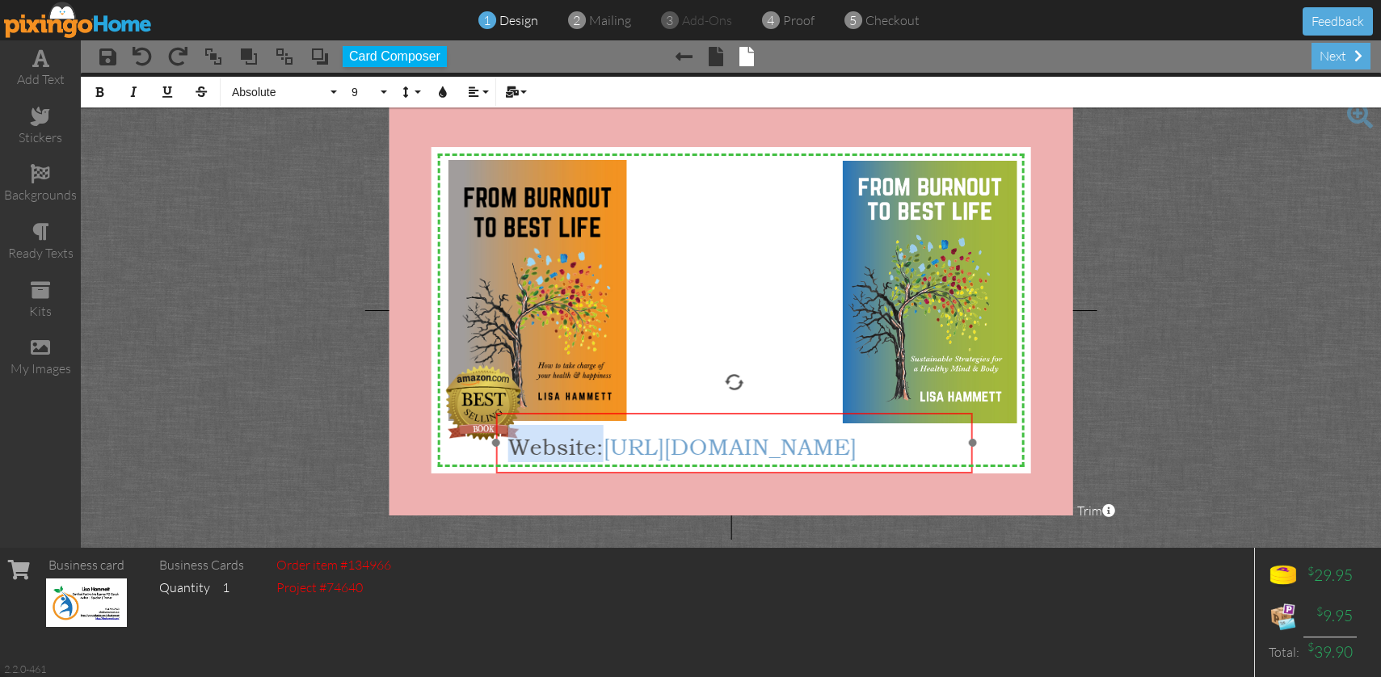
drag, startPoint x: 771, startPoint y: 415, endPoint x: 697, endPoint y: 414, distance: 73.5
click at [697, 414] on div "​ Website: https://lisahammett.com/ ​" at bounding box center [733, 444] width 477 height 62
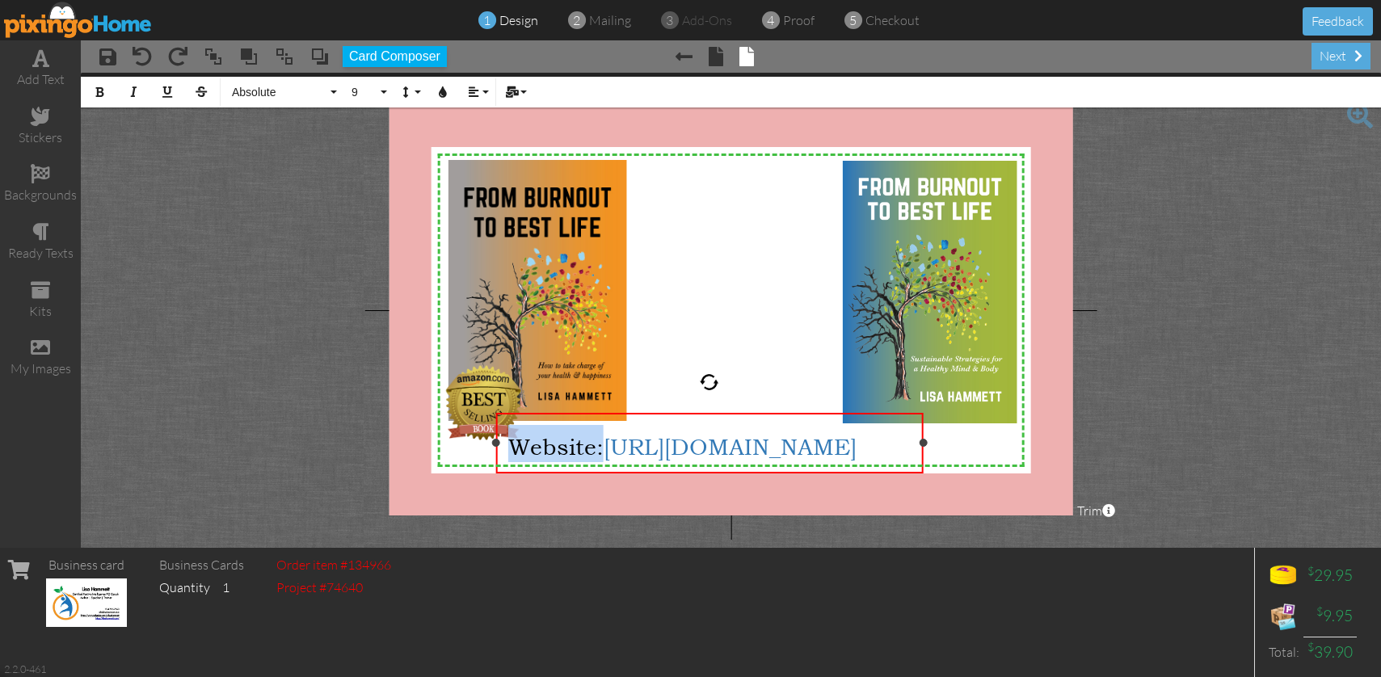
drag, startPoint x: 971, startPoint y: 443, endPoint x: 922, endPoint y: 444, distance: 49.3
click at [922, 444] on div at bounding box center [923, 443] width 8 height 8
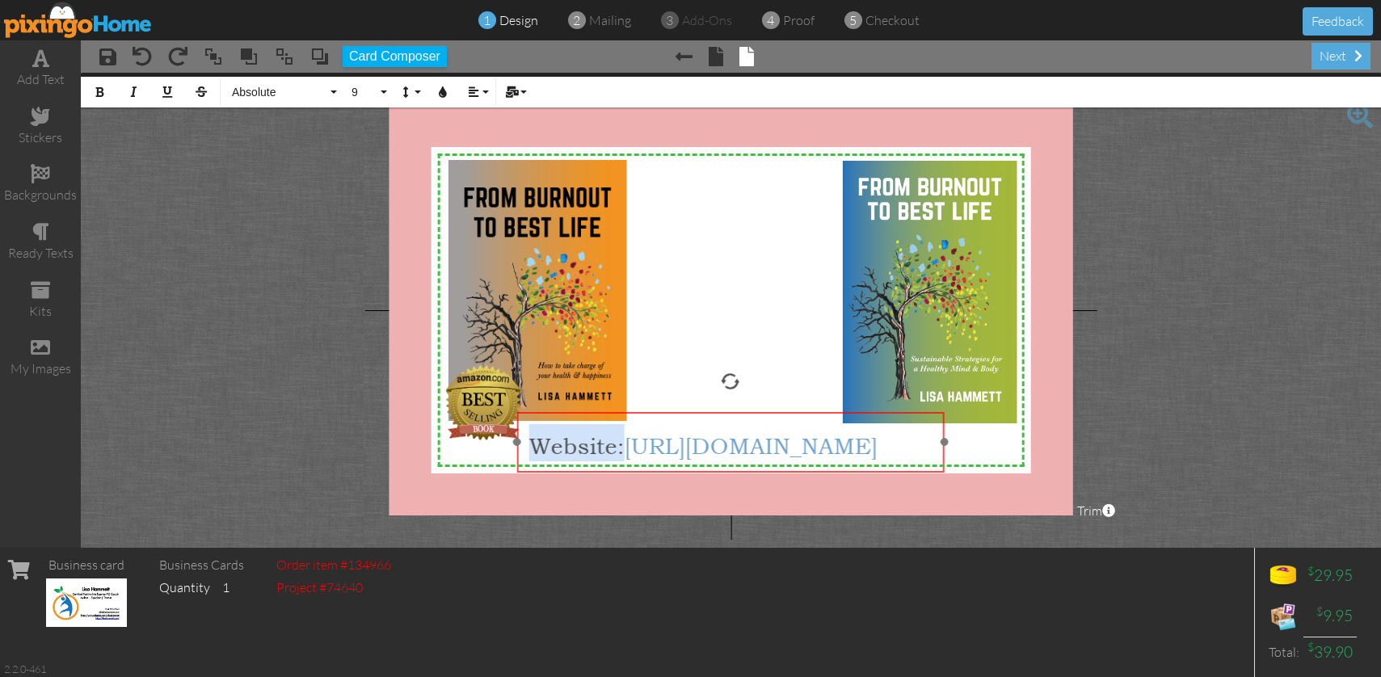
drag, startPoint x: 695, startPoint y: 414, endPoint x: 716, endPoint y: 413, distance: 21.0
click at [716, 413] on div "​ Website: https://lisahammett.com/ ​" at bounding box center [729, 443] width 427 height 62
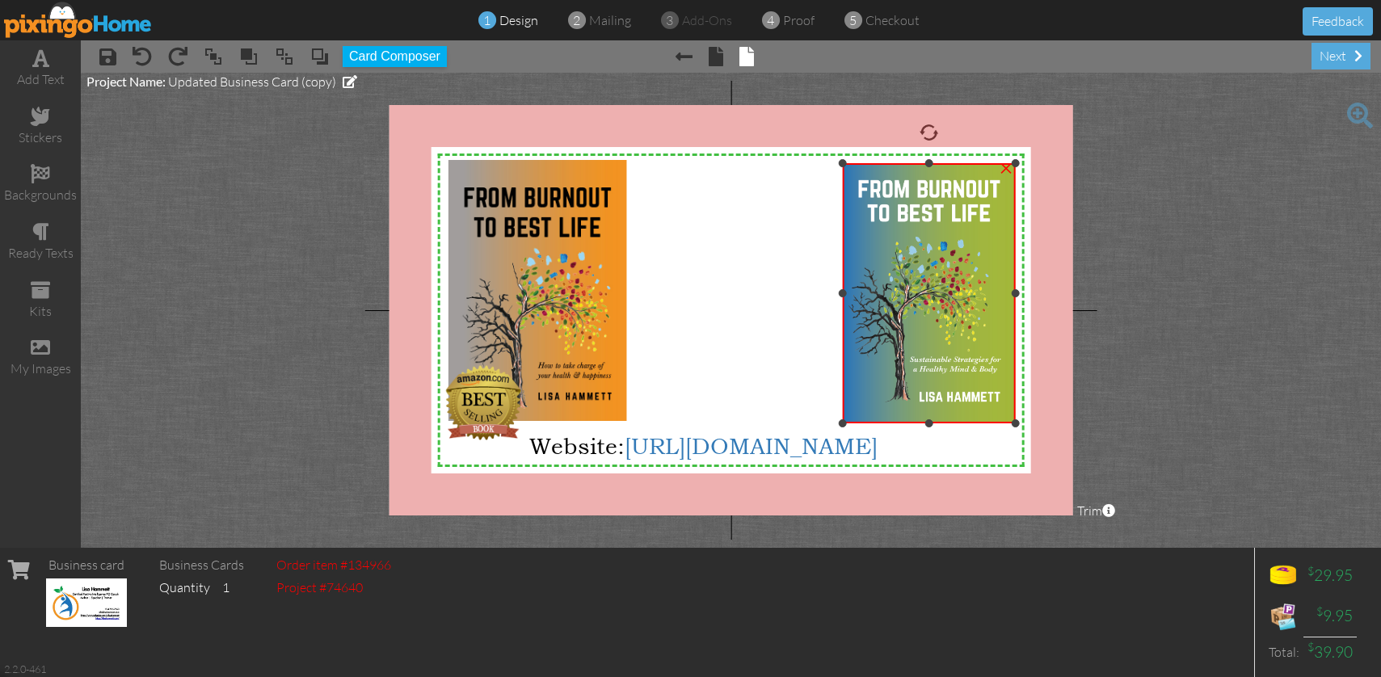
click at [1014, 162] on div at bounding box center [1016, 163] width 8 height 8
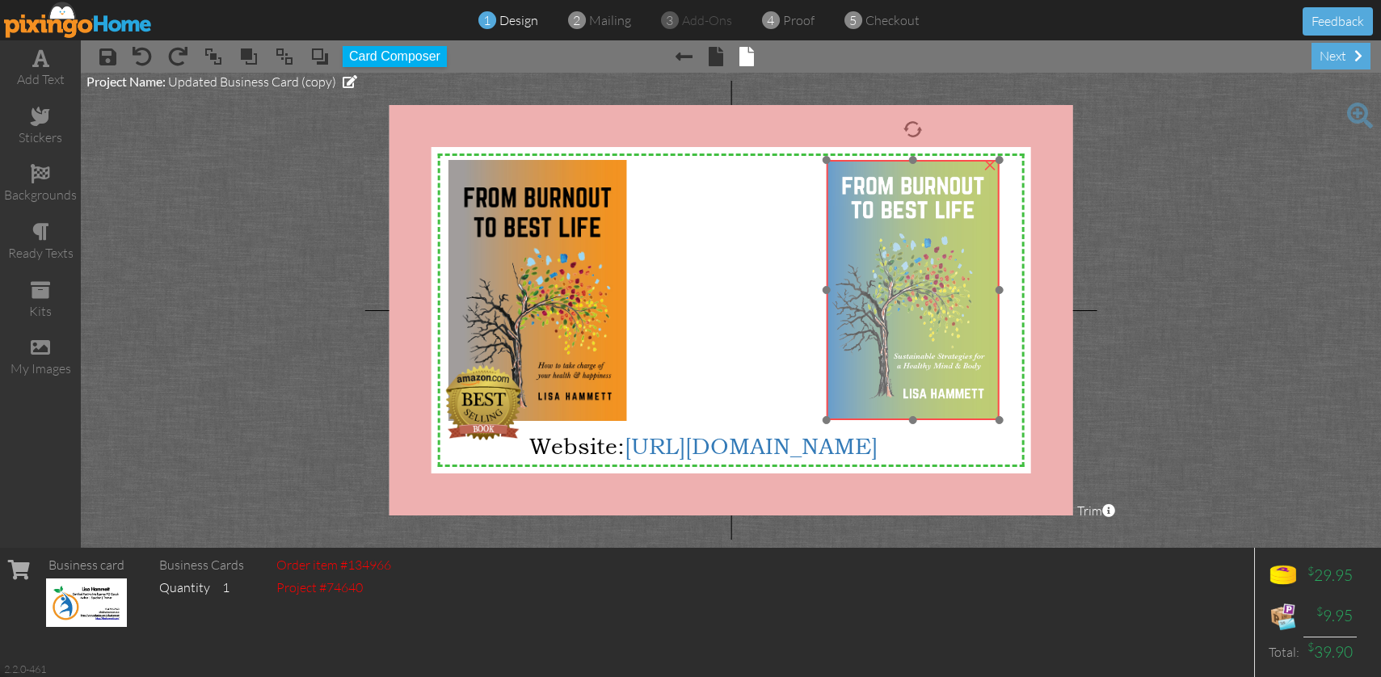
drag, startPoint x: 950, startPoint y: 242, endPoint x: 934, endPoint y: 239, distance: 16.5
click at [934, 239] on img at bounding box center [913, 290] width 174 height 260
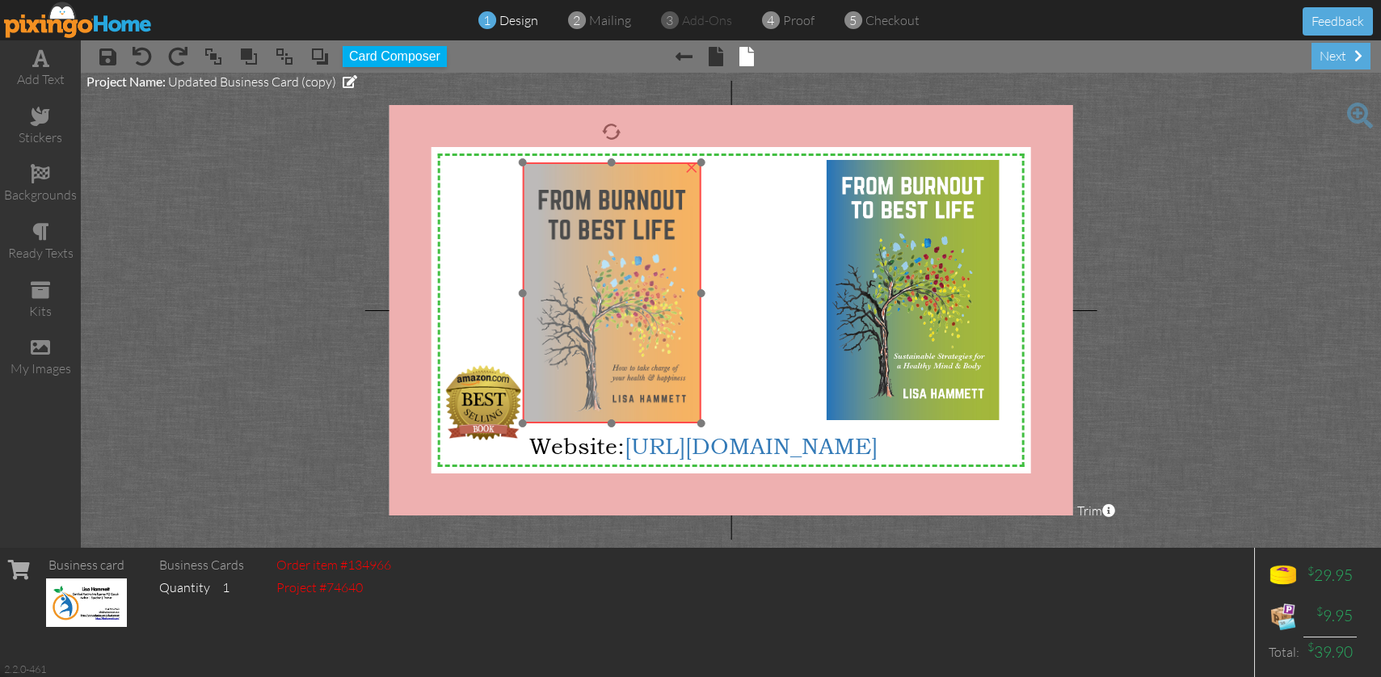
drag, startPoint x: 545, startPoint y: 259, endPoint x: 619, endPoint y: 261, distance: 73.6
click at [620, 261] on img at bounding box center [611, 292] width 179 height 261
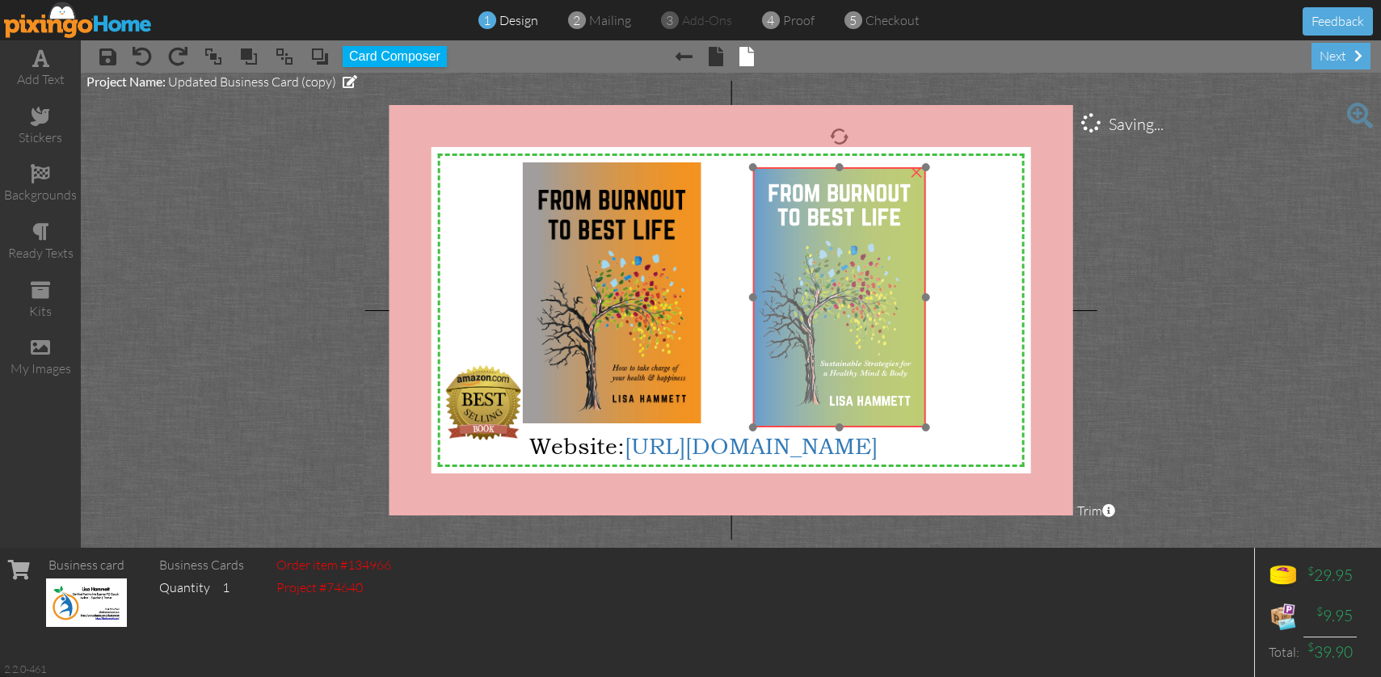
drag, startPoint x: 878, startPoint y: 272, endPoint x: 804, endPoint y: 280, distance: 73.9
click at [804, 280] on img at bounding box center [839, 297] width 174 height 260
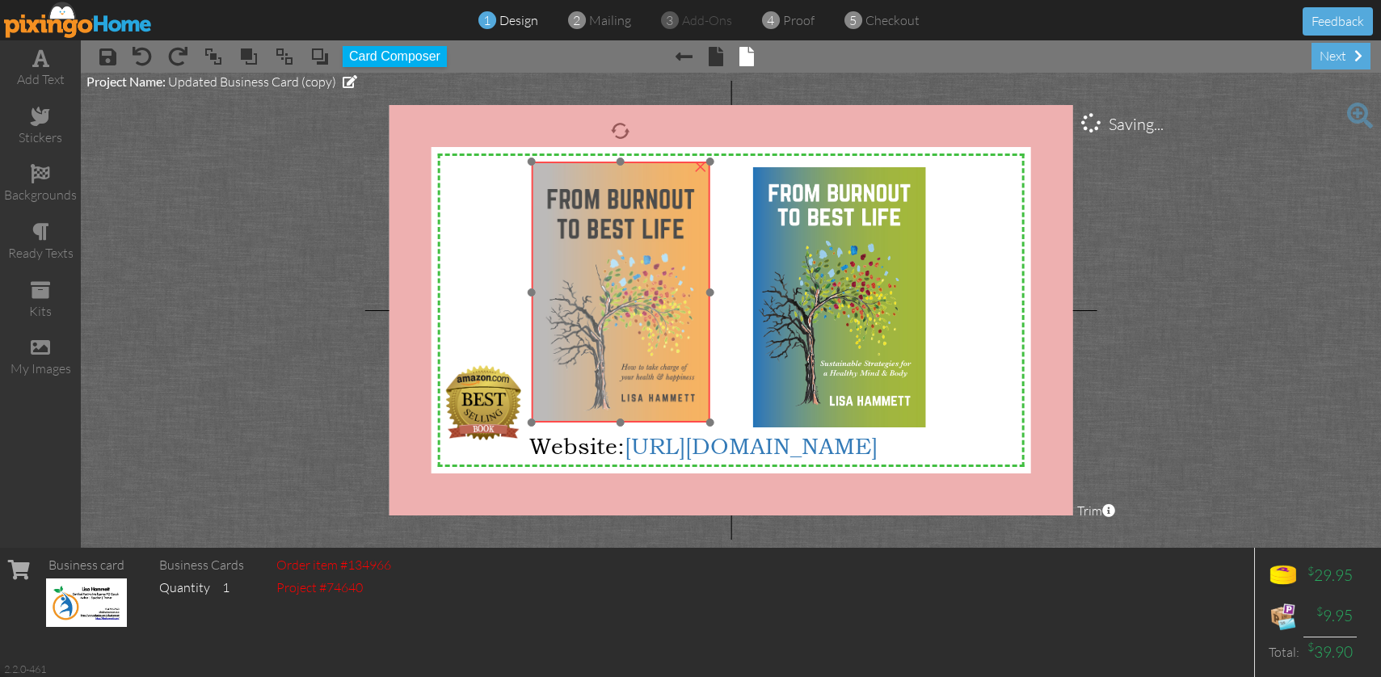
drag, startPoint x: 626, startPoint y: 302, endPoint x: 635, endPoint y: 301, distance: 8.9
click at [635, 301] on img at bounding box center [620, 292] width 179 height 261
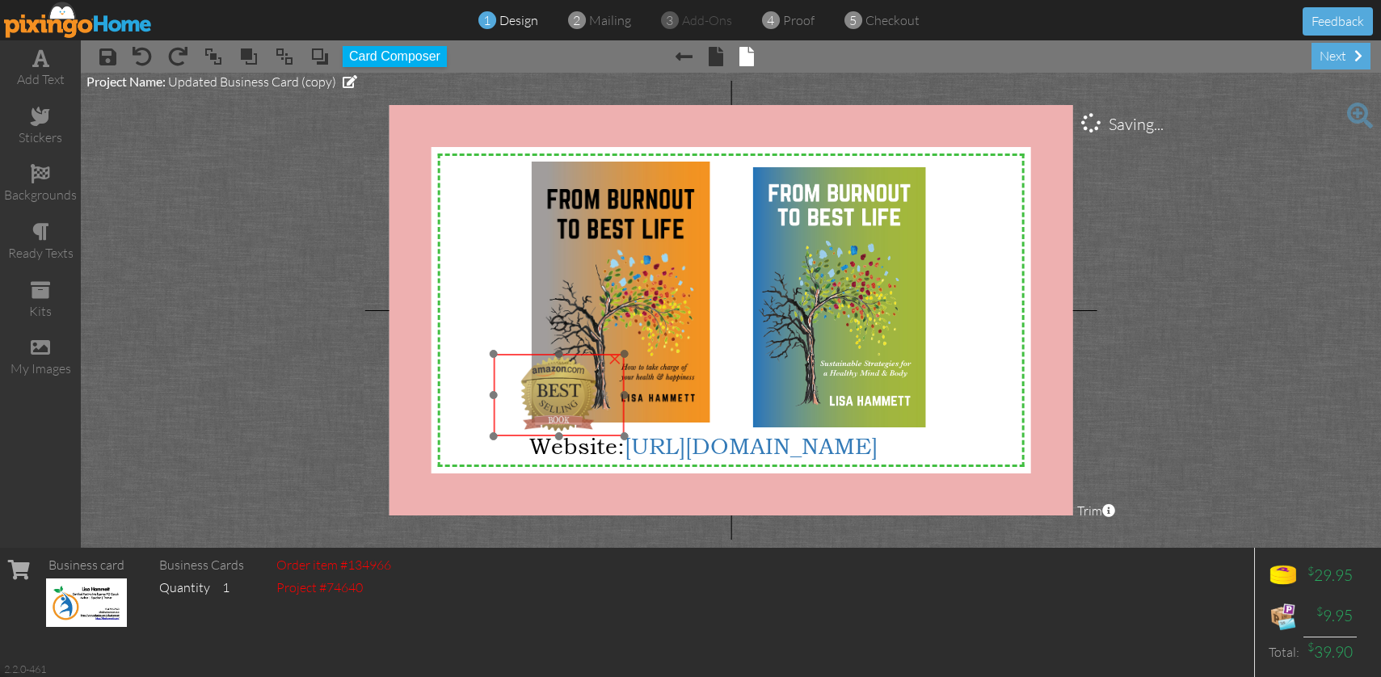
drag, startPoint x: 480, startPoint y: 400, endPoint x: 555, endPoint y: 391, distance: 75.7
click at [555, 391] on img at bounding box center [559, 395] width 131 height 82
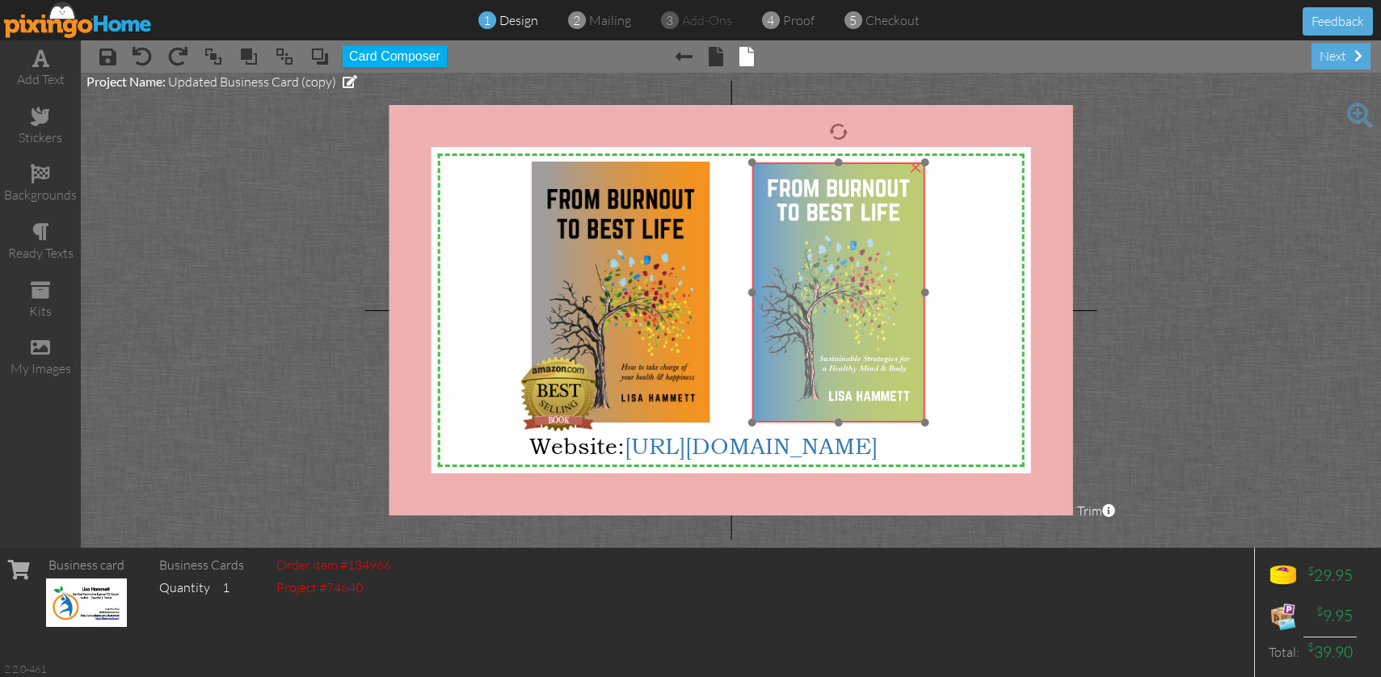
click at [823, 328] on img at bounding box center [838, 292] width 174 height 260
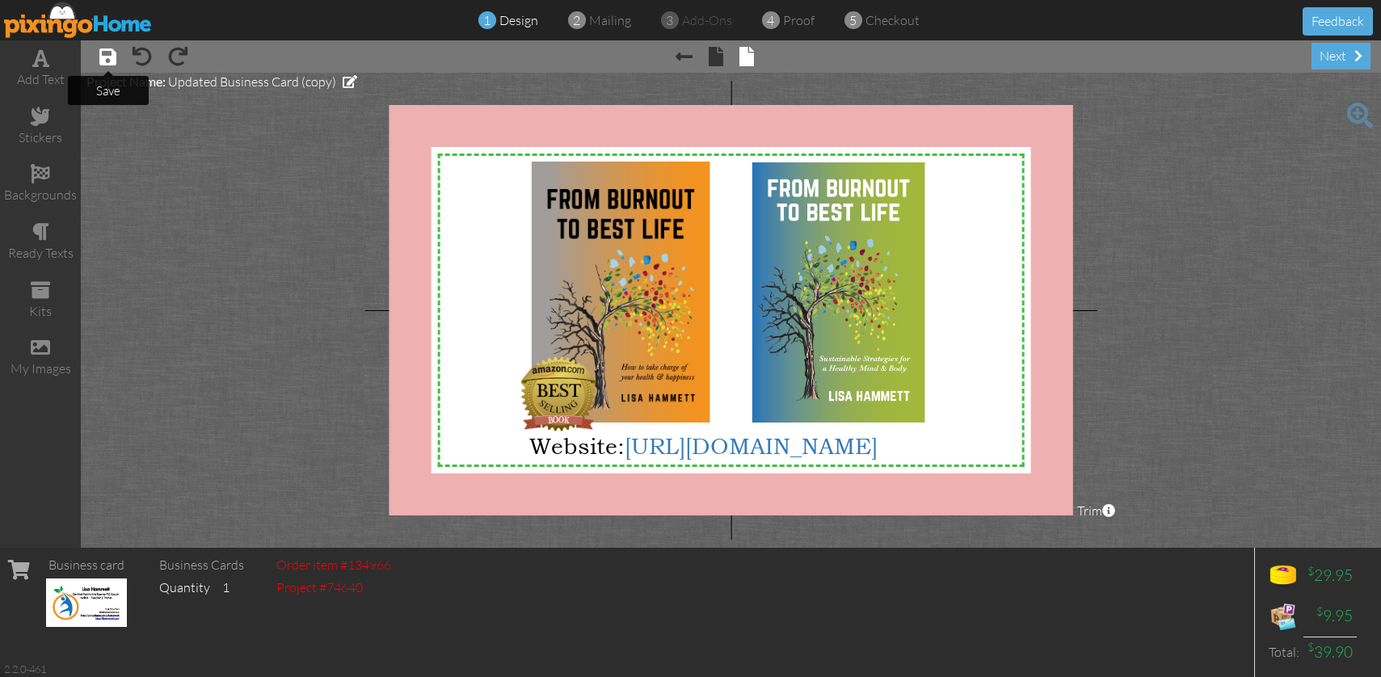
click at [102, 61] on span at bounding box center [107, 56] width 17 height 19
